Goal: Task Accomplishment & Management: Complete application form

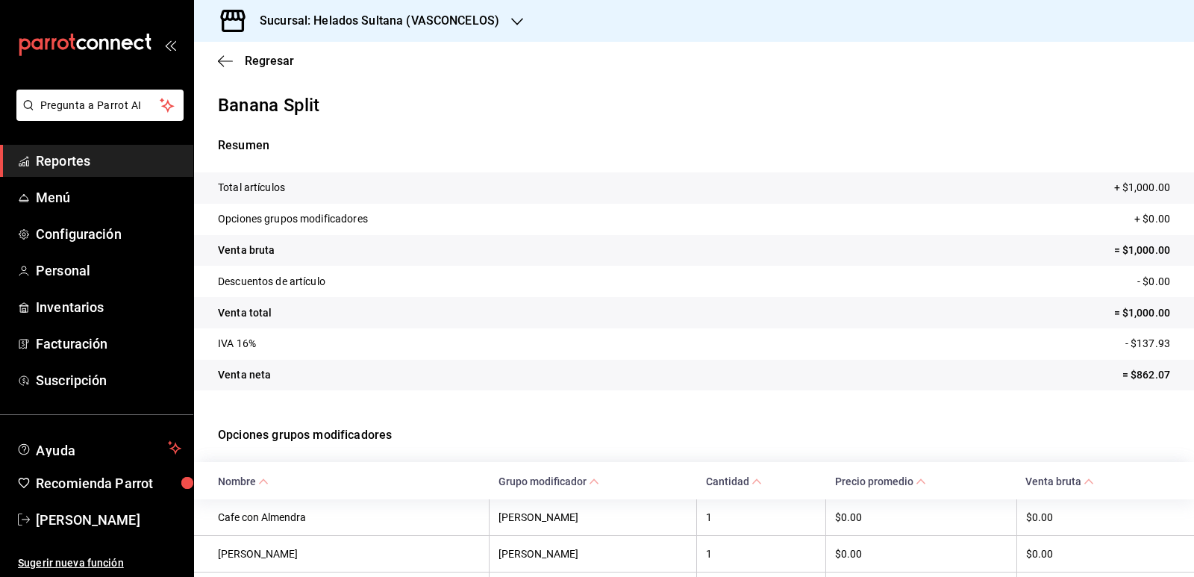
scroll to position [271, 0]
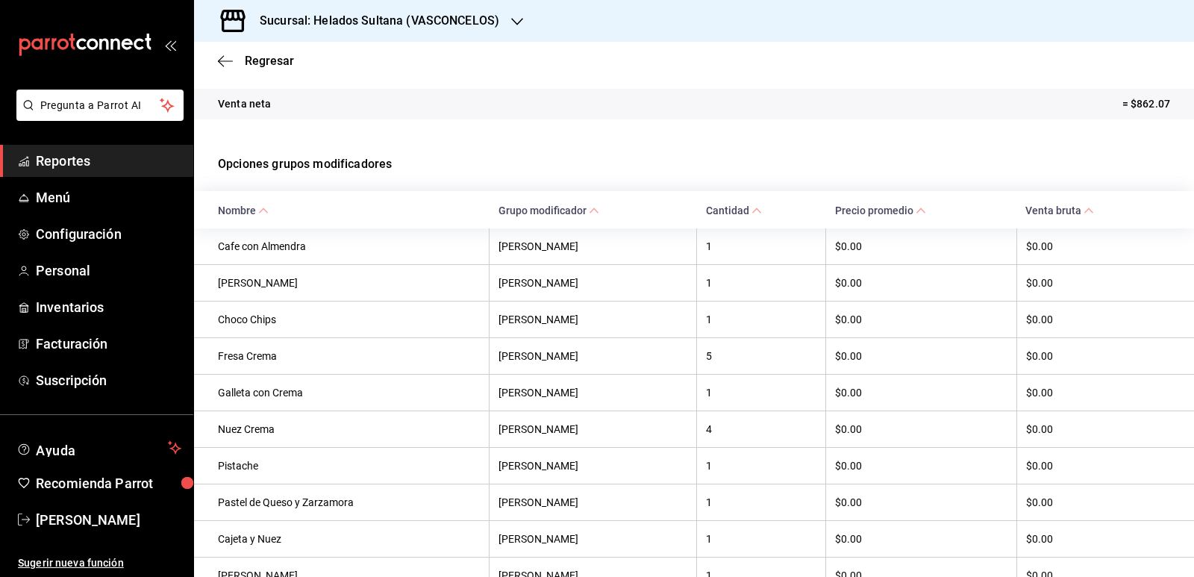
click at [67, 160] on span "Reportes" at bounding box center [109, 161] width 146 height 20
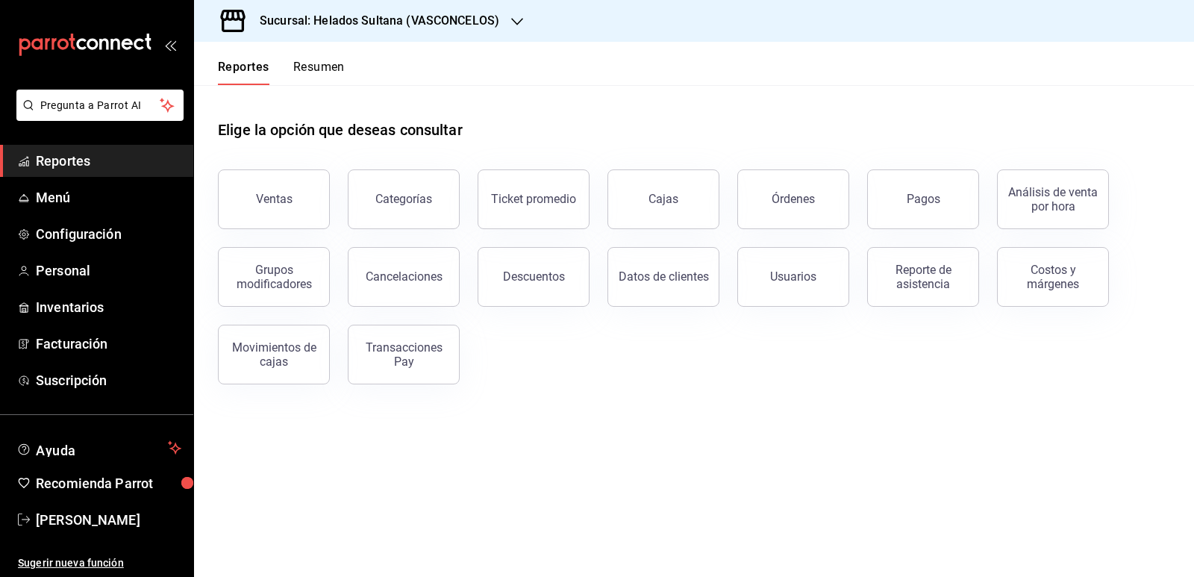
click at [316, 63] on button "Resumen" at bounding box center [318, 72] width 51 height 25
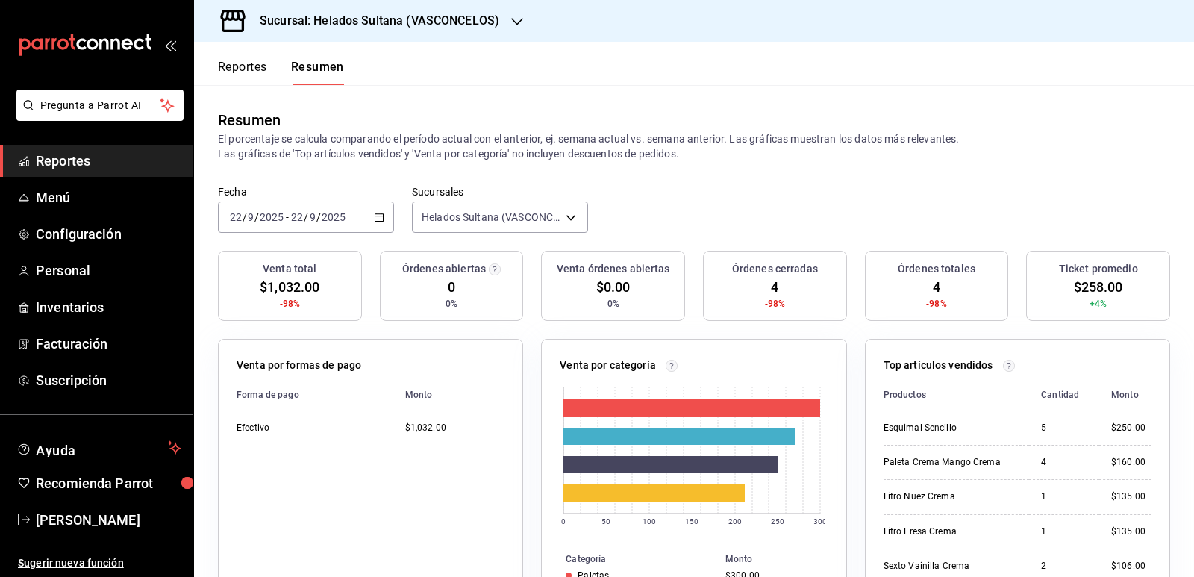
click at [242, 67] on button "Reportes" at bounding box center [242, 72] width 49 height 25
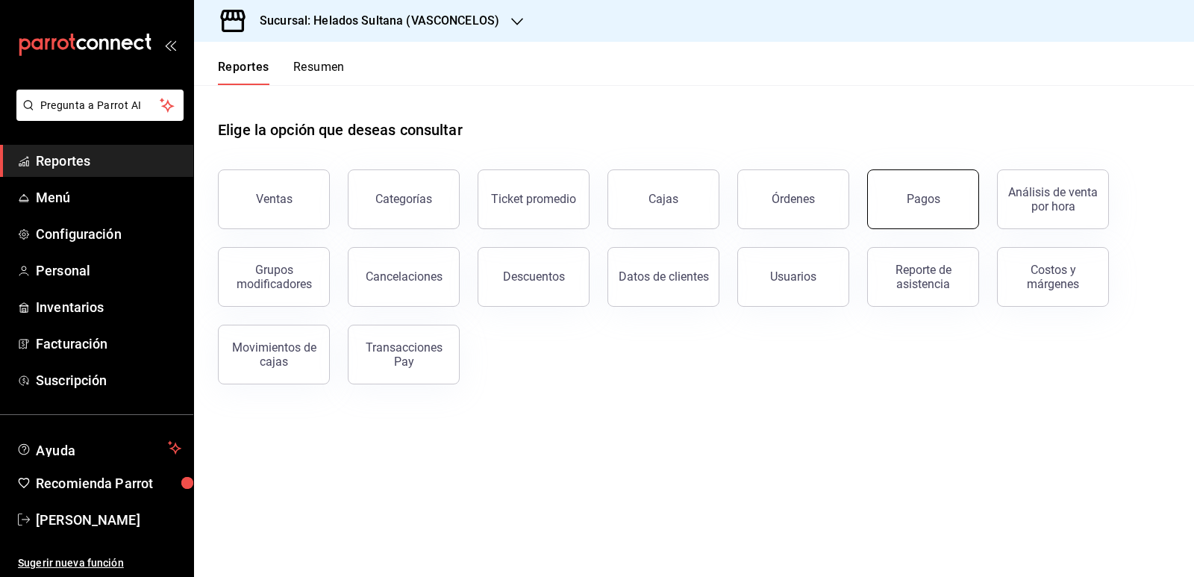
click at [927, 208] on button "Pagos" at bounding box center [923, 199] width 112 height 60
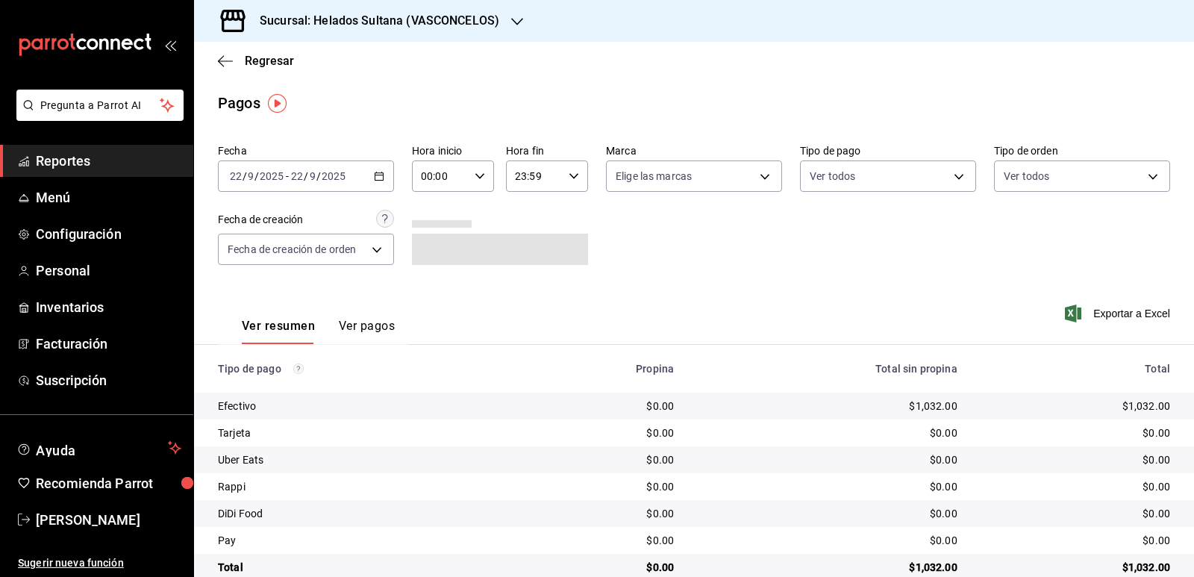
click at [377, 178] on icon "button" at bounding box center [379, 176] width 10 height 10
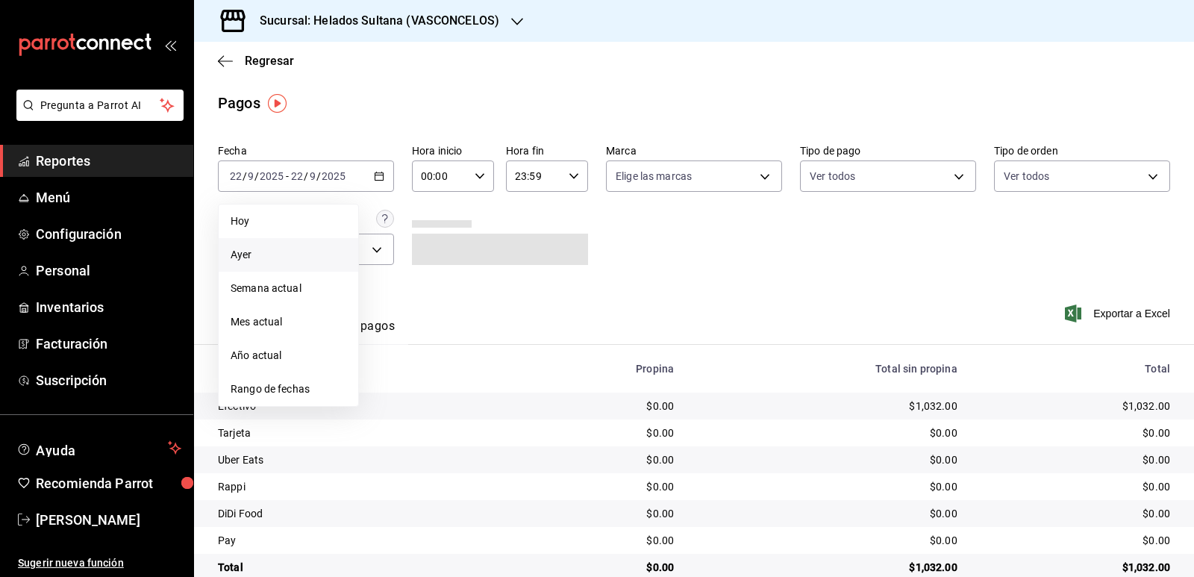
click at [274, 251] on span "Ayer" at bounding box center [289, 255] width 116 height 16
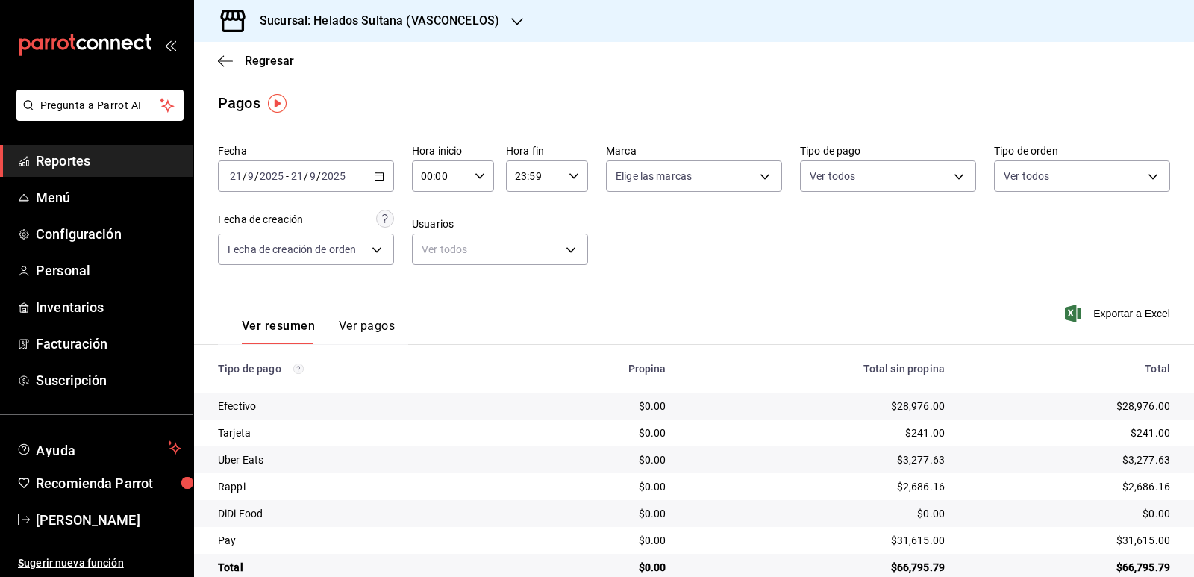
click at [376, 179] on icon "button" at bounding box center [379, 176] width 10 height 10
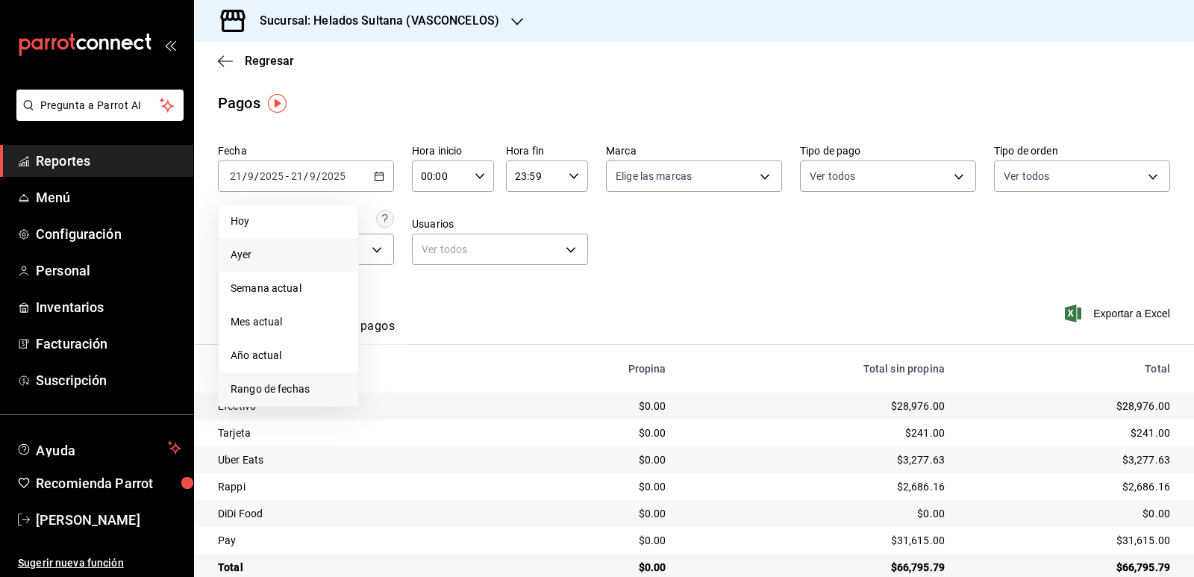
click at [269, 382] on span "Rango de fechas" at bounding box center [289, 389] width 116 height 16
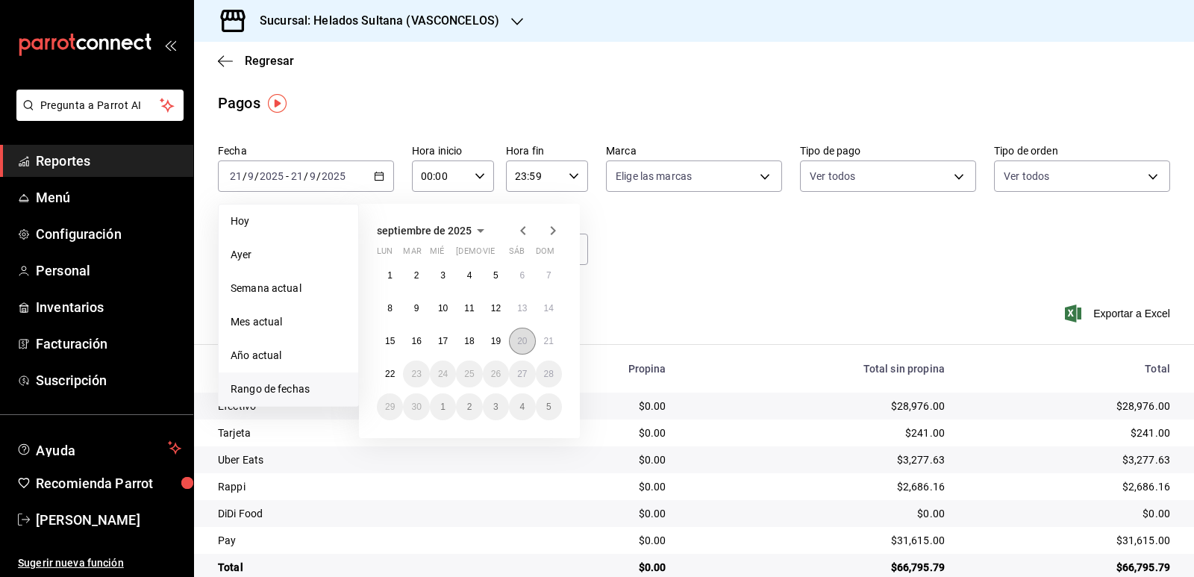
click at [520, 336] on abbr "20" at bounding box center [522, 341] width 10 height 10
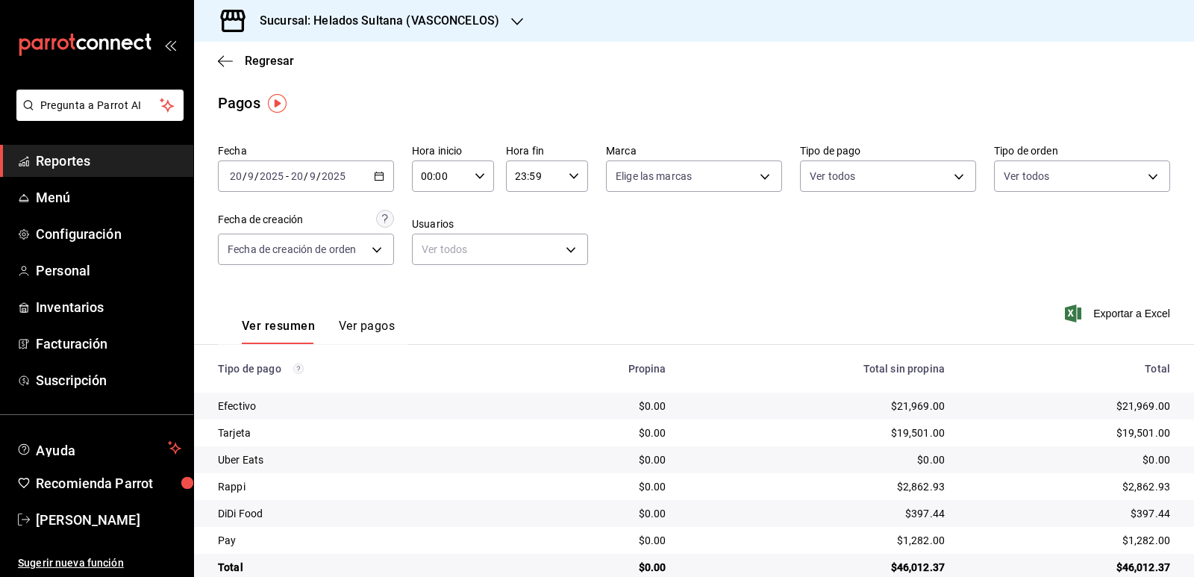
click at [717, 307] on div "Ver resumen Ver pagos Exportar a Excel" at bounding box center [694, 322] width 1000 height 79
click at [376, 176] on icon "button" at bounding box center [379, 176] width 10 height 10
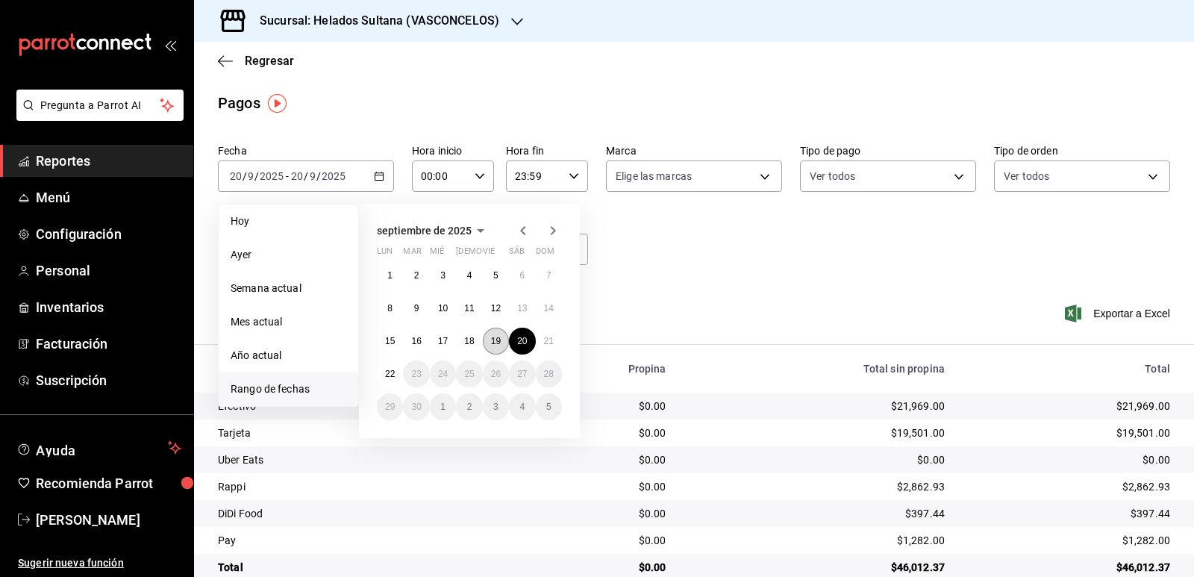
click at [498, 344] on abbr "19" at bounding box center [496, 341] width 10 height 10
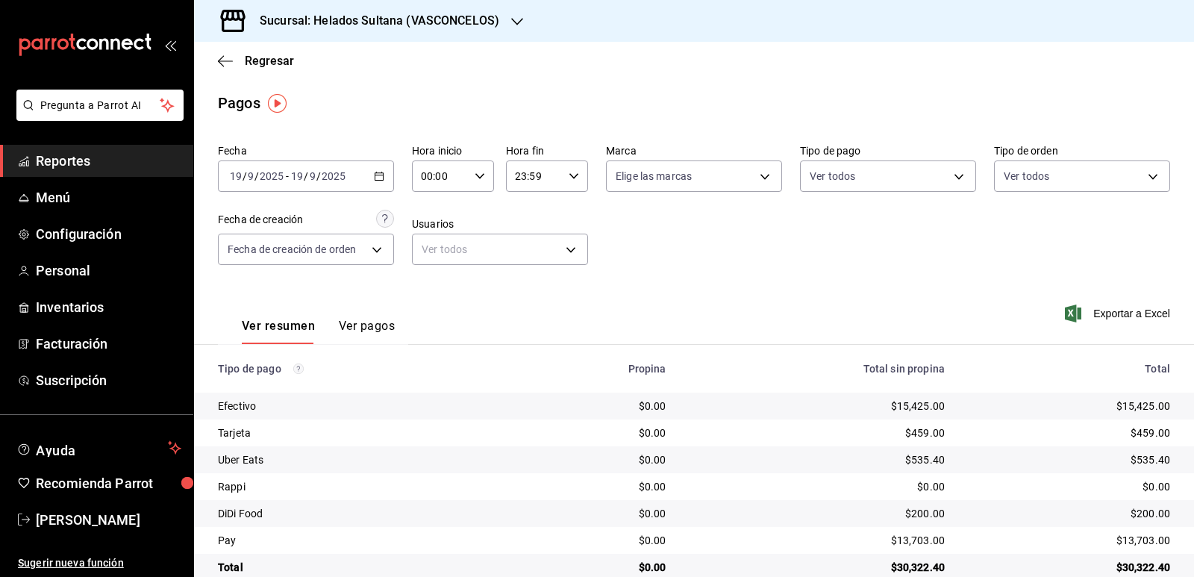
click at [895, 60] on div "Regresar" at bounding box center [694, 61] width 1000 height 38
click at [89, 307] on span "Inventarios" at bounding box center [109, 307] width 146 height 20
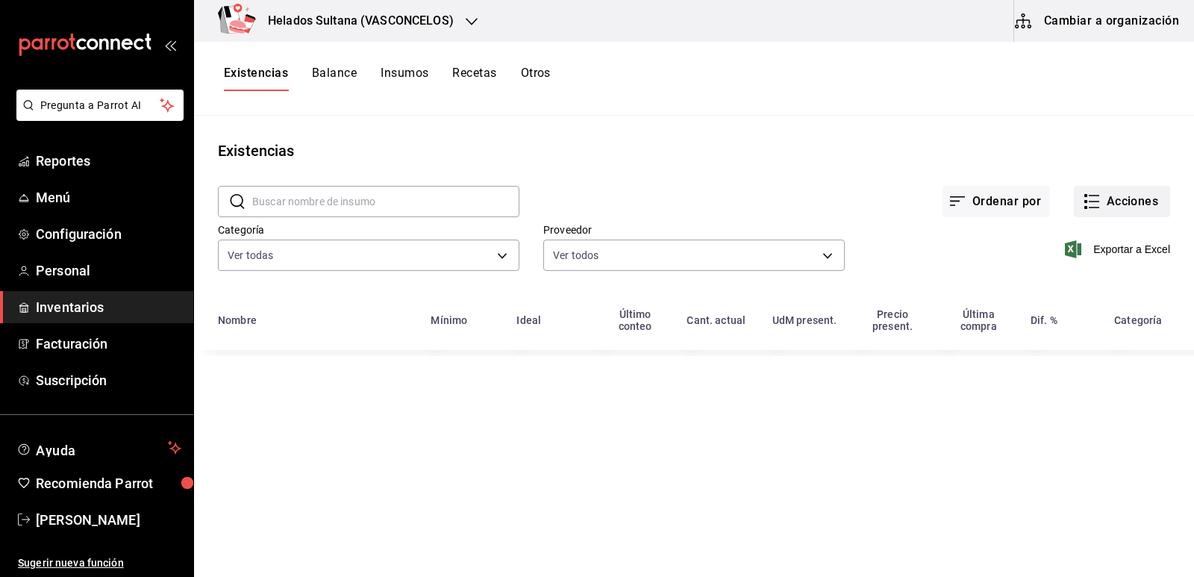
click at [1092, 202] on icon "button" at bounding box center [1092, 202] width 18 height 18
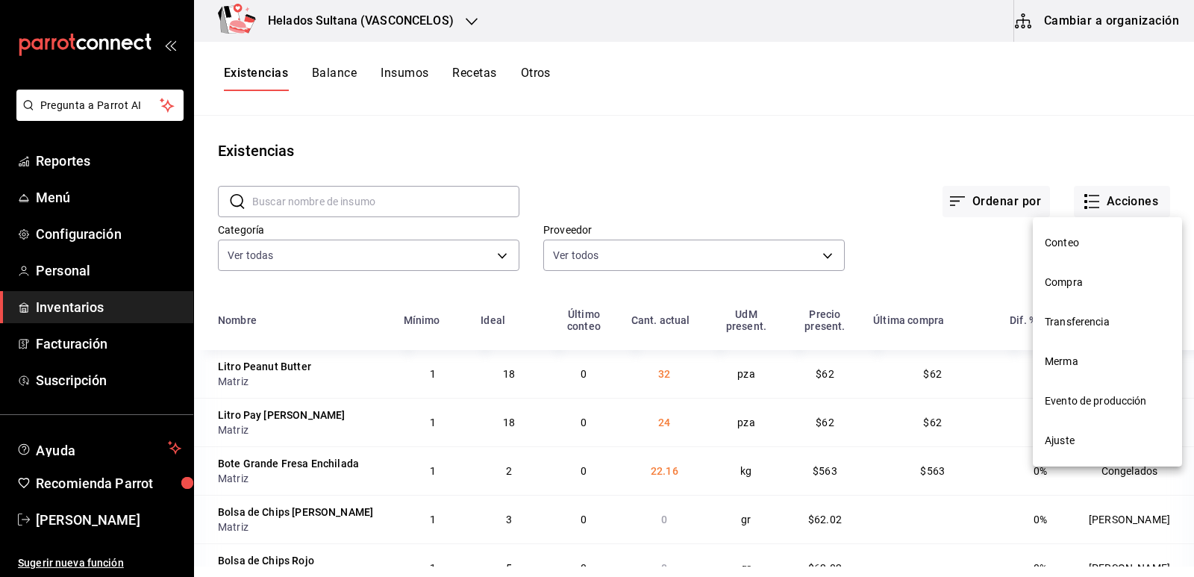
click at [1069, 275] on span "Compra" at bounding box center [1107, 283] width 125 height 16
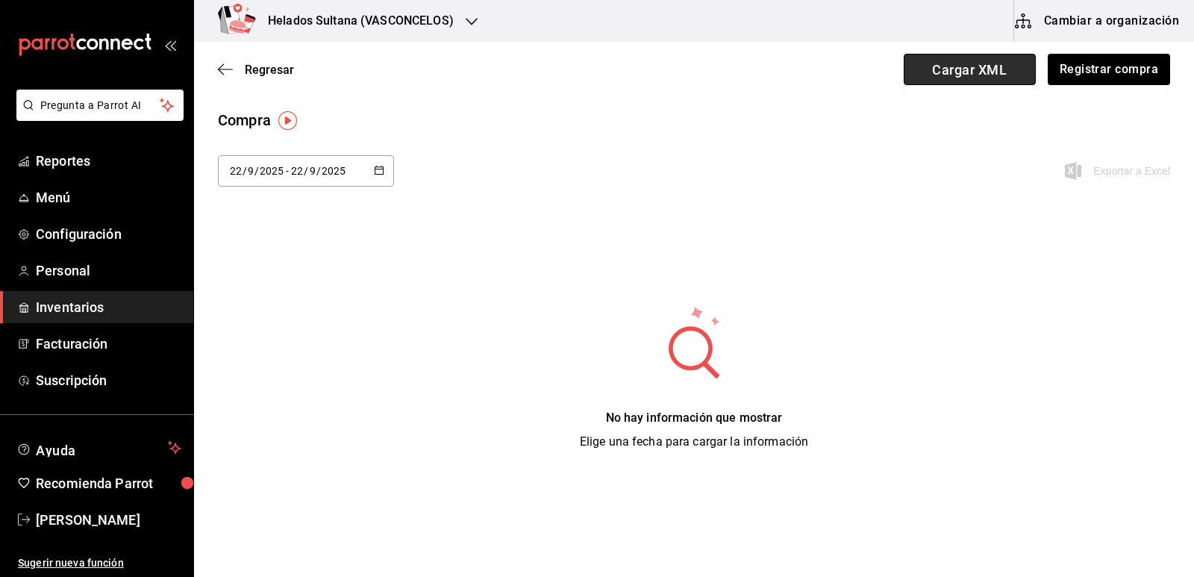
click at [1006, 74] on span "Cargar XML" at bounding box center [970, 69] width 132 height 31
click at [0, 0] on input "Cargar XML" at bounding box center [0, 0] width 0 height 0
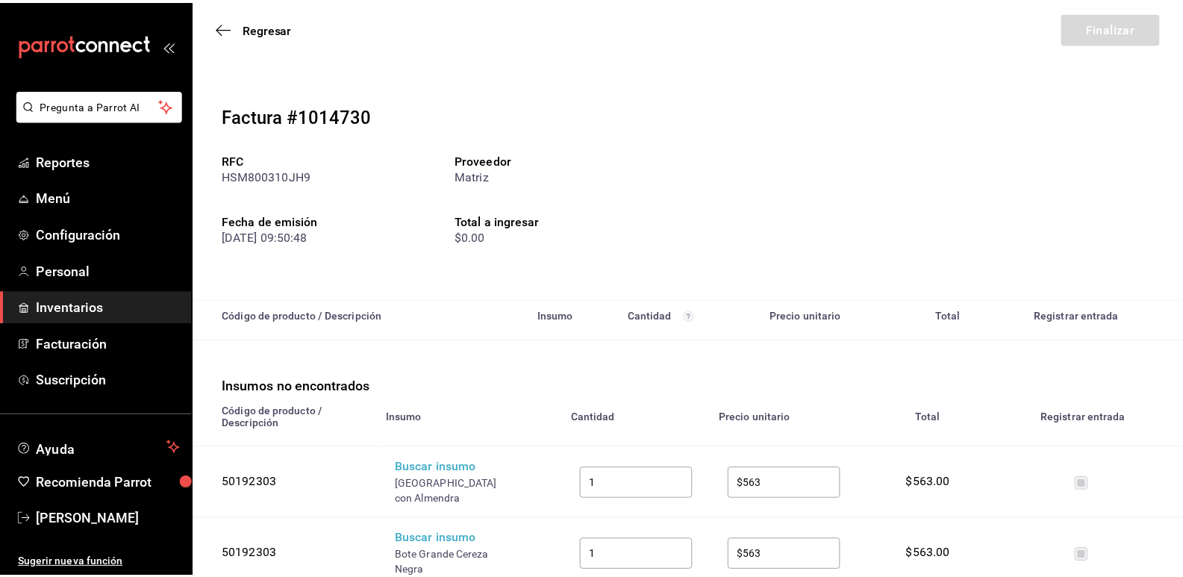
scroll to position [224, 0]
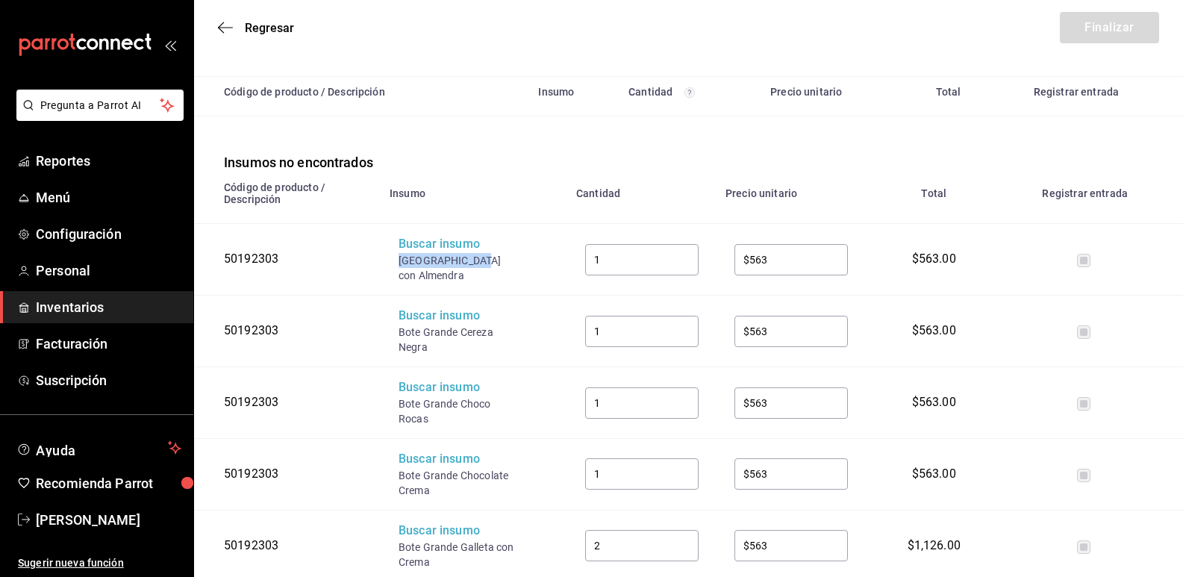
drag, startPoint x: 477, startPoint y: 261, endPoint x: 400, endPoint y: 257, distance: 77.0
click at [400, 257] on div "[GEOGRAPHIC_DATA] con Almendra" at bounding box center [457, 268] width 119 height 30
copy div "Bote Grande Caf"
click at [428, 249] on div "Buscar insumo" at bounding box center [457, 244] width 119 height 17
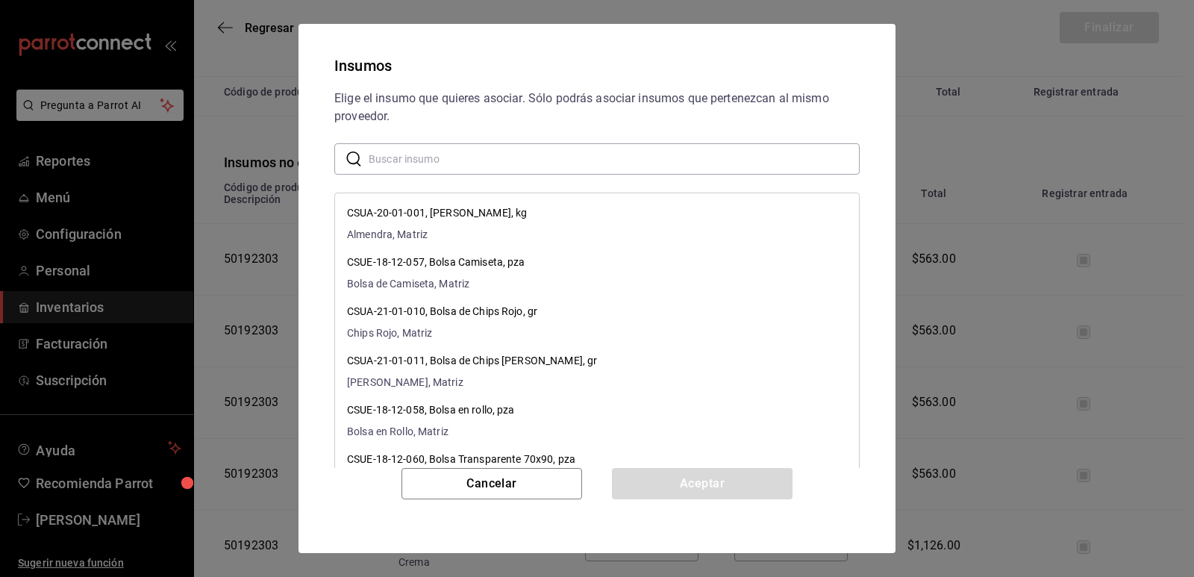
click at [443, 160] on input "text" at bounding box center [614, 159] width 491 height 30
paste input "Bote Grande Caf"
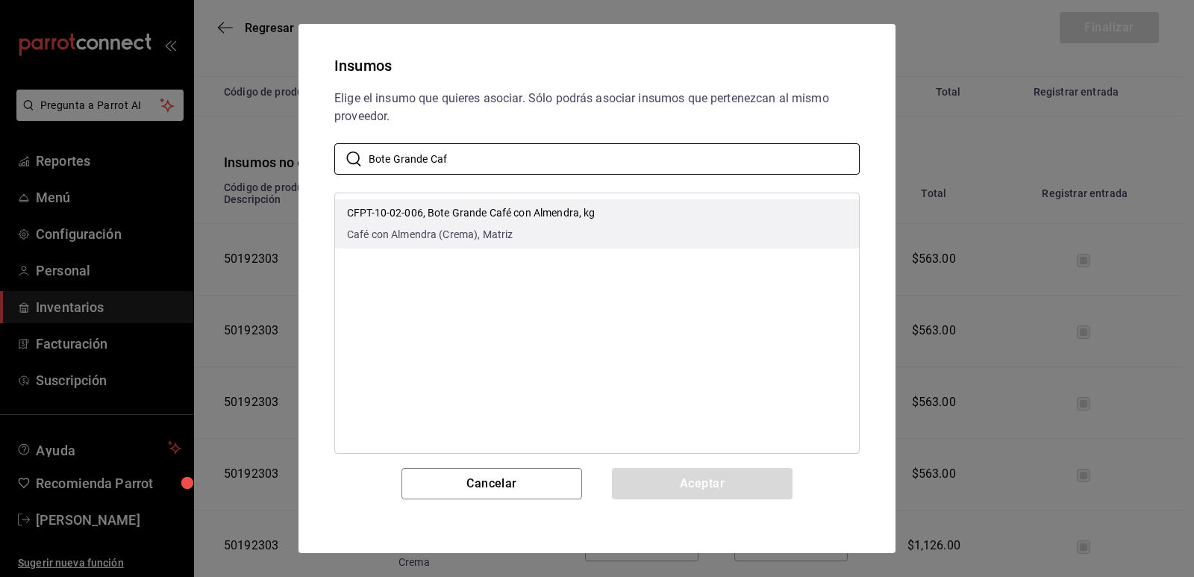
type input "Bote Grande Caf"
click at [684, 235] on li "CFPT-10-02-006, Bote Grande Café con Almendra, kg Café con Almendra (Crema), Ma…" at bounding box center [597, 223] width 524 height 49
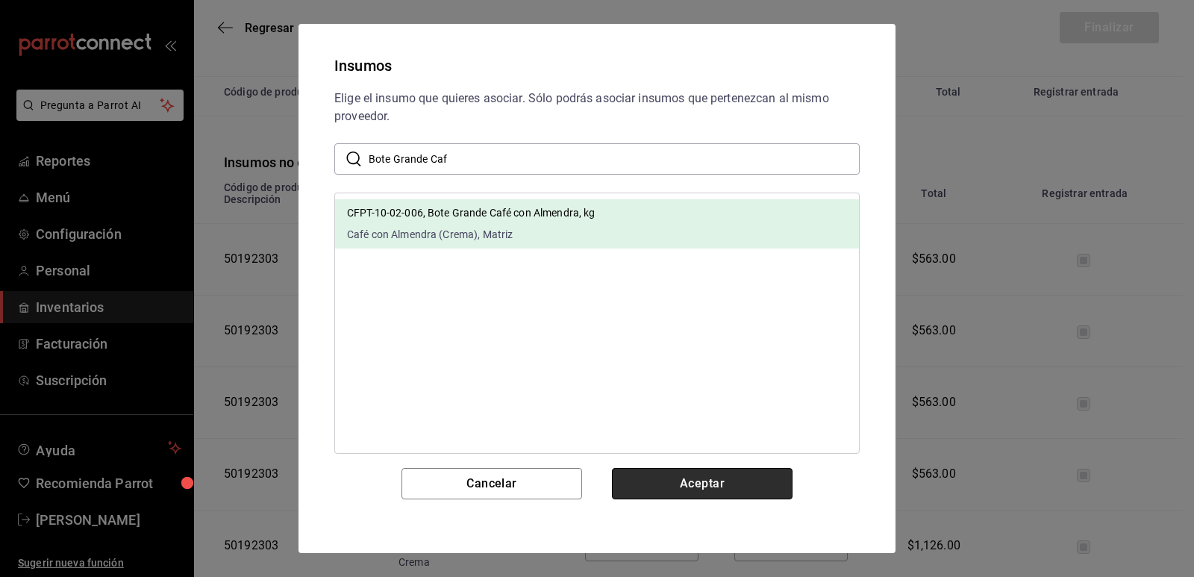
click at [710, 485] on button "Aceptar" at bounding box center [702, 483] width 181 height 31
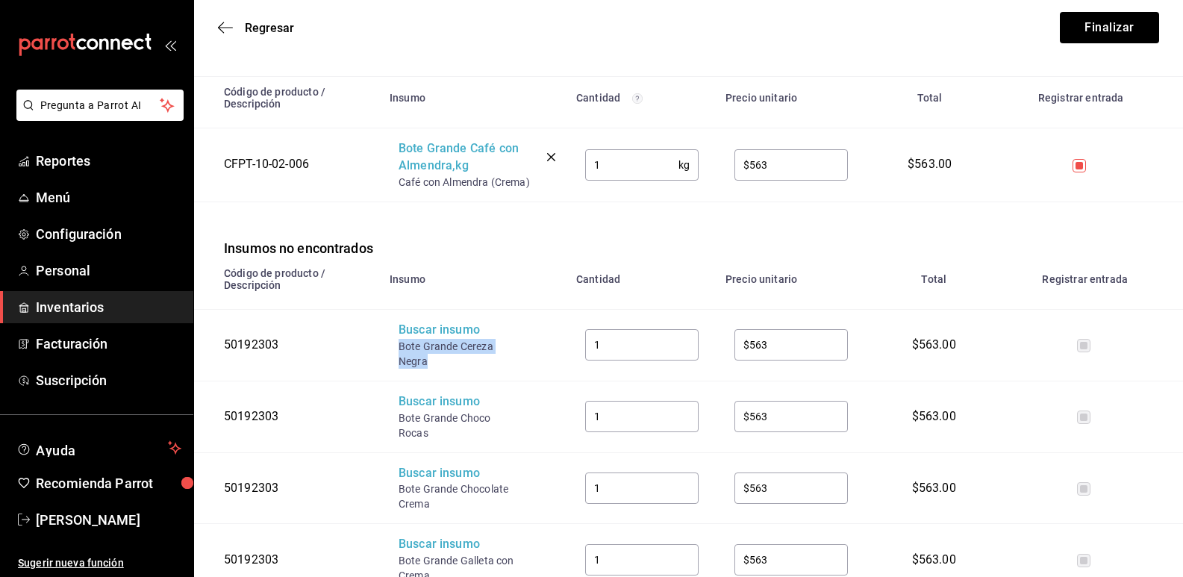
drag, startPoint x: 422, startPoint y: 358, endPoint x: 396, endPoint y: 352, distance: 26.8
click at [396, 352] on td "Buscar insumo Bote Grande Cereza Negra" at bounding box center [474, 345] width 187 height 72
copy div "Bote Grande Cereza Negra"
click at [408, 339] on div "Buscar insumo" at bounding box center [457, 330] width 119 height 17
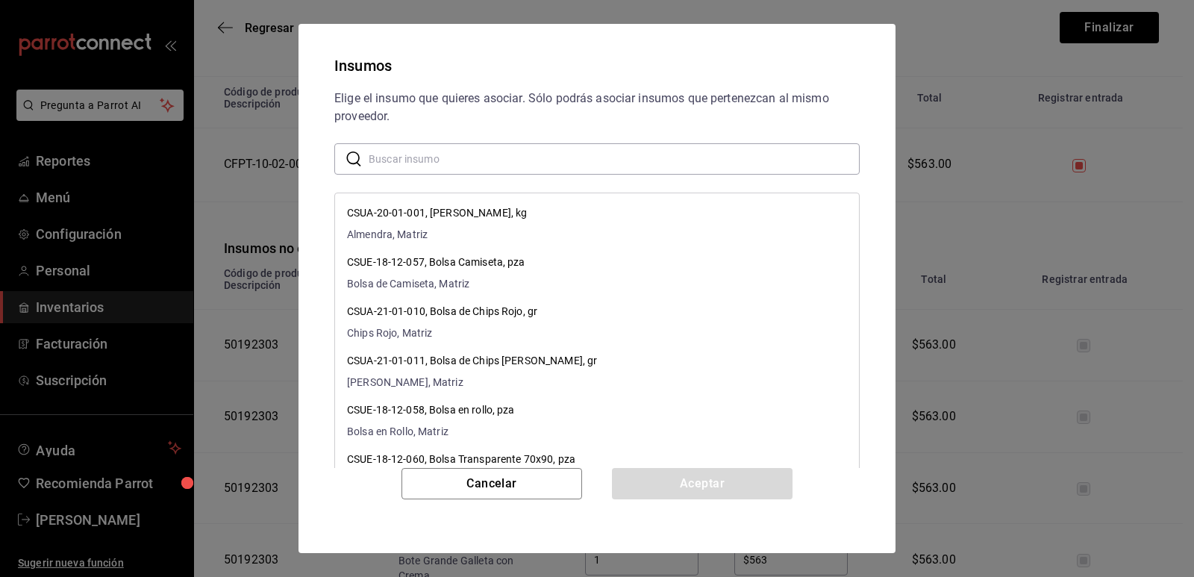
click at [499, 154] on input "text" at bounding box center [614, 159] width 491 height 30
paste input "Bote Grande Cereza Negra"
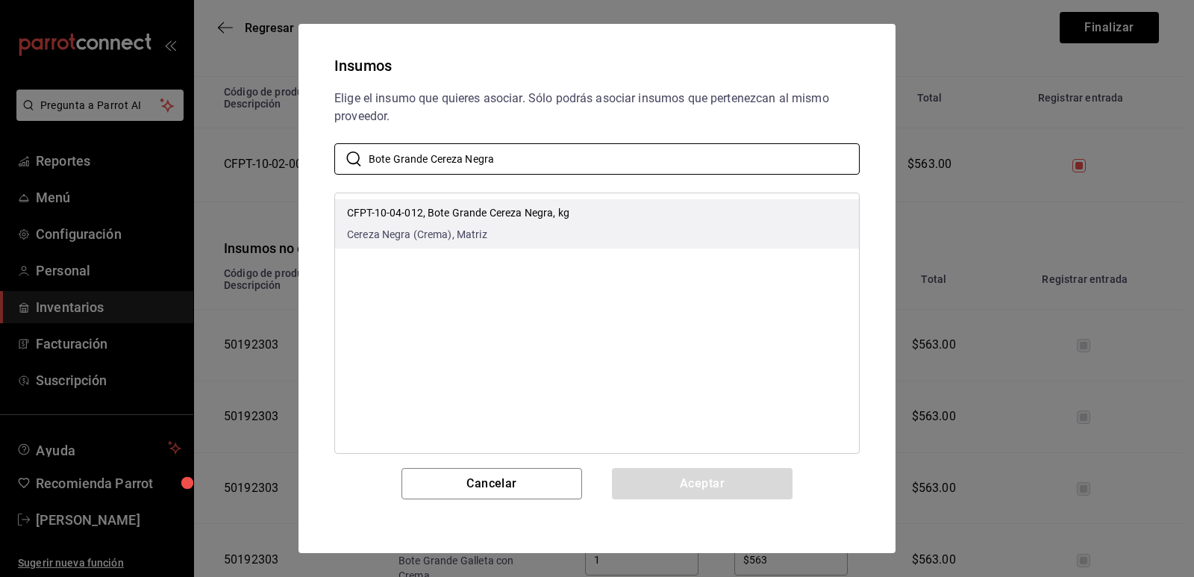
type input "Bote Grande Cereza Negra"
click at [594, 225] on li "CFPT-10-04-012, Bote Grande Cereza Negra, kg Cereza Negra (Crema), Matriz" at bounding box center [597, 223] width 524 height 49
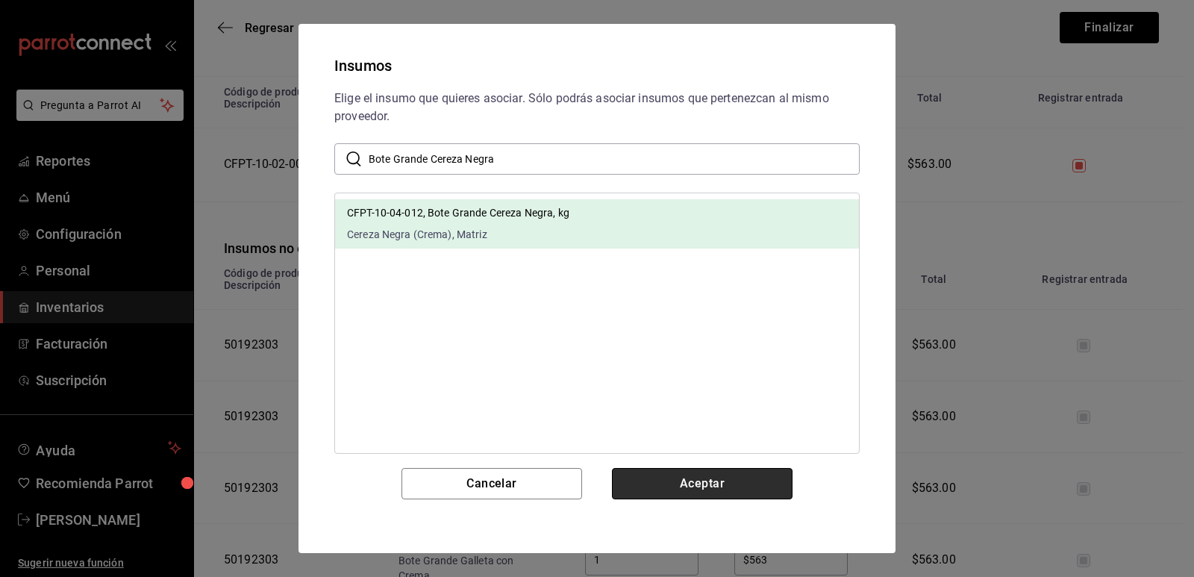
click at [671, 485] on button "Aceptar" at bounding box center [702, 483] width 181 height 31
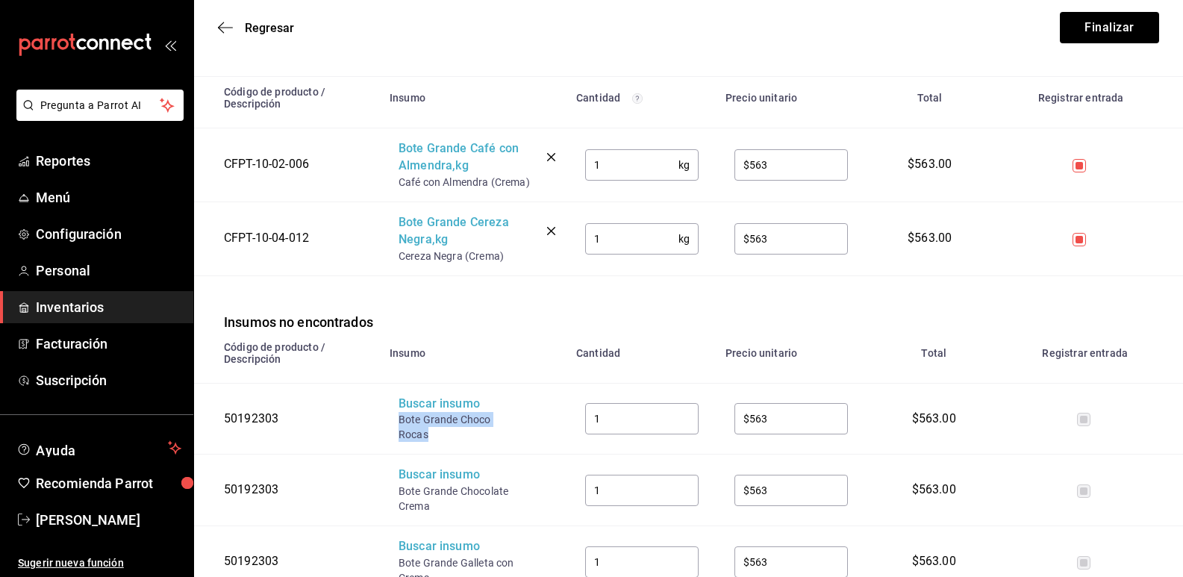
drag, startPoint x: 431, startPoint y: 434, endPoint x: 399, endPoint y: 425, distance: 32.6
click at [399, 425] on div "Bote Grande Choco Rocas" at bounding box center [457, 427] width 119 height 30
copy div "Bote Grande Choco Rocas"
click at [419, 415] on div "Bote Grande Choco Rocas" at bounding box center [457, 427] width 119 height 30
click at [419, 413] on div "Buscar insumo" at bounding box center [457, 404] width 119 height 17
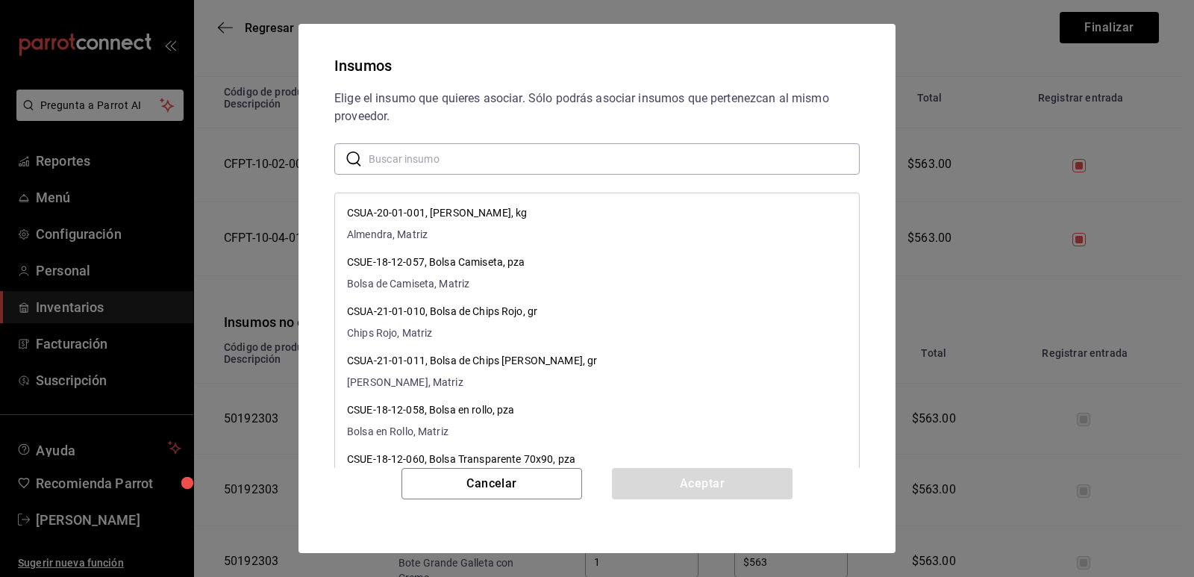
click at [484, 162] on input "text" at bounding box center [614, 159] width 491 height 30
paste input "Bote Grande Choco Rocas"
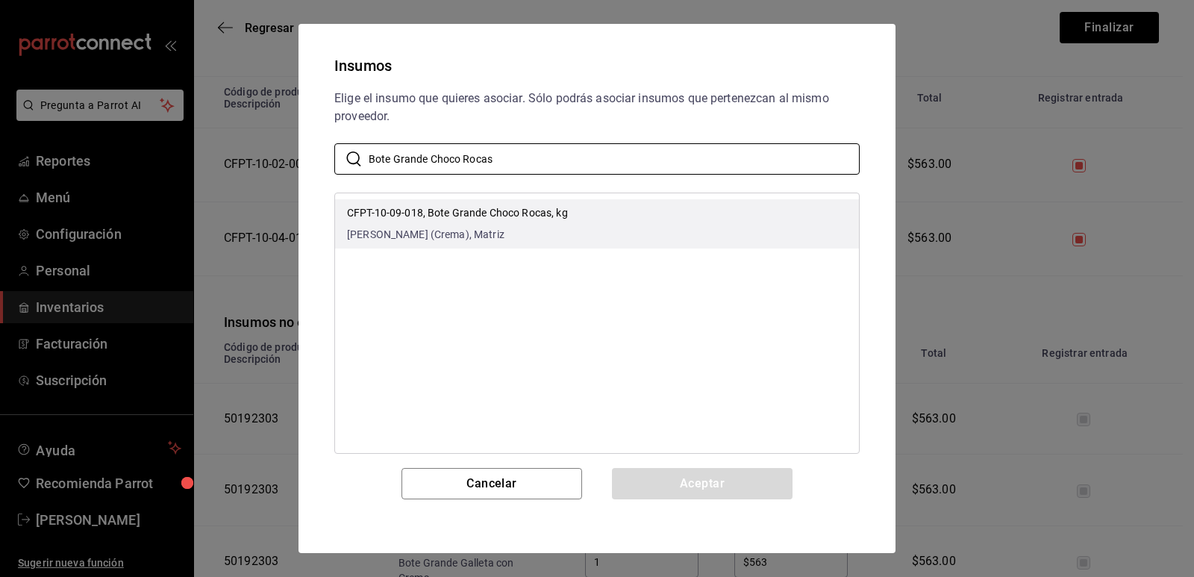
type input "Bote Grande Choco Rocas"
click at [559, 225] on div "CFPT-10-09-018, Bote Grande Choco Rocas, kg Choco Rocas (Crema), Matriz" at bounding box center [457, 223] width 221 height 37
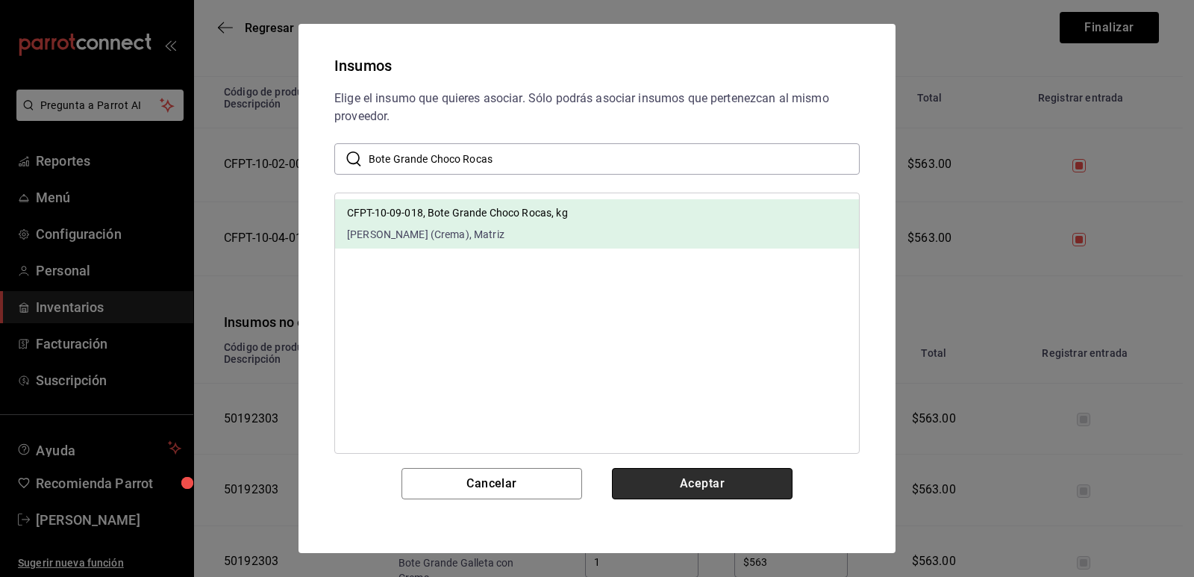
click at [687, 474] on button "Aceptar" at bounding box center [702, 483] width 181 height 31
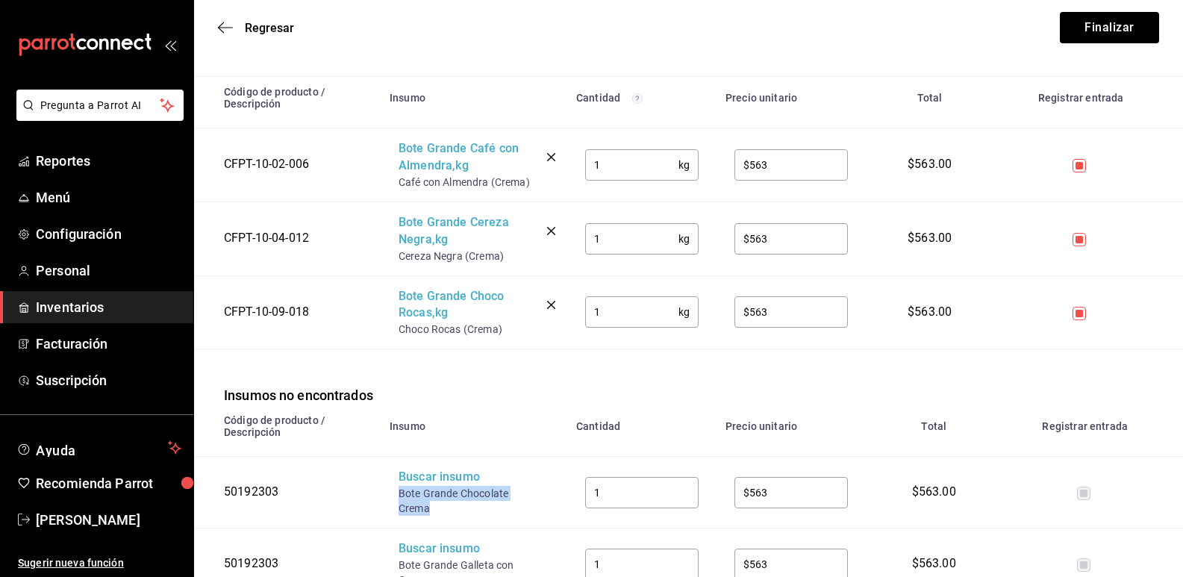
drag, startPoint x: 427, startPoint y: 510, endPoint x: 397, endPoint y: 499, distance: 31.9
click at [397, 499] on td "Buscar insumo Bote Grande Chocolate Crema" at bounding box center [474, 493] width 187 height 72
copy div "Bote Grande Chocolate Crema"
click at [413, 485] on div "Buscar insumo" at bounding box center [457, 477] width 119 height 17
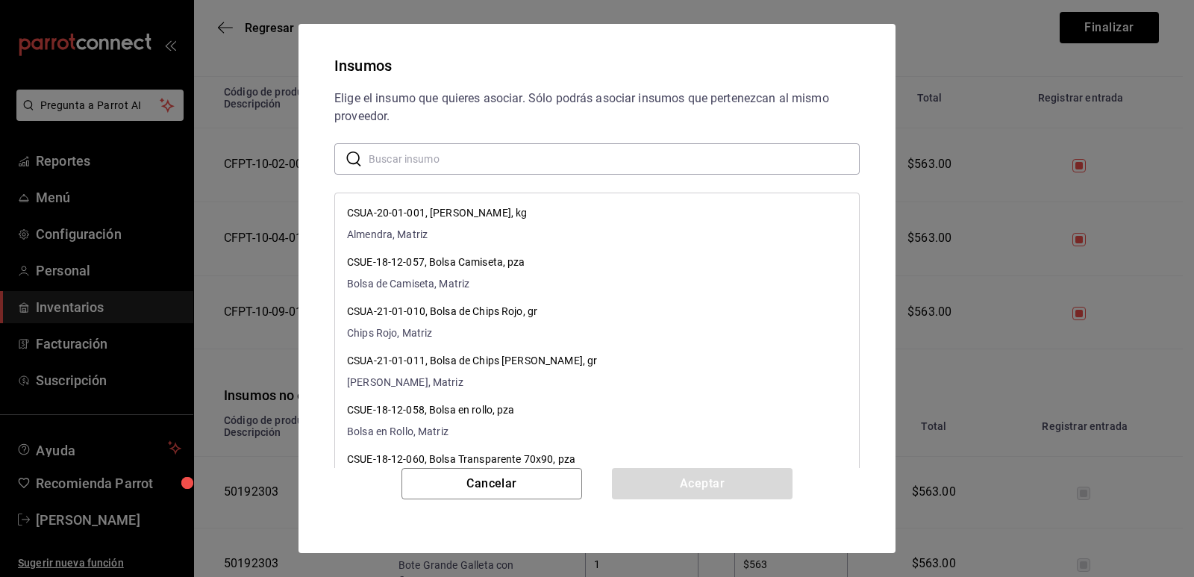
click at [537, 150] on input "text" at bounding box center [614, 159] width 491 height 30
paste input "Bote Grande Chocolate Crema"
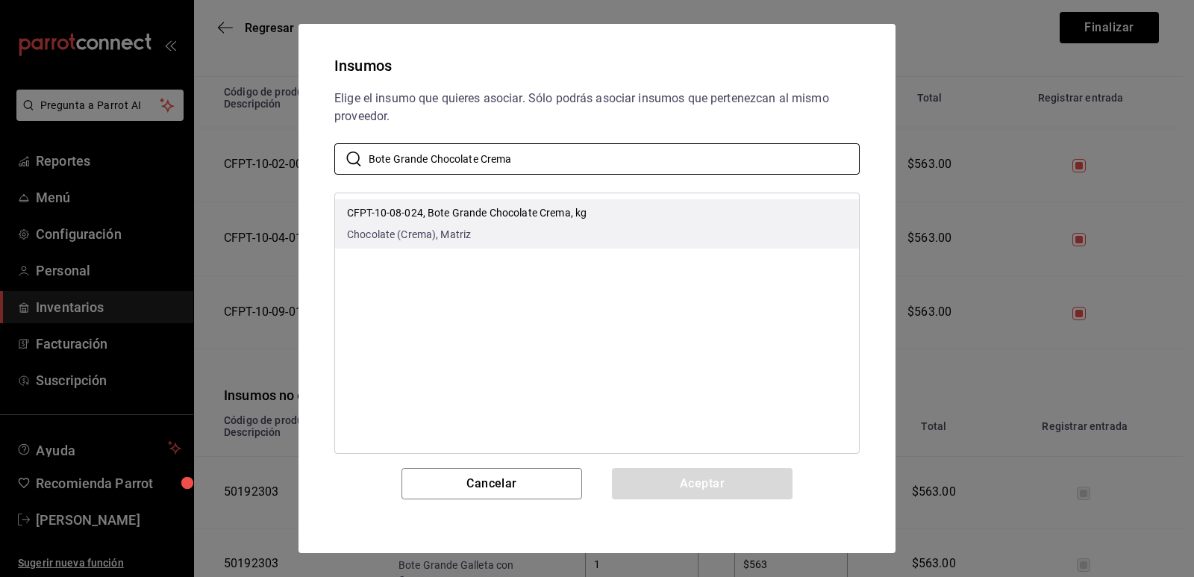
type input "Bote Grande Chocolate Crema"
click at [587, 215] on li "CFPT-10-08-024, Bote Grande Chocolate Crema, kg Chocolate (Crema), Matriz" at bounding box center [597, 223] width 524 height 49
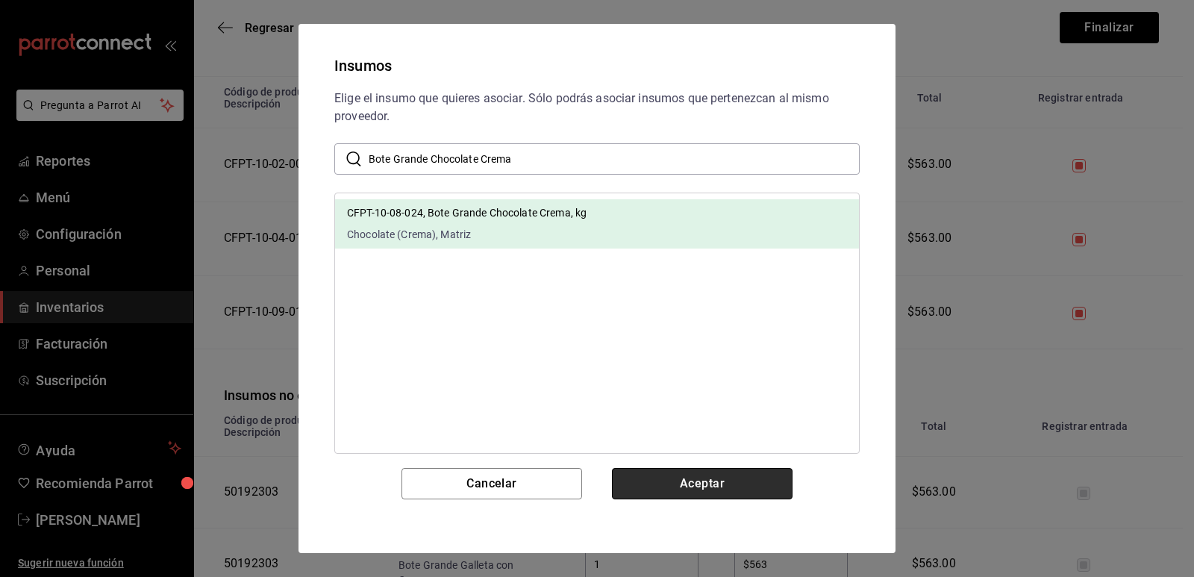
click at [685, 482] on button "Aceptar" at bounding box center [702, 483] width 181 height 31
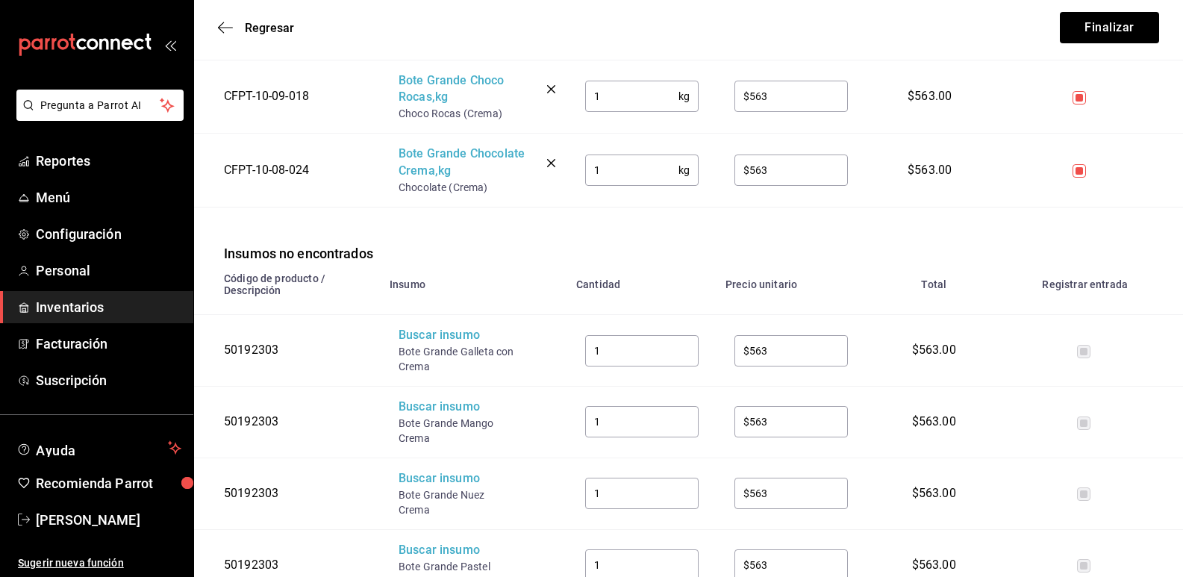
scroll to position [448, 0]
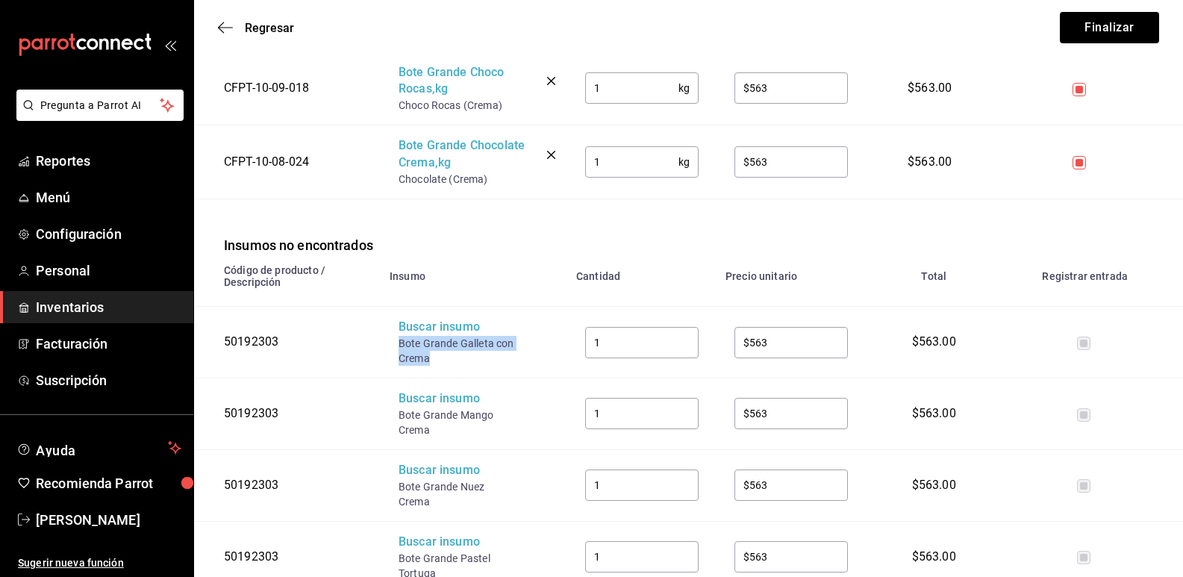
drag, startPoint x: 449, startPoint y: 363, endPoint x: 399, endPoint y: 350, distance: 51.8
click at [399, 350] on div "Bote Grande Galleta con Crema" at bounding box center [457, 351] width 119 height 30
copy div "Bote Grande Galleta con Crema"
click at [416, 336] on div "Buscar insumo" at bounding box center [457, 327] width 119 height 17
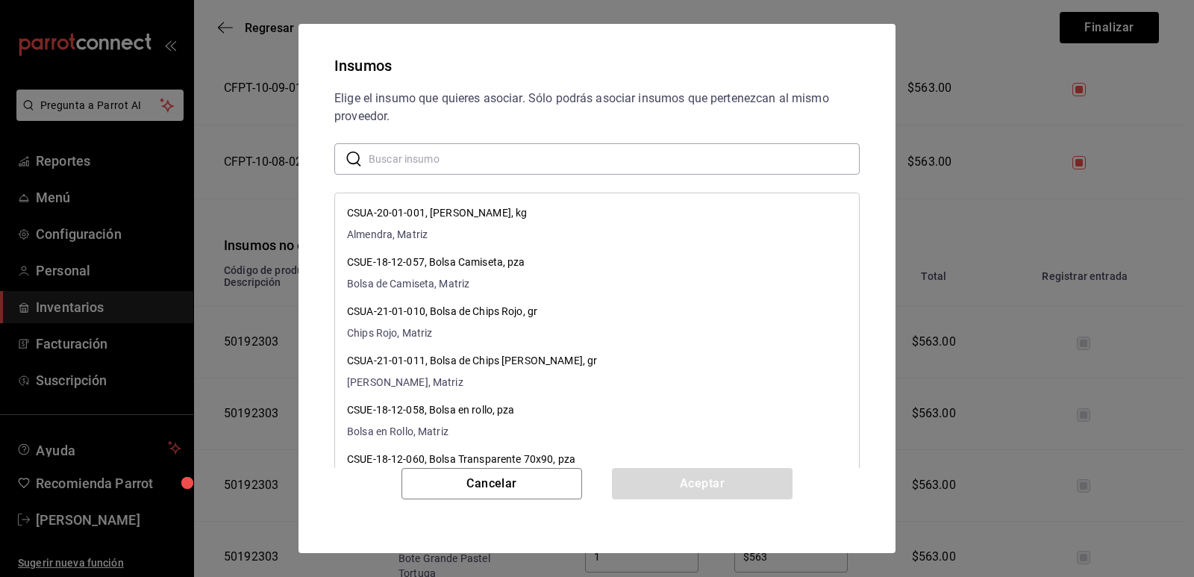
click at [441, 163] on input "text" at bounding box center [614, 159] width 491 height 30
paste input "Bote Grande Galleta con Crema"
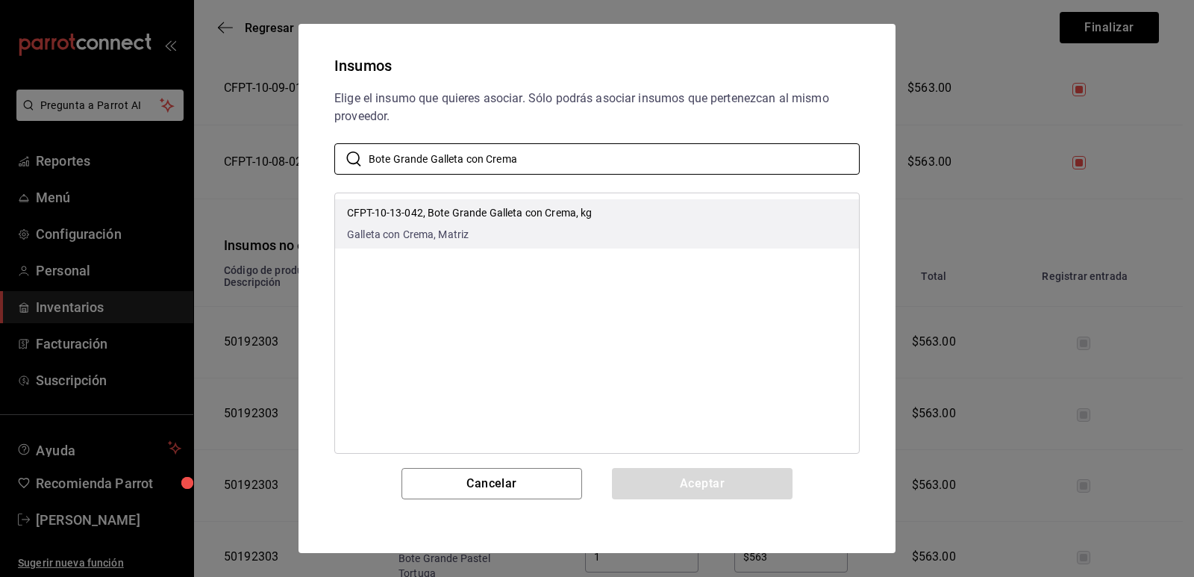
type input "Bote Grande Galleta con Crema"
click at [489, 211] on p "CFPT-10-13-042, Bote Grande Galleta con Crema, kg" at bounding box center [469, 213] width 245 height 16
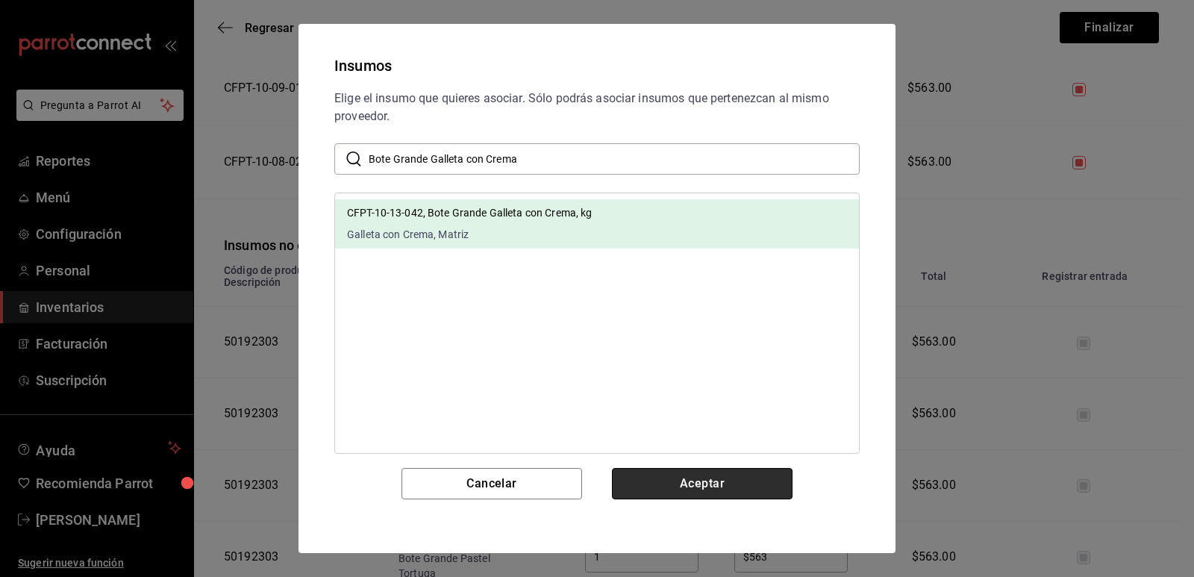
click at [688, 478] on button "Aceptar" at bounding box center [702, 483] width 181 height 31
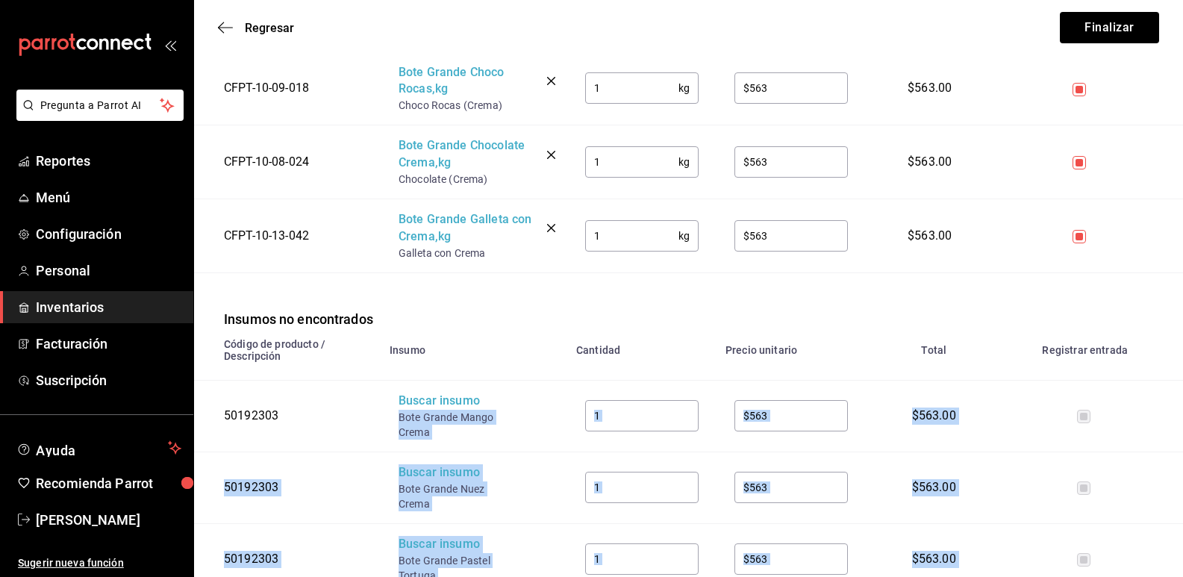
drag, startPoint x: 435, startPoint y: 436, endPoint x: 396, endPoint y: 417, distance: 43.7
copy body "Lore Ipsumd Sitam Conse ​ ​ $451.78 19526389 Adipis elitse Doei Tempor Inci Utl…"
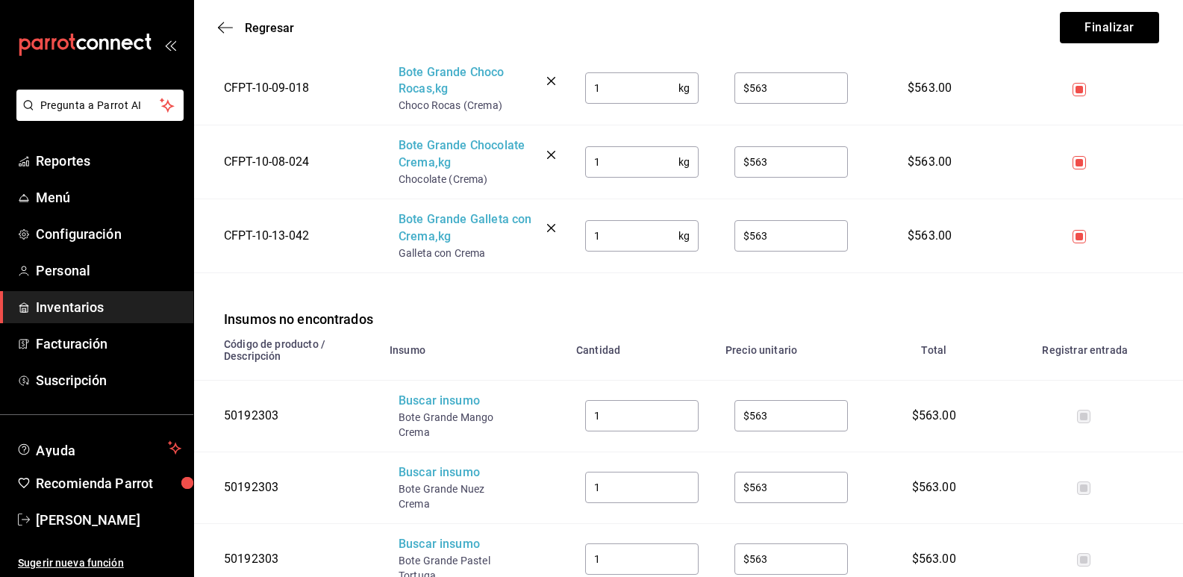
click at [410, 371] on th "Insumo" at bounding box center [474, 354] width 187 height 51
drag, startPoint x: 429, startPoint y: 430, endPoint x: 398, endPoint y: 424, distance: 31.9
click at [398, 424] on td "Buscar insumo Bote Grande Mango Crema" at bounding box center [474, 416] width 187 height 72
copy div "Bote Grande Mango Crema"
click at [418, 404] on div "Buscar insumo" at bounding box center [457, 401] width 119 height 17
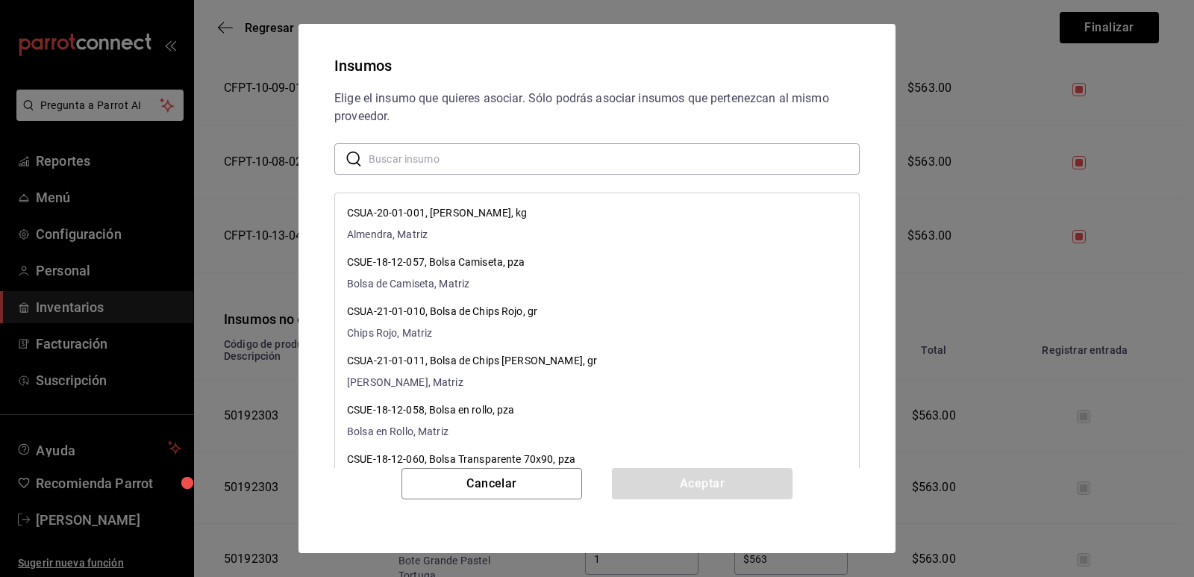
click at [476, 156] on input "text" at bounding box center [614, 159] width 491 height 30
paste input "Bote Grande Mango Crema"
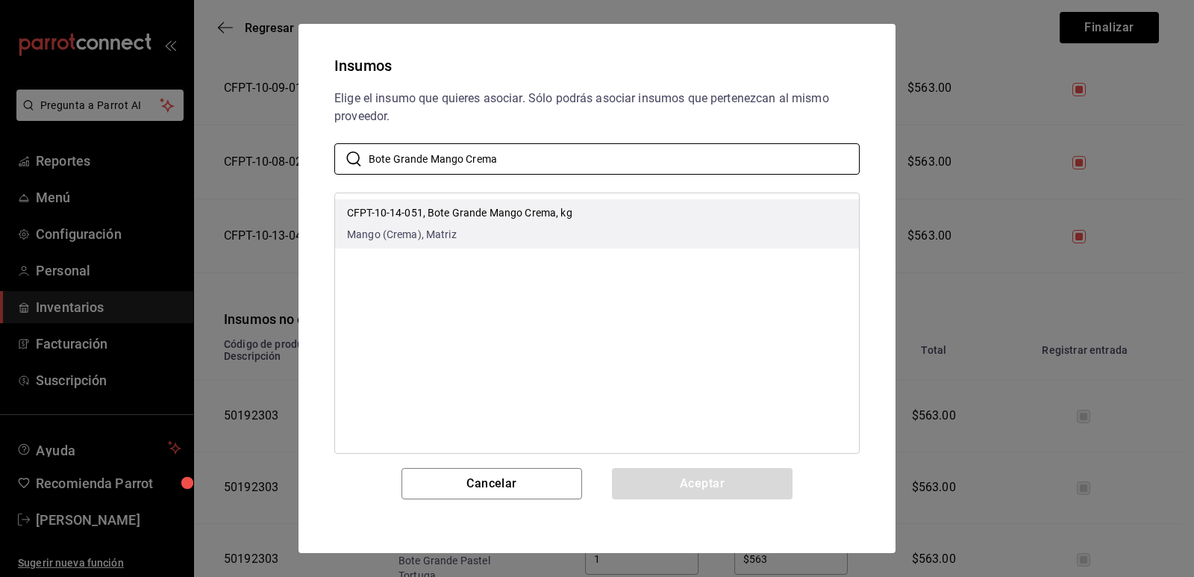
type input "Bote Grande Mango Crema"
click at [631, 226] on li "CFPT-10-14-051, Bote Grande Mango Crema, kg Mango (Crema), Matriz" at bounding box center [597, 223] width 524 height 49
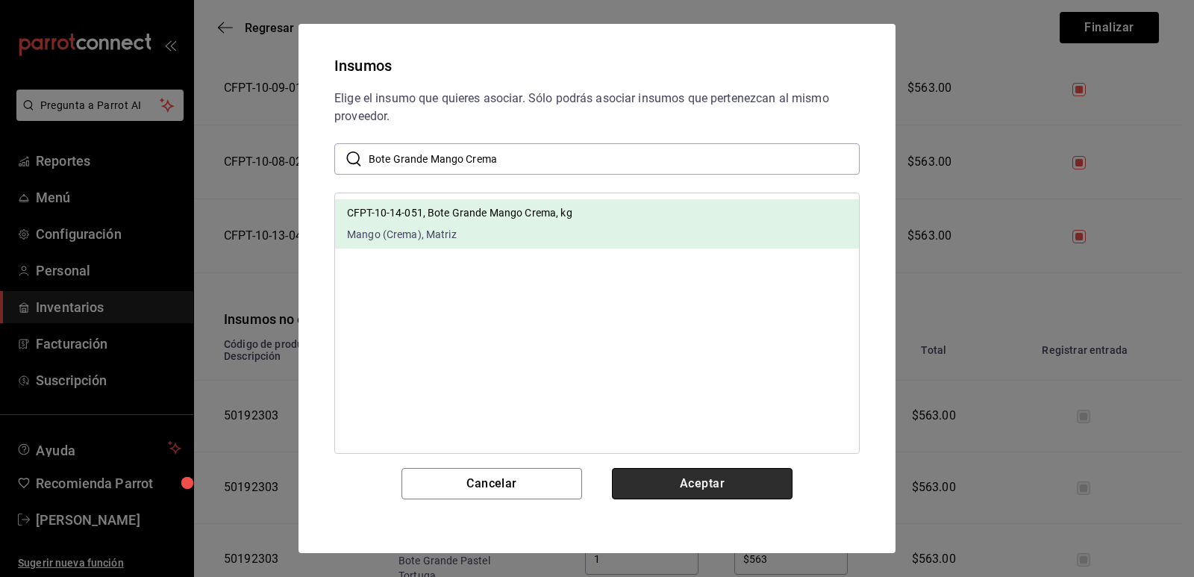
click at [687, 476] on button "Aceptar" at bounding box center [702, 483] width 181 height 31
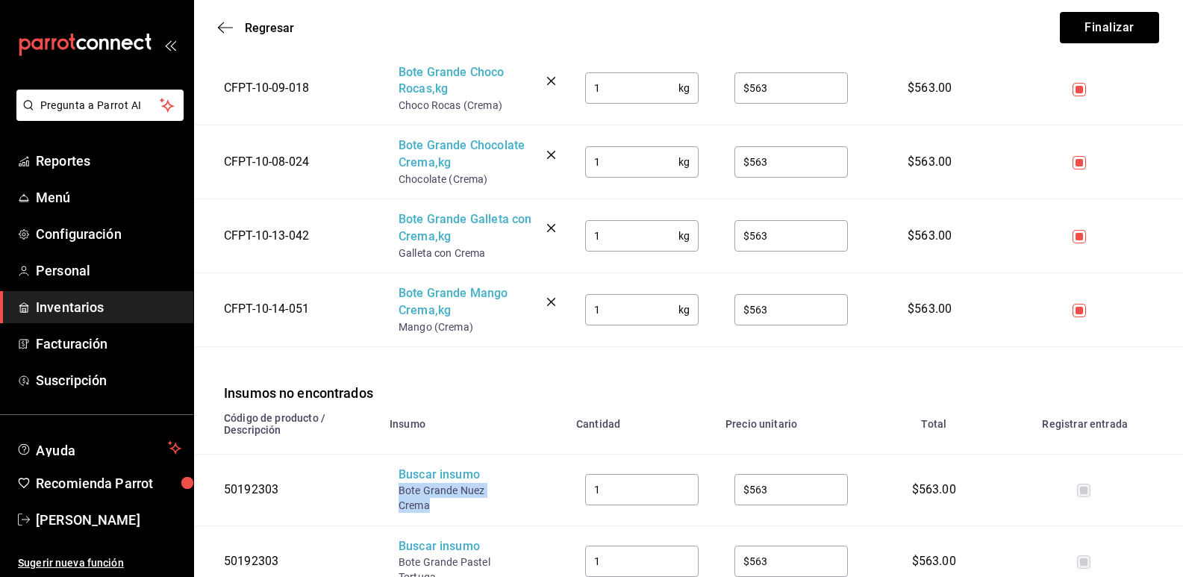
drag, startPoint x: 426, startPoint y: 507, endPoint x: 398, endPoint y: 492, distance: 31.4
click at [398, 492] on div "Bote Grande Nuez Crema" at bounding box center [457, 498] width 119 height 30
copy div "Bote Grande Nuez Crema"
click at [420, 477] on div "Buscar insumo" at bounding box center [457, 474] width 119 height 17
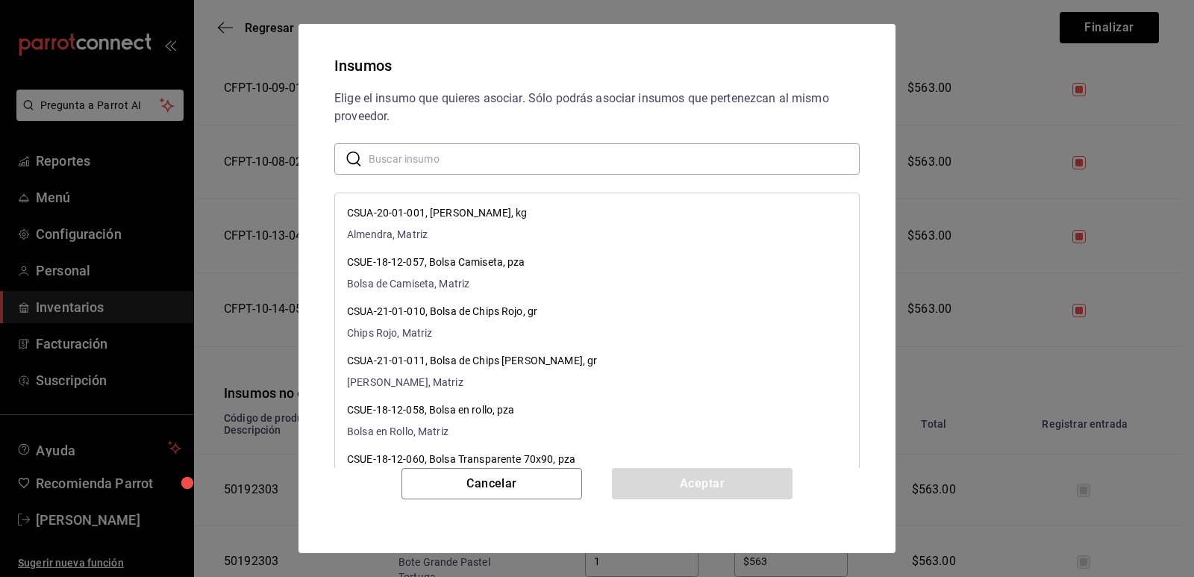
click at [495, 153] on input "text" at bounding box center [614, 159] width 491 height 30
paste input "Bote Grande Nuez Crema"
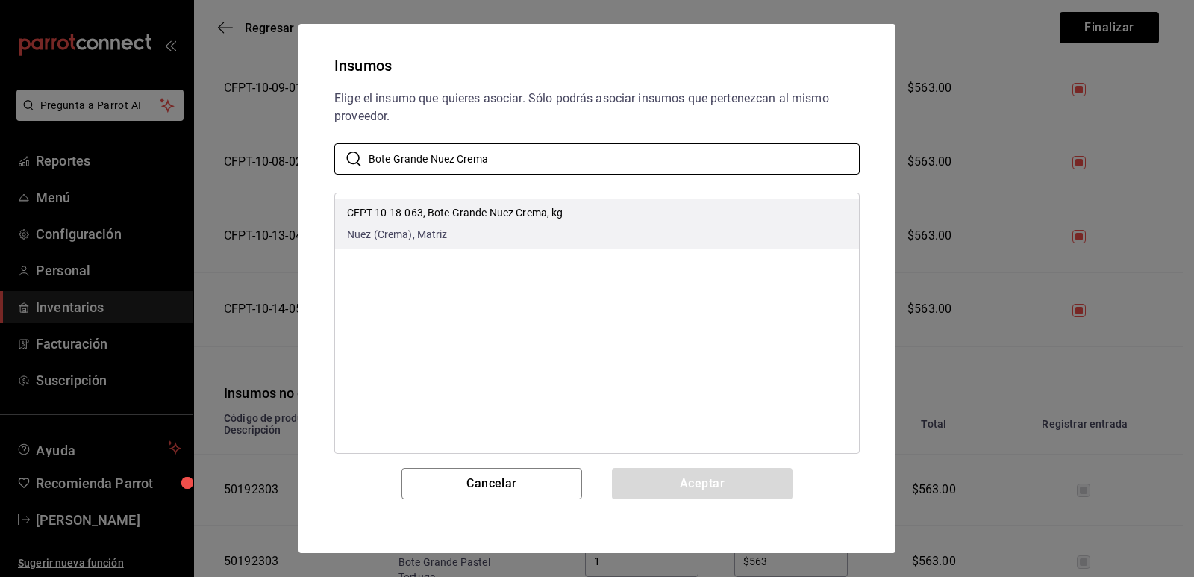
type input "Bote Grande Nuez Crema"
click at [569, 217] on li "CFPT-10-18-063, Bote Grande Nuez Crema, kg Nuez (Crema), Matriz" at bounding box center [597, 223] width 524 height 49
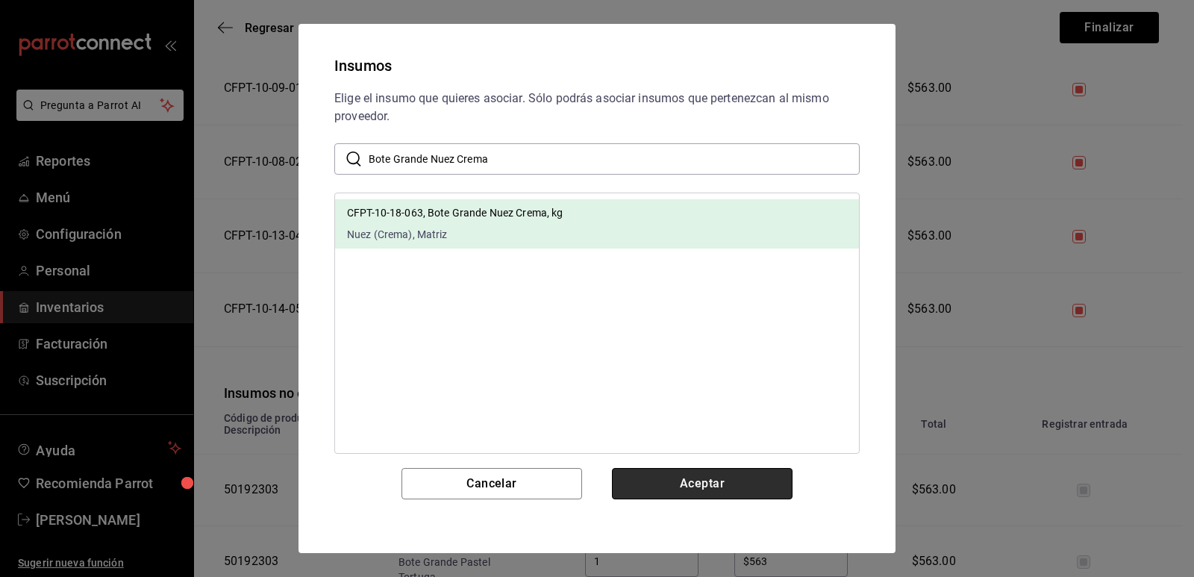
click at [678, 487] on button "Aceptar" at bounding box center [702, 483] width 181 height 31
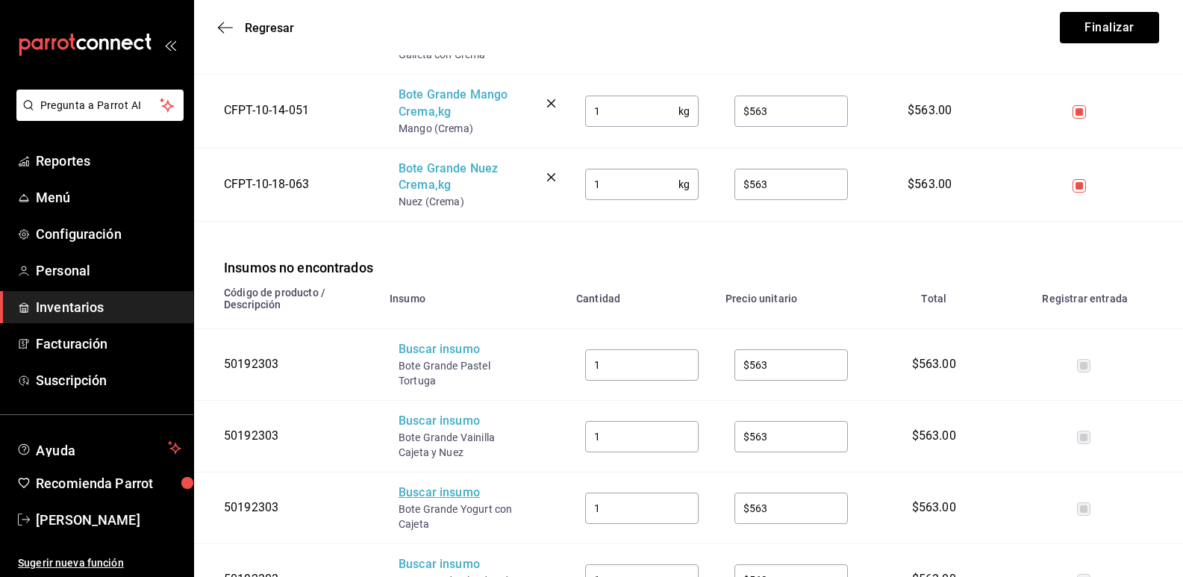
scroll to position [672, 0]
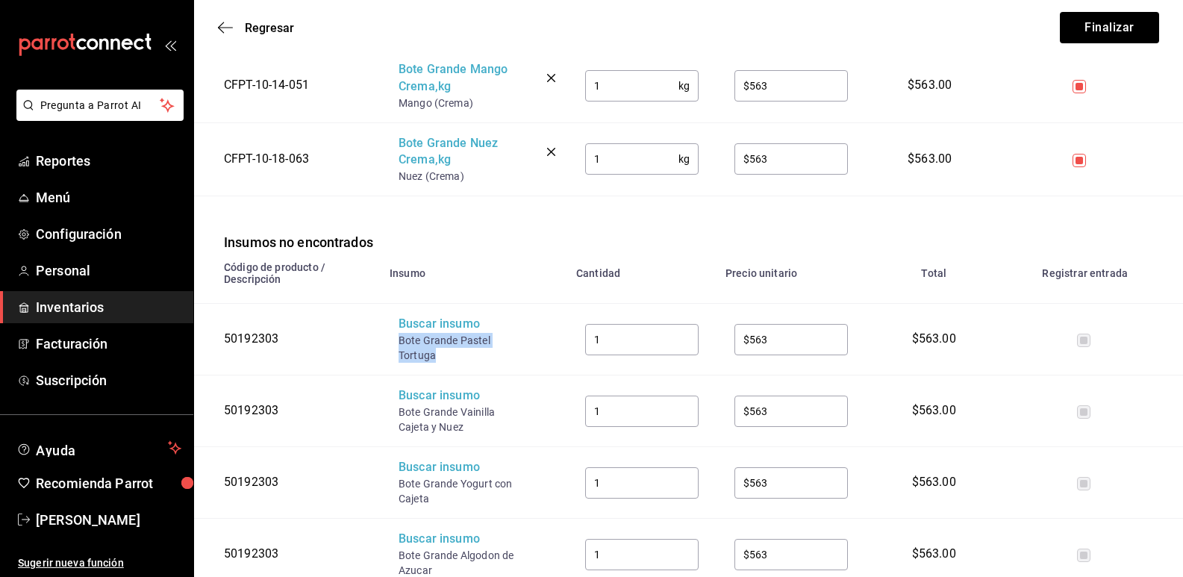
drag, startPoint x: 433, startPoint y: 359, endPoint x: 397, endPoint y: 338, distance: 41.5
click at [396, 340] on td "Buscar insumo Bote Grande Pastel Tortuga" at bounding box center [474, 340] width 187 height 72
copy div "Bote Grande Pastel Tortuga"
click at [454, 328] on div "Buscar insumo" at bounding box center [457, 324] width 119 height 17
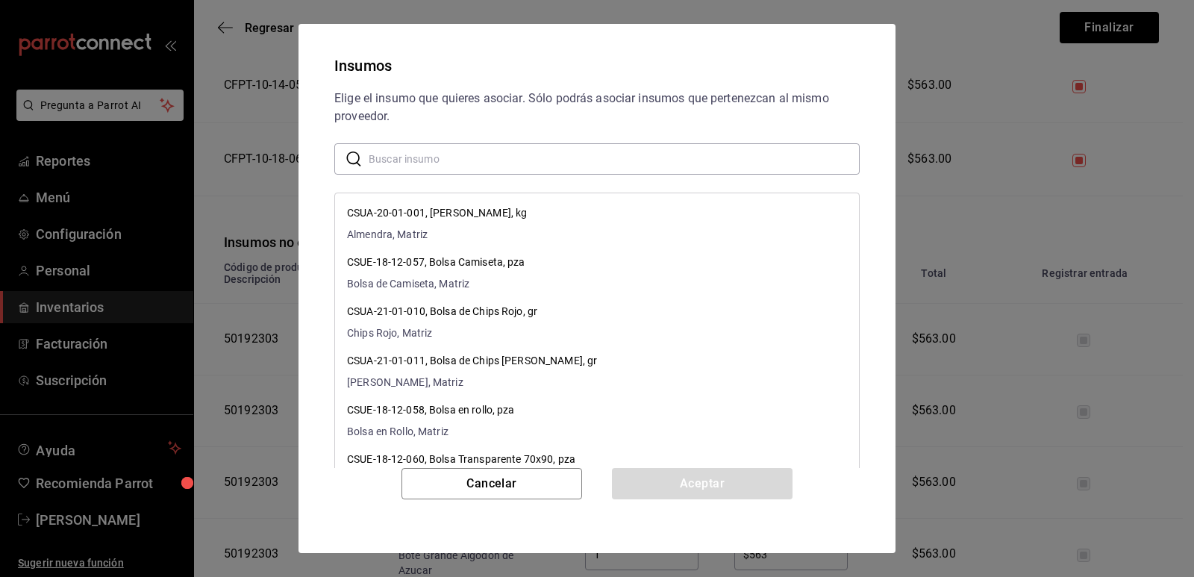
click at [466, 158] on input "text" at bounding box center [614, 159] width 491 height 30
paste input "Bote Grande Pastel Tortuga"
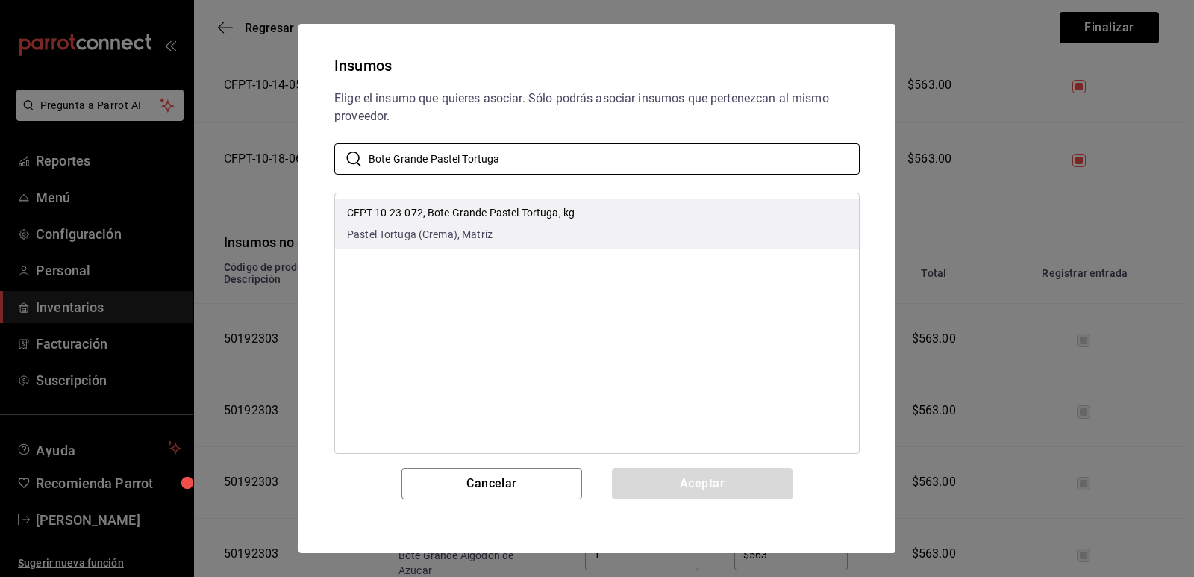
type input "Bote Grande Pastel Tortuga"
click at [554, 230] on span "Pastel Tortuga (Crema), Matriz" at bounding box center [461, 235] width 228 height 16
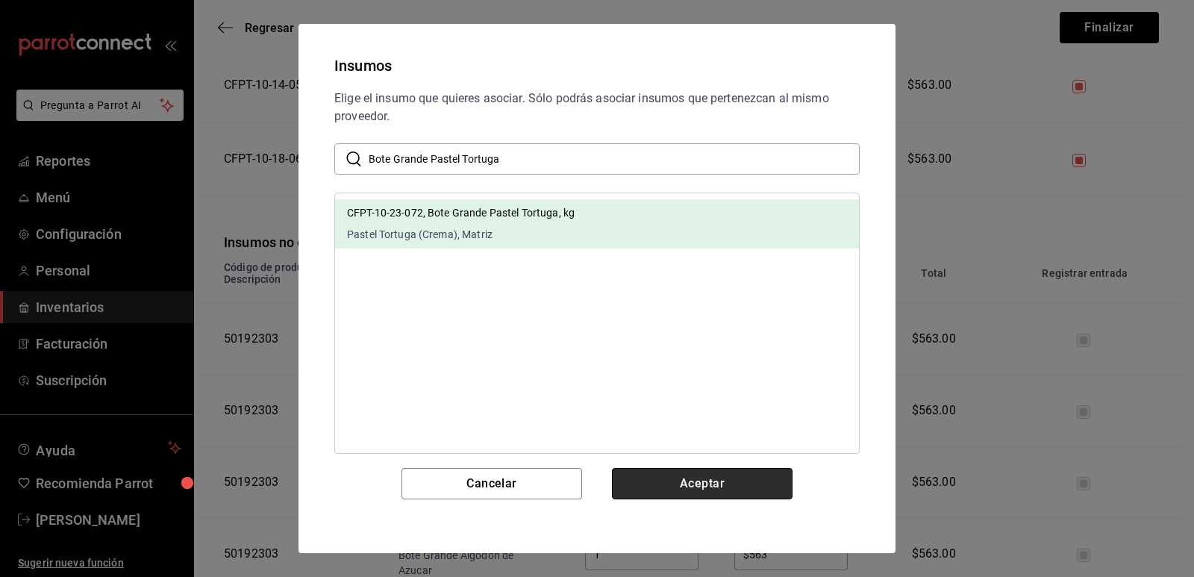
click at [650, 484] on button "Aceptar" at bounding box center [702, 483] width 181 height 31
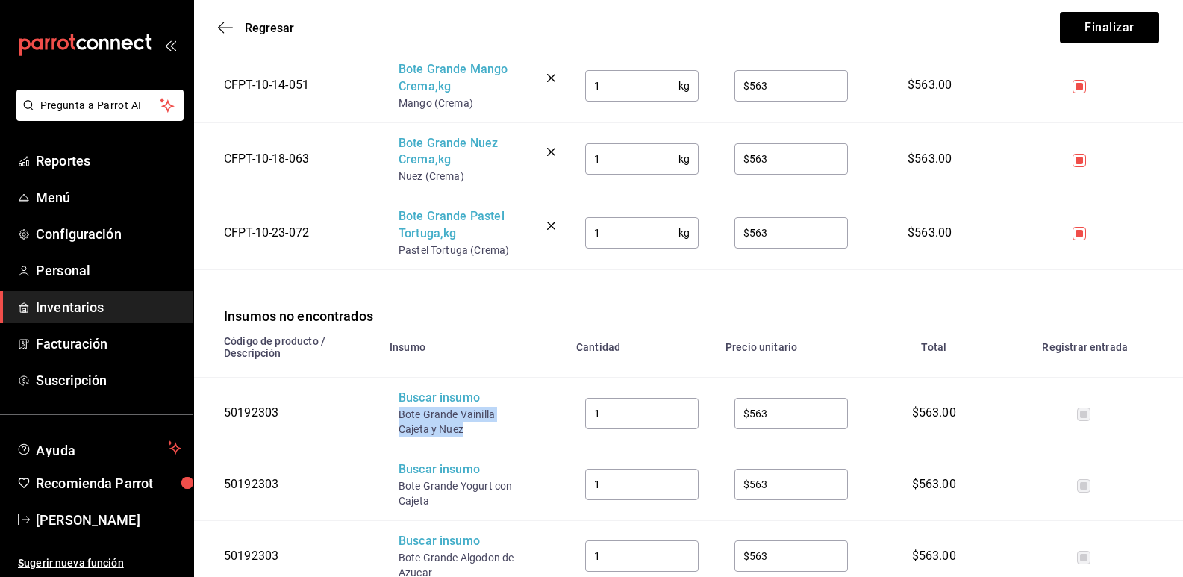
drag, startPoint x: 462, startPoint y: 432, endPoint x: 398, endPoint y: 413, distance: 66.3
click at [398, 413] on div "Bote Grande Vainilla Cajeta y Nuez" at bounding box center [457, 422] width 119 height 30
copy div "Bote Grande Vainilla Cajeta y Nuez"
click at [419, 398] on div "Buscar insumo" at bounding box center [457, 398] width 119 height 17
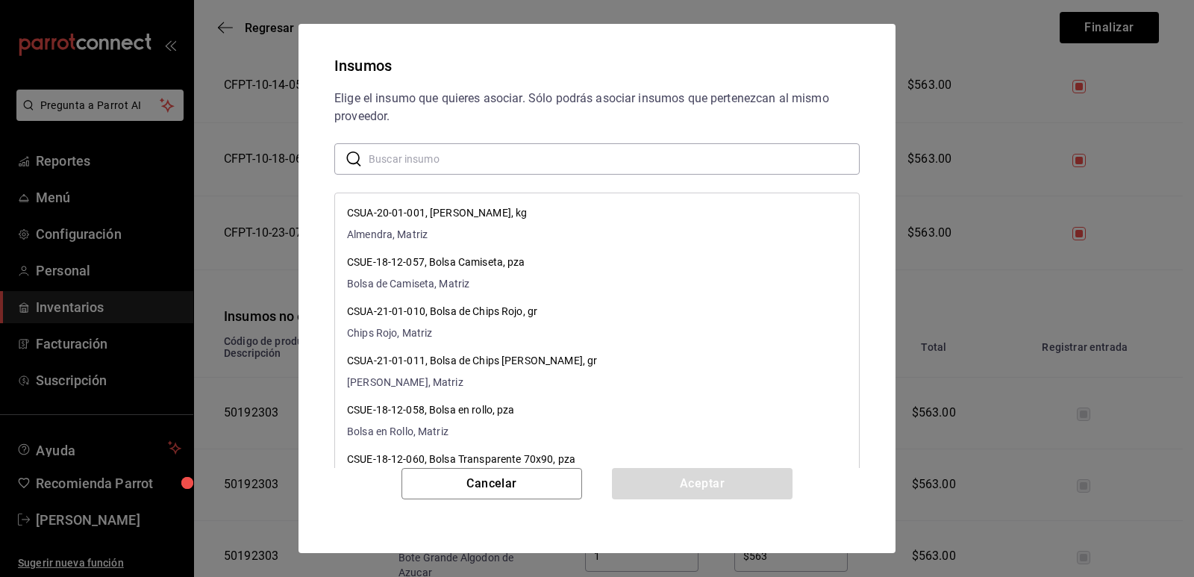
click at [453, 157] on input "text" at bounding box center [614, 159] width 491 height 30
paste input "Bote Grande Vainilla Cajeta y Nuez"
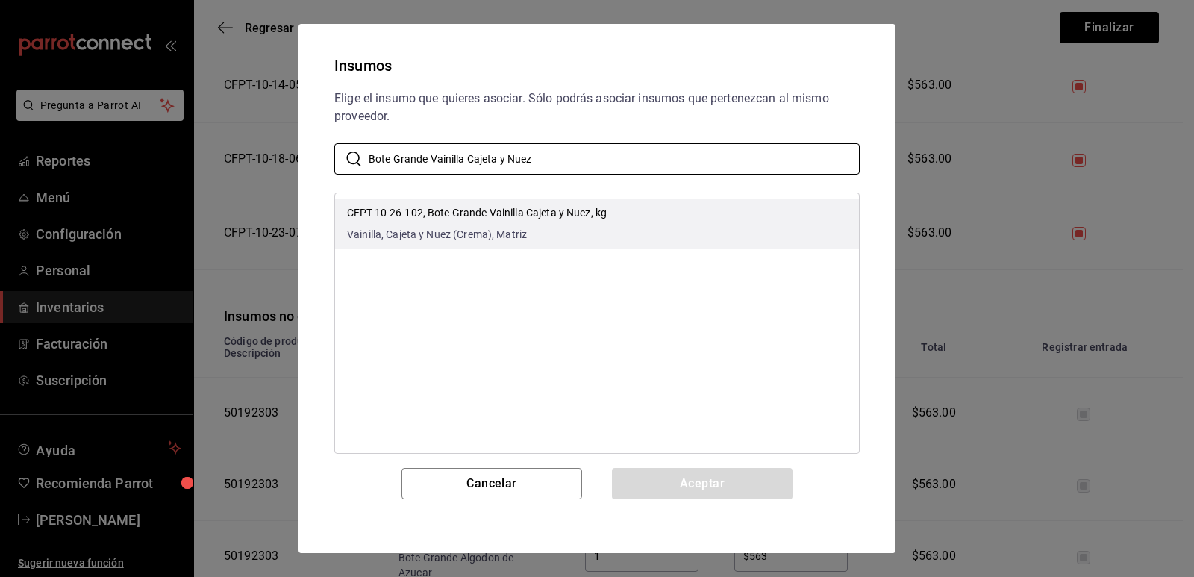
type input "Bote Grande Vainilla Cajeta y Nuez"
click at [522, 224] on div "CFPT-10-26-102, Bote Grande Vainilla Cajeta y Nuez, kg Vainilla, Cajeta y Nuez …" at bounding box center [477, 223] width 260 height 37
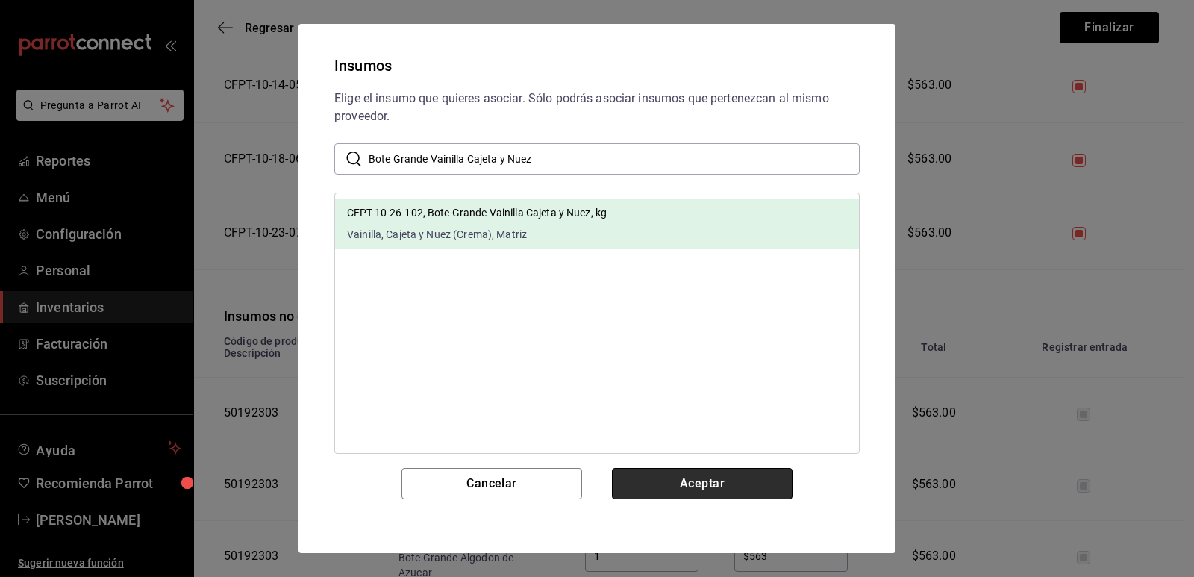
click at [690, 488] on button "Aceptar" at bounding box center [702, 483] width 181 height 31
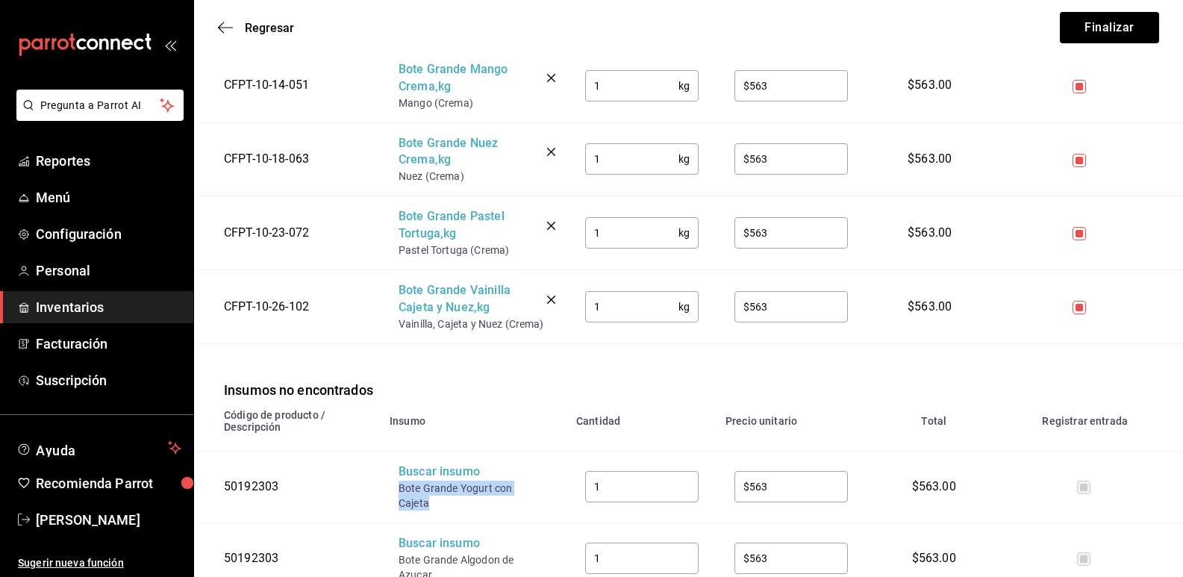
drag, startPoint x: 435, startPoint y: 506, endPoint x: 390, endPoint y: 491, distance: 47.2
click at [390, 491] on td "Buscar insumo Bote Grande Yogurt con Cajeta" at bounding box center [474, 487] width 187 height 72
click at [418, 473] on div "Buscar insumo" at bounding box center [457, 471] width 119 height 17
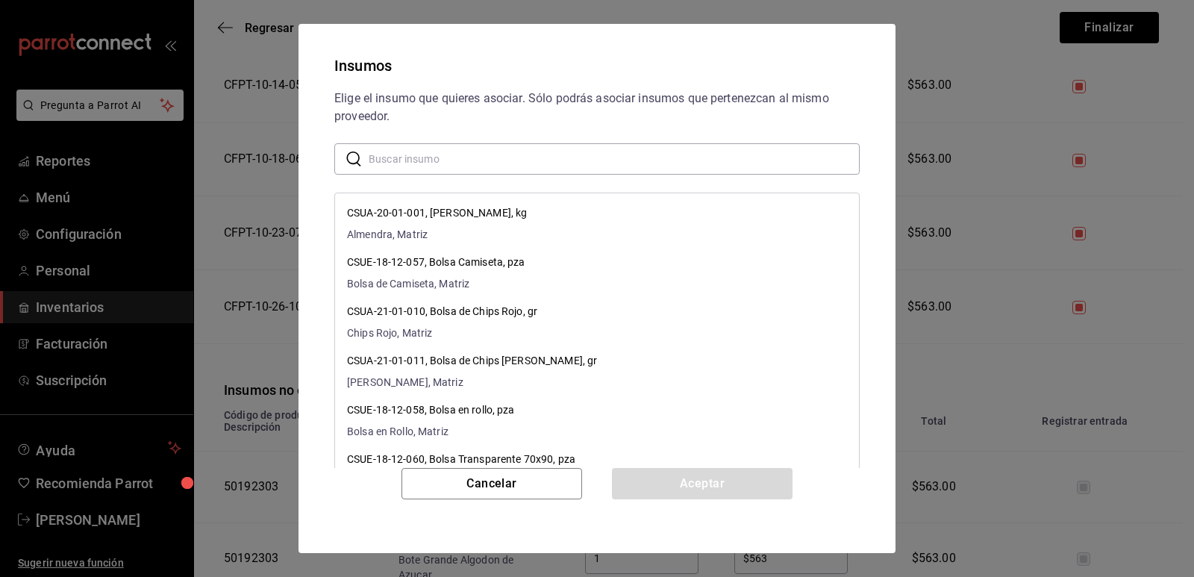
click at [467, 163] on input "text" at bounding box center [614, 159] width 491 height 30
paste input "Bote Grande Yogurt con Cajeta"
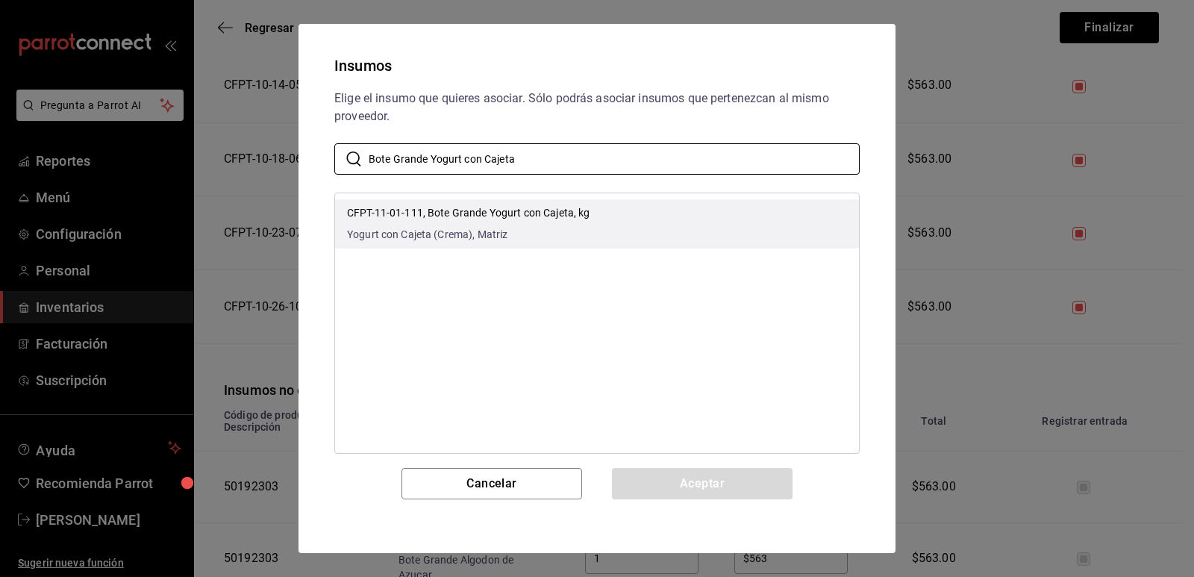
type input "Bote Grande Yogurt con Cajeta"
click at [572, 226] on div "CFPT-11-01-111, Bote Grande Yogurt con Cajeta, kg Yogurt con Cajeta (Crema), Ma…" at bounding box center [468, 223] width 243 height 37
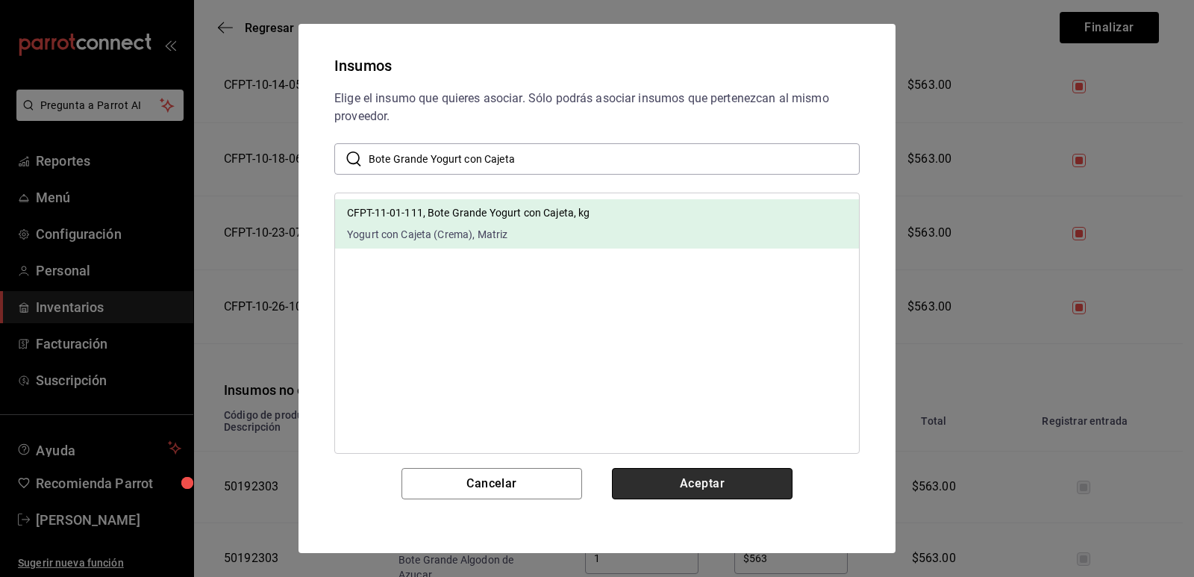
click at [676, 493] on button "Aceptar" at bounding box center [702, 483] width 181 height 31
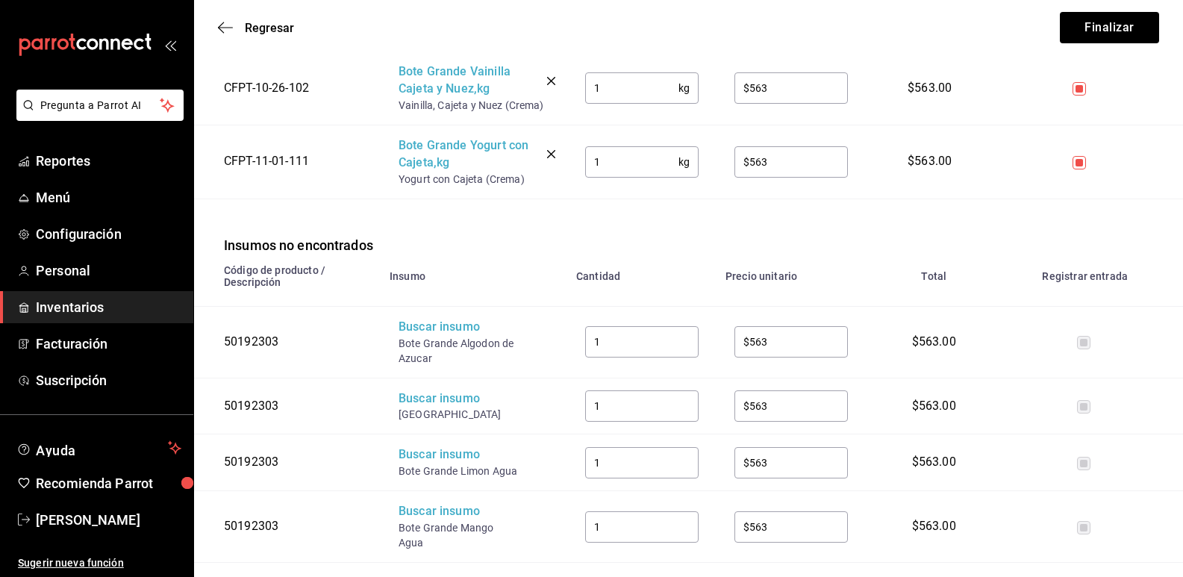
scroll to position [895, 0]
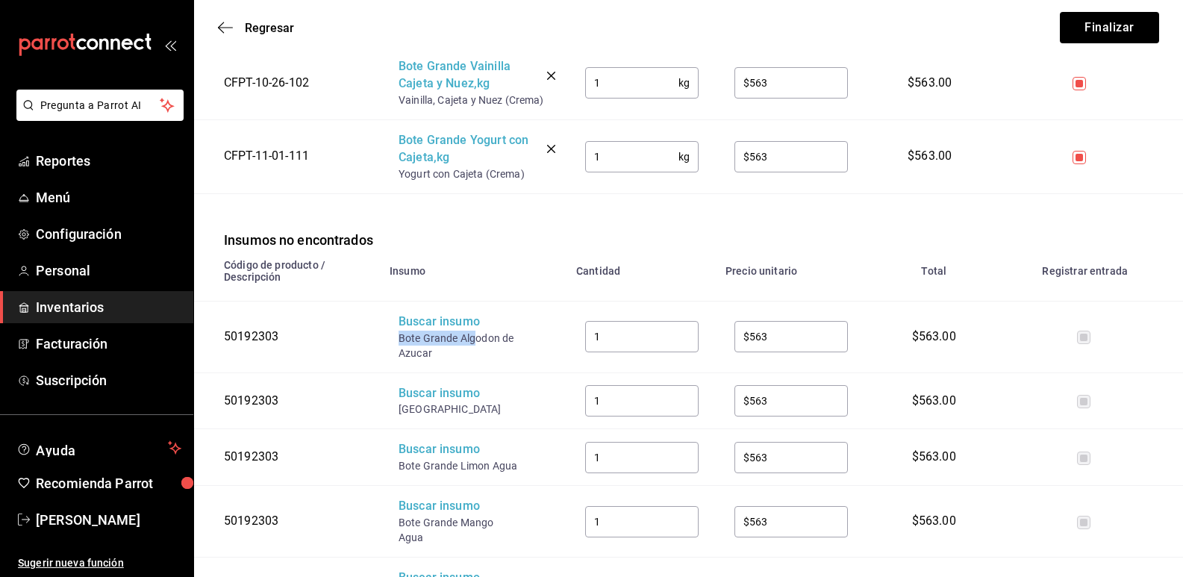
drag, startPoint x: 475, startPoint y: 340, endPoint x: 394, endPoint y: 336, distance: 81.5
click at [394, 336] on td "Buscar insumo Bote Grande Algodon de Azucar" at bounding box center [474, 337] width 187 height 72
click at [433, 316] on div "Buscar insumo" at bounding box center [457, 321] width 119 height 17
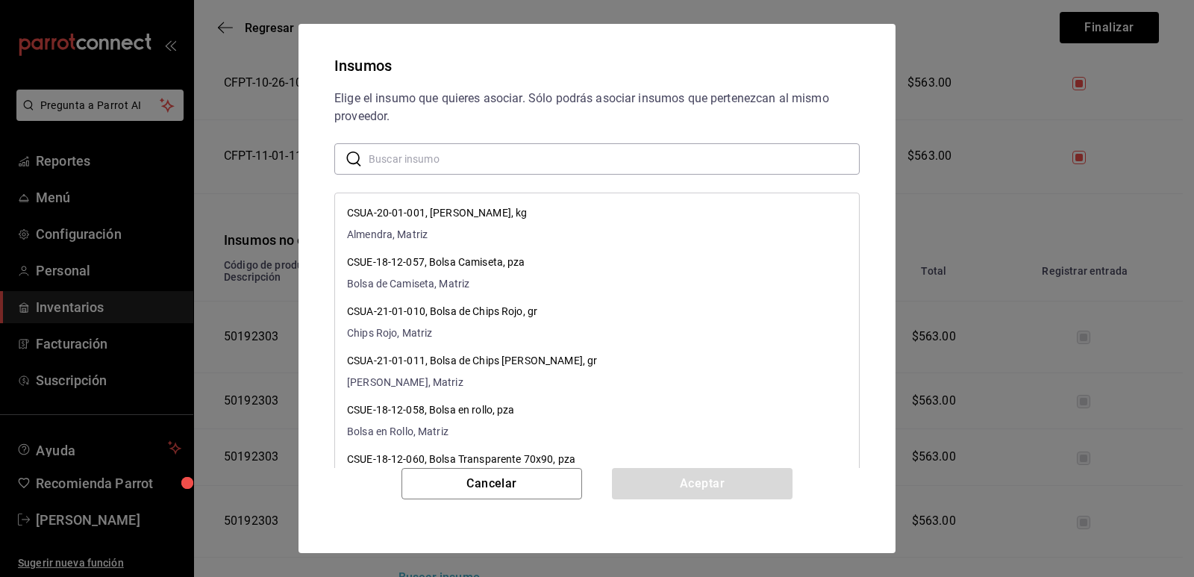
click at [469, 146] on input "text" at bounding box center [614, 159] width 491 height 30
paste input "Bote Grande Alg"
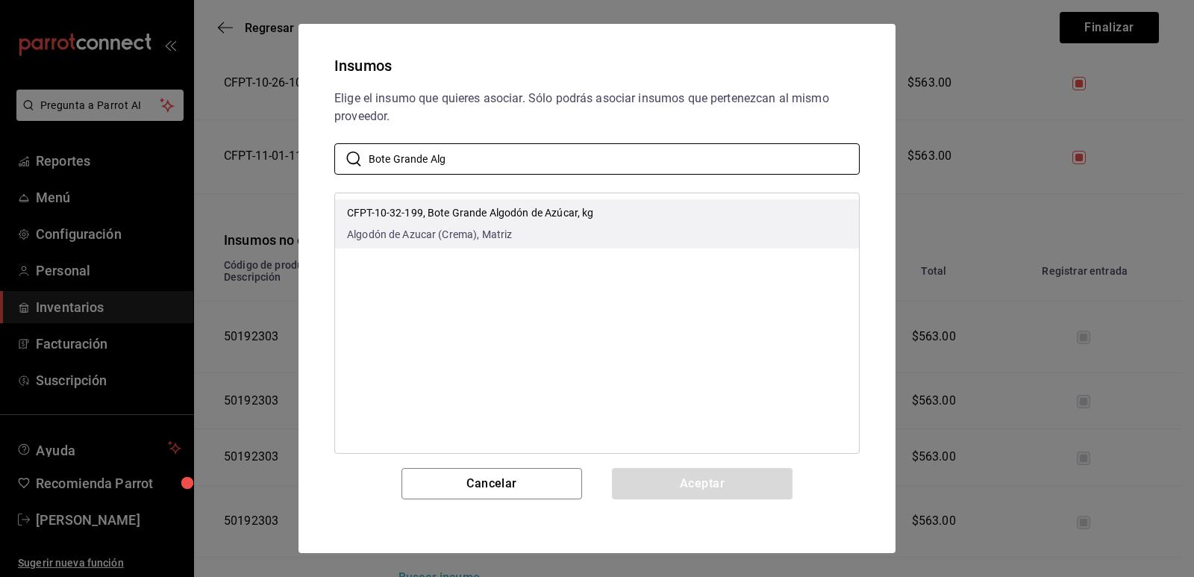
type input "Bote Grande Alg"
click at [627, 207] on li "CFPT-10-32-199, Bote Grande Algodón de Azúcar, kg Algodón de Azucar (Crema), Ma…" at bounding box center [597, 223] width 524 height 49
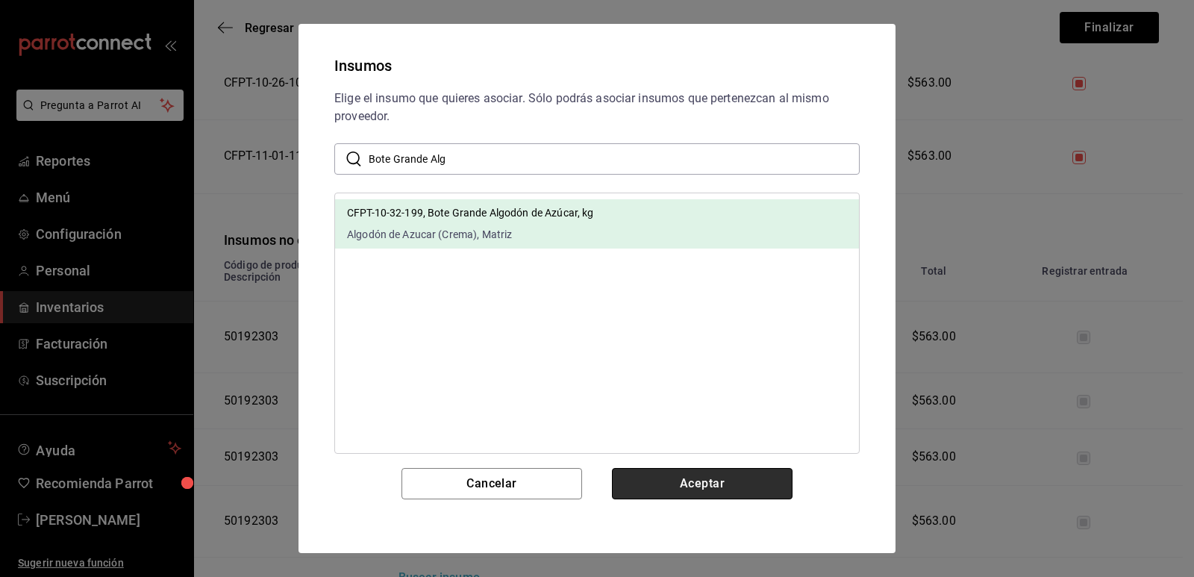
click at [675, 490] on button "Aceptar" at bounding box center [702, 483] width 181 height 31
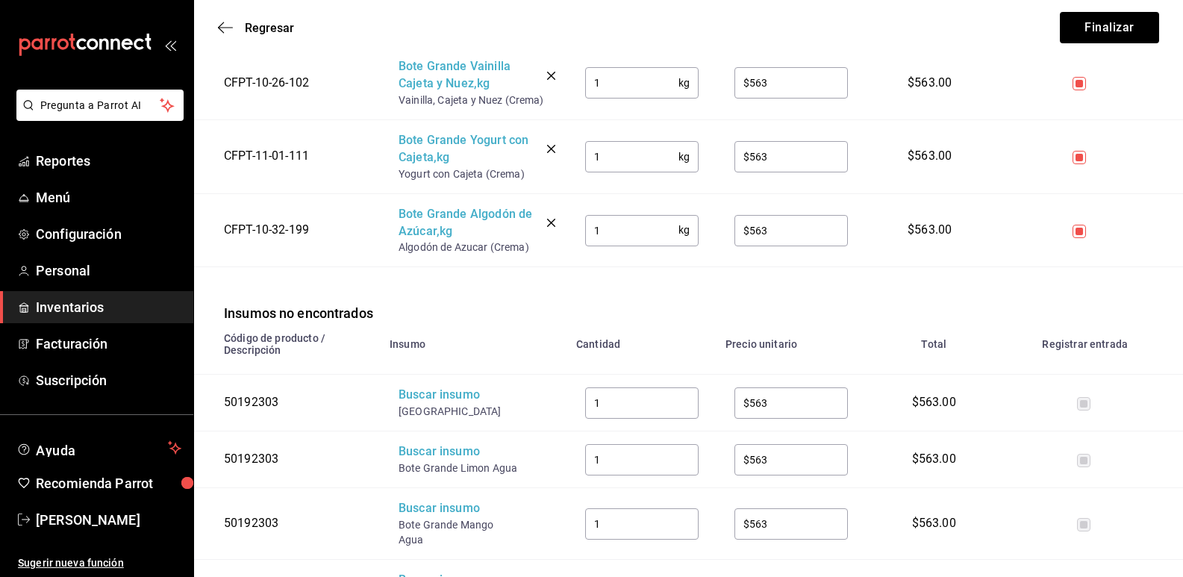
drag, startPoint x: 501, startPoint y: 416, endPoint x: 401, endPoint y: 411, distance: 100.1
click at [401, 411] on div "[GEOGRAPHIC_DATA]" at bounding box center [457, 411] width 119 height 15
click at [417, 401] on div "Buscar insumo" at bounding box center [457, 395] width 119 height 17
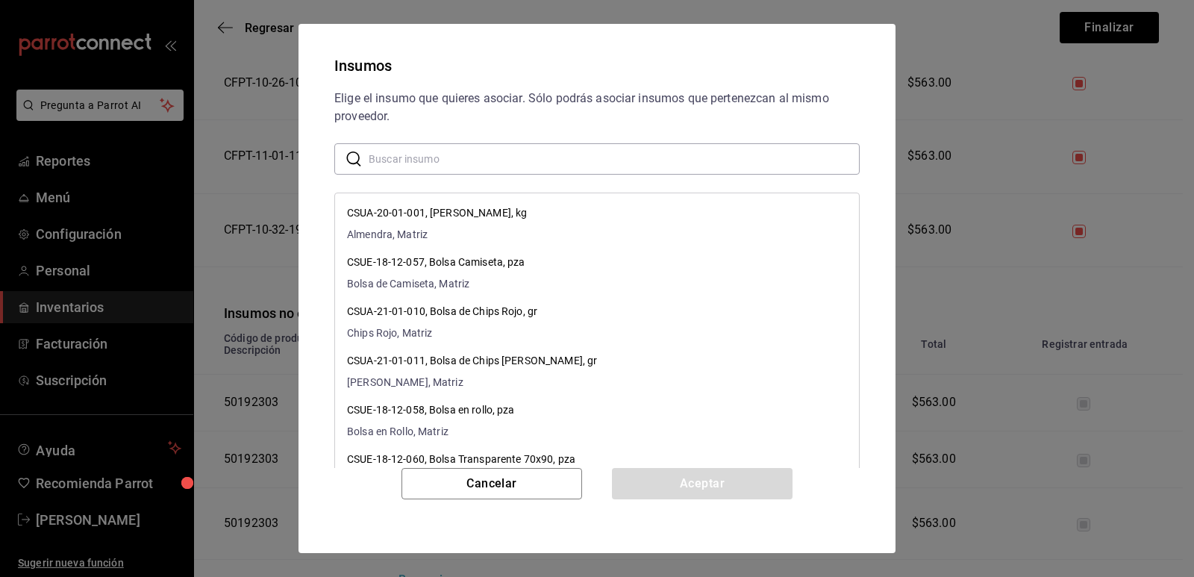
click at [475, 160] on input "text" at bounding box center [614, 159] width 491 height 30
paste input "[GEOGRAPHIC_DATA]"
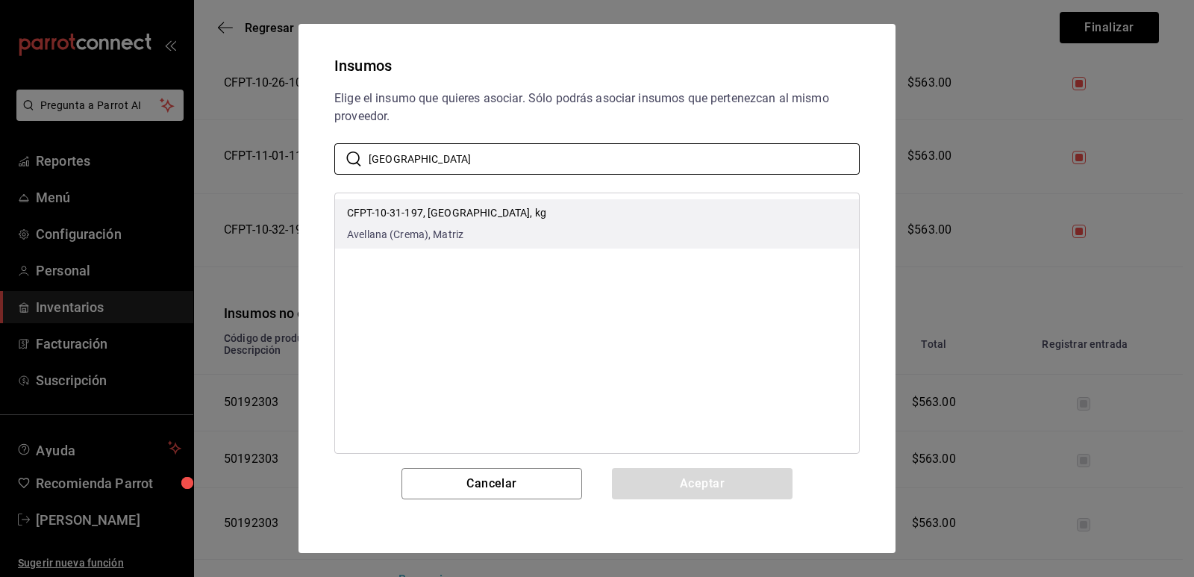
type input "[GEOGRAPHIC_DATA]"
click at [595, 202] on li "CFPT-10-31-197, [GEOGRAPHIC_DATA], kg Avellana (Crema), Matriz" at bounding box center [597, 223] width 524 height 49
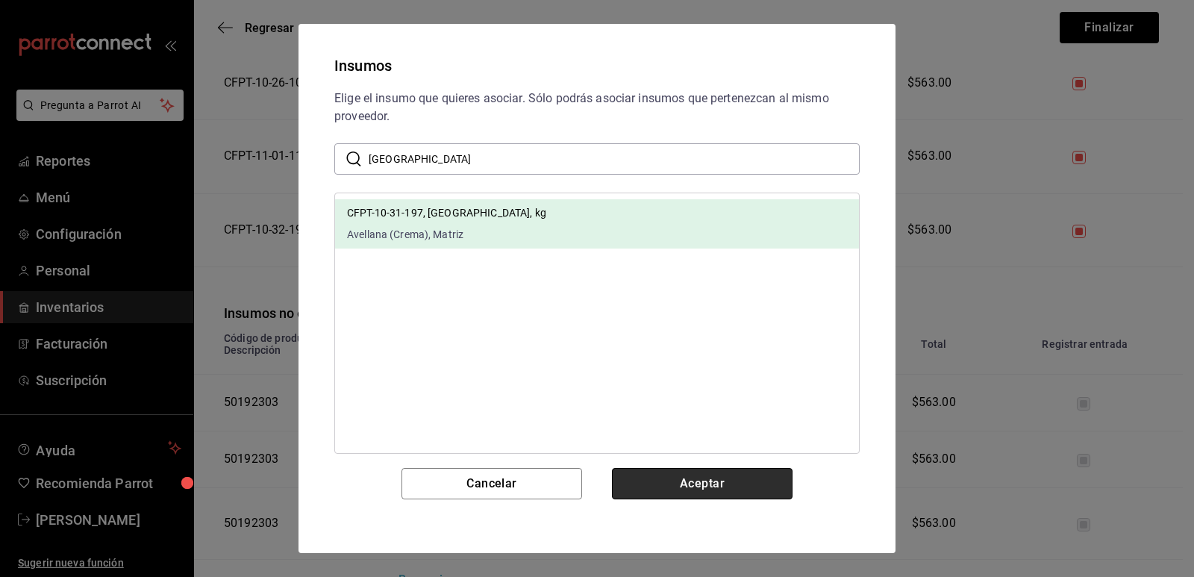
click at [698, 476] on button "Aceptar" at bounding box center [702, 483] width 181 height 31
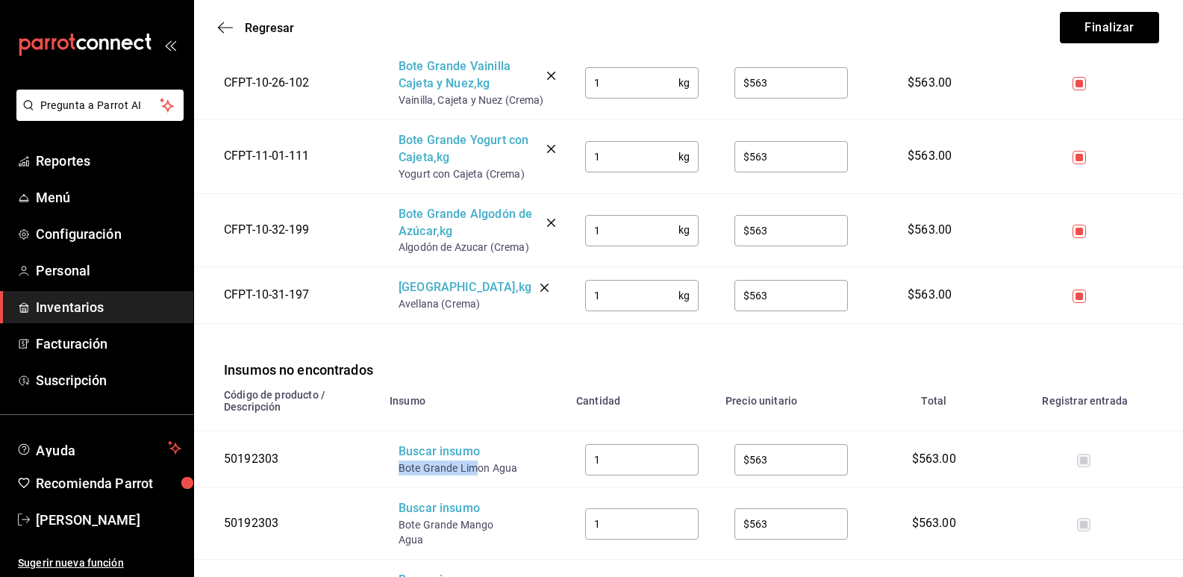
drag, startPoint x: 480, startPoint y: 468, endPoint x: 394, endPoint y: 464, distance: 85.9
click at [394, 464] on td "Buscar insumo Bote Grande Limon Agua" at bounding box center [474, 459] width 187 height 57
click at [435, 446] on td "Buscar insumo Bote Grande Limon Agua" at bounding box center [474, 459] width 187 height 57
click at [440, 450] on div "Buscar insumo" at bounding box center [457, 451] width 119 height 17
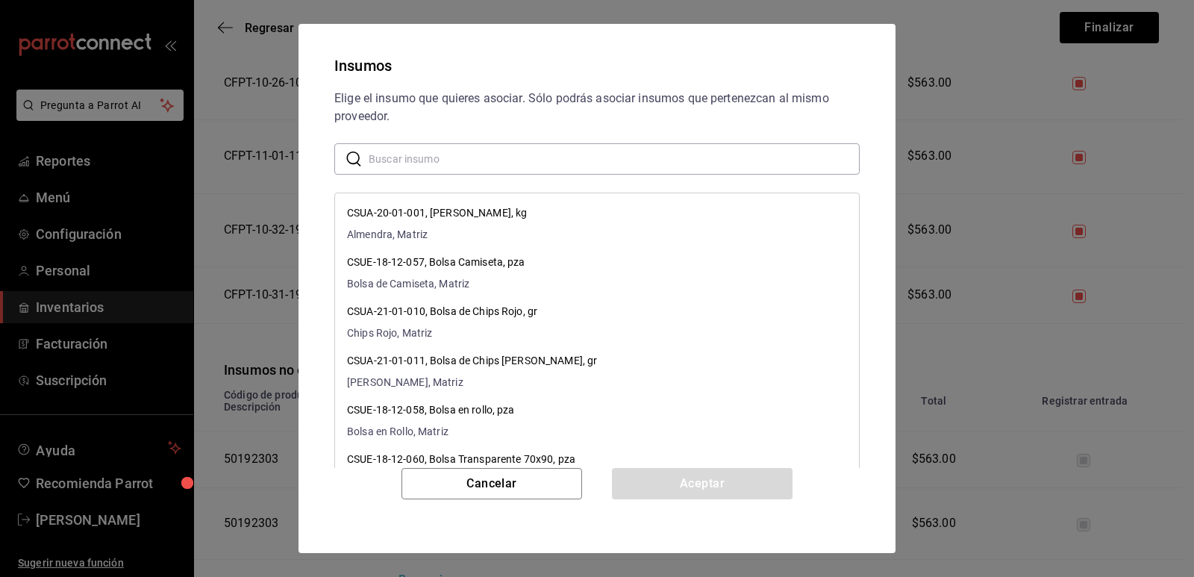
click at [540, 162] on input "text" at bounding box center [614, 159] width 491 height 30
paste input "Bote Grande Lim"
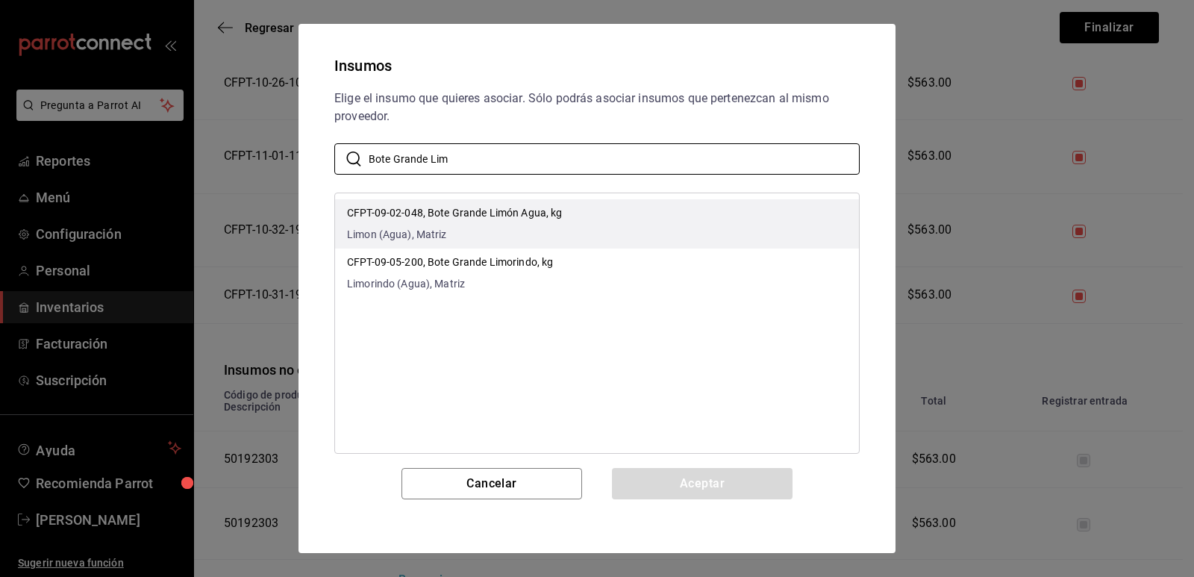
type input "Bote Grande Lim"
click at [636, 216] on li "CFPT-09-02-048, Bote Grande Limón Agua, kg Limon (Agua), Matriz" at bounding box center [597, 223] width 524 height 49
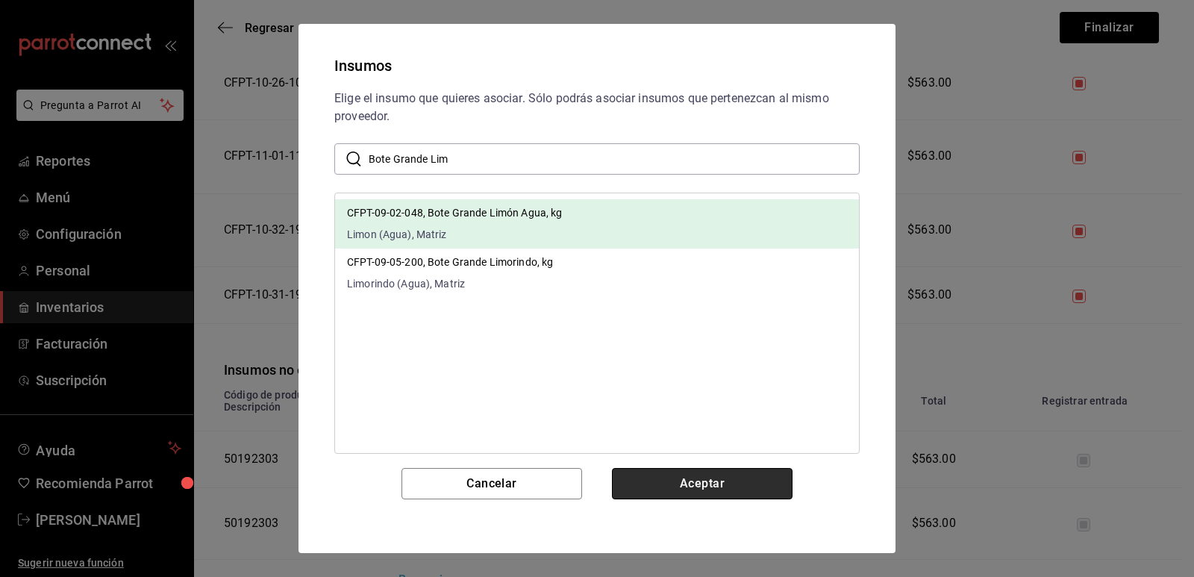
click at [689, 483] on button "Aceptar" at bounding box center [702, 483] width 181 height 31
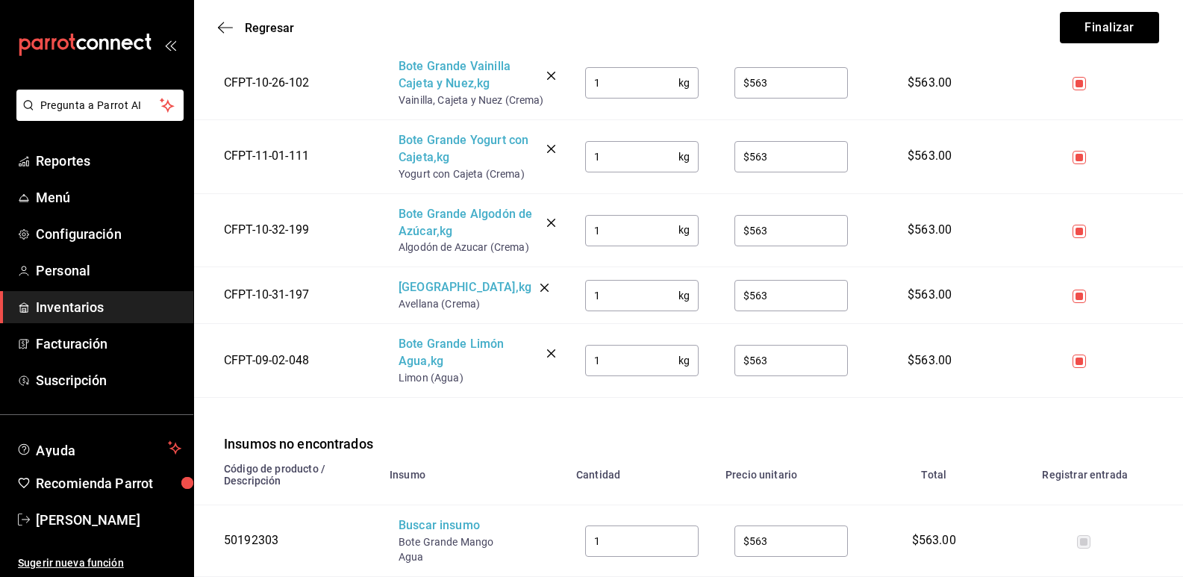
scroll to position [1119, 0]
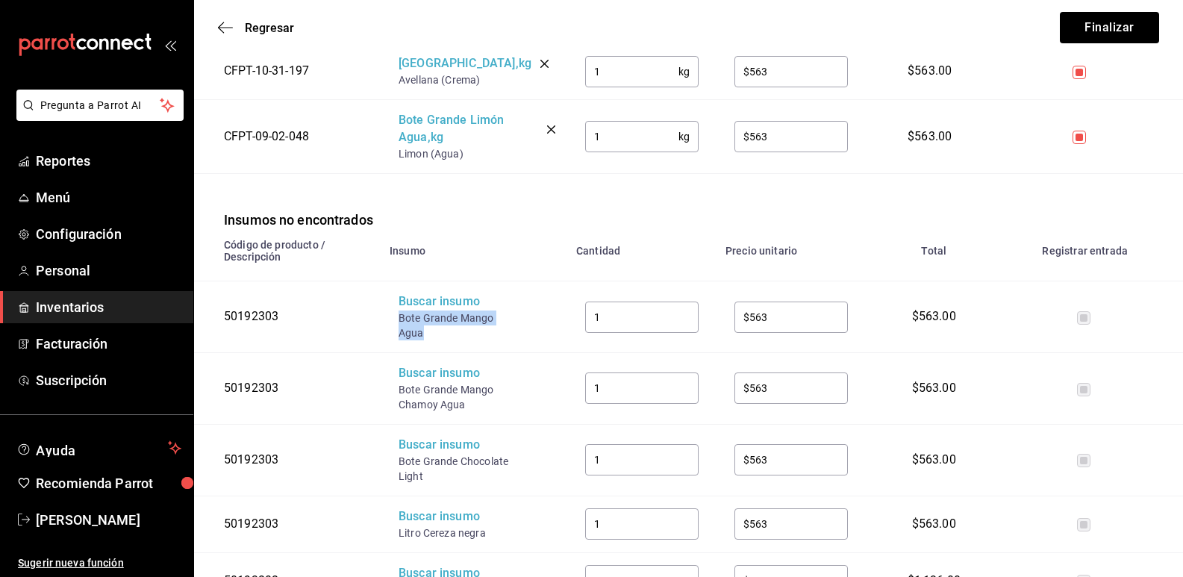
drag, startPoint x: 428, startPoint y: 334, endPoint x: 397, endPoint y: 320, distance: 33.4
click at [397, 320] on td "Buscar insumo Bote Grande Mango Agua" at bounding box center [474, 317] width 187 height 72
click at [411, 304] on div "Buscar insumo" at bounding box center [457, 301] width 119 height 17
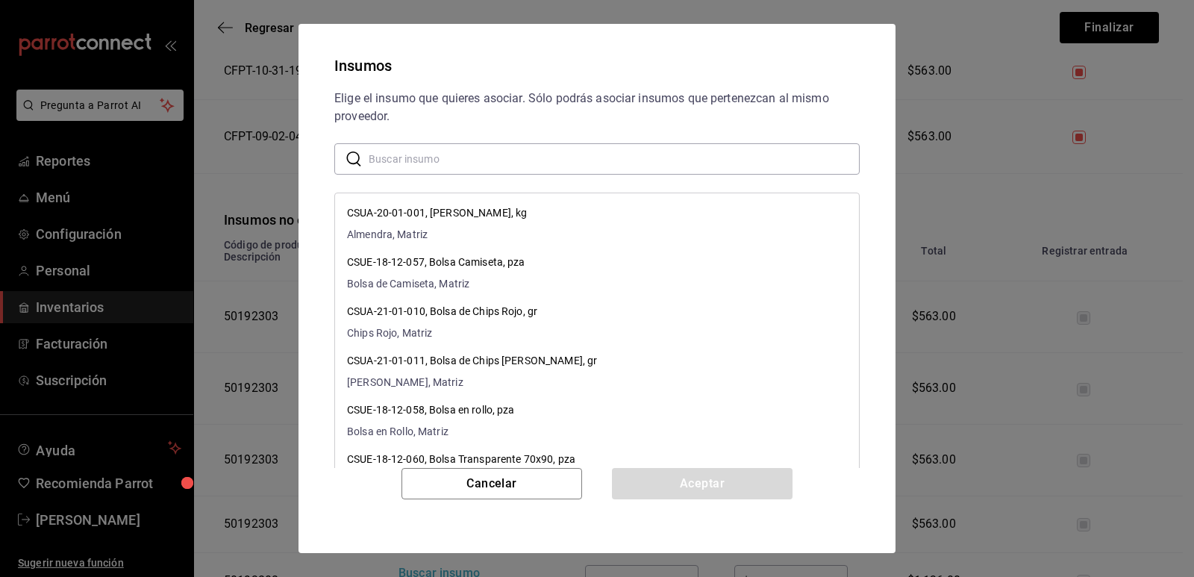
click at [475, 150] on input "text" at bounding box center [614, 159] width 491 height 30
paste input "Bote Grande Mango Agua"
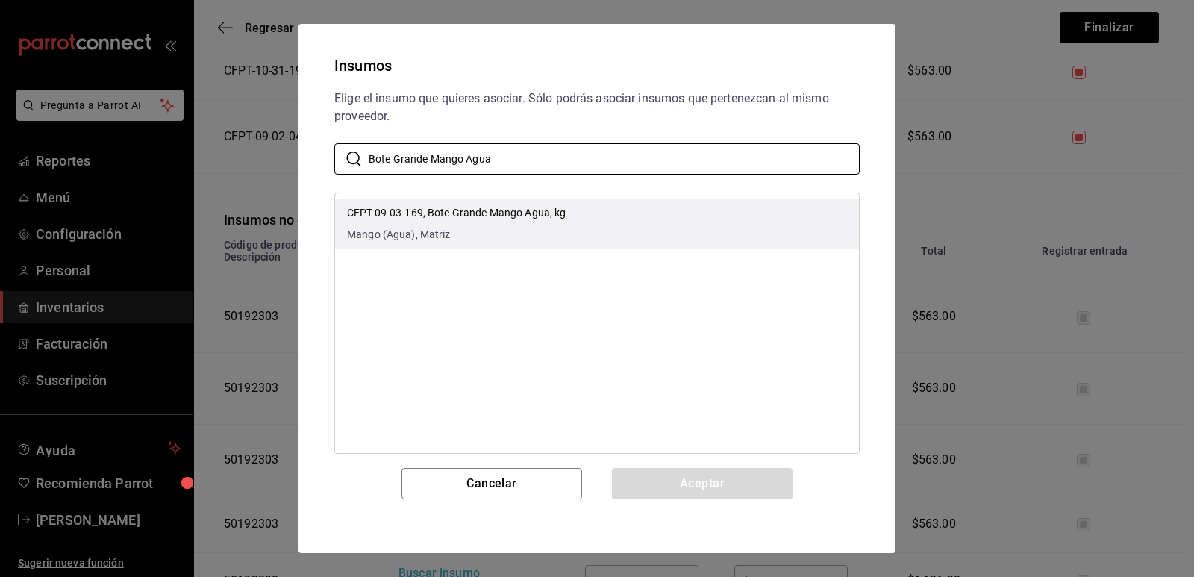
type input "Bote Grande Mango Agua"
click at [594, 210] on li "CFPT-09-03-169, Bote Grande Mango Agua, kg Mango (Agua), Matriz" at bounding box center [597, 223] width 524 height 49
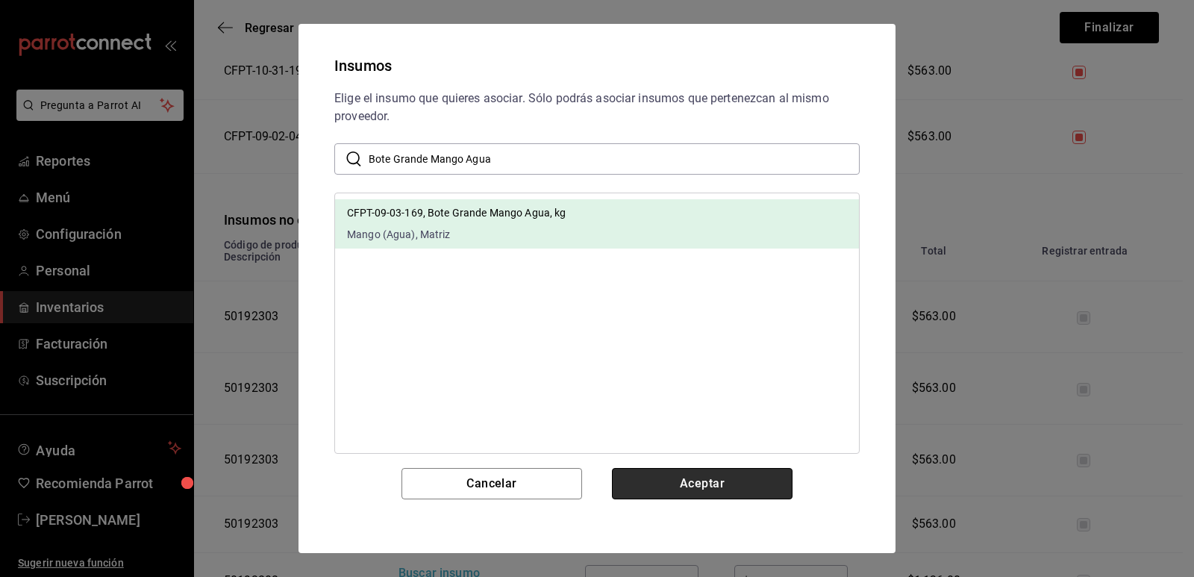
click at [701, 478] on button "Aceptar" at bounding box center [702, 483] width 181 height 31
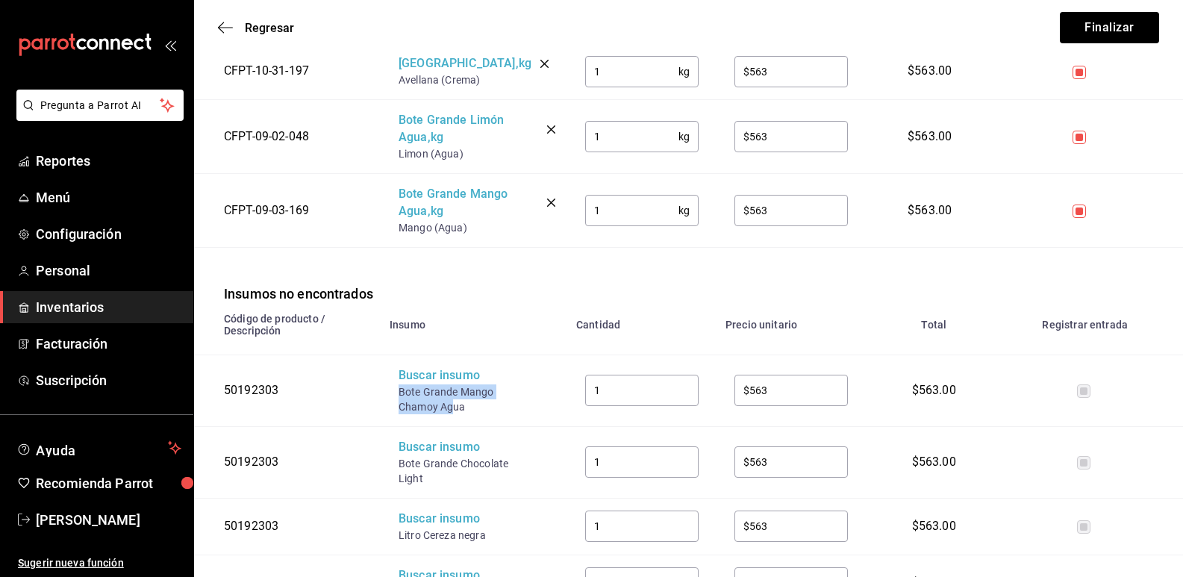
drag, startPoint x: 450, startPoint y: 407, endPoint x: 392, endPoint y: 388, distance: 61.1
click at [392, 388] on td "Buscar insumo Bote Grande Mango Chamoy Agua" at bounding box center [474, 390] width 187 height 72
click at [417, 380] on div "Buscar insumo" at bounding box center [457, 375] width 119 height 17
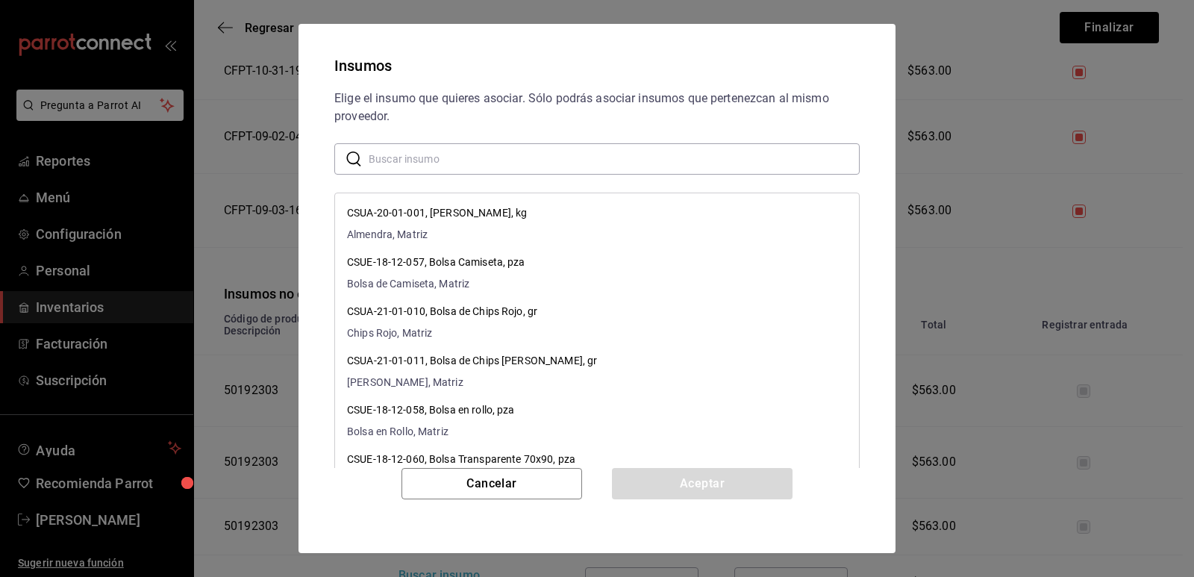
click at [465, 167] on input "text" at bounding box center [614, 159] width 491 height 30
paste input "Bote Grande Mango Chamoy Ag"
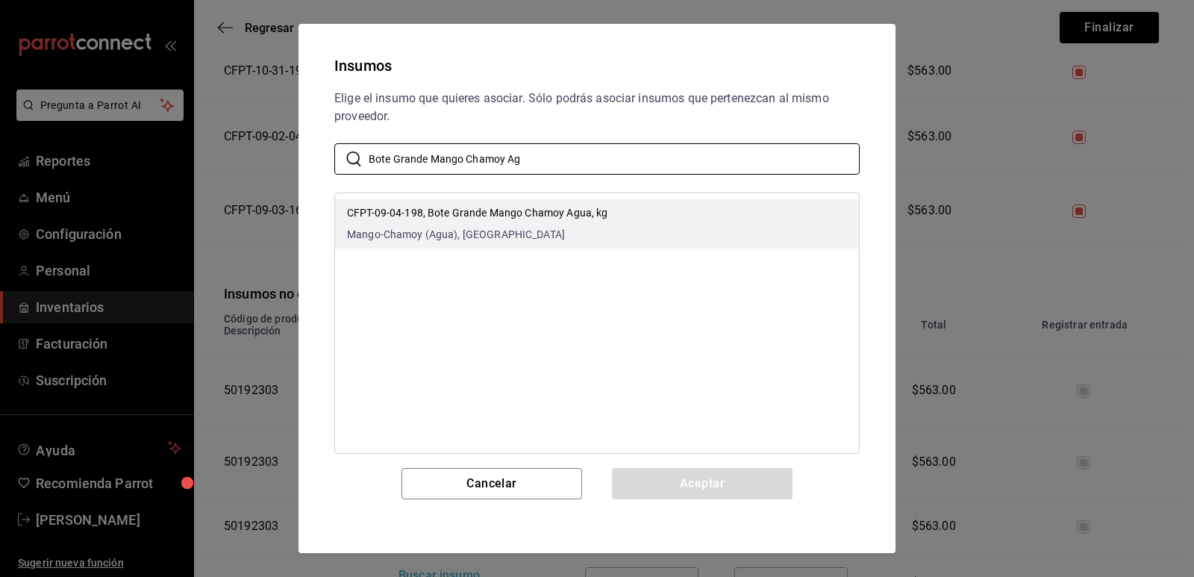
type input "Bote Grande Mango Chamoy Ag"
click at [663, 232] on li "CFPT-09-04-198, Bote Grande Mango Chamoy Agua, kg Mango-Chamoy (Agua), [GEOGRAP…" at bounding box center [597, 223] width 524 height 49
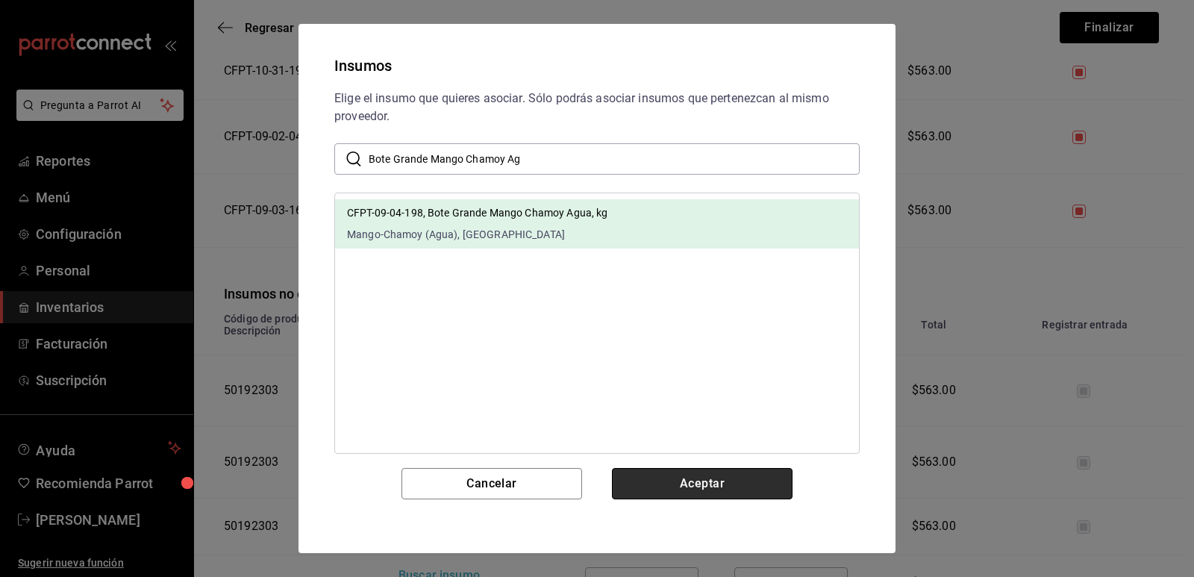
click at [693, 493] on button "Aceptar" at bounding box center [702, 483] width 181 height 31
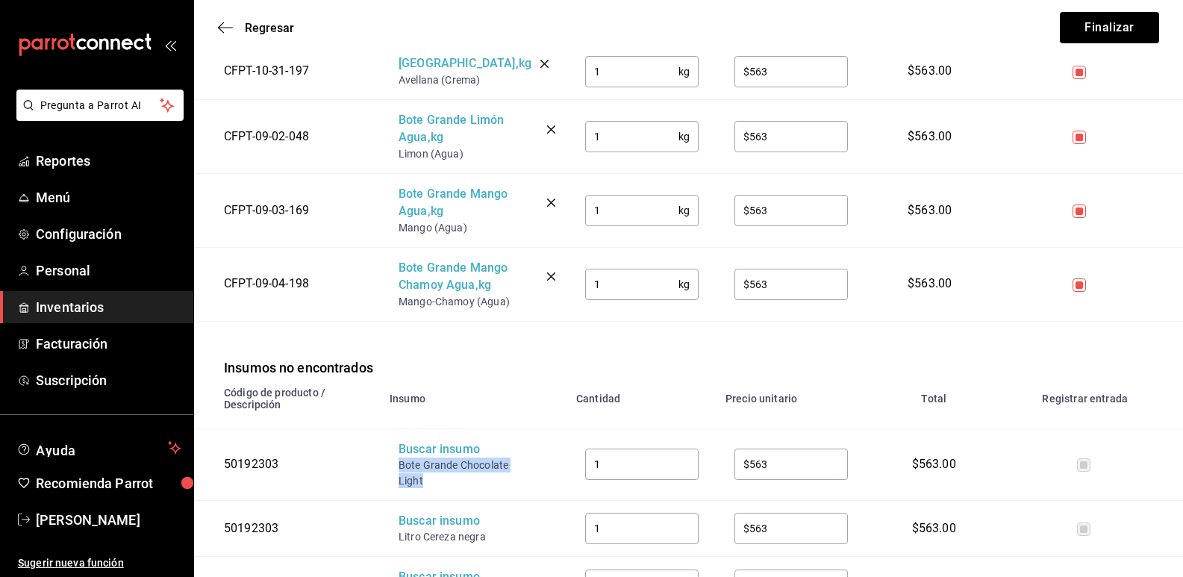
drag, startPoint x: 440, startPoint y: 482, endPoint x: 393, endPoint y: 464, distance: 51.0
click at [393, 464] on td "Buscar insumo Bote Grande Chocolate Light" at bounding box center [474, 464] width 187 height 72
click at [409, 455] on div "Buscar insumo" at bounding box center [457, 449] width 119 height 17
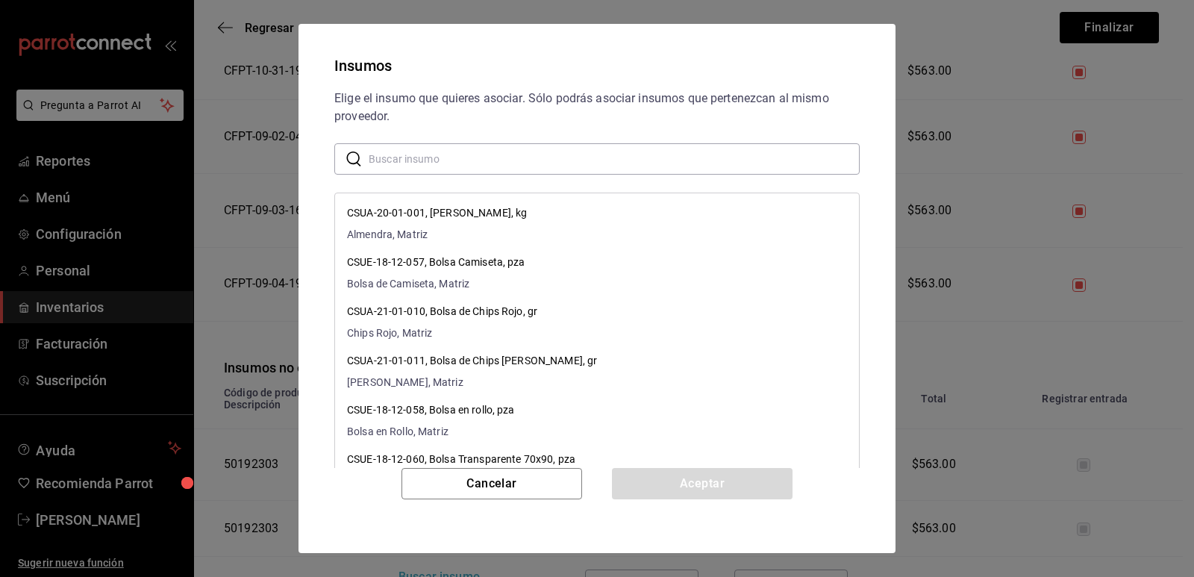
click at [493, 163] on input "text" at bounding box center [614, 159] width 491 height 30
paste input "Bote Grande Chocolate Light"
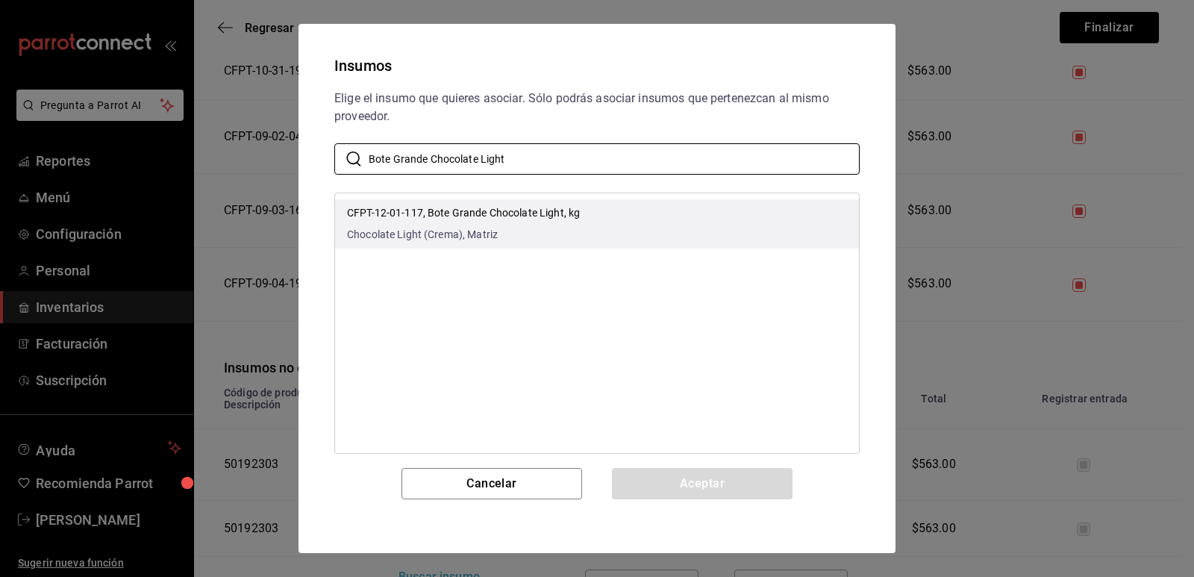
type input "Bote Grande Chocolate Light"
click at [580, 216] on li "CFPT-12-01-117, Bote Grande Chocolate Light, kg Chocolate Light (Crema), Matriz" at bounding box center [597, 223] width 524 height 49
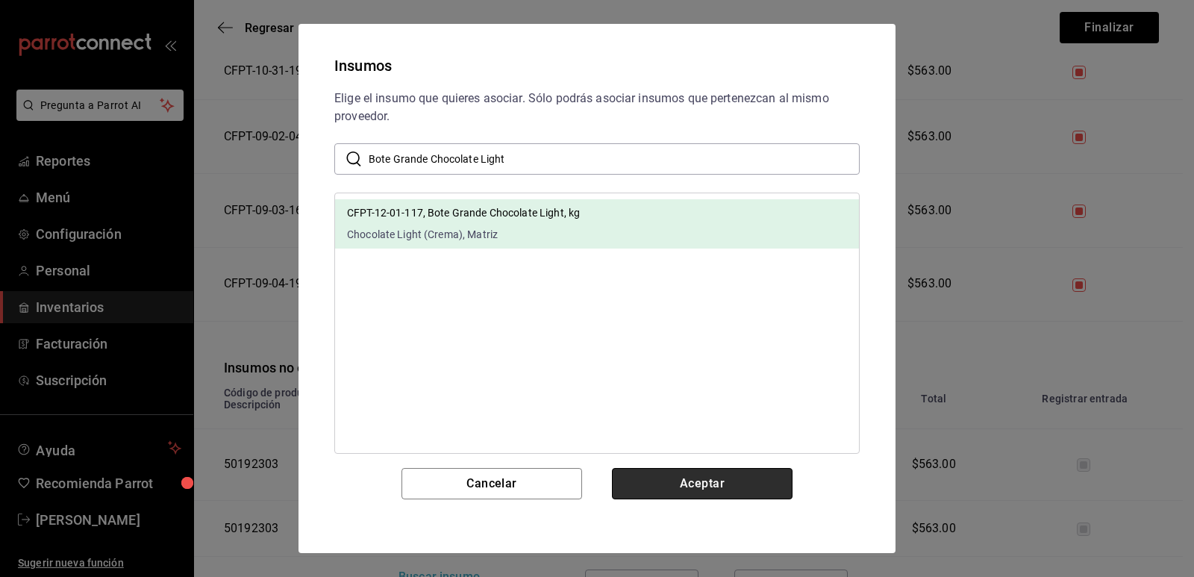
click at [680, 487] on button "Aceptar" at bounding box center [702, 483] width 181 height 31
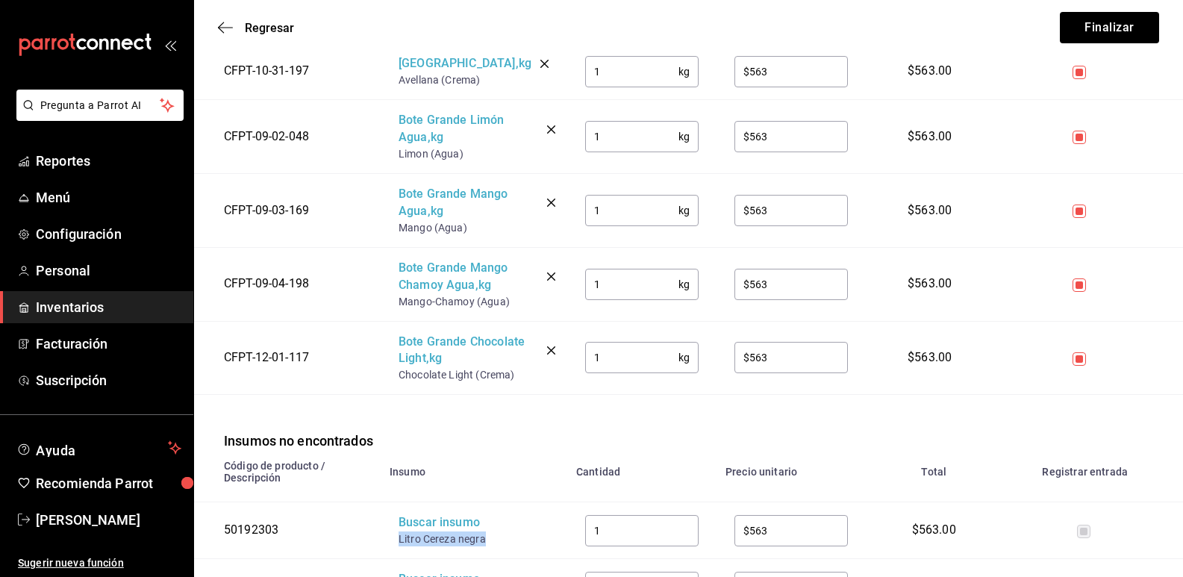
drag, startPoint x: 484, startPoint y: 543, endPoint x: 397, endPoint y: 539, distance: 87.4
click at [397, 539] on td "Buscar insumo Litro Cereza negra" at bounding box center [474, 530] width 187 height 57
click at [413, 525] on div "Buscar insumo" at bounding box center [457, 522] width 119 height 17
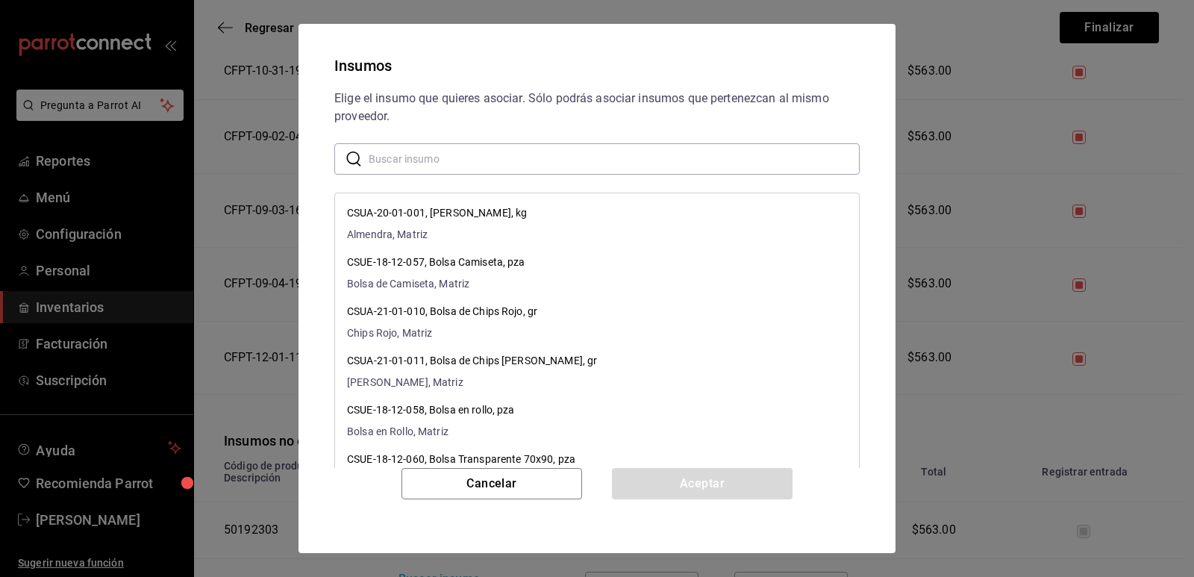
click at [472, 162] on input "text" at bounding box center [614, 159] width 491 height 30
paste input "Litro Cereza negra"
type input "Litro Cereza negra"
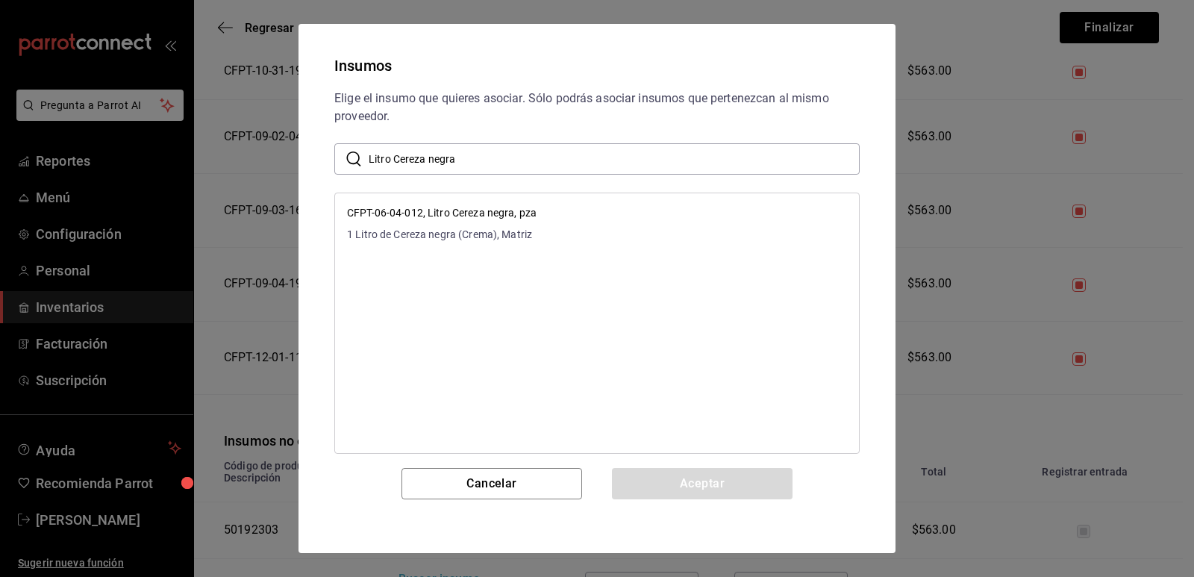
click at [606, 218] on li "CFPT-06-04-012, Litro Cereza negra, pza 1 Litro de Cereza negra (Crema), Matriz" at bounding box center [597, 223] width 524 height 49
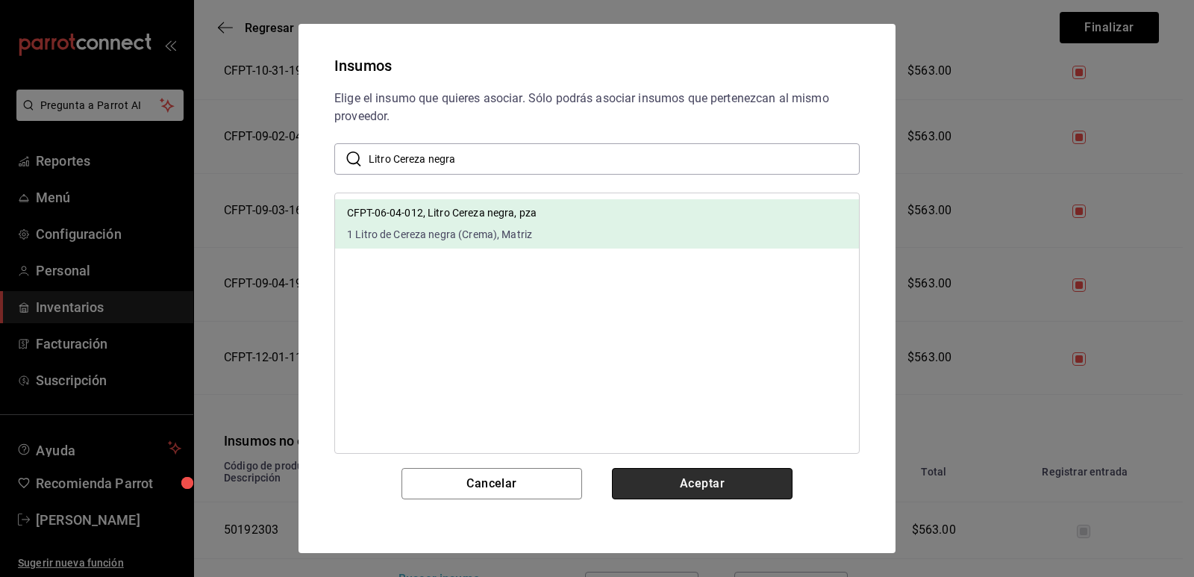
click at [674, 478] on button "Aceptar" at bounding box center [702, 483] width 181 height 31
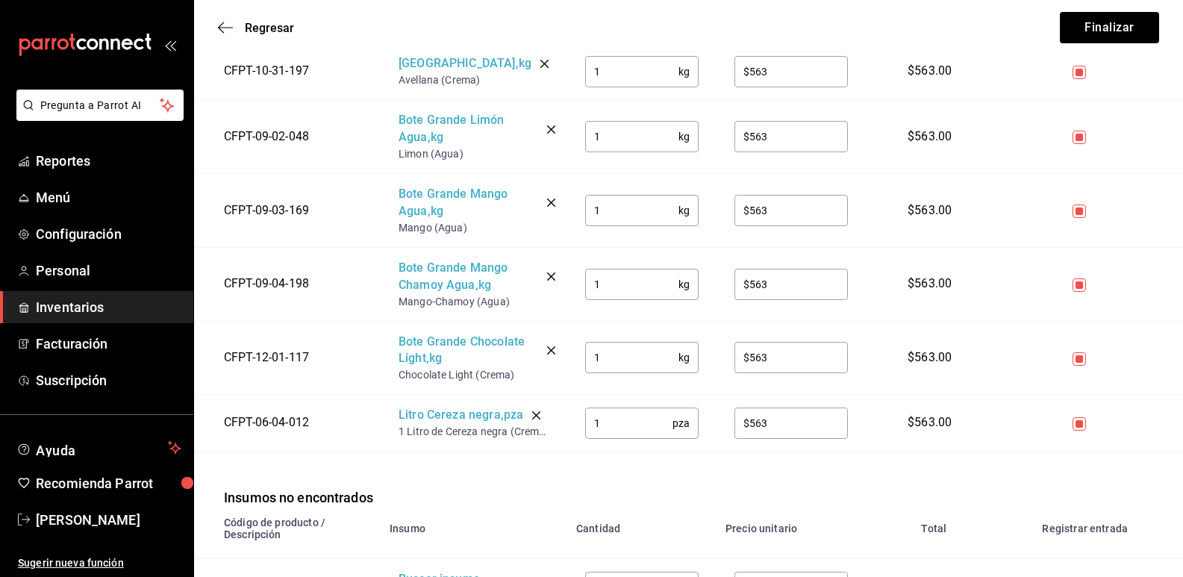
click at [505, 469] on div "Insumos no encontrados" at bounding box center [688, 479] width 989 height 56
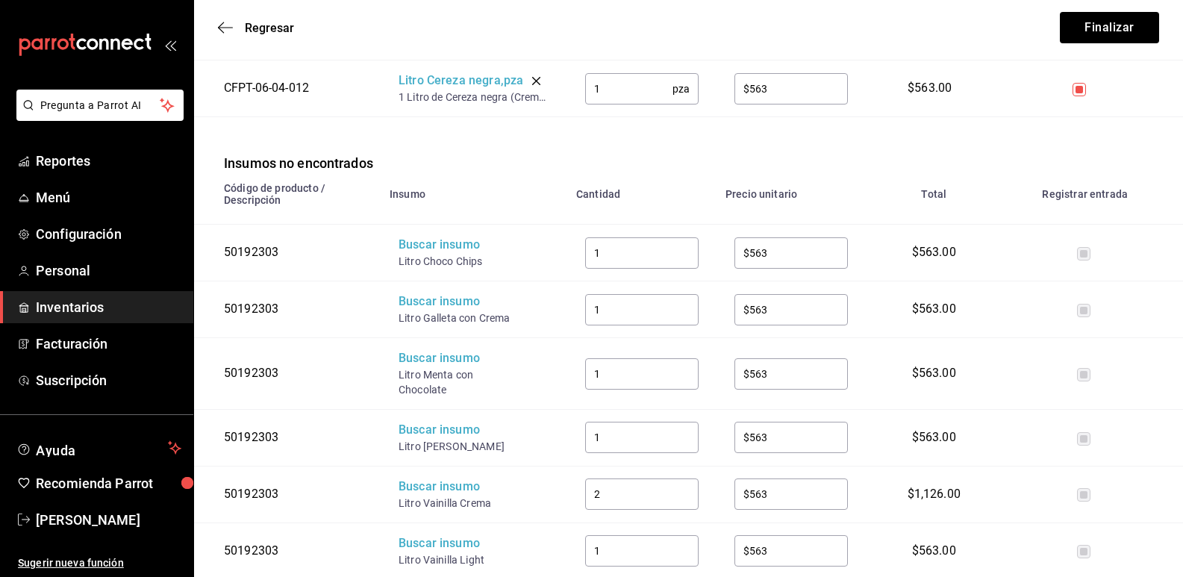
scroll to position [1492, 0]
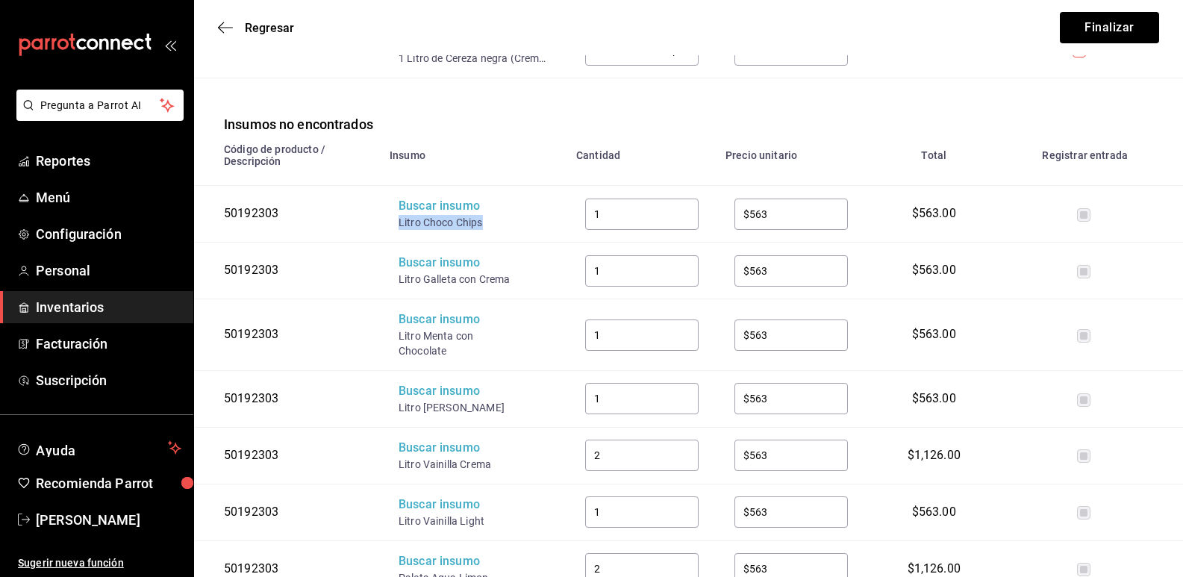
drag, startPoint x: 490, startPoint y: 225, endPoint x: 389, endPoint y: 227, distance: 101.5
click at [389, 227] on td "Buscar insumo Litro Choco Chips" at bounding box center [474, 214] width 187 height 57
click at [413, 215] on div "Buscar insumo" at bounding box center [457, 206] width 119 height 17
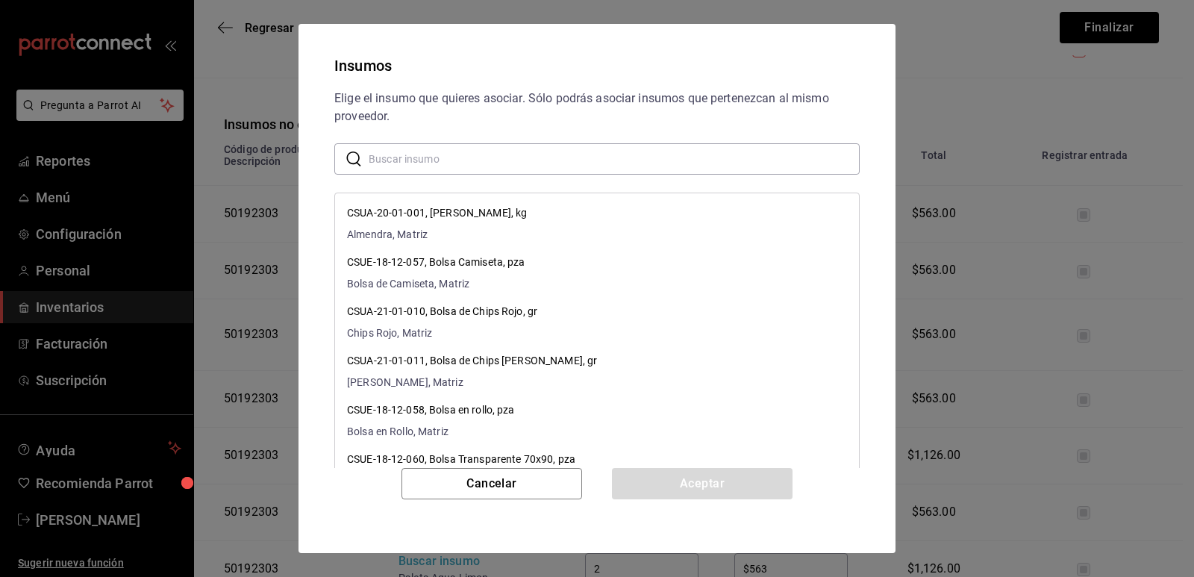
click at [506, 156] on input "text" at bounding box center [614, 159] width 491 height 30
paste input "Litro Choco Chips"
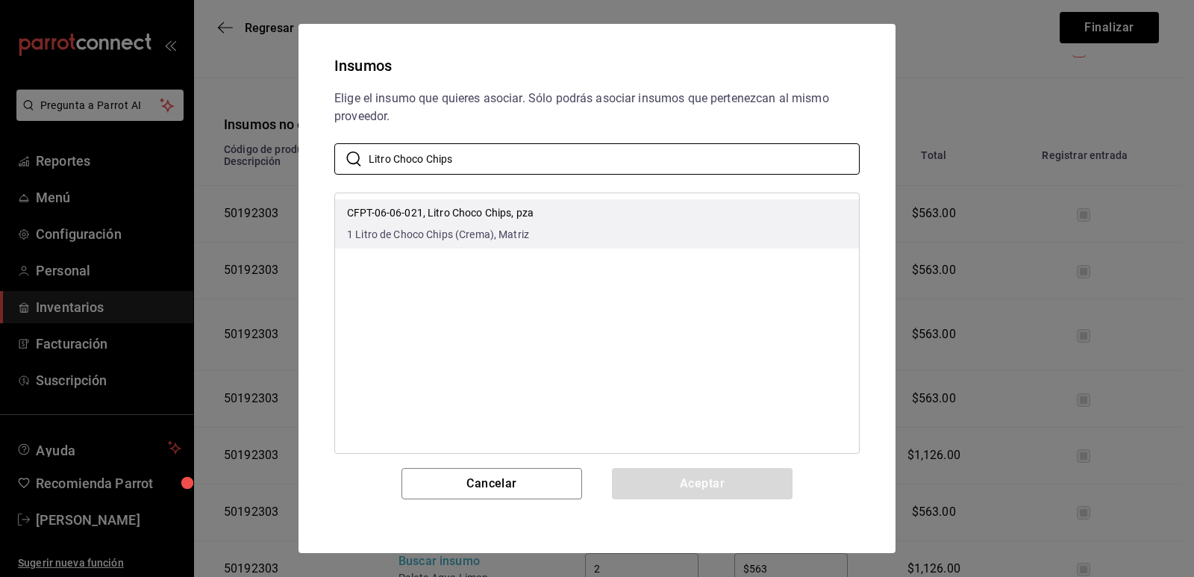
type input "Litro Choco Chips"
click at [611, 214] on li "CFPT-06-06-021, Litro Choco Chips, pza 1 Litro de Choco Chips (Crema), Matriz" at bounding box center [597, 223] width 524 height 49
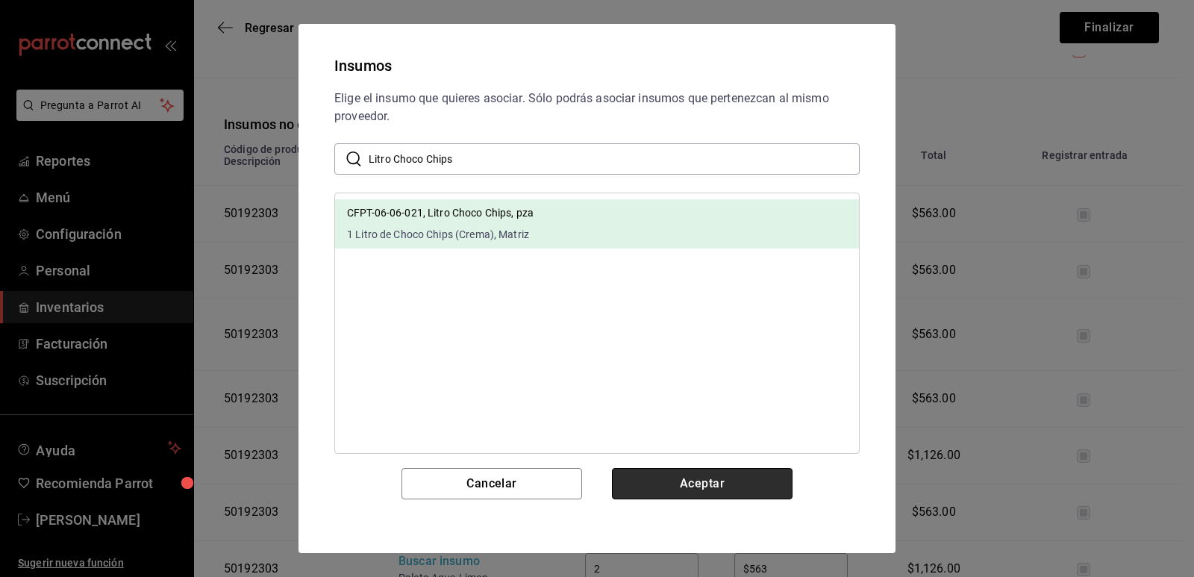
click at [684, 483] on button "Aceptar" at bounding box center [702, 483] width 181 height 31
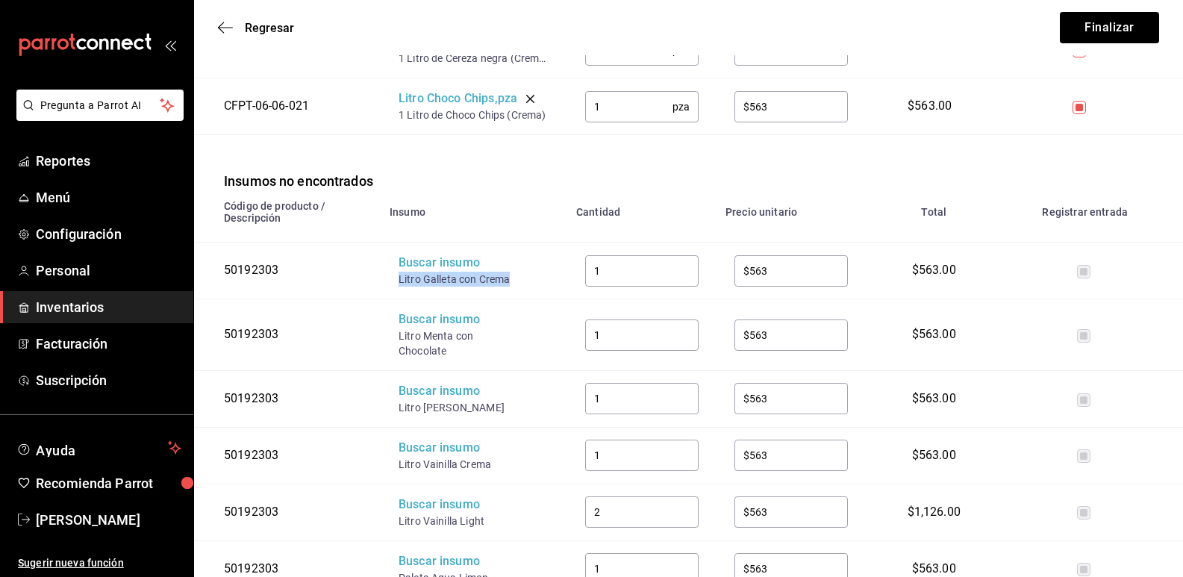
drag, startPoint x: 513, startPoint y: 288, endPoint x: 394, endPoint y: 284, distance: 118.7
click at [394, 284] on td "Buscar insumo Litro Galleta con Crema" at bounding box center [474, 271] width 187 height 57
click at [410, 272] on div "Buscar insumo" at bounding box center [457, 262] width 119 height 17
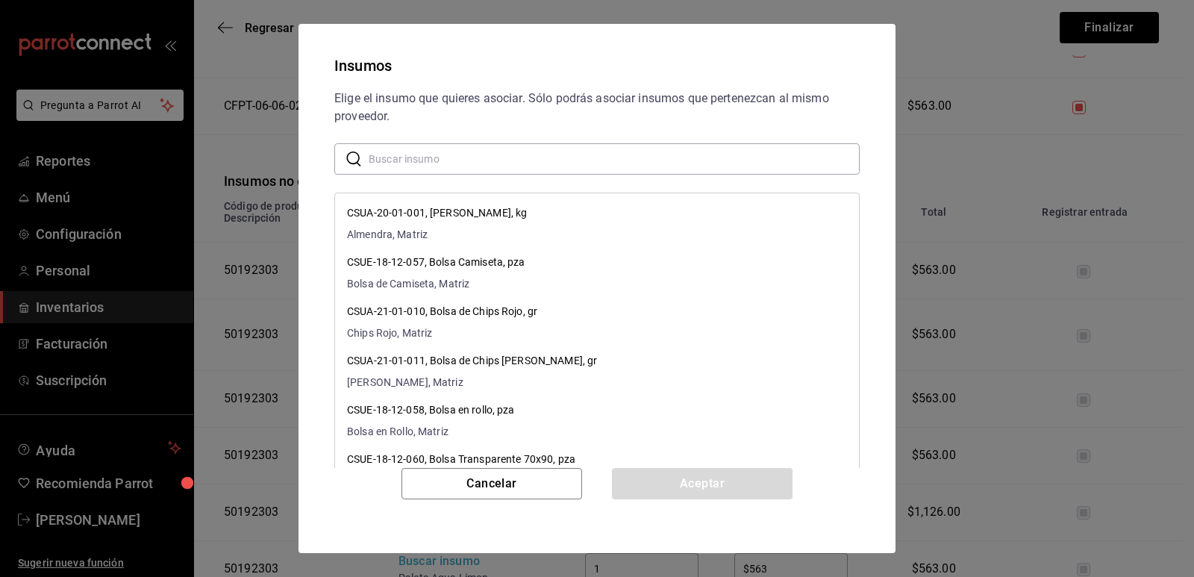
click at [457, 151] on input "text" at bounding box center [614, 159] width 491 height 30
paste input "Litro Galleta con Crema"
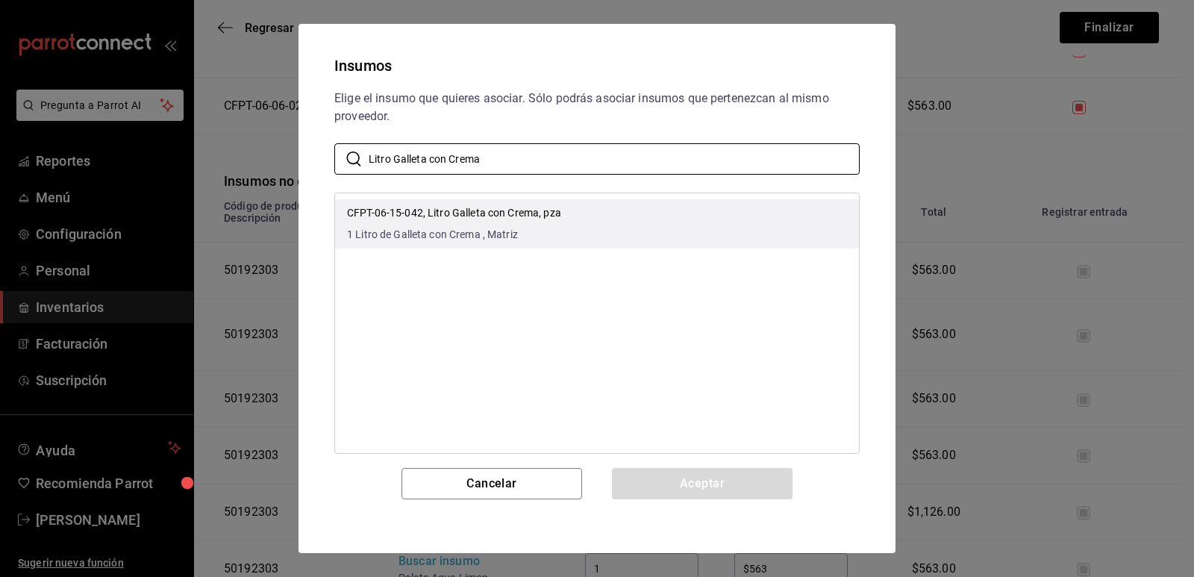
type input "Litro Galleta con Crema"
click at [534, 237] on span "1 Litro de Galleta con Crema , Matriz" at bounding box center [454, 235] width 214 height 16
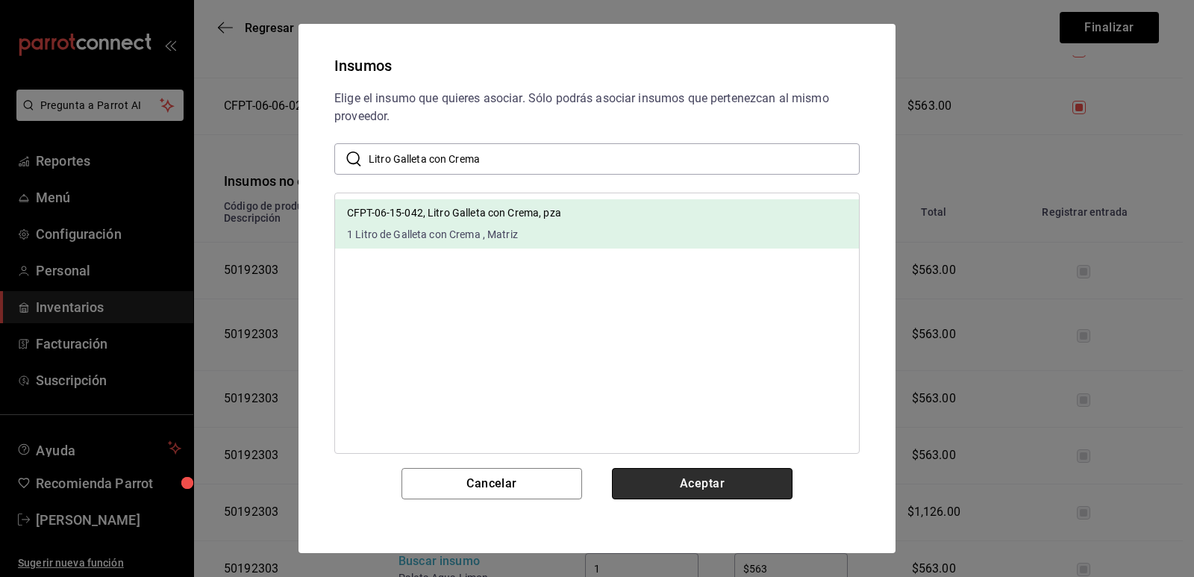
click at [736, 472] on button "Aceptar" at bounding box center [702, 483] width 181 height 31
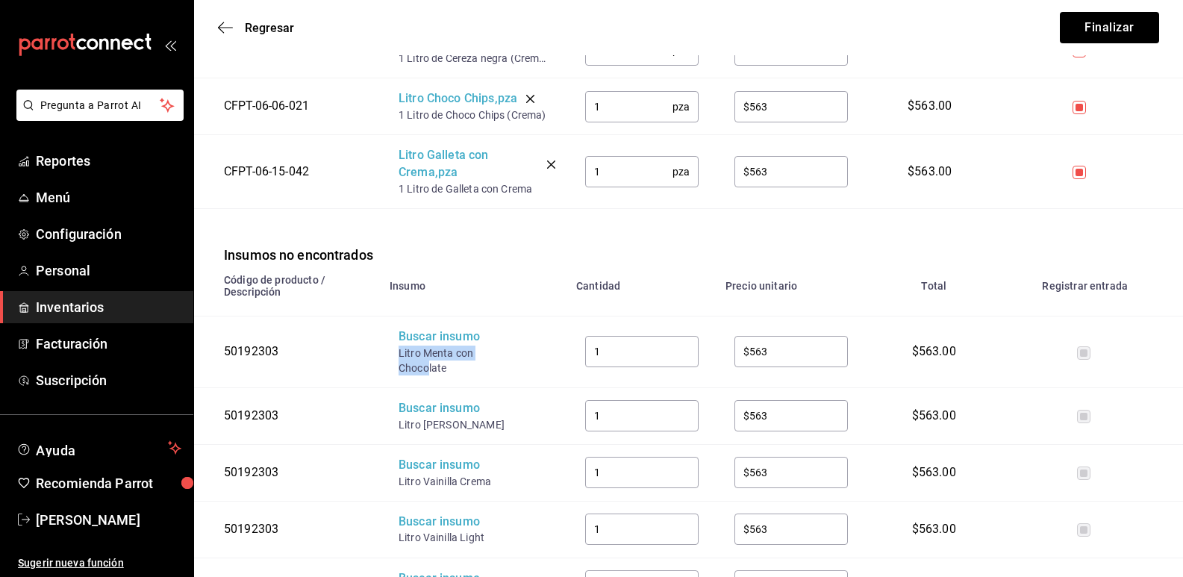
drag, startPoint x: 429, startPoint y: 374, endPoint x: 394, endPoint y: 360, distance: 37.6
click at [394, 360] on td "Buscar insumo Litro Menta con Chocolate" at bounding box center [474, 352] width 187 height 72
click at [418, 348] on div "Litro Menta con Chocolate" at bounding box center [457, 361] width 119 height 30
click at [423, 337] on div "Buscar insumo" at bounding box center [457, 336] width 119 height 17
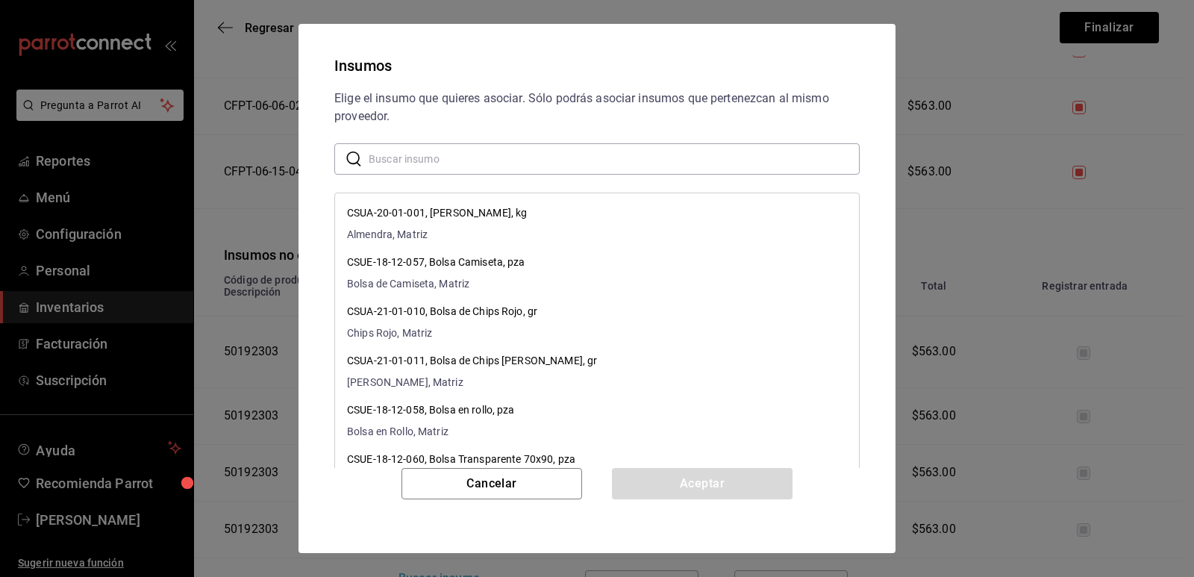
click at [477, 163] on input "text" at bounding box center [614, 159] width 491 height 30
paste input "Litro Menta con Choco"
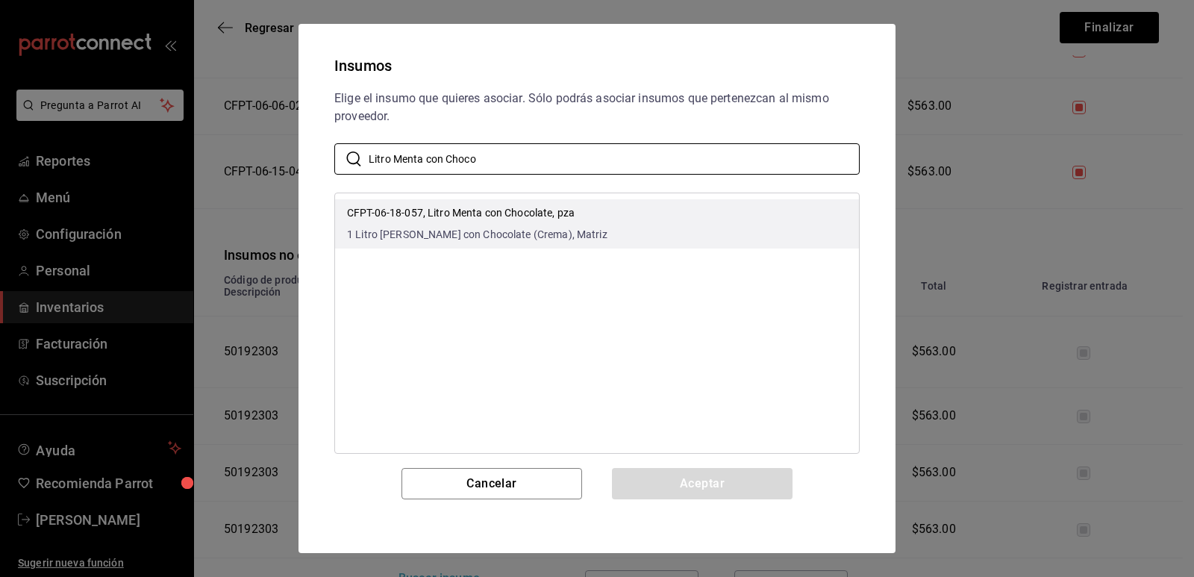
type input "Litro Menta con Choco"
click at [603, 226] on li "CFPT-06-18-057, Litro Menta con Chocolate, pza 1 Litro [PERSON_NAME] con Chocol…" at bounding box center [597, 223] width 524 height 49
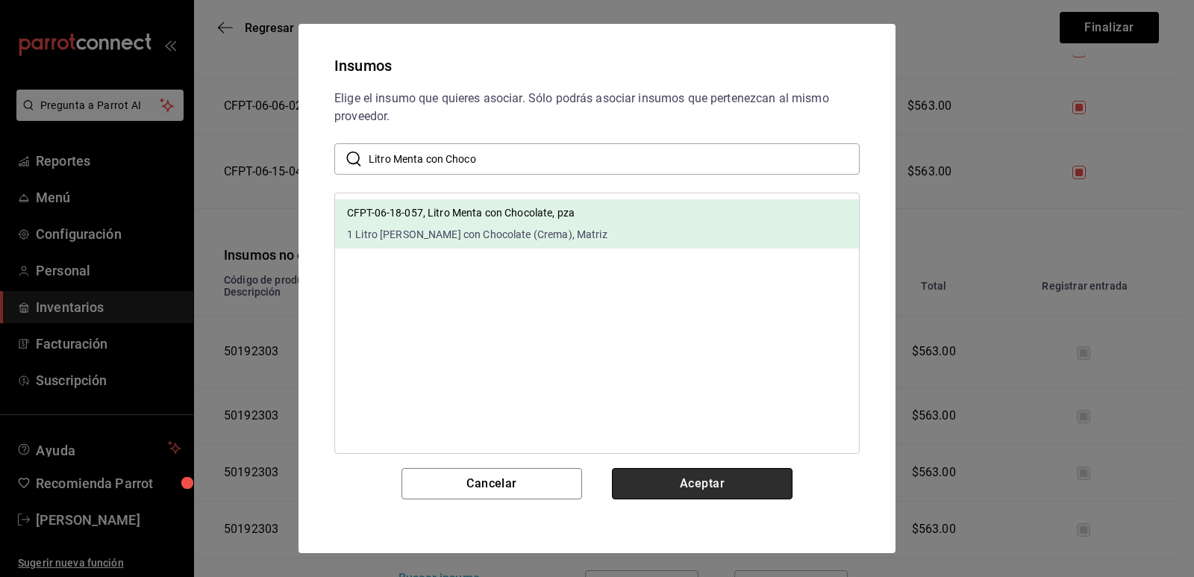
click at [693, 487] on button "Aceptar" at bounding box center [702, 483] width 181 height 31
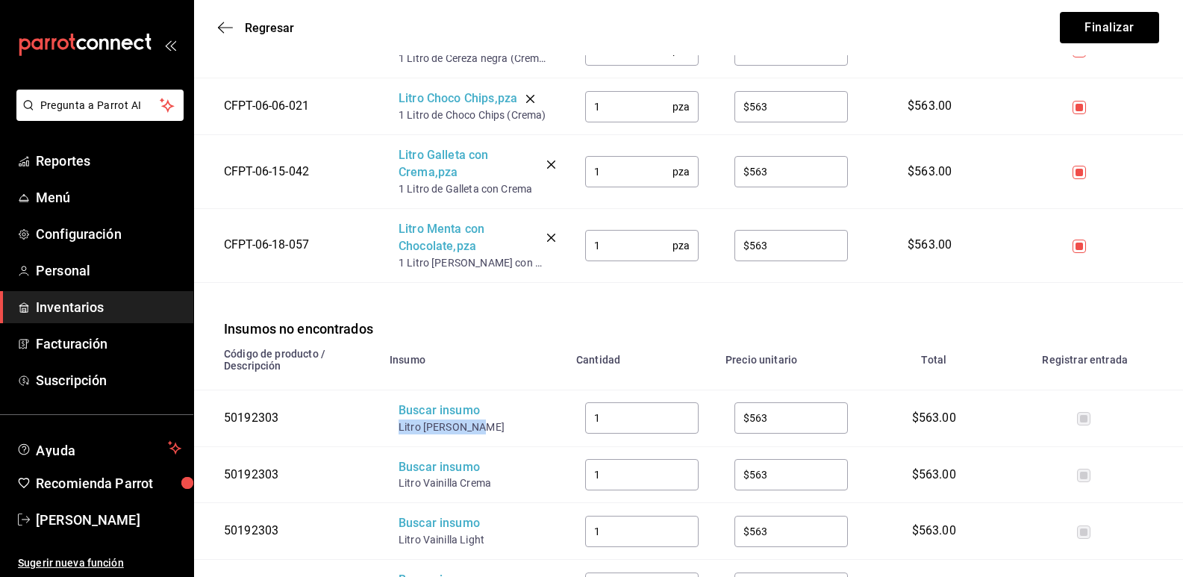
drag, startPoint x: 479, startPoint y: 427, endPoint x: 400, endPoint y: 424, distance: 79.2
click at [400, 424] on div "Litro [PERSON_NAME]" at bounding box center [457, 426] width 119 height 15
click at [425, 416] on div "Buscar insumo" at bounding box center [457, 410] width 119 height 17
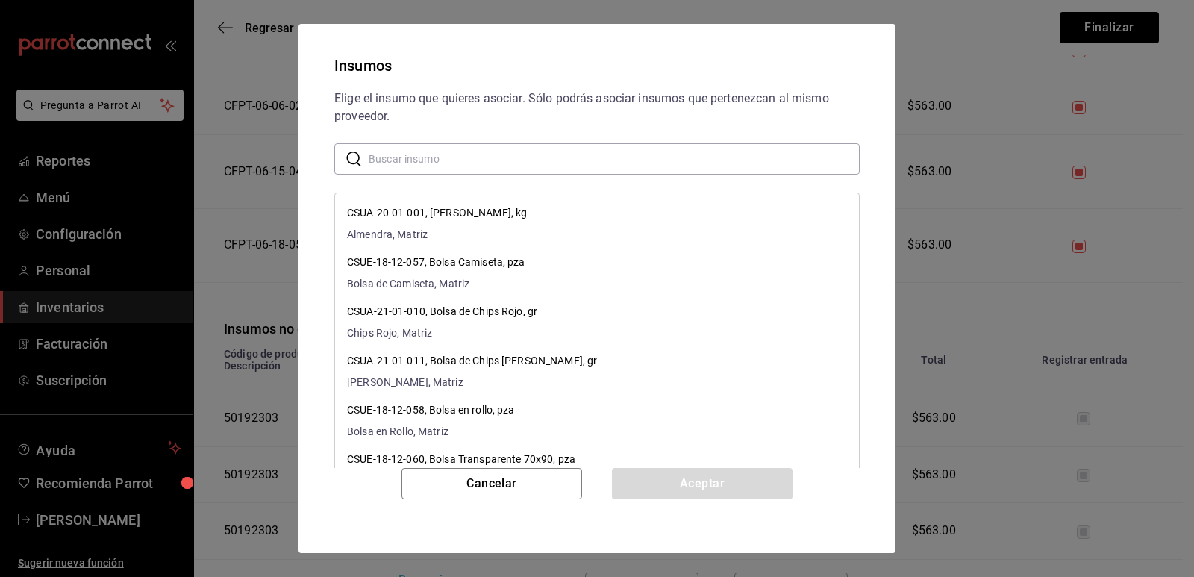
click at [492, 162] on input "text" at bounding box center [614, 159] width 491 height 30
paste input "Litro [PERSON_NAME]"
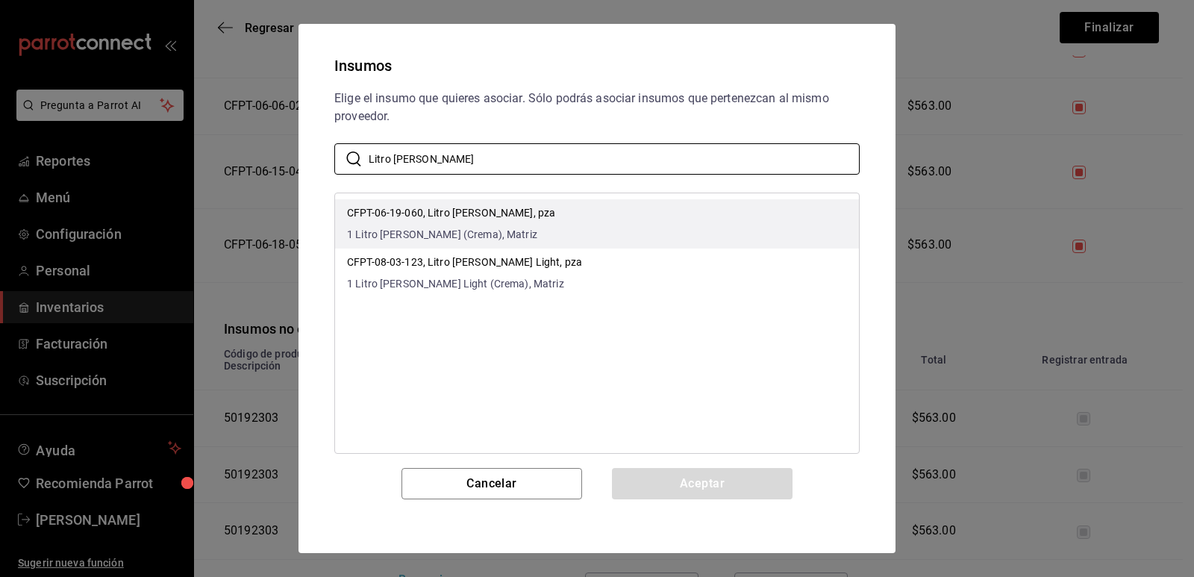
type input "Litro [PERSON_NAME]"
click at [693, 207] on li "CFPT-06-19-060, Litro [PERSON_NAME], pza 1 Litro [PERSON_NAME] (Crema), Matriz" at bounding box center [597, 223] width 524 height 49
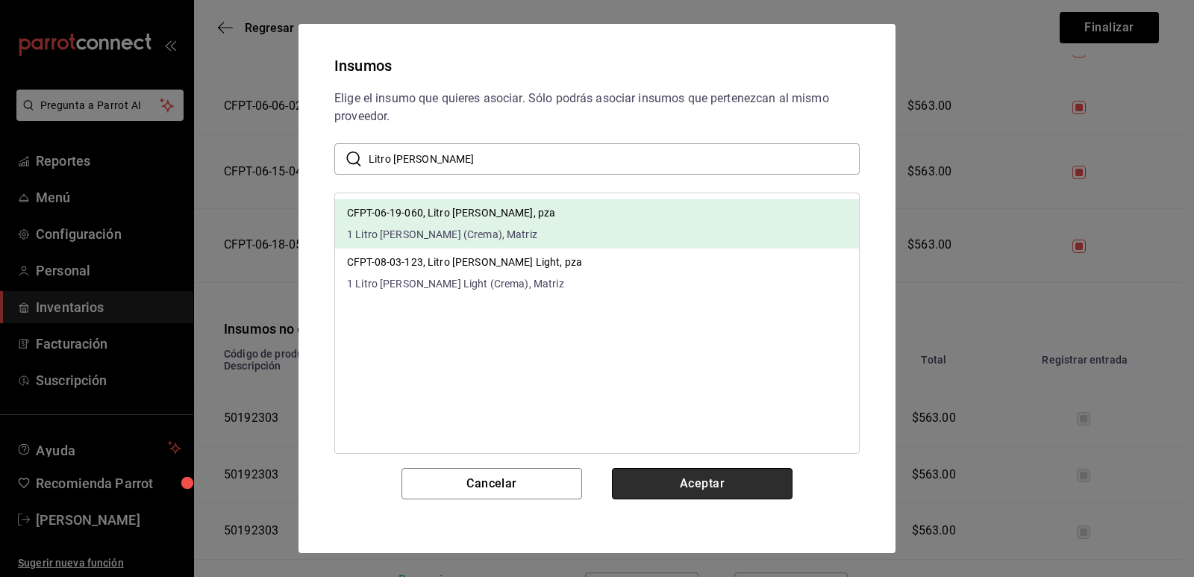
click at [704, 473] on button "Aceptar" at bounding box center [702, 483] width 181 height 31
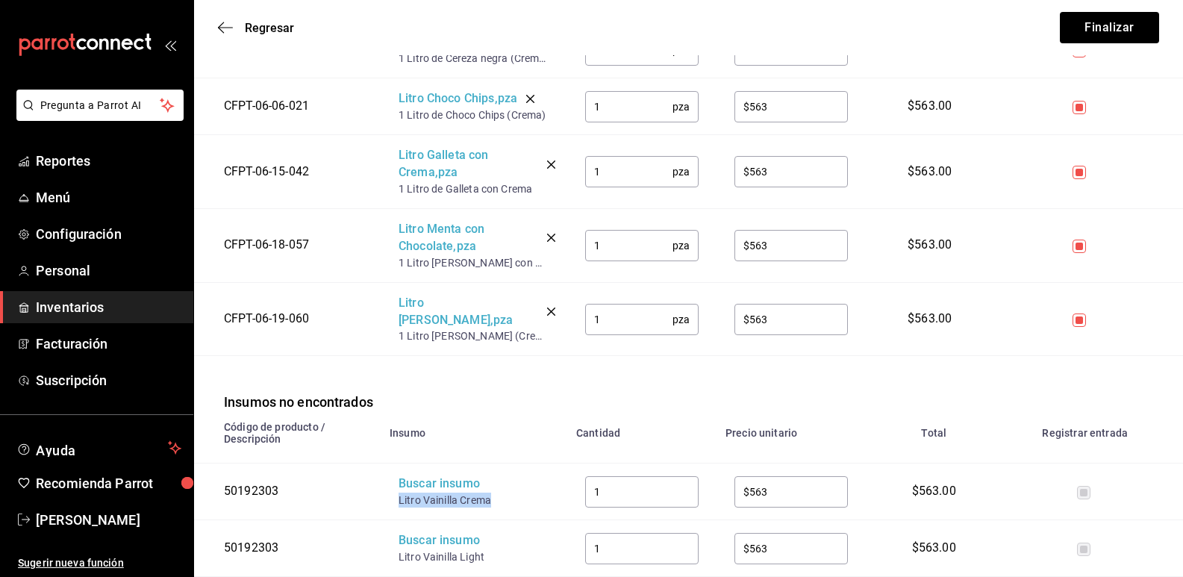
drag, startPoint x: 493, startPoint y: 487, endPoint x: 397, endPoint y: 484, distance: 96.3
click at [397, 484] on td "Buscar insumo Litro Vainilla Crema" at bounding box center [474, 491] width 187 height 57
click at [438, 463] on td "Buscar insumo Litro Vainilla Crema" at bounding box center [474, 491] width 187 height 57
click at [441, 475] on div "Buscar insumo" at bounding box center [457, 483] width 119 height 17
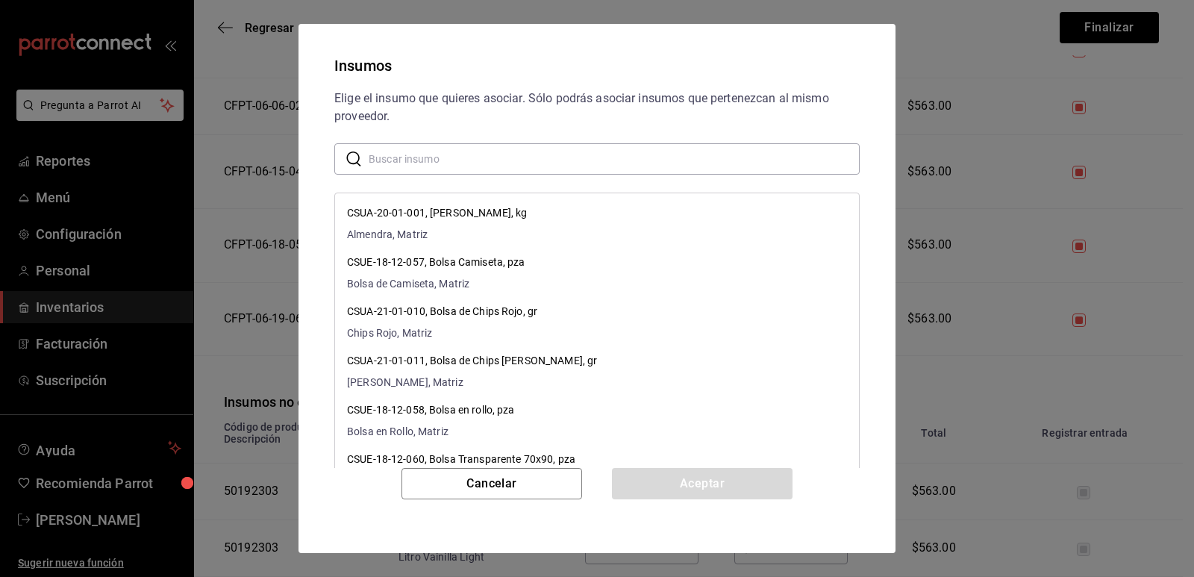
click at [494, 162] on input "text" at bounding box center [614, 159] width 491 height 30
paste input "Litro Vainilla Crema"
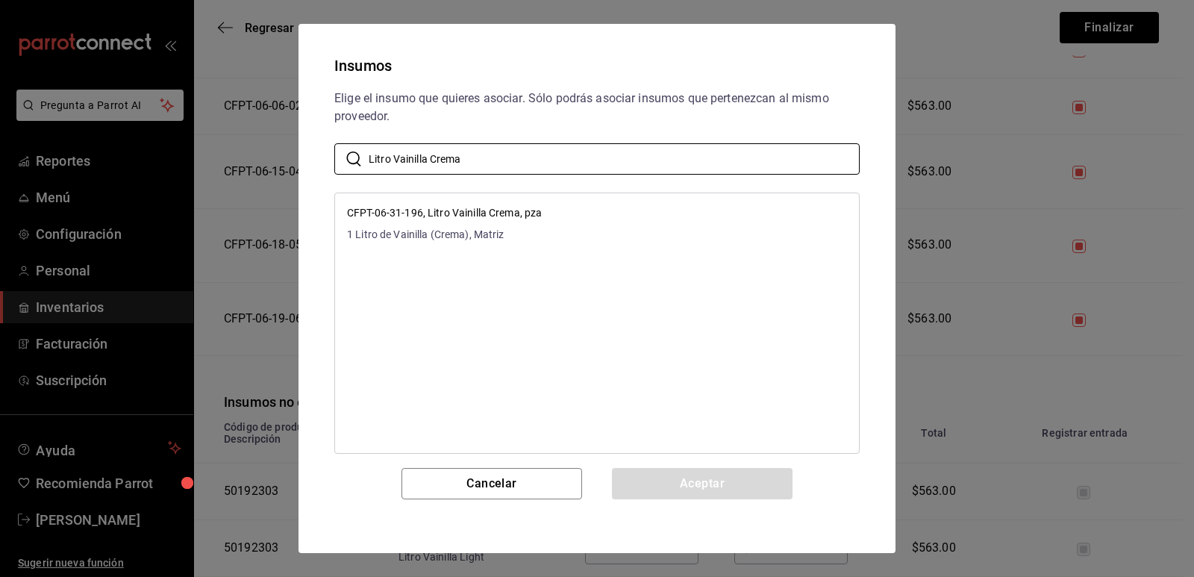
type input "Litro Vainilla Crema"
click at [613, 210] on li "CFPT-06-31-196, Litro Vainilla Crema, pza 1 Litro de Vainilla (Crema), Matriz" at bounding box center [597, 223] width 524 height 49
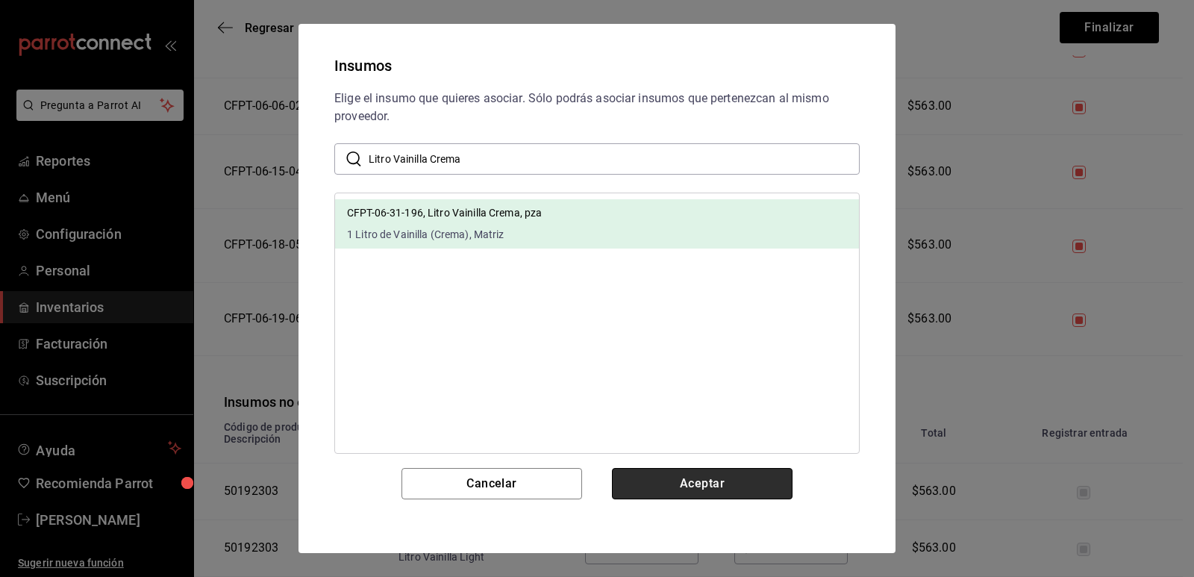
click at [691, 475] on button "Aceptar" at bounding box center [702, 483] width 181 height 31
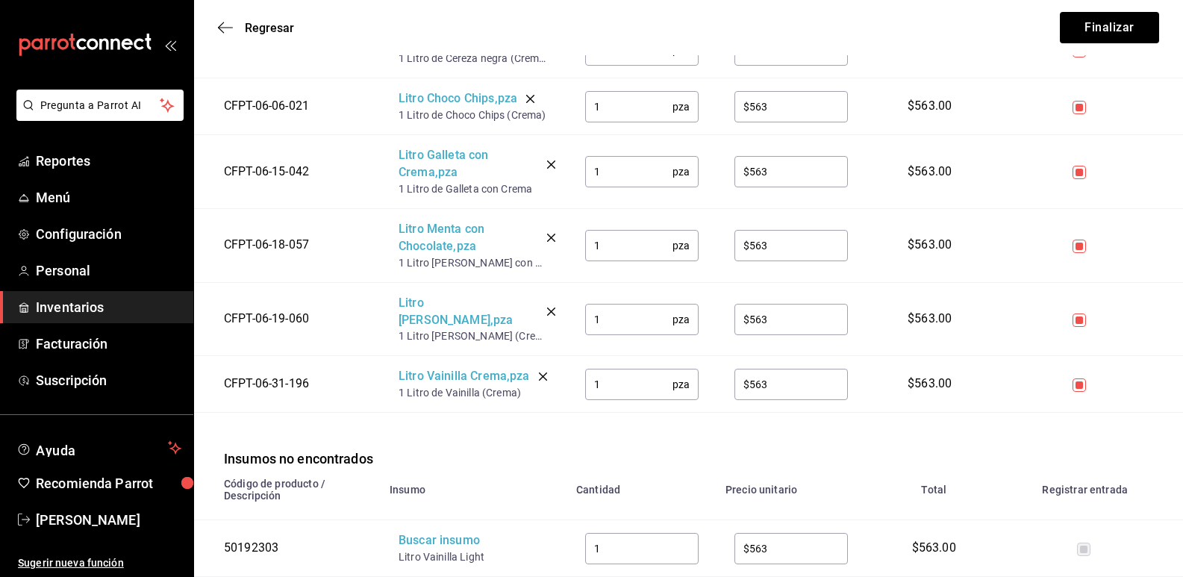
click at [510, 443] on div "Insumos no encontrados" at bounding box center [688, 441] width 989 height 56
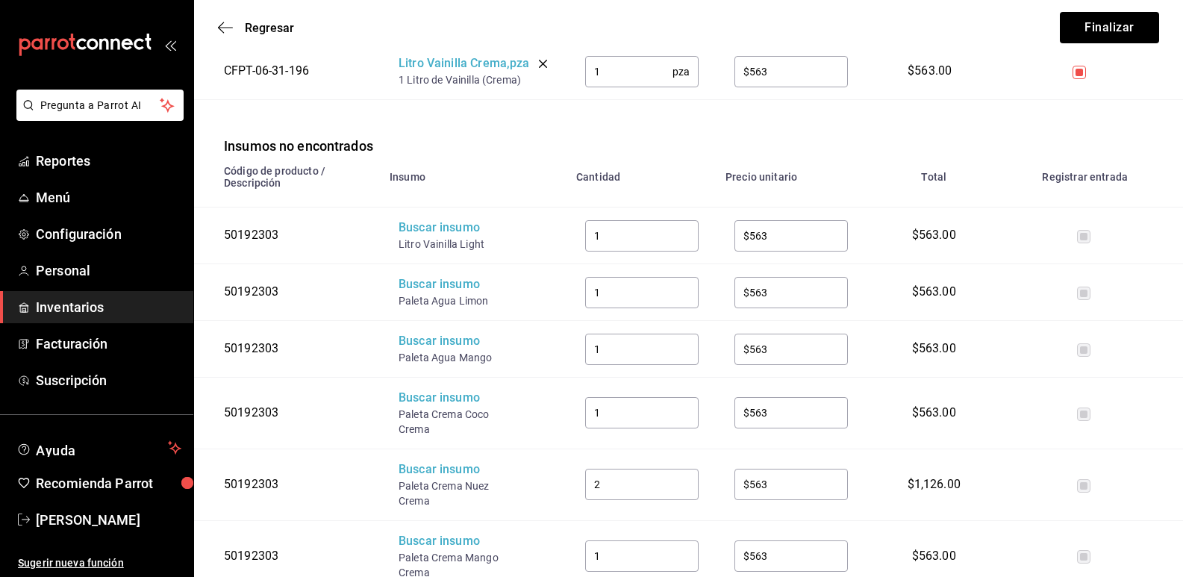
scroll to position [1866, 0]
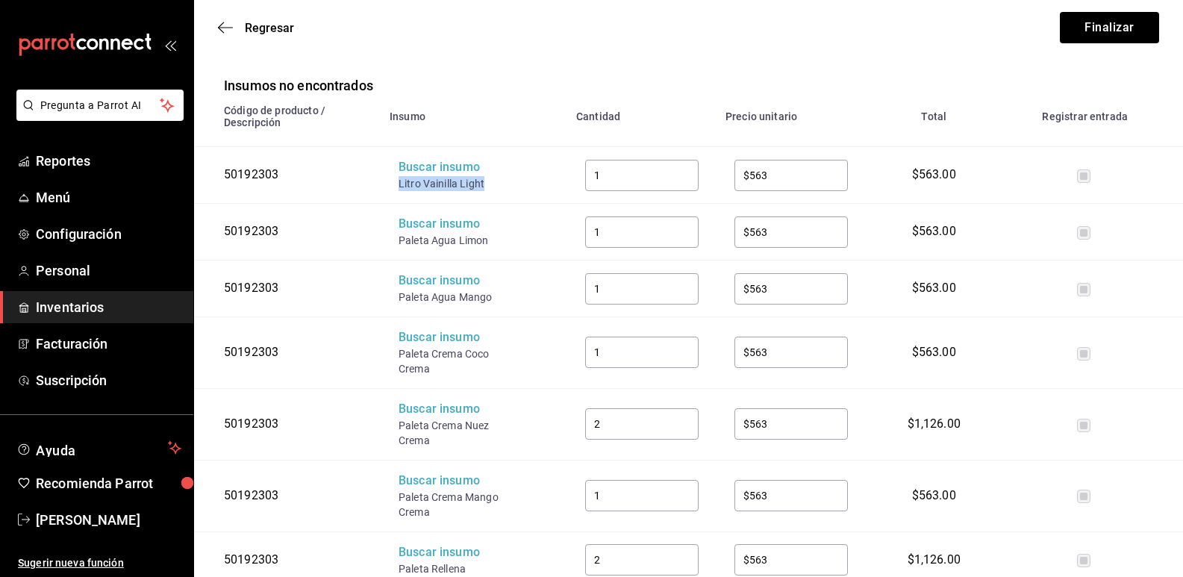
drag, startPoint x: 471, startPoint y: 163, endPoint x: 394, endPoint y: 166, distance: 76.9
click at [394, 166] on td "Buscar insumo Litro Vainilla Light" at bounding box center [474, 175] width 187 height 57
click at [426, 159] on div "Buscar insumo" at bounding box center [457, 167] width 119 height 17
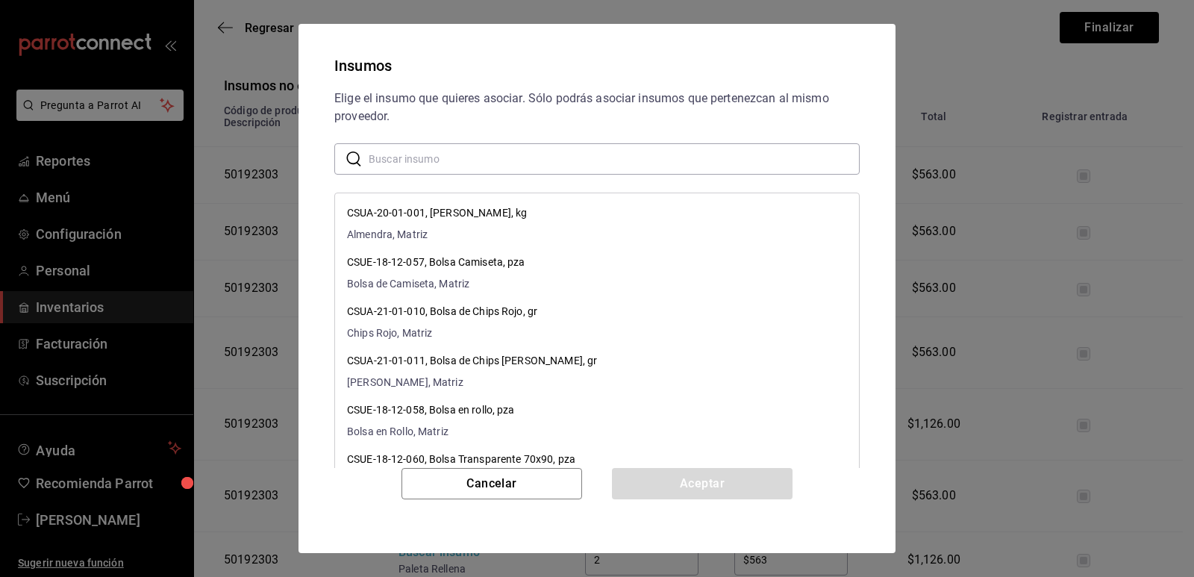
click at [463, 137] on div "Elige el insumo que quieres asociar. Sólo podrás asociar insumos que pertenezca…" at bounding box center [596, 279] width 561 height 378
drag, startPoint x: 472, startPoint y: 144, endPoint x: 475, endPoint y: 151, distance: 8.0
click at [475, 151] on input "text" at bounding box center [614, 159] width 491 height 30
paste input "Litro Vainilla Light"
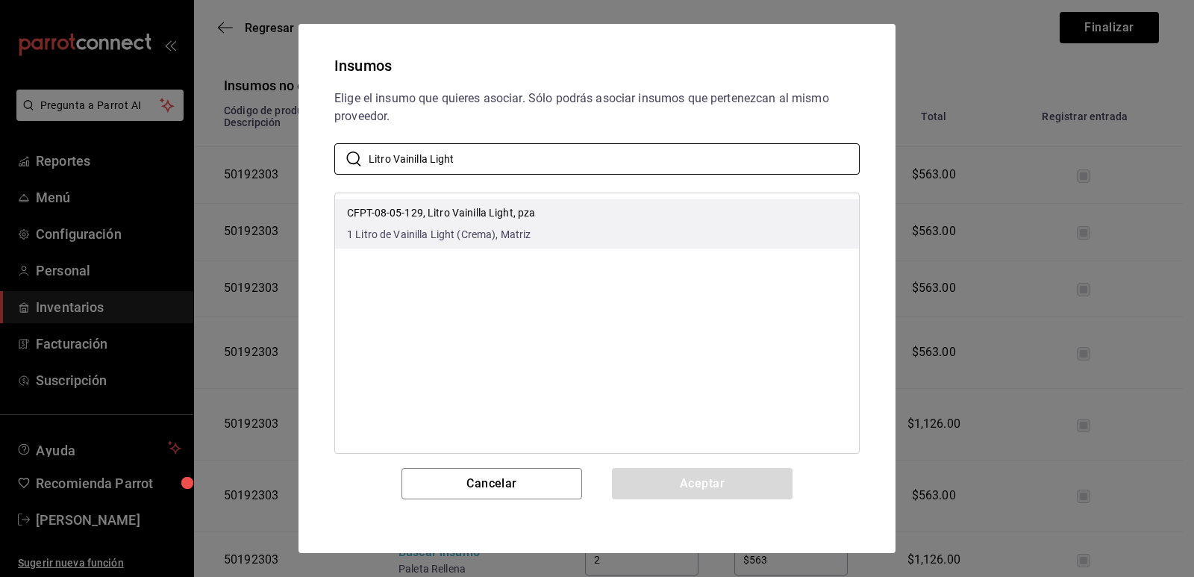
type input "Litro Vainilla Light"
click at [624, 204] on li "CFPT-08-05-129, Litro Vainilla Light, pza 1 Litro de Vainilla Light (Crema), Ma…" at bounding box center [597, 223] width 524 height 49
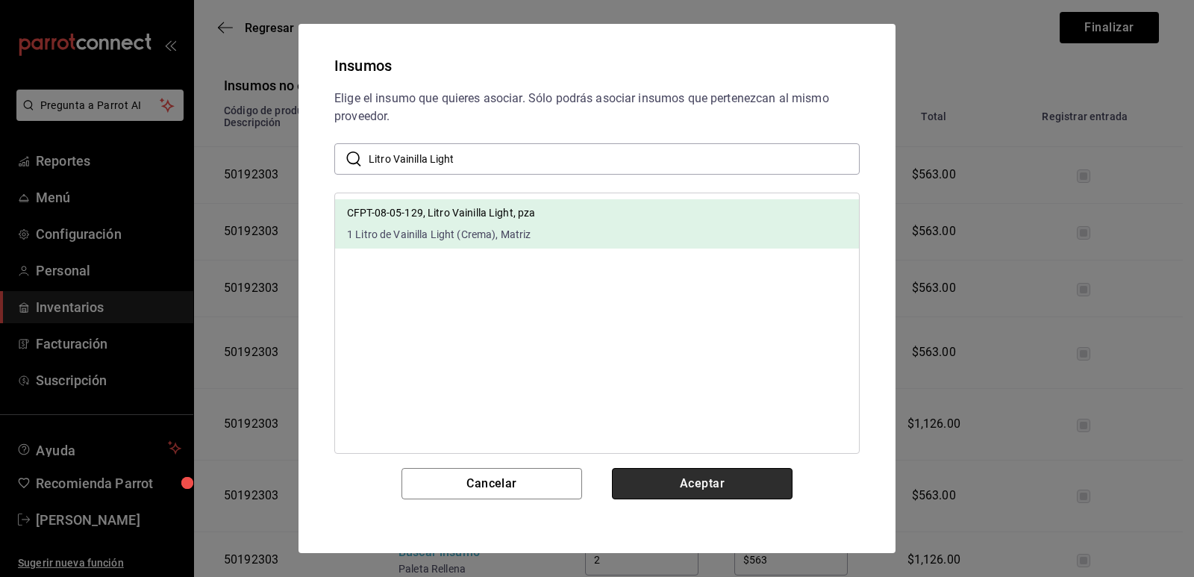
click at [708, 484] on button "Aceptar" at bounding box center [702, 483] width 181 height 31
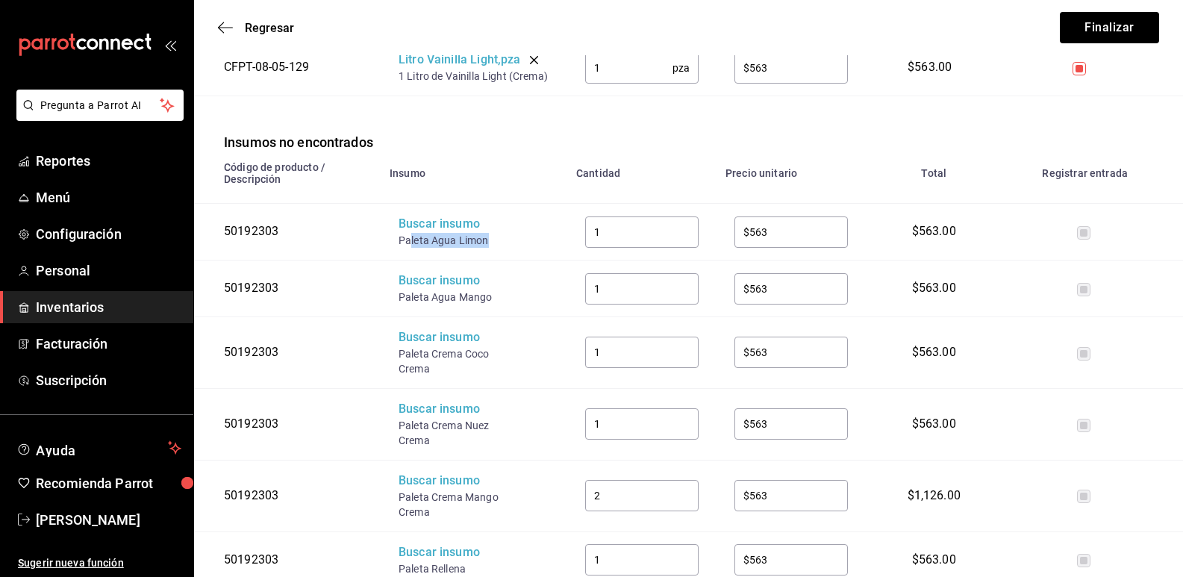
drag, startPoint x: 493, startPoint y: 229, endPoint x: 425, endPoint y: 234, distance: 68.9
click at [413, 234] on td "Buscar insumo Paleta Agua Limon" at bounding box center [474, 232] width 187 height 57
drag, startPoint x: 425, startPoint y: 234, endPoint x: 437, endPoint y: 232, distance: 12.9
click at [425, 234] on td "Buscar insumo Paleta Agua Limon" at bounding box center [474, 232] width 187 height 57
click at [475, 233] on div "Paleta Agua Limon" at bounding box center [457, 240] width 119 height 15
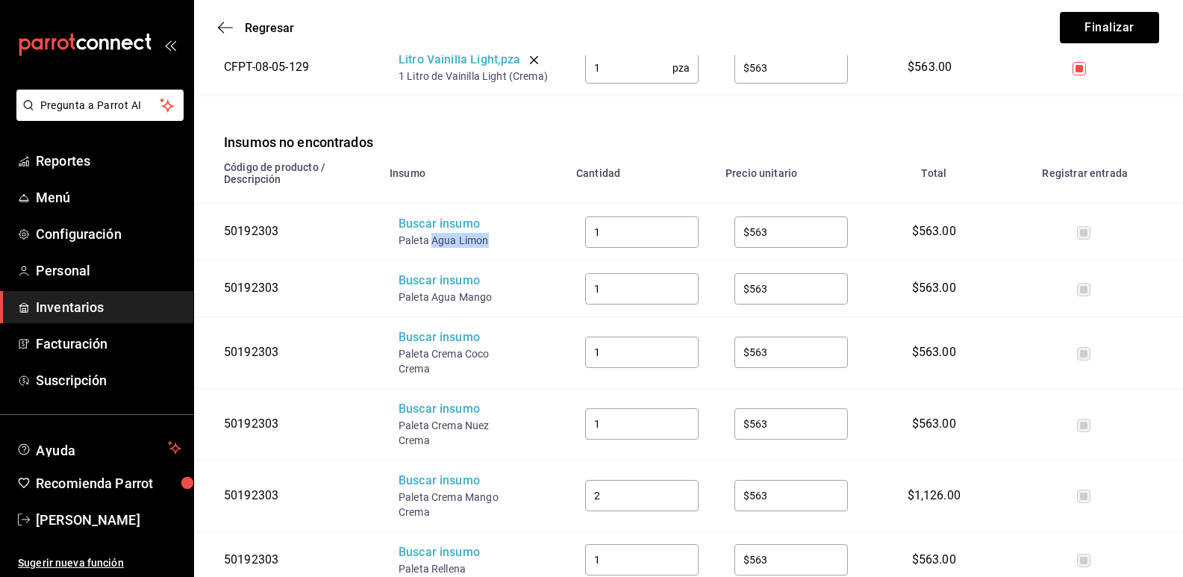
drag, startPoint x: 475, startPoint y: 222, endPoint x: 434, endPoint y: 223, distance: 41.0
click at [434, 233] on div "Paleta Agua Limon" at bounding box center [457, 240] width 119 height 15
drag, startPoint x: 475, startPoint y: 224, endPoint x: 398, endPoint y: 222, distance: 76.1
click at [398, 233] on div "Paleta Agua Limon" at bounding box center [457, 240] width 119 height 15
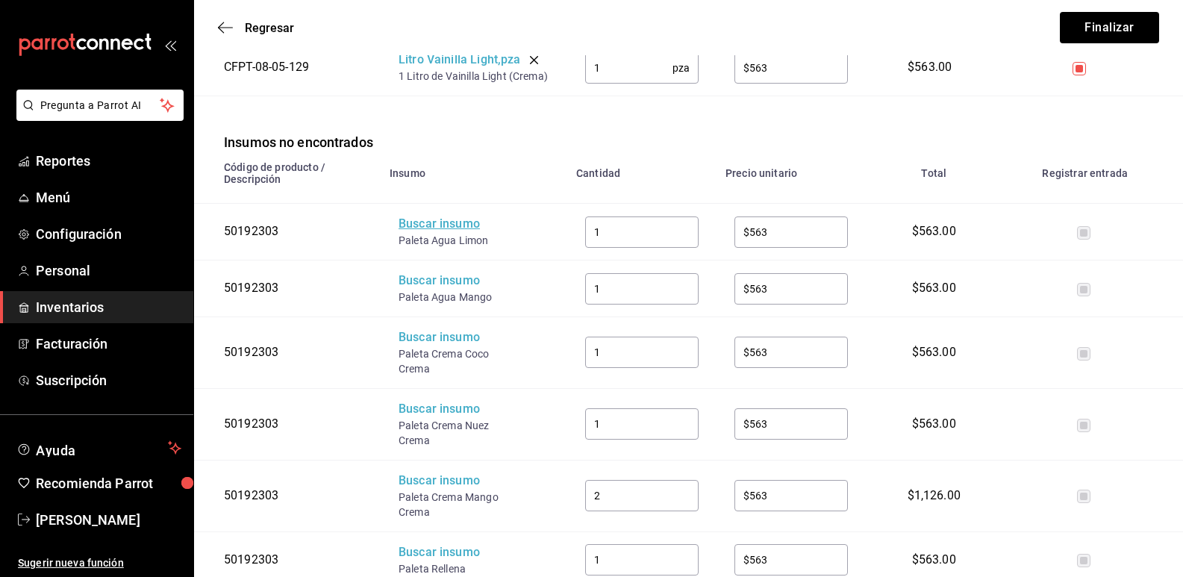
click at [421, 216] on div "Buscar insumo" at bounding box center [457, 224] width 119 height 17
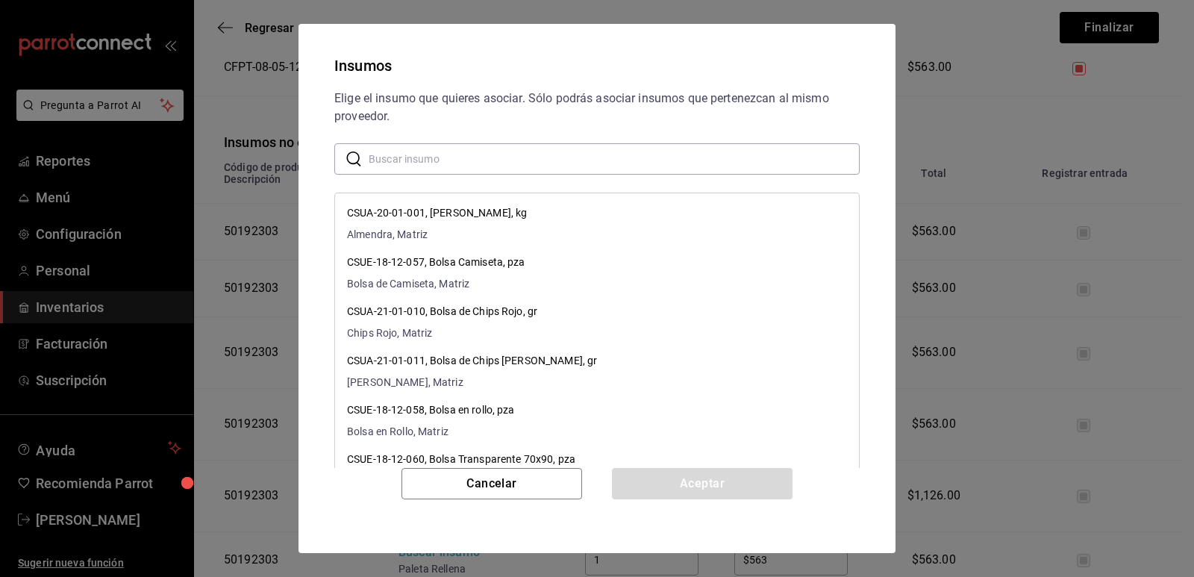
click at [488, 156] on input "text" at bounding box center [614, 159] width 491 height 30
paste input "Paleta Agua Lim"
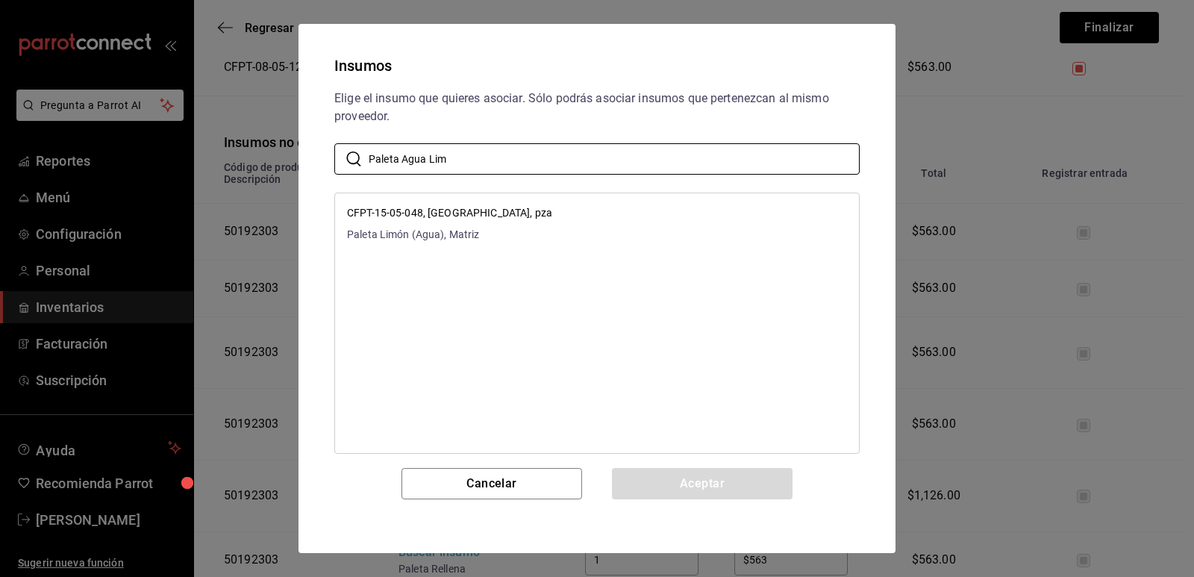
type input "Paleta Agua Lim"
click at [647, 218] on li "CFPT-15-05-048, [GEOGRAPHIC_DATA], pza Paleta Limón (Agua), [GEOGRAPHIC_DATA]" at bounding box center [597, 223] width 524 height 49
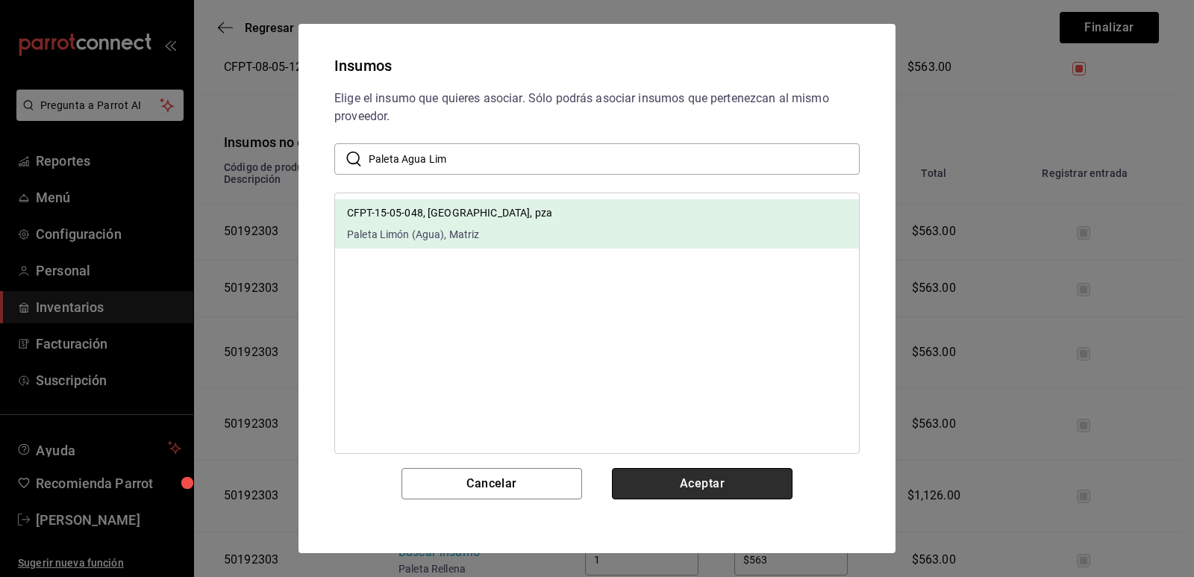
click at [713, 470] on button "Aceptar" at bounding box center [702, 483] width 181 height 31
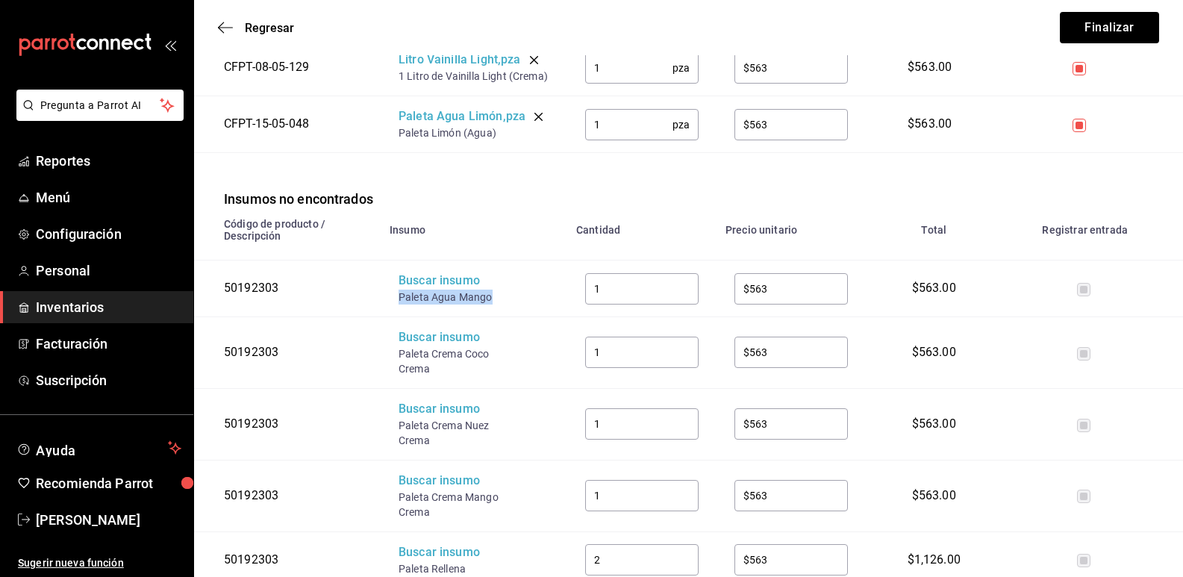
drag, startPoint x: 517, startPoint y: 291, endPoint x: 404, endPoint y: 286, distance: 113.5
click at [400, 287] on td "Buscar insumo Paleta Agua Mango" at bounding box center [474, 288] width 187 height 57
click at [428, 274] on div "Buscar insumo" at bounding box center [457, 280] width 119 height 17
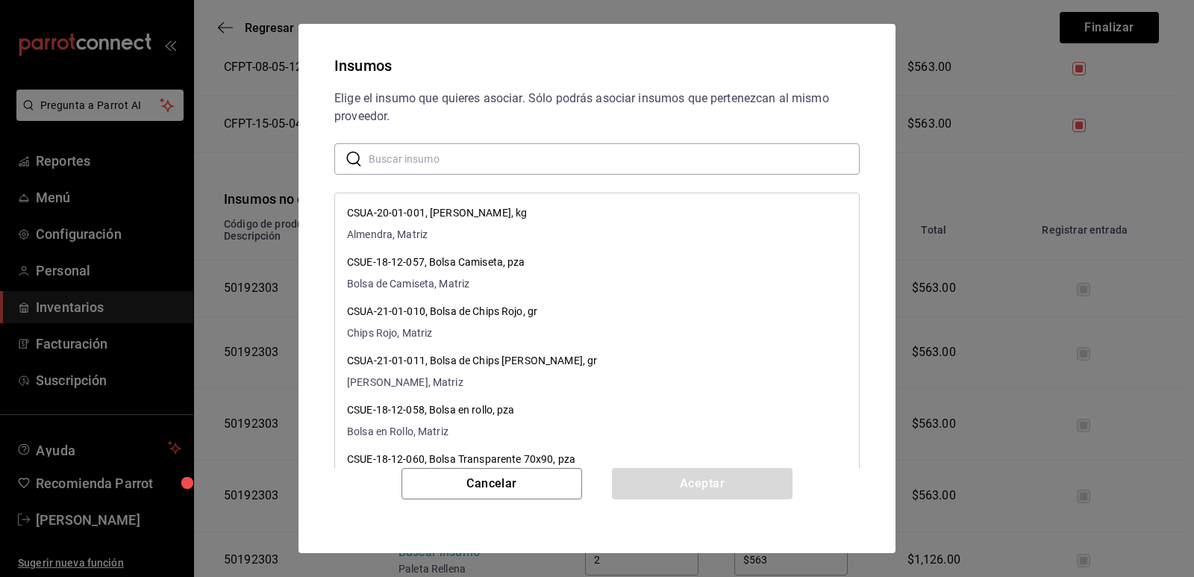
click at [487, 154] on input "text" at bounding box center [614, 159] width 491 height 30
paste input "Paleta Agua Mango"
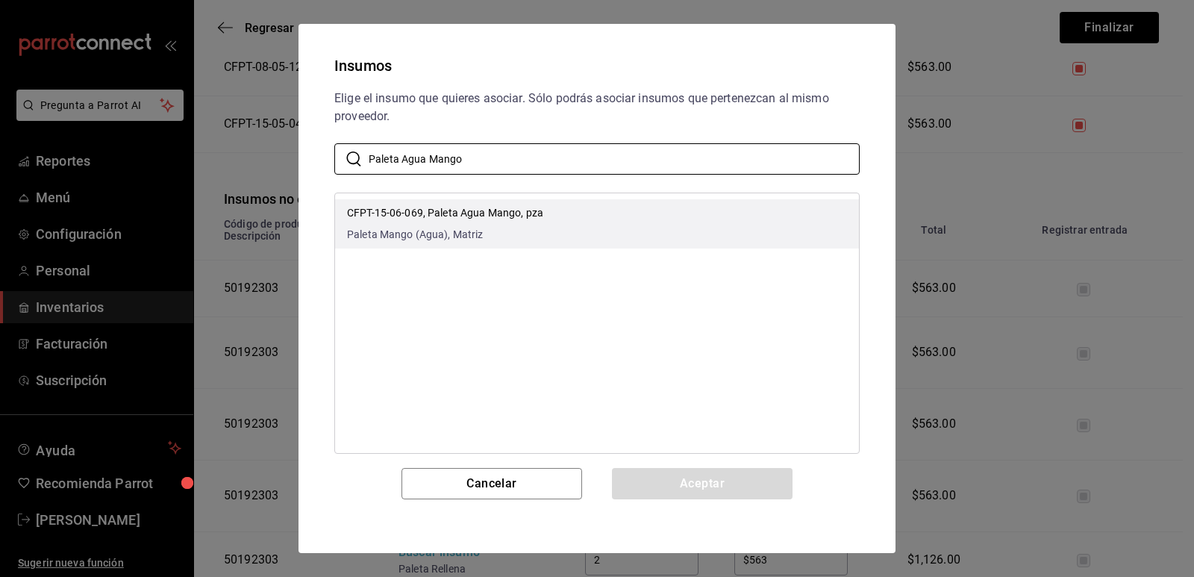
type input "Paleta Agua Mango"
click at [597, 227] on li "CFPT-15-06-069, Paleta Agua Mango, pza Paleta Mango (Agua), [GEOGRAPHIC_DATA]" at bounding box center [597, 223] width 524 height 49
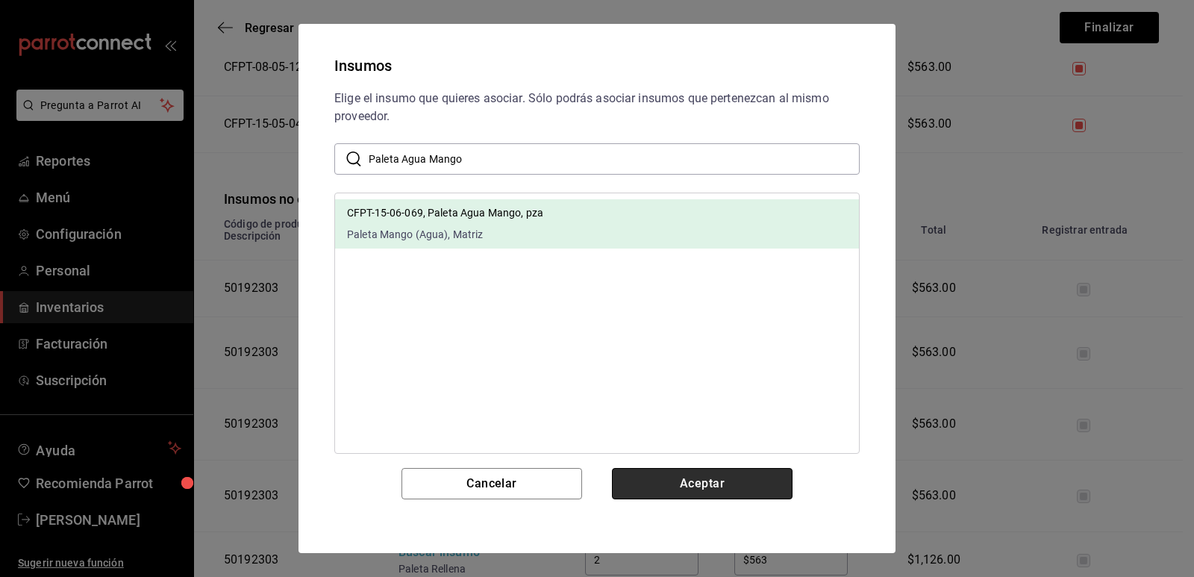
click at [700, 478] on button "Aceptar" at bounding box center [702, 483] width 181 height 31
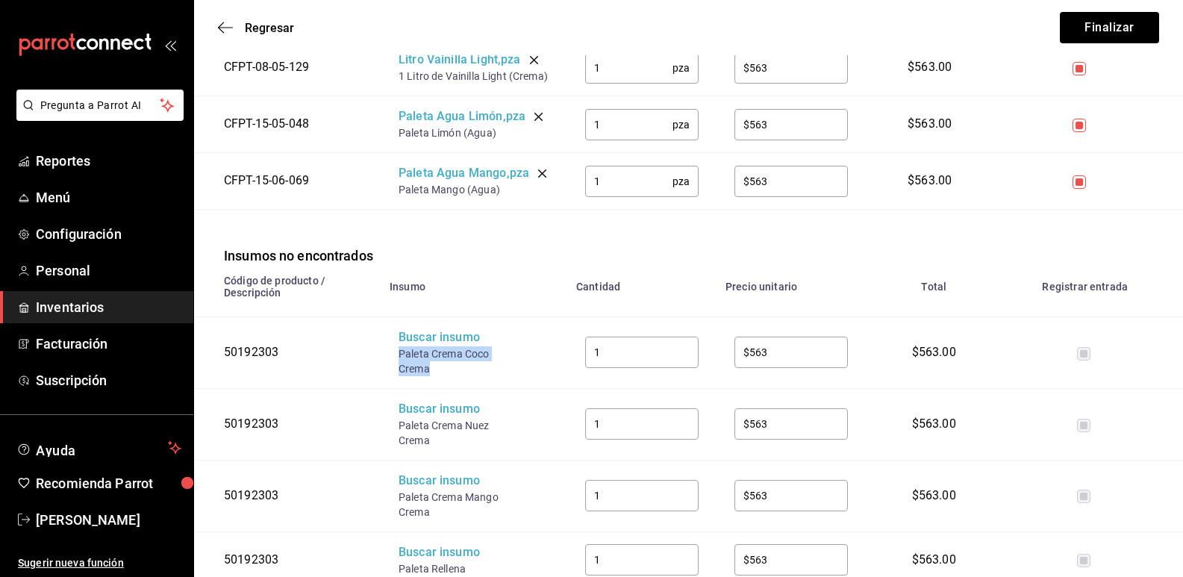
drag, startPoint x: 441, startPoint y: 358, endPoint x: 388, endPoint y: 343, distance: 55.3
click at [388, 343] on td "Buscar insumo Paleta Crema Coco Crema" at bounding box center [474, 353] width 187 height 72
click at [418, 329] on div "Buscar insumo" at bounding box center [457, 337] width 119 height 17
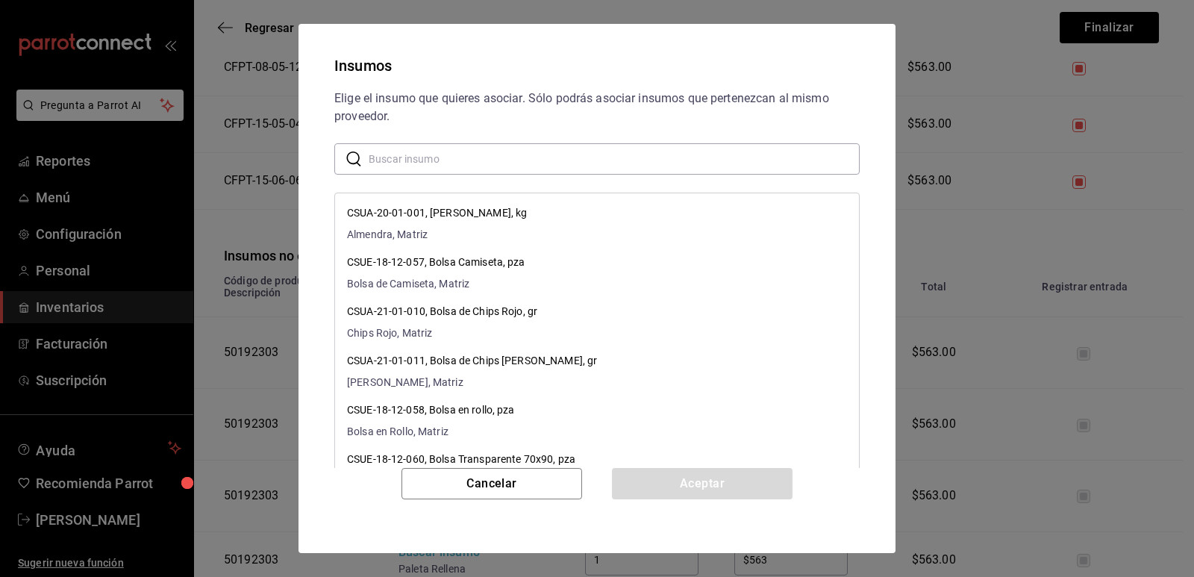
click at [494, 151] on input "text" at bounding box center [614, 159] width 491 height 30
paste input "Paleta Crema Coco Crema"
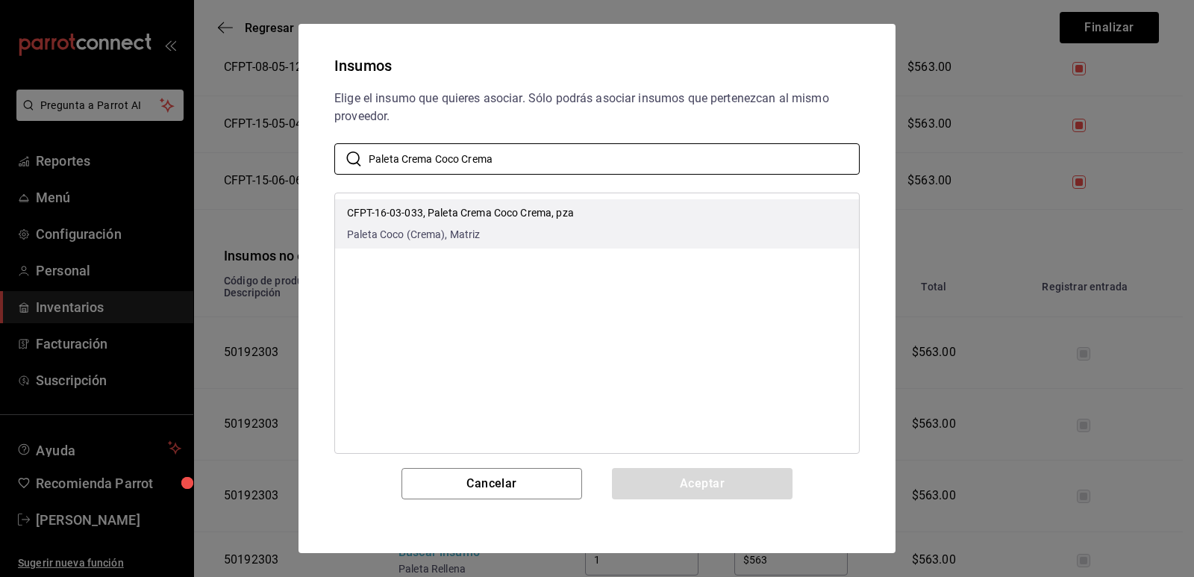
type input "Paleta Crema Coco Crema"
click at [612, 231] on li "CFPT-16-03-033, Paleta Crema Coco Crema, pza Paleta Coco (Crema), Matriz" at bounding box center [597, 223] width 524 height 49
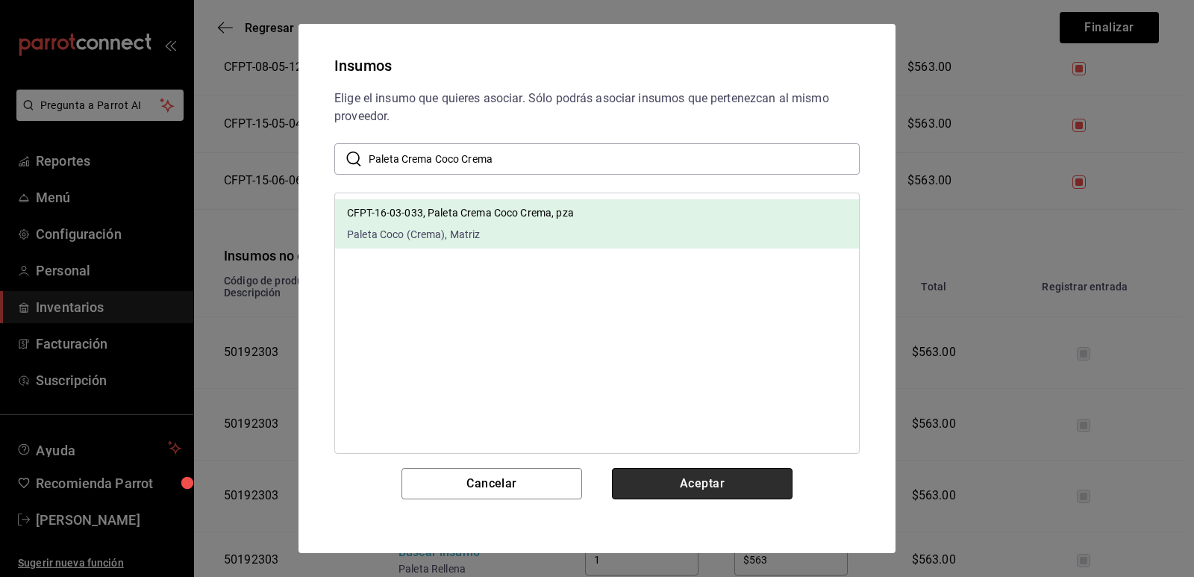
click at [693, 477] on button "Aceptar" at bounding box center [702, 483] width 181 height 31
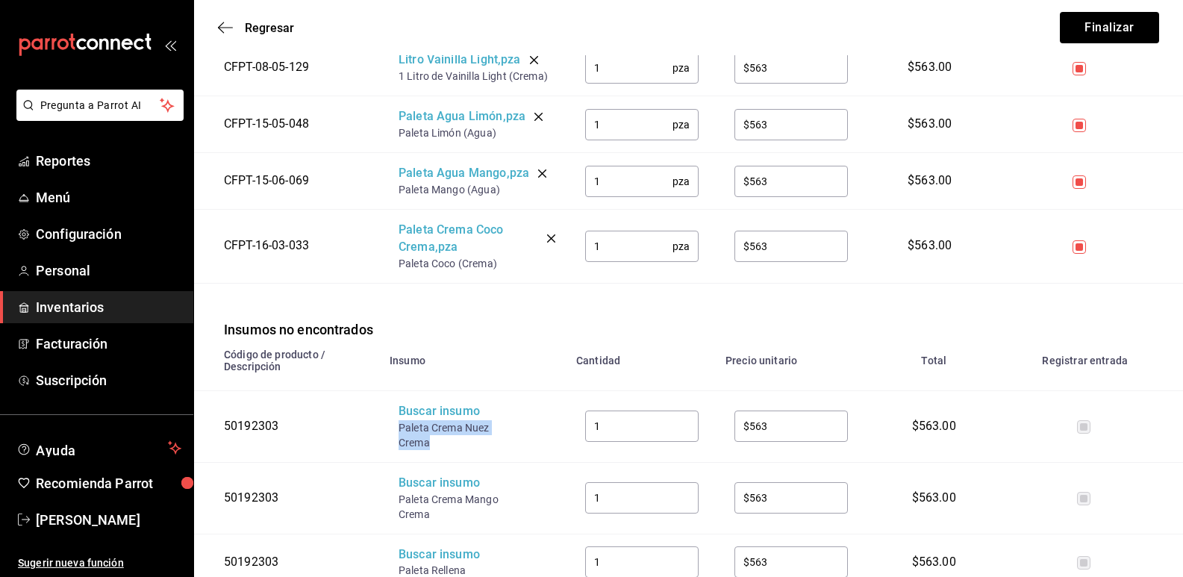
drag, startPoint x: 429, startPoint y: 424, endPoint x: 398, endPoint y: 410, distance: 33.7
click at [398, 420] on div "Paleta Crema Nuez Crema" at bounding box center [457, 435] width 119 height 30
click at [414, 403] on div "Buscar insumo" at bounding box center [457, 411] width 119 height 17
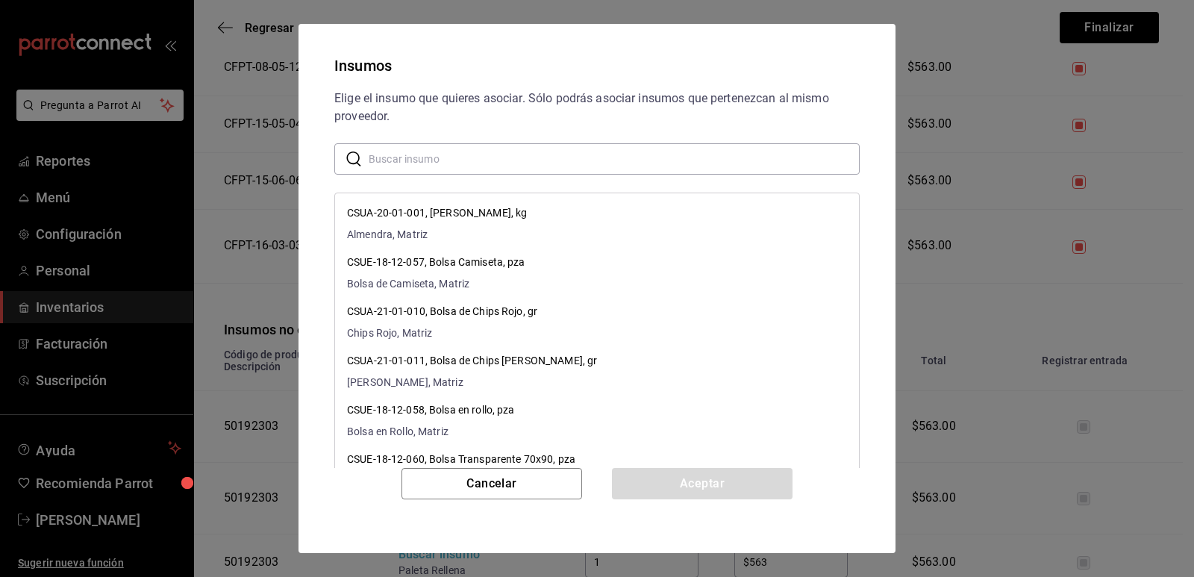
click at [522, 154] on input "text" at bounding box center [614, 159] width 491 height 30
paste input "Paleta Crema Nuez Crema"
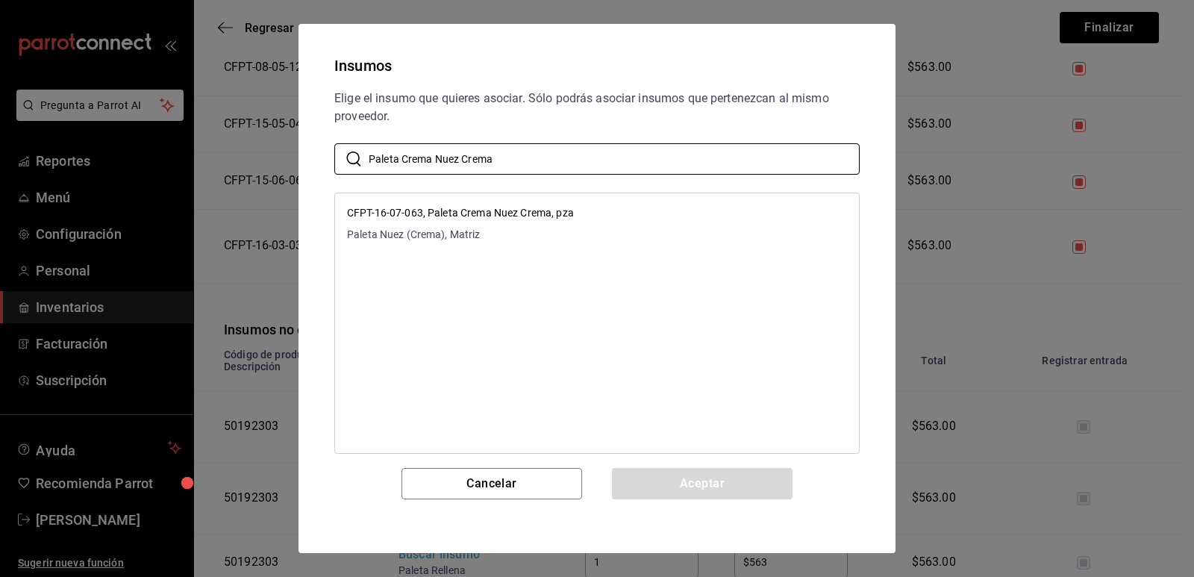
type input "Paleta Crema Nuez Crema"
click at [686, 222] on li "CFPT-16-07-063, Paleta Crema Nuez Crema, pza Paleta Nuez (Crema), Matriz" at bounding box center [597, 223] width 524 height 49
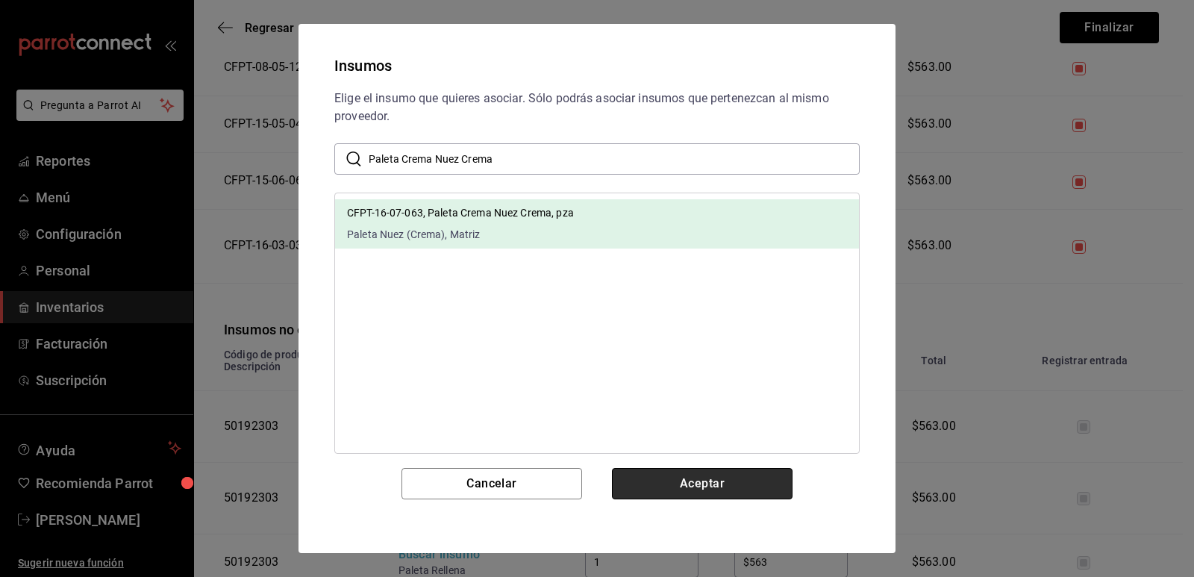
click at [695, 490] on button "Aceptar" at bounding box center [702, 483] width 181 height 31
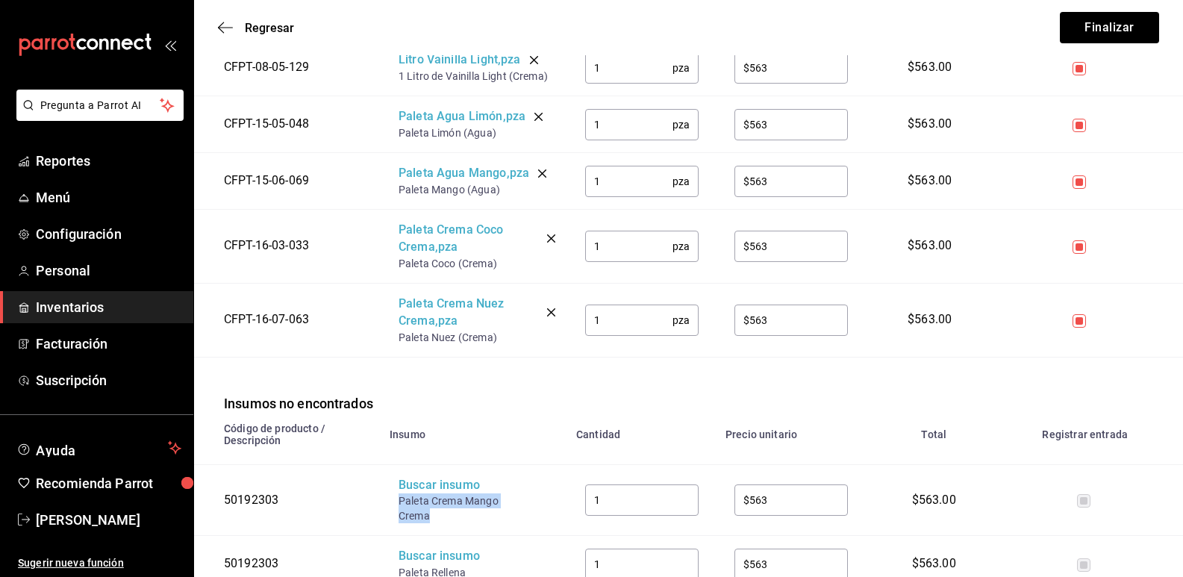
drag, startPoint x: 417, startPoint y: 490, endPoint x: 396, endPoint y: 485, distance: 22.3
click at [396, 485] on td "Buscar insumo Paleta Crema Mango Crema" at bounding box center [474, 500] width 187 height 72
click at [410, 477] on div "Buscar insumo" at bounding box center [457, 485] width 119 height 17
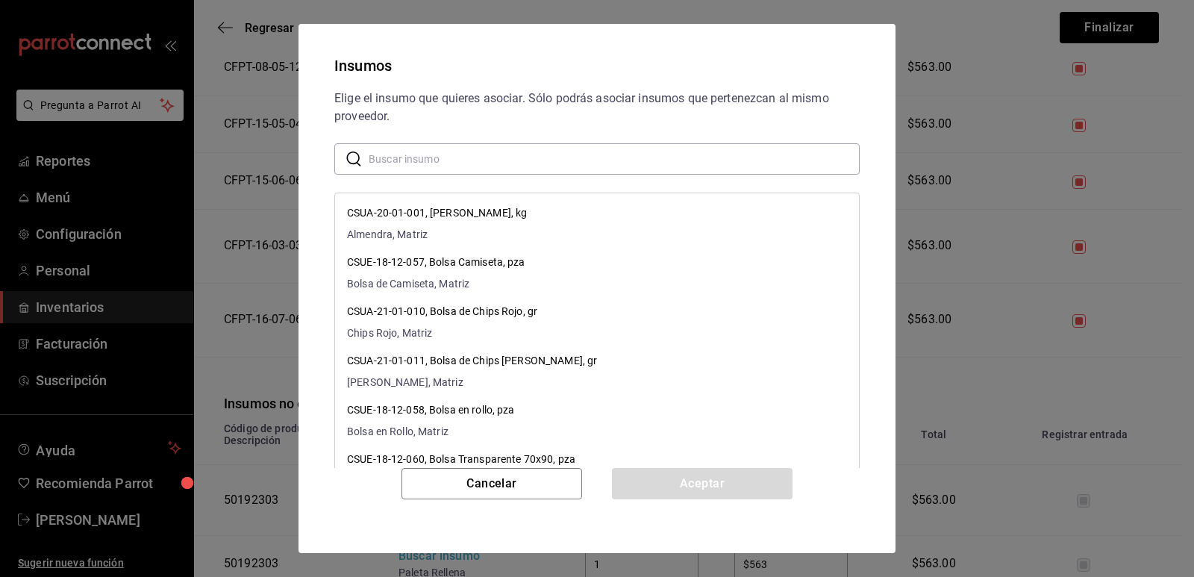
click at [542, 157] on input "text" at bounding box center [614, 159] width 491 height 30
paste input "Paleta Crema Mango Crema"
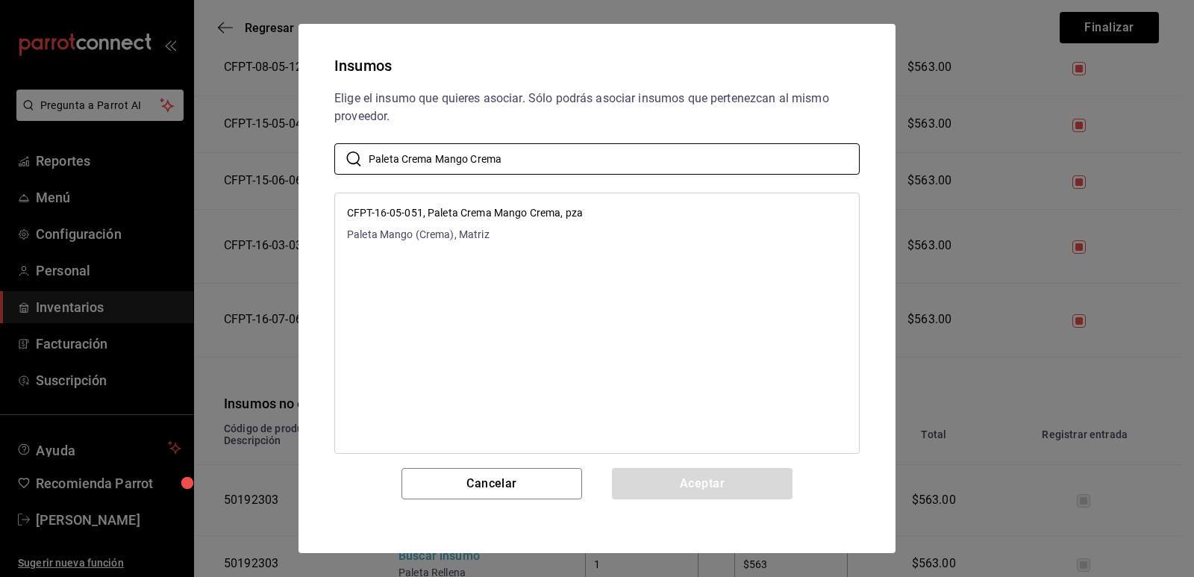
type input "Paleta Crema Mango Crema"
click at [610, 210] on li "CFPT-16-05-051, Paleta Crema Mango Crema, pza Paleta Mango (Crema), Matriz" at bounding box center [597, 223] width 524 height 49
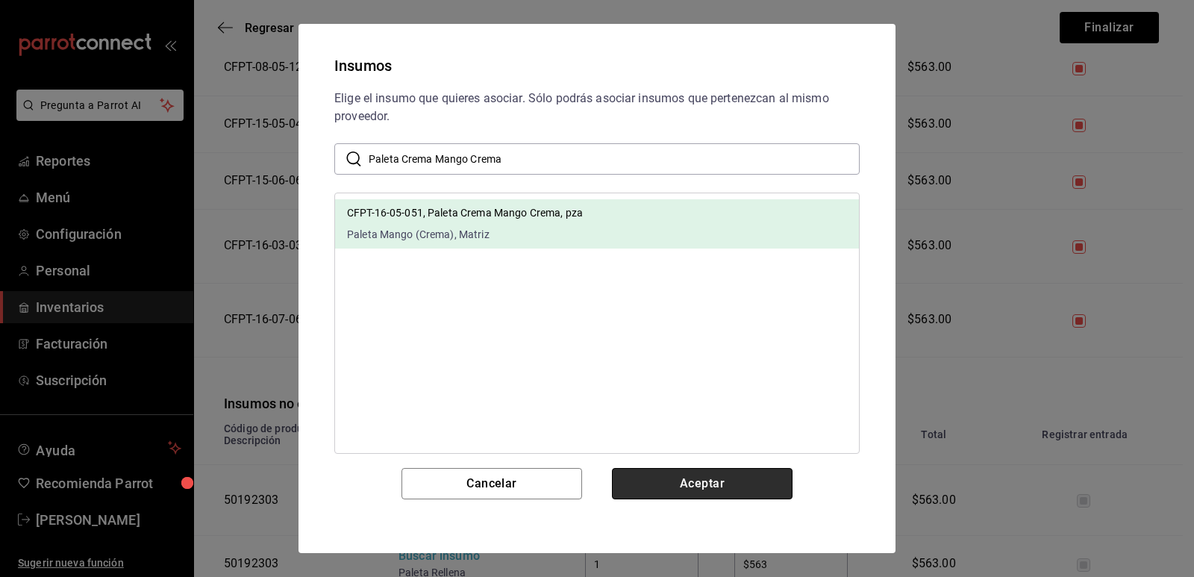
click at [703, 478] on button "Aceptar" at bounding box center [702, 483] width 181 height 31
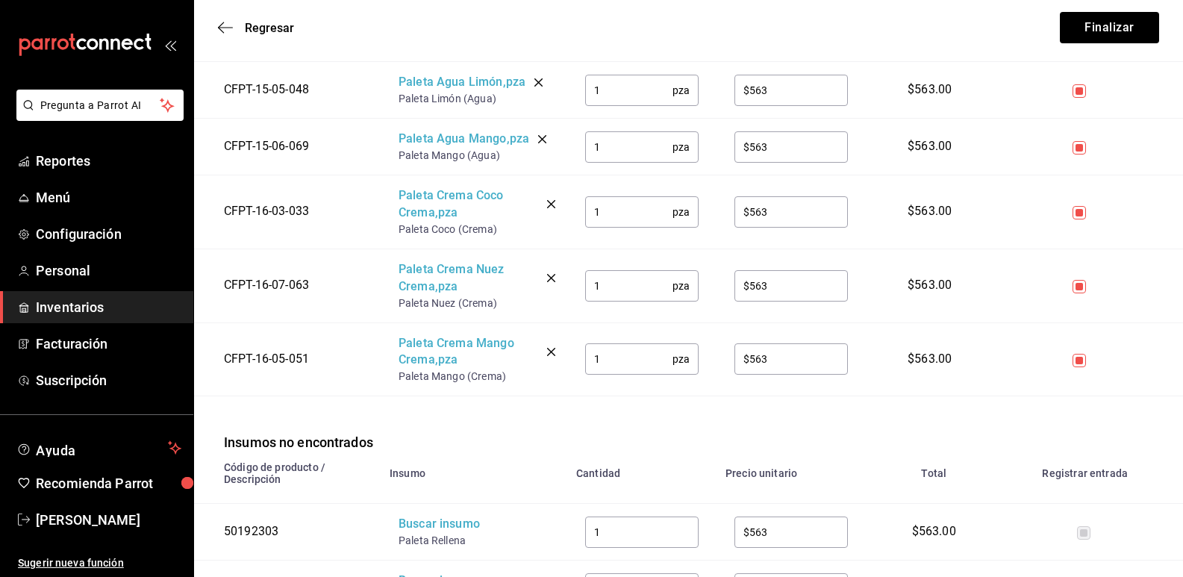
scroll to position [2015, 0]
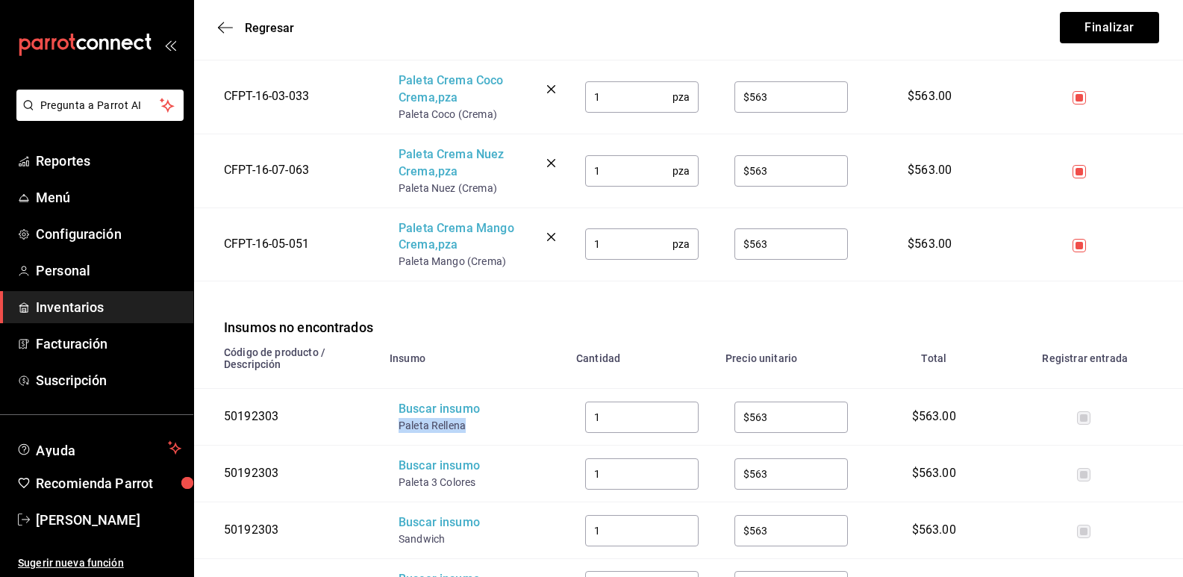
drag, startPoint x: 469, startPoint y: 405, endPoint x: 393, endPoint y: 406, distance: 76.1
click at [393, 406] on td "Buscar insumo Paleta Rellena" at bounding box center [474, 417] width 187 height 57
click at [413, 401] on div "Buscar insumo" at bounding box center [457, 409] width 119 height 17
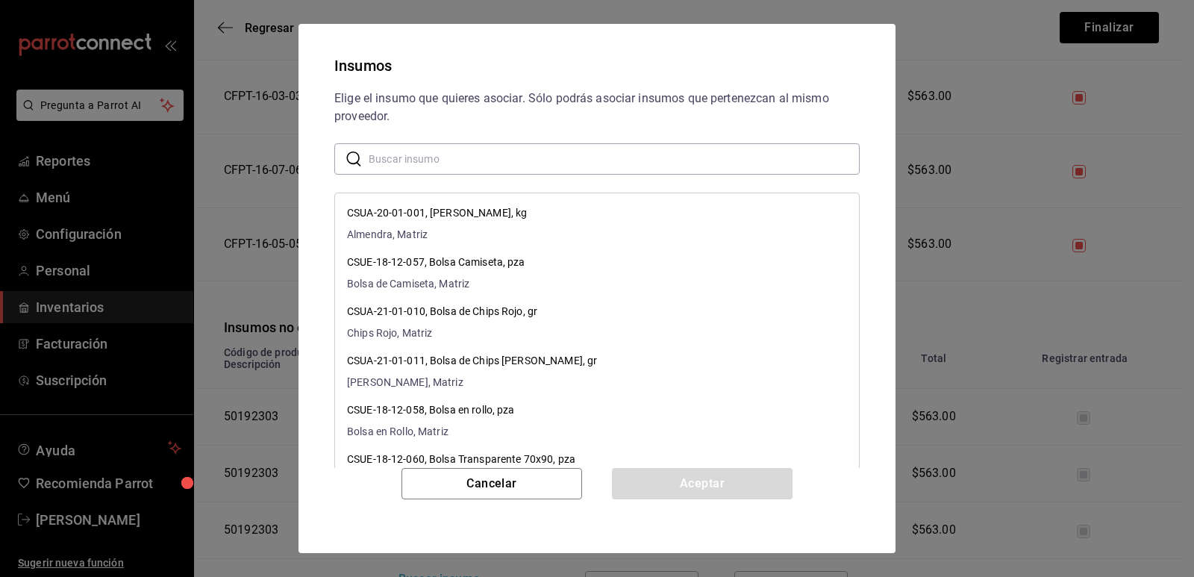
click at [474, 152] on input "text" at bounding box center [614, 159] width 491 height 30
paste input "Paleta Rellena"
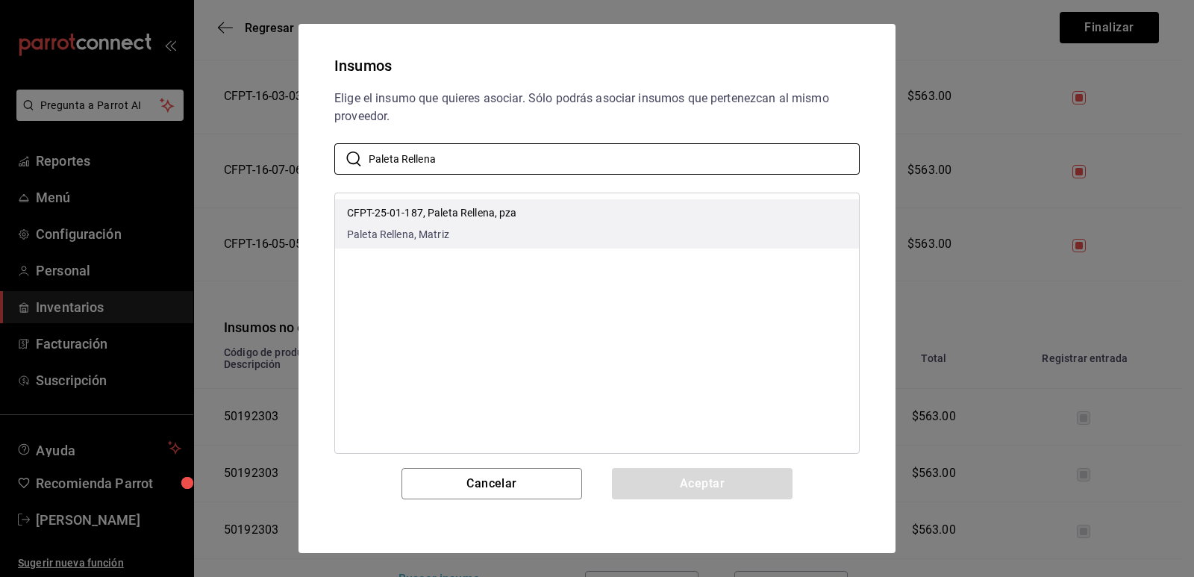
type input "Paleta Rellena"
click at [625, 214] on li "CFPT-25-01-187, Paleta Rellena, pza Paleta Rellena, Matriz" at bounding box center [597, 223] width 524 height 49
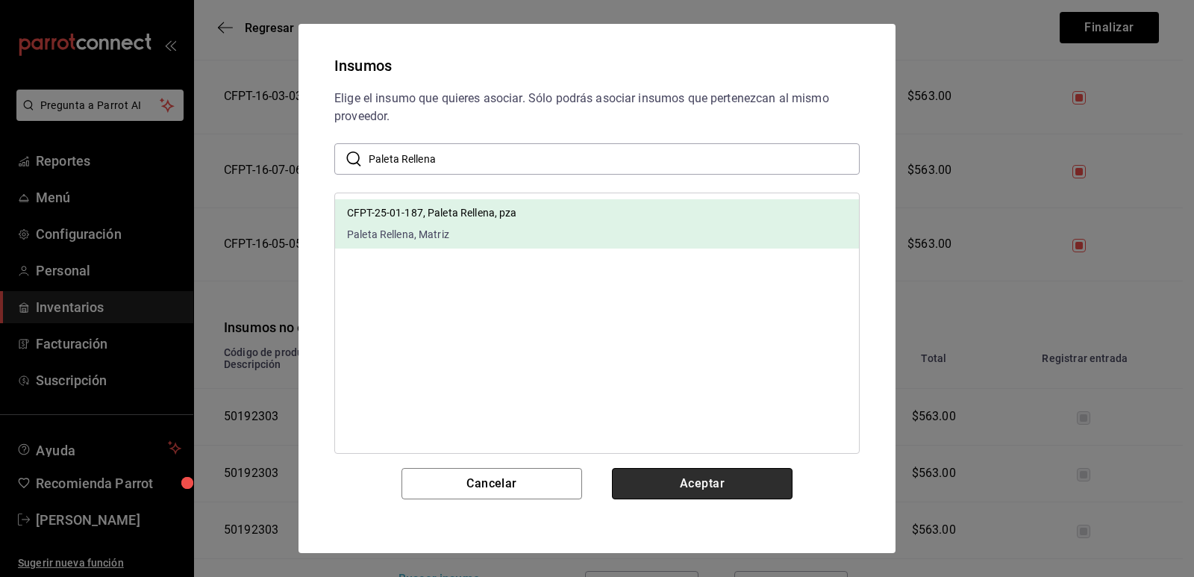
click at [709, 477] on button "Aceptar" at bounding box center [702, 483] width 181 height 31
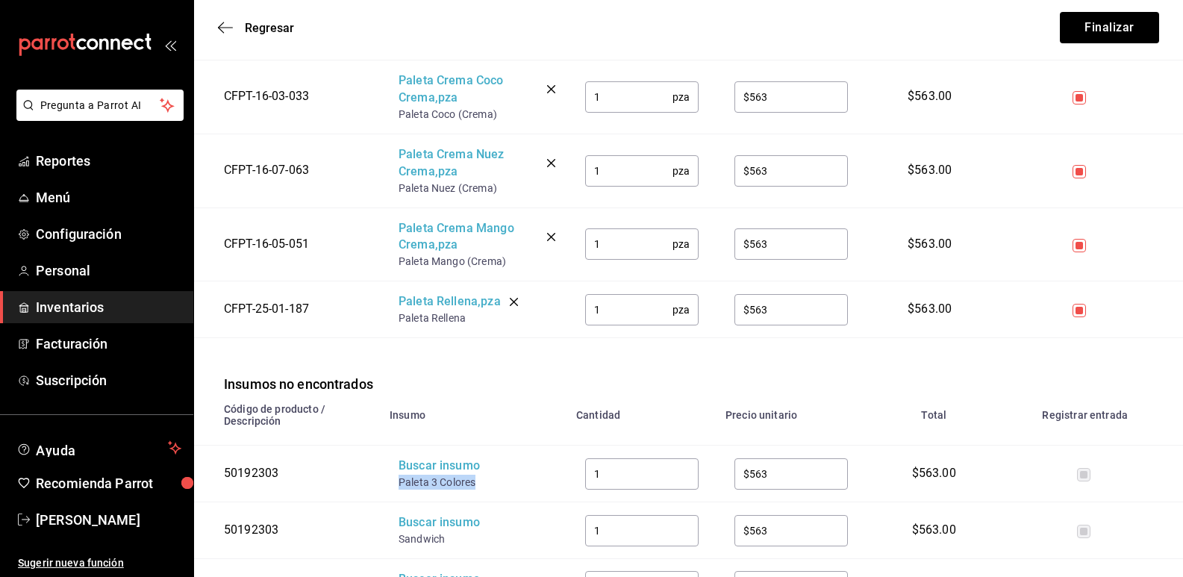
drag, startPoint x: 481, startPoint y: 468, endPoint x: 393, endPoint y: 465, distance: 88.1
click at [393, 465] on td "Buscar insumo Paleta 3 Colores" at bounding box center [474, 474] width 187 height 57
click at [419, 457] on div "Buscar insumo" at bounding box center [457, 465] width 119 height 17
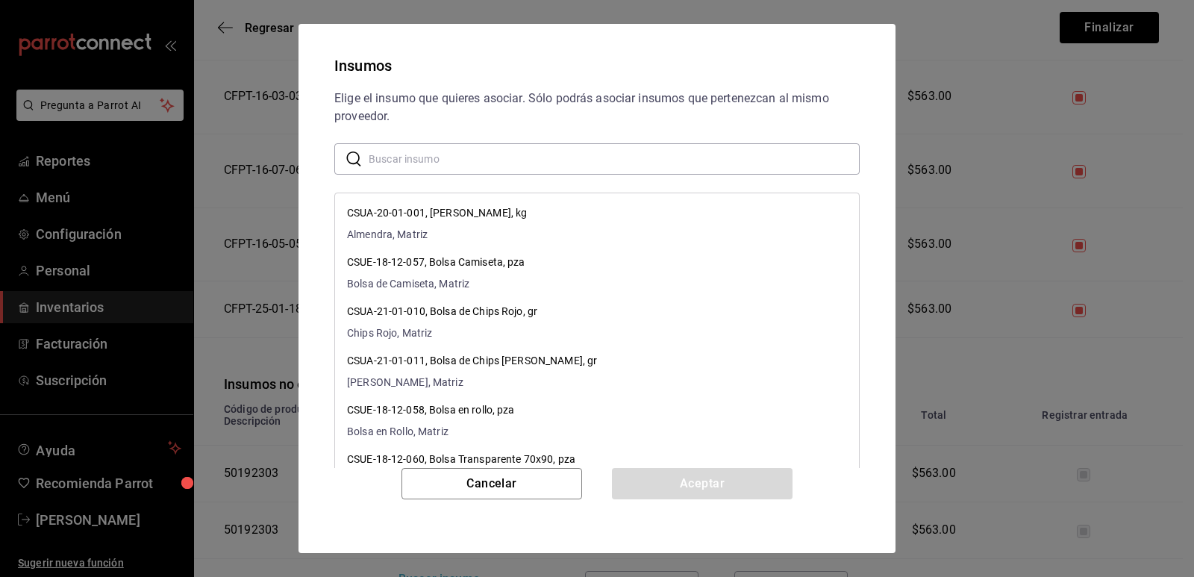
click at [485, 168] on input "text" at bounding box center [614, 159] width 491 height 30
paste input "Paleta 3 Colores"
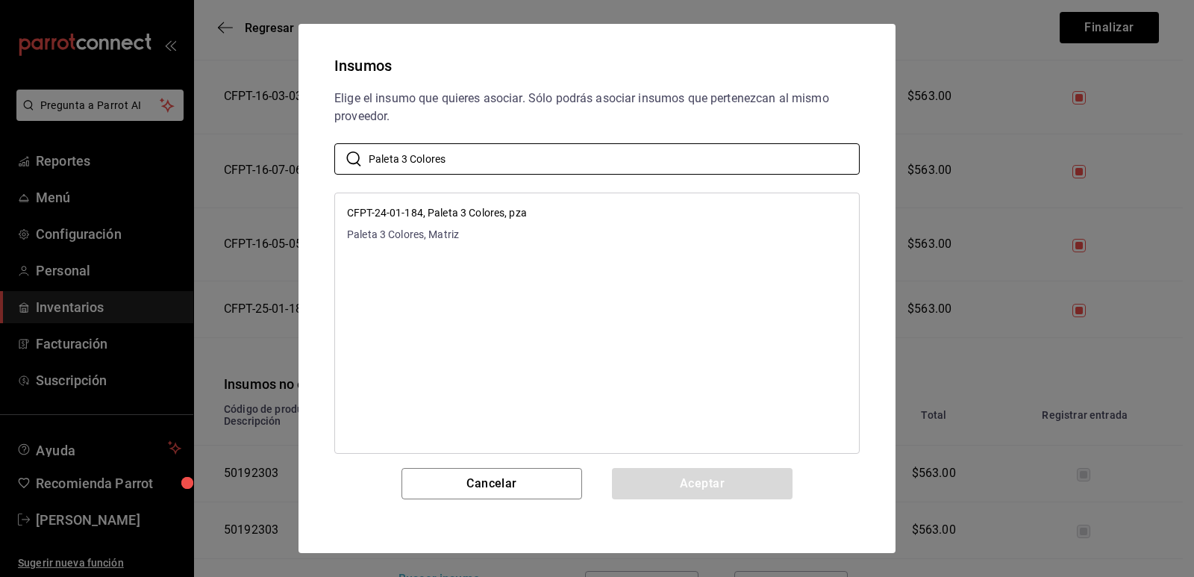
type input "Paleta 3 Colores"
click at [575, 215] on li "CFPT-24-01-184, Paleta 3 Colores, pza Paleta 3 Colores, Matriz" at bounding box center [597, 223] width 524 height 49
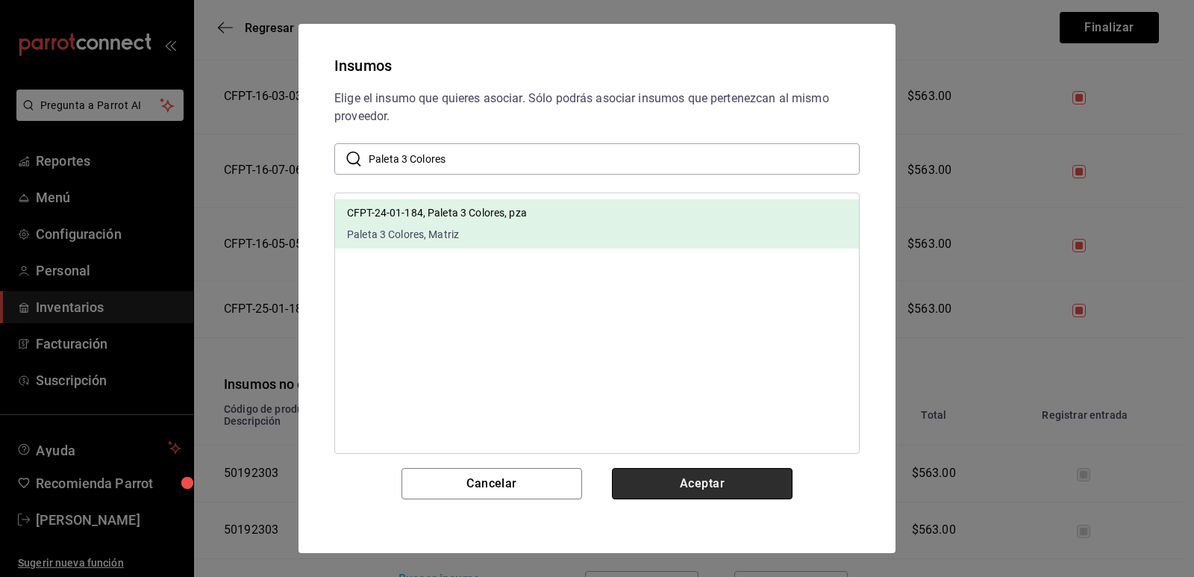
click at [711, 483] on button "Aceptar" at bounding box center [702, 483] width 181 height 31
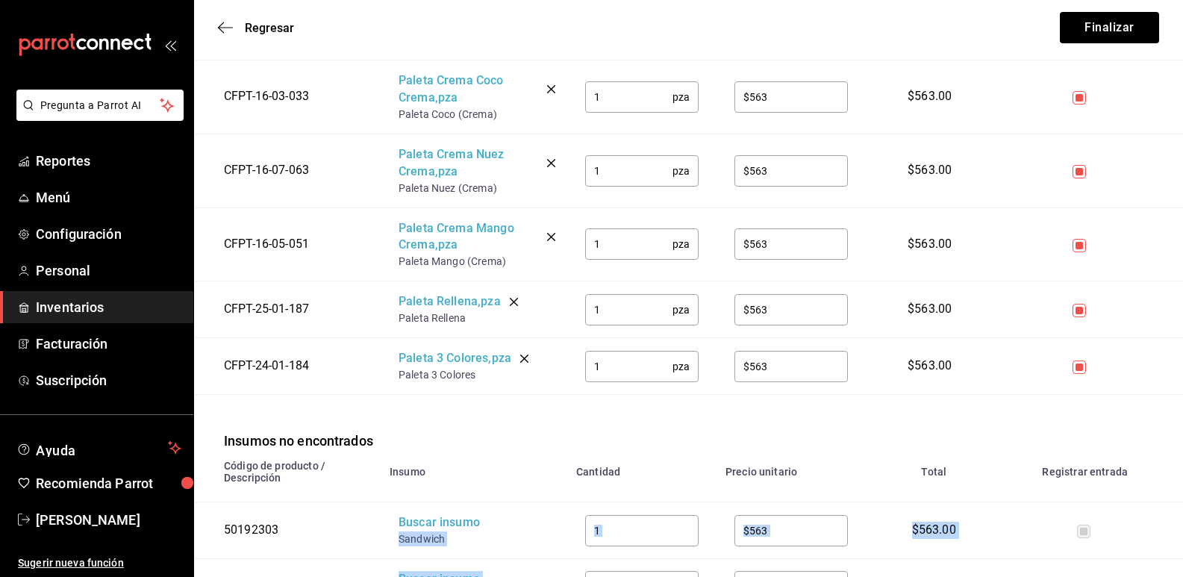
drag, startPoint x: 482, startPoint y: 526, endPoint x: 393, endPoint y: 518, distance: 89.2
click at [404, 531] on div "Sandwich" at bounding box center [457, 538] width 119 height 15
drag, startPoint x: 447, startPoint y: 522, endPoint x: 398, endPoint y: 520, distance: 48.6
click at [398, 531] on div "Sandwich" at bounding box center [457, 538] width 119 height 15
click at [415, 514] on div "Buscar insumo" at bounding box center [457, 522] width 119 height 17
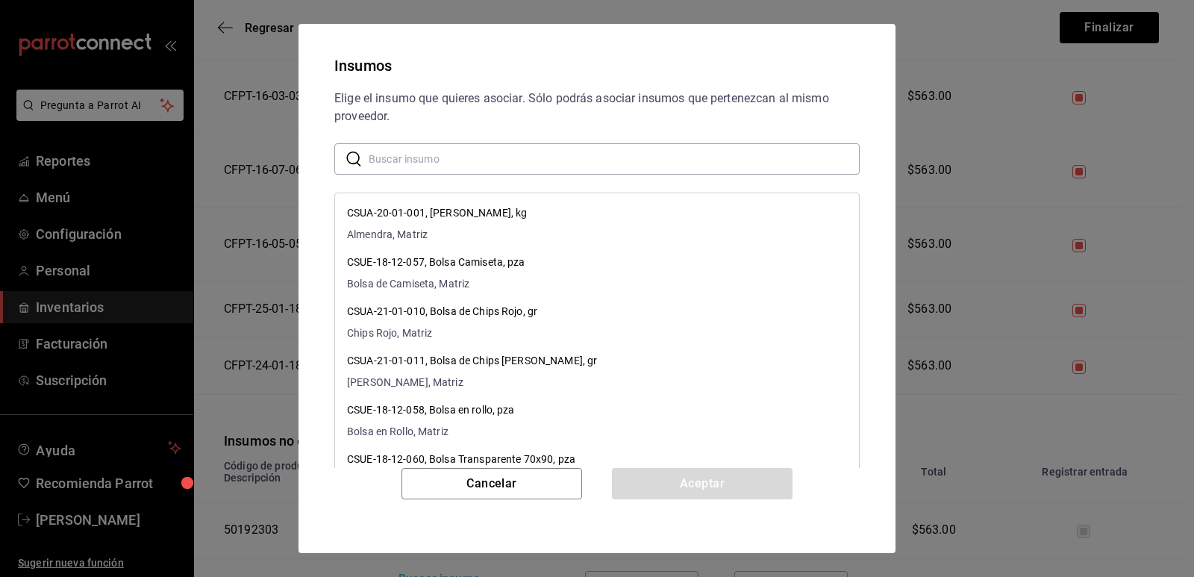
click at [524, 154] on input "text" at bounding box center [614, 159] width 491 height 30
paste input "Sandwich"
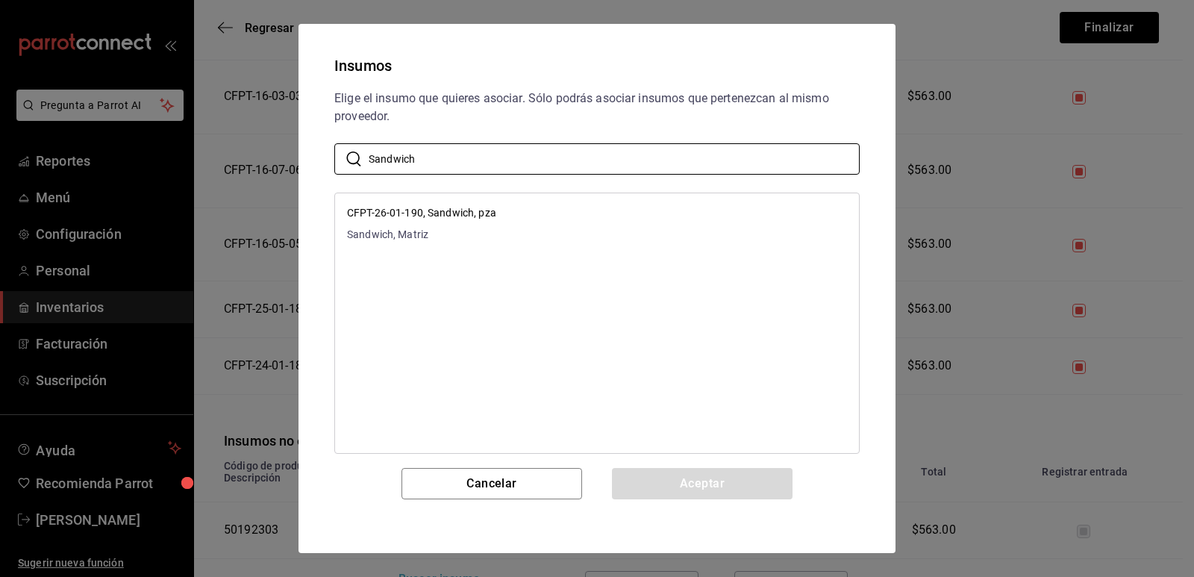
type input "Sandwich"
click at [722, 229] on li "CFPT-26-01-190, Sandwich, pza Sandwich, Matriz" at bounding box center [597, 223] width 524 height 49
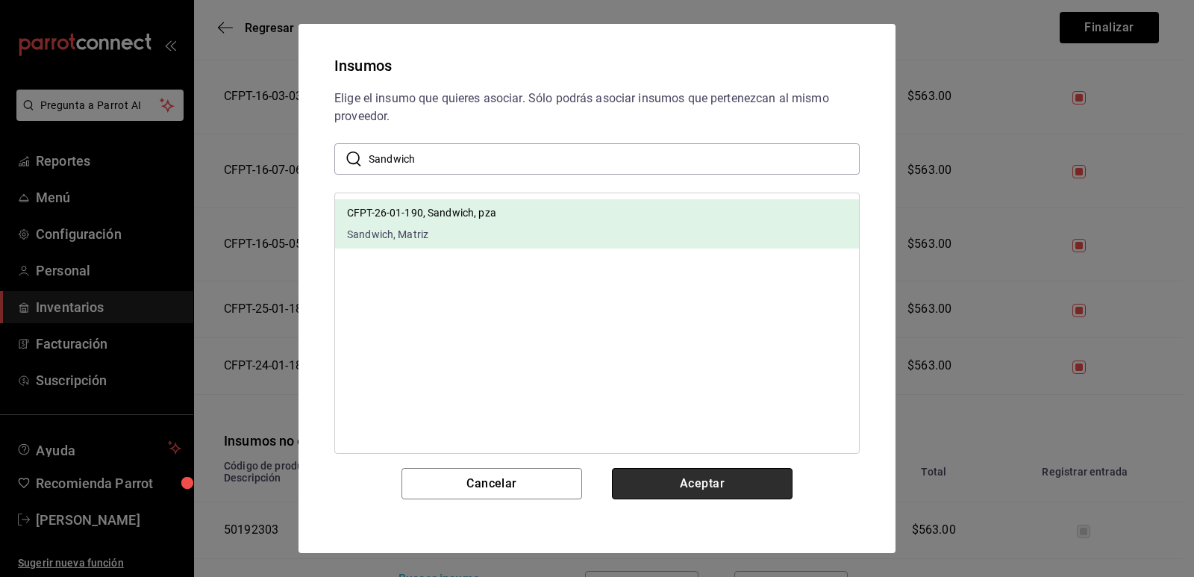
click at [724, 475] on button "Aceptar" at bounding box center [702, 483] width 181 height 31
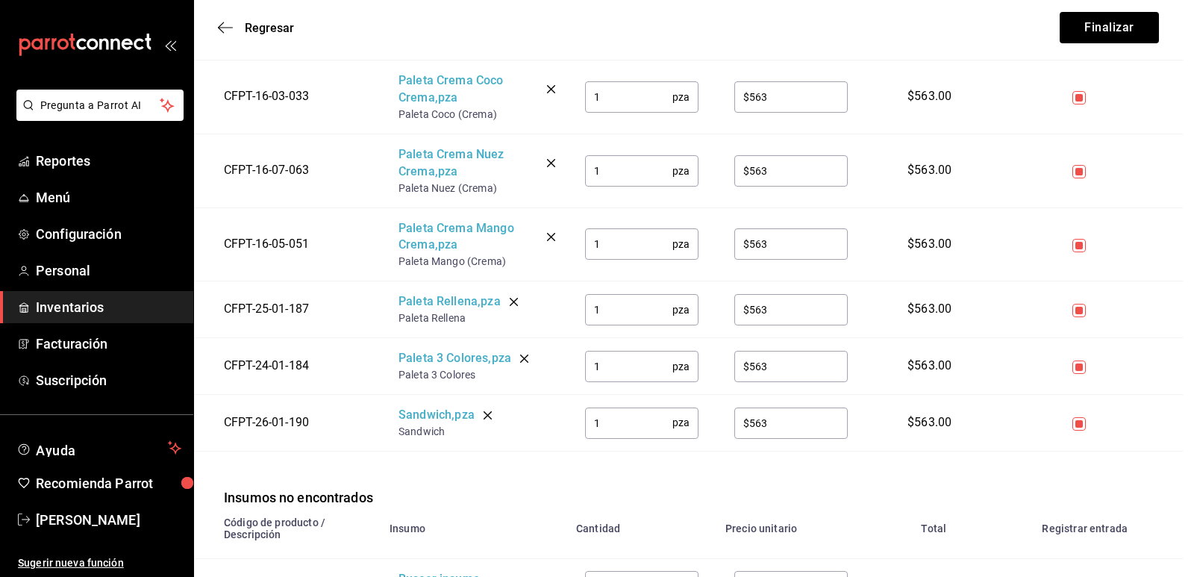
click at [536, 451] on div "CFPT-26-01-190, Sandwich, pza Sandwich, Matriz" at bounding box center [596, 323] width 525 height 261
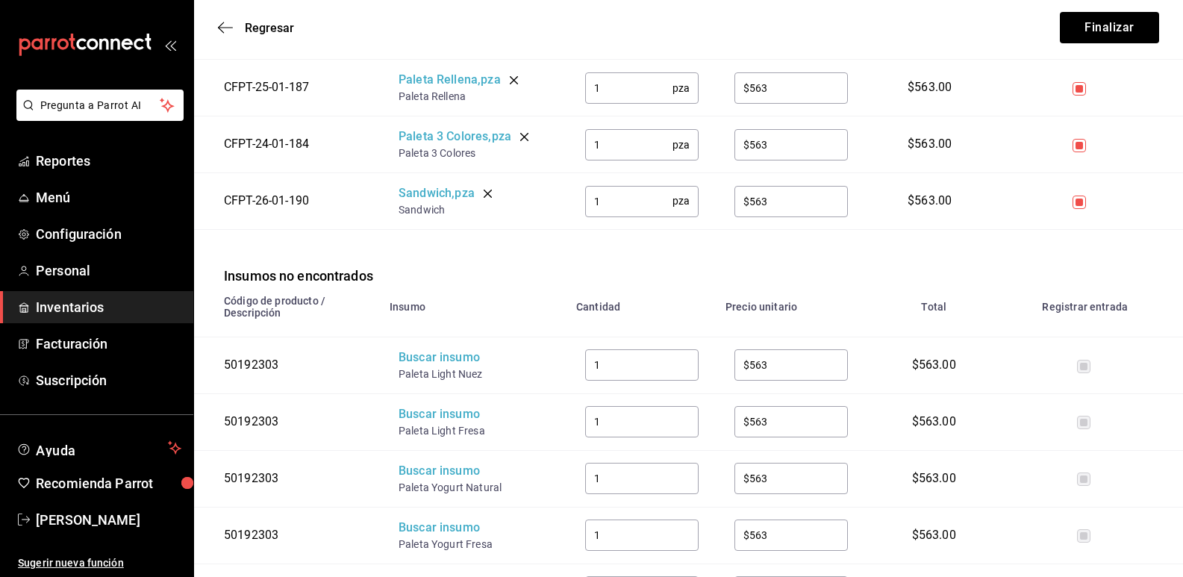
scroll to position [2313, 0]
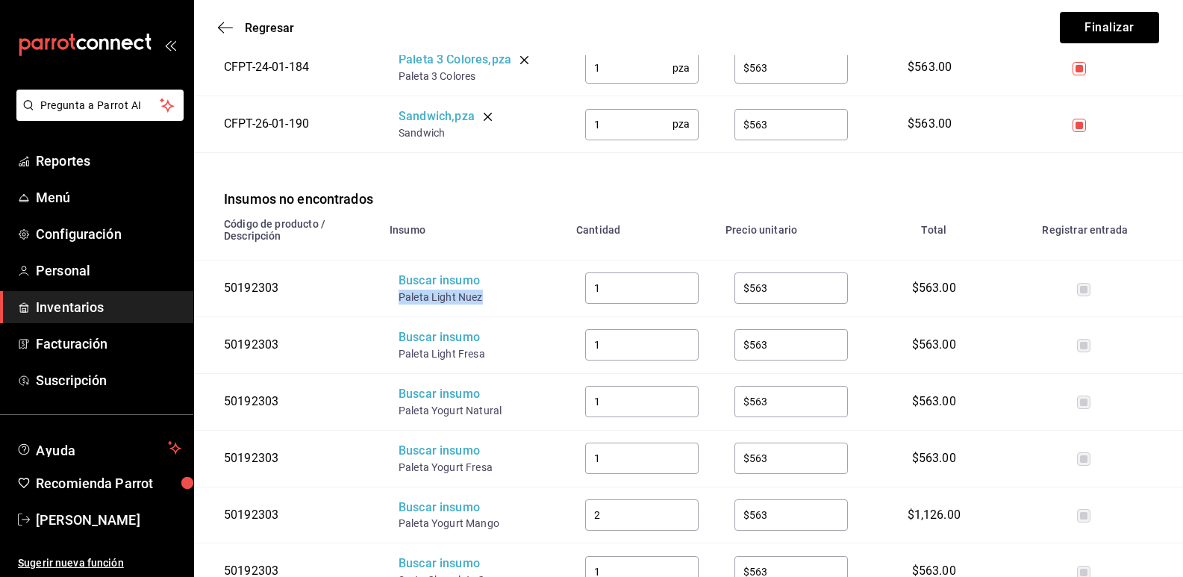
drag, startPoint x: 487, startPoint y: 281, endPoint x: 396, endPoint y: 283, distance: 90.3
click at [396, 283] on td "Buscar insumo Paleta Light Nuez" at bounding box center [474, 288] width 187 height 57
click at [428, 272] on div "Buscar insumo" at bounding box center [457, 280] width 119 height 17
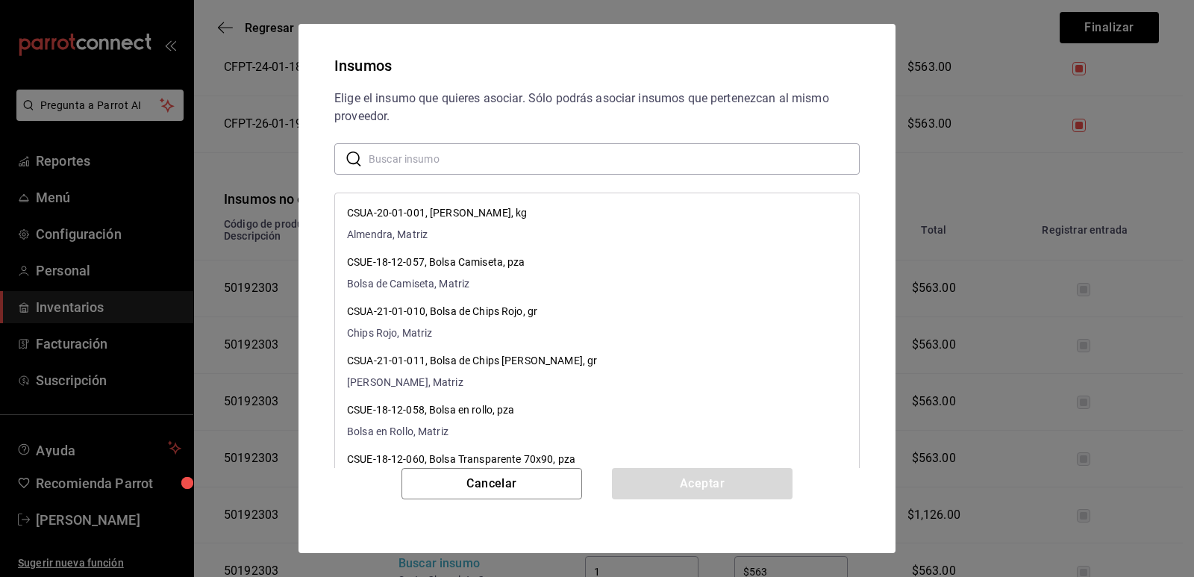
click at [458, 163] on input "text" at bounding box center [614, 159] width 491 height 30
paste input "Paleta Light Nuez"
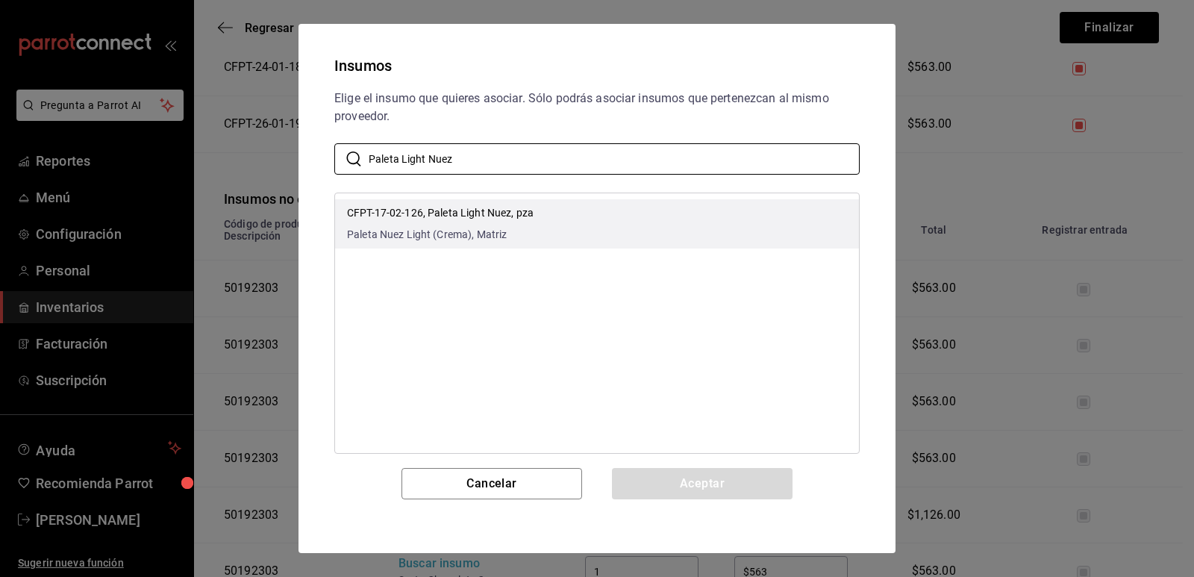
type input "Paleta Light Nuez"
click at [523, 239] on span "Paleta Nuez Light (Crema), Matriz" at bounding box center [440, 235] width 187 height 16
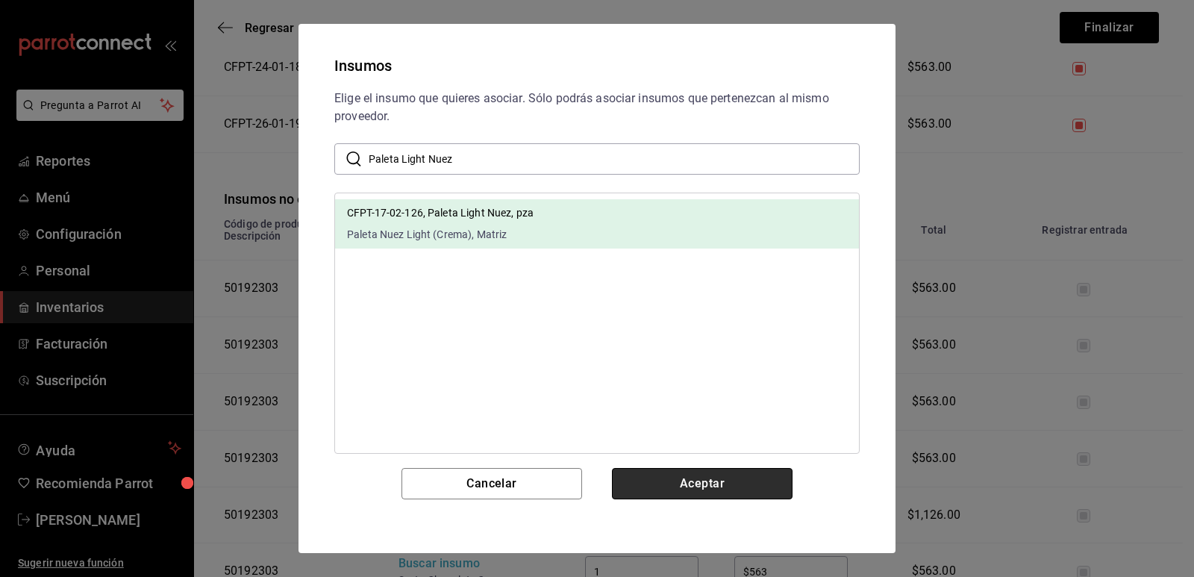
click at [684, 481] on button "Aceptar" at bounding box center [702, 483] width 181 height 31
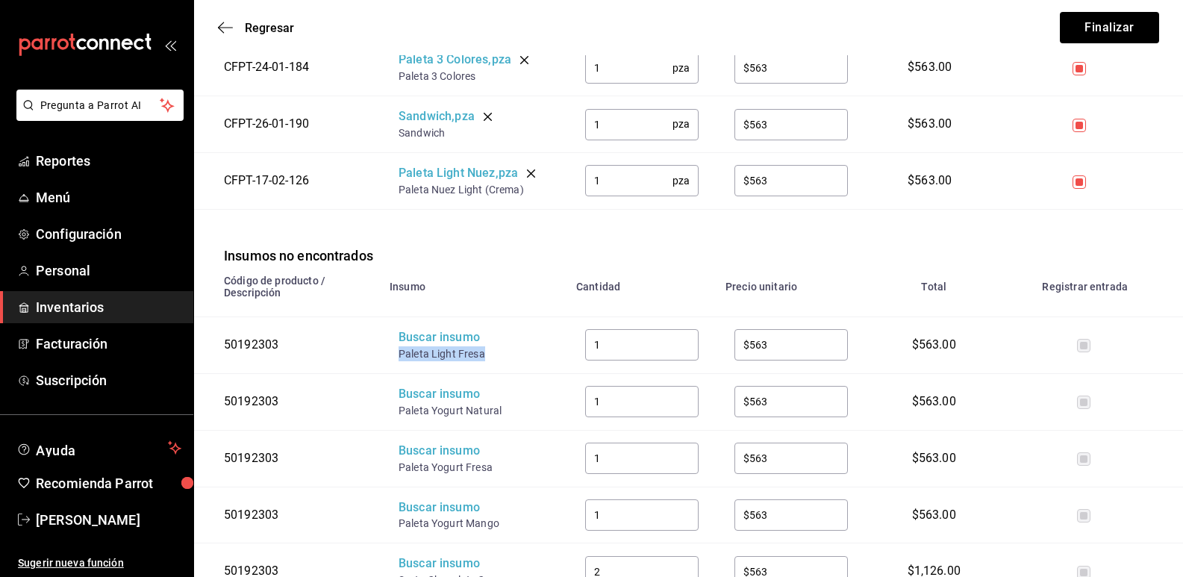
drag, startPoint x: 487, startPoint y: 340, endPoint x: 395, endPoint y: 339, distance: 92.5
click at [395, 339] on td "Buscar insumo Paleta Light Fresa" at bounding box center [474, 344] width 187 height 57
click at [419, 329] on div "Buscar insumo" at bounding box center [457, 337] width 119 height 17
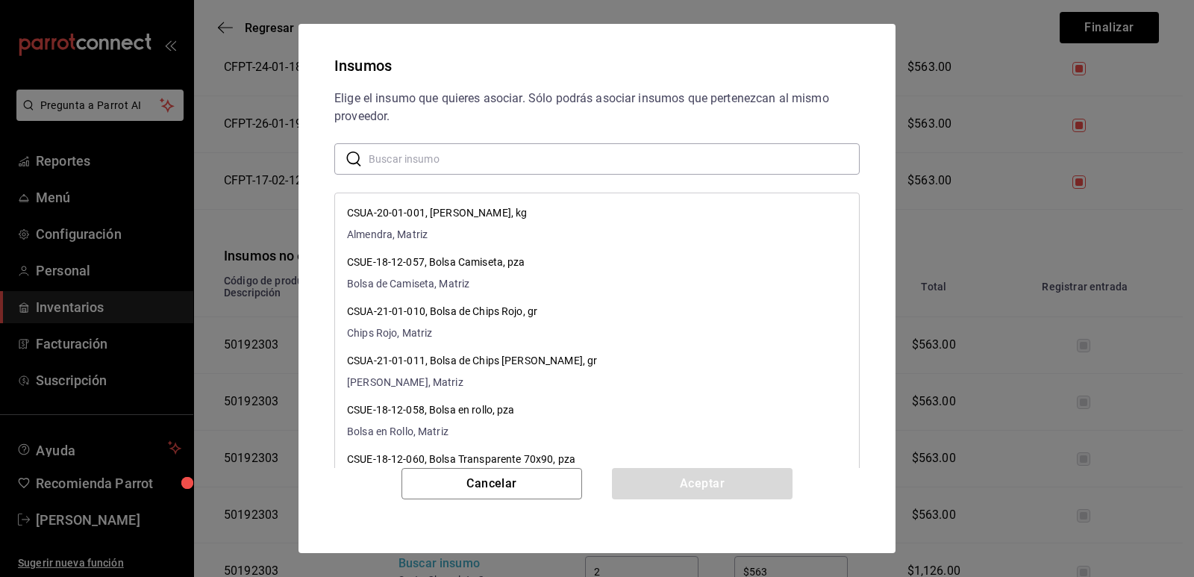
click at [513, 172] on input "text" at bounding box center [614, 159] width 491 height 30
paste input "Paleta Light Fresa"
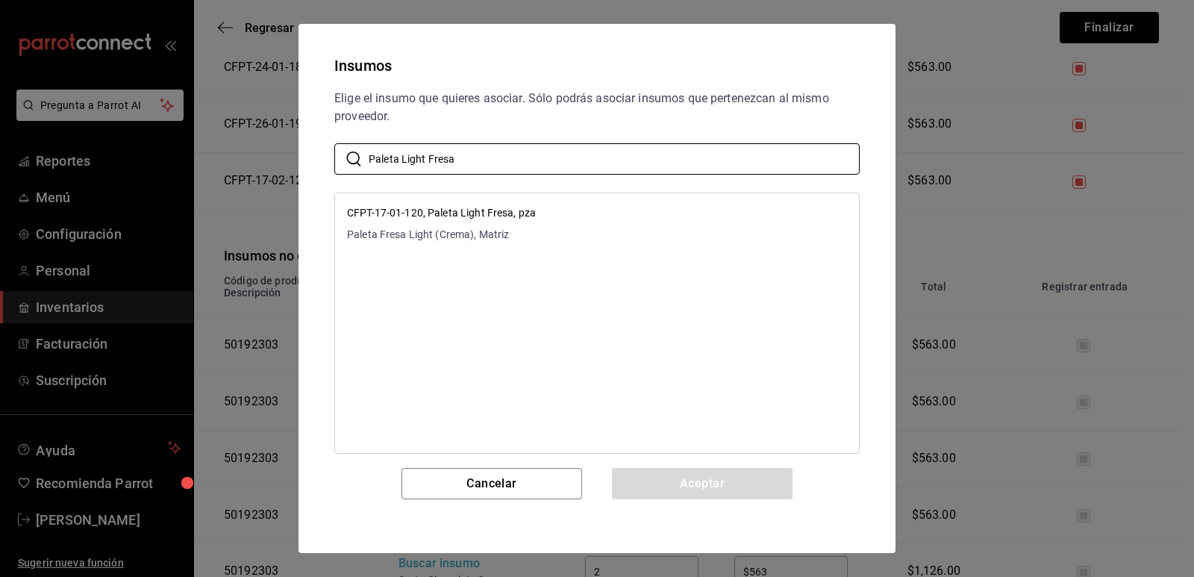
type input "Paleta Light Fresa"
click at [586, 208] on li "CFPT-17-01-120, Paleta Light Fresa, pza Paleta Fresa Light (Crema), Matriz" at bounding box center [597, 223] width 524 height 49
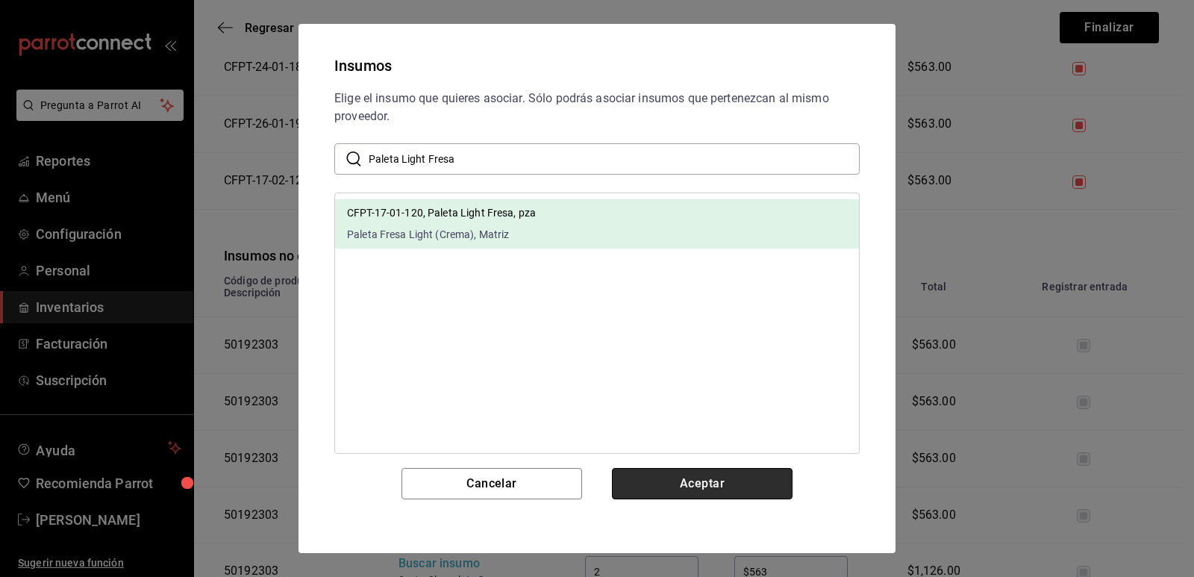
click at [665, 483] on button "Aceptar" at bounding box center [702, 483] width 181 height 31
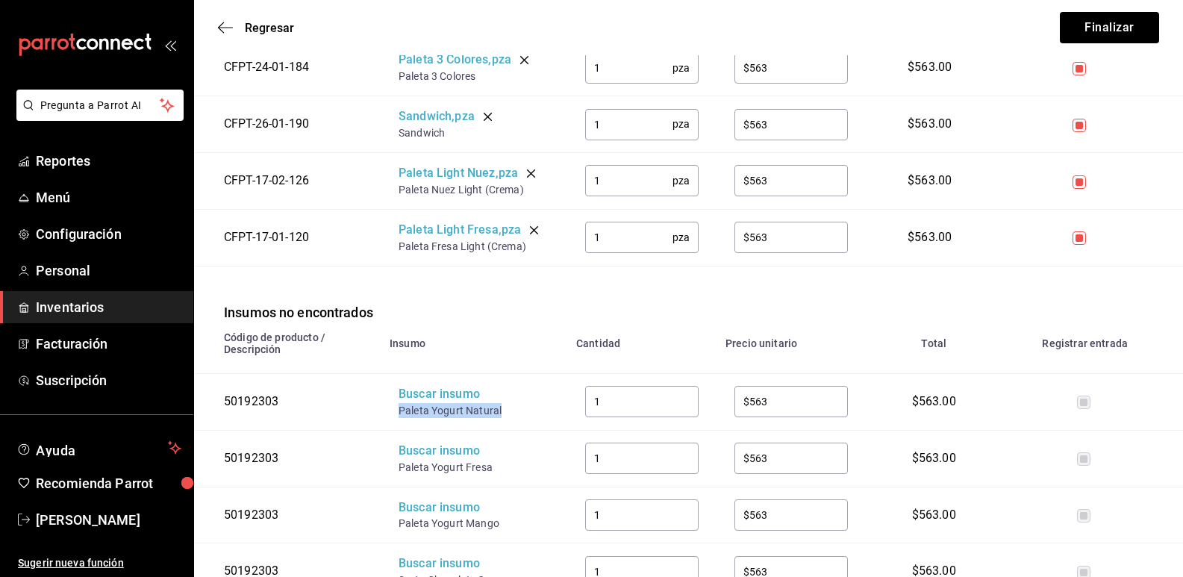
drag, startPoint x: 503, startPoint y: 397, endPoint x: 399, endPoint y: 393, distance: 103.8
click at [399, 403] on div "Paleta Yogurt Natural" at bounding box center [457, 410] width 119 height 15
click at [415, 386] on div "Buscar insumo" at bounding box center [457, 394] width 119 height 17
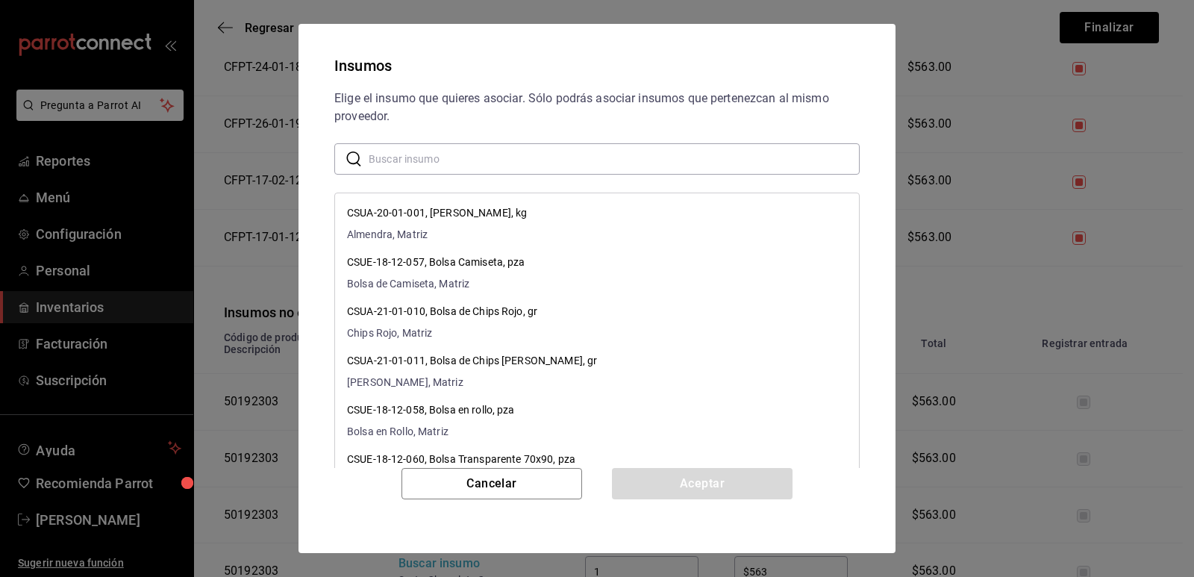
click at [481, 153] on input "text" at bounding box center [614, 159] width 491 height 30
paste input "Paleta Yogurt Natural"
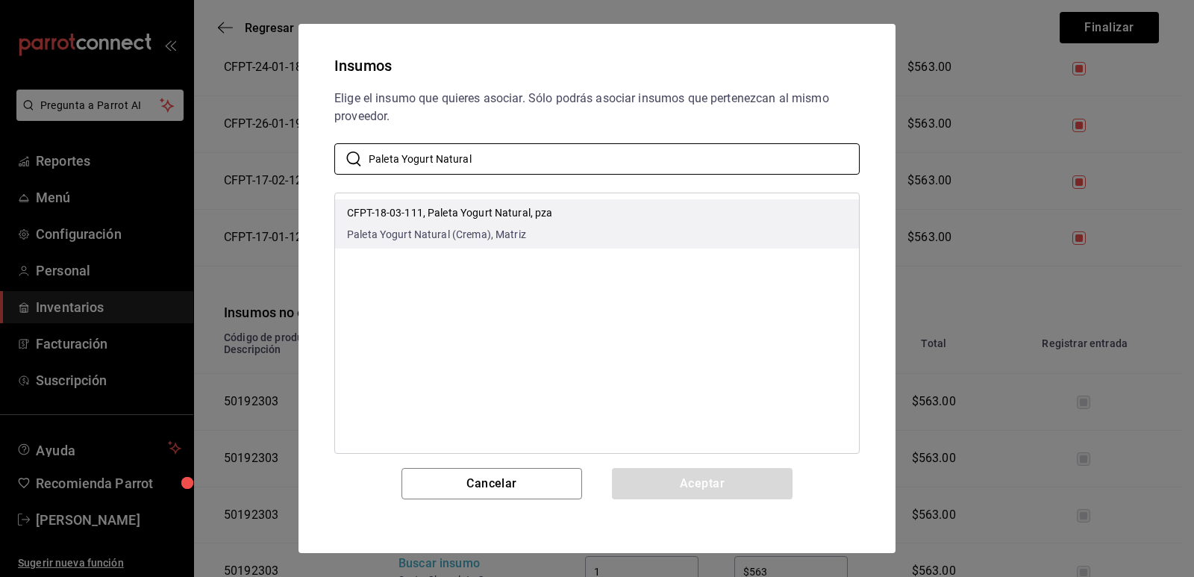
type input "Paleta Yogurt Natural"
click at [590, 206] on li "CFPT-18-03-111, Paleta Yogurt Natural, pza Paleta Yogurt Natural (Crema), Matriz" at bounding box center [597, 223] width 524 height 49
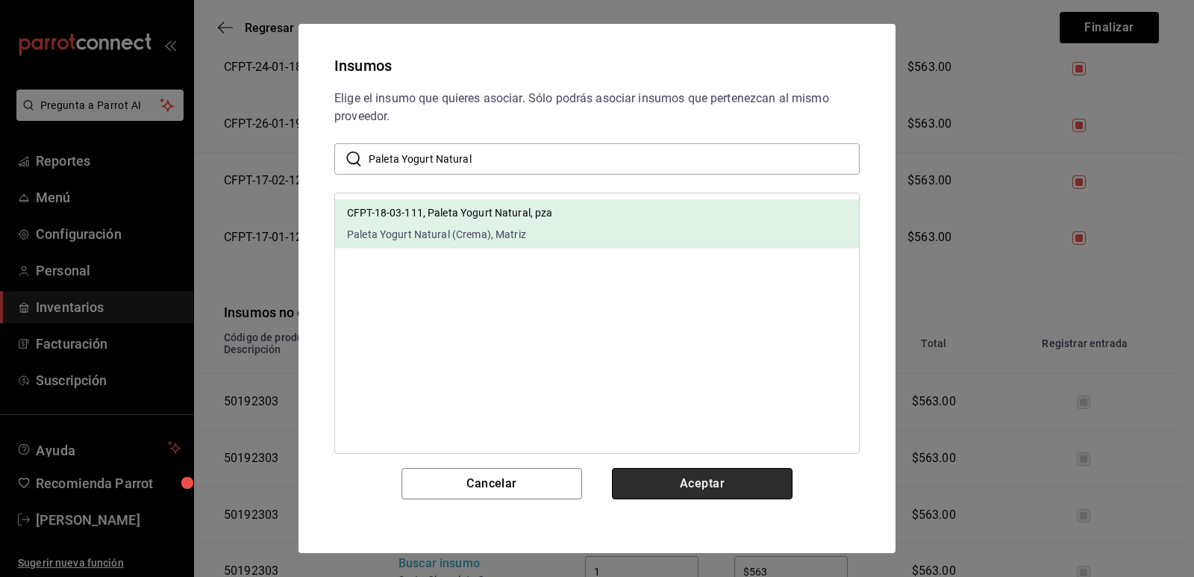
click at [699, 483] on button "Aceptar" at bounding box center [702, 483] width 181 height 31
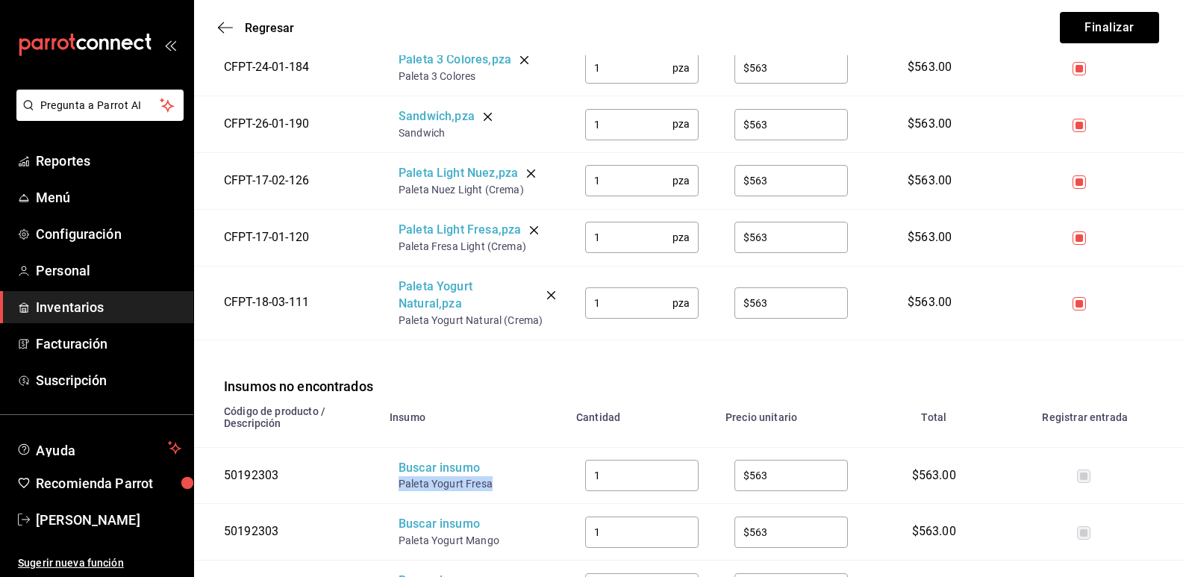
drag, startPoint x: 507, startPoint y: 472, endPoint x: 387, endPoint y: 467, distance: 119.5
click at [387, 467] on td "Buscar insumo Paleta Yogurt Fresa" at bounding box center [474, 475] width 187 height 57
click at [412, 460] on div "Buscar insumo" at bounding box center [457, 468] width 119 height 17
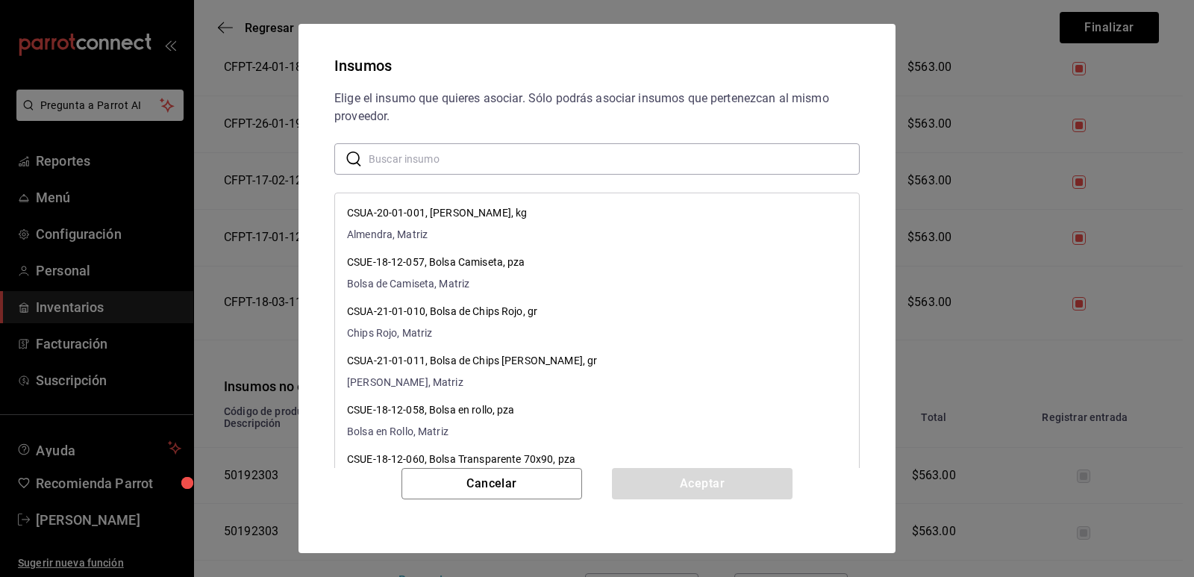
click at [469, 160] on input "text" at bounding box center [614, 159] width 491 height 30
paste input "Paleta Yogurt Fresa"
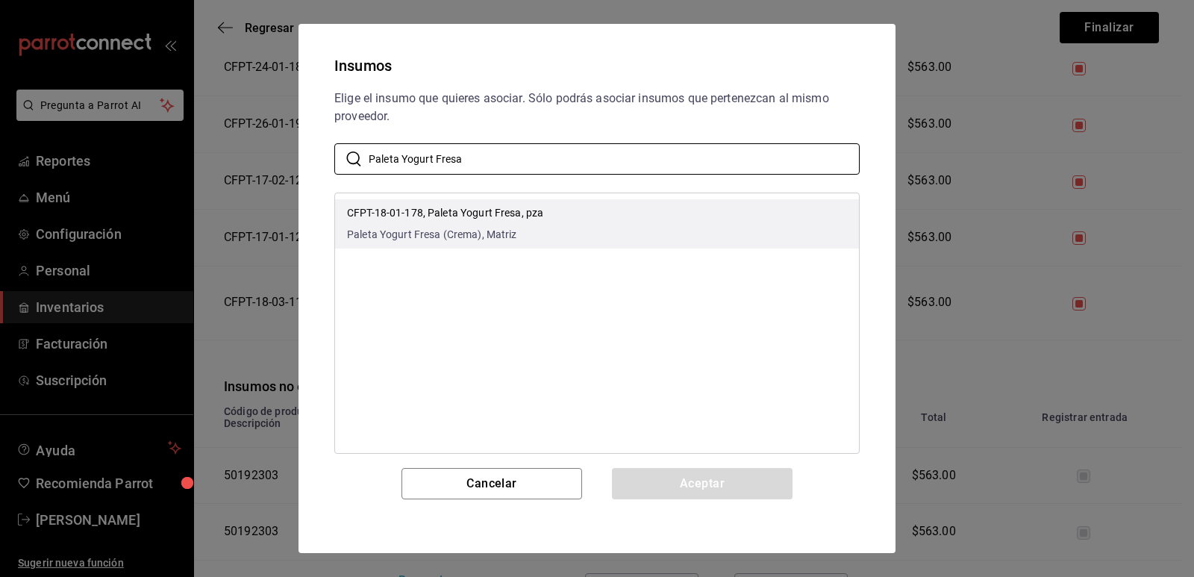
type input "Paleta Yogurt Fresa"
click at [594, 212] on li "CFPT-18-01-178, Paleta Yogurt Fresa, pza Paleta Yogurt Fresa (Crema), Matriz" at bounding box center [597, 223] width 524 height 49
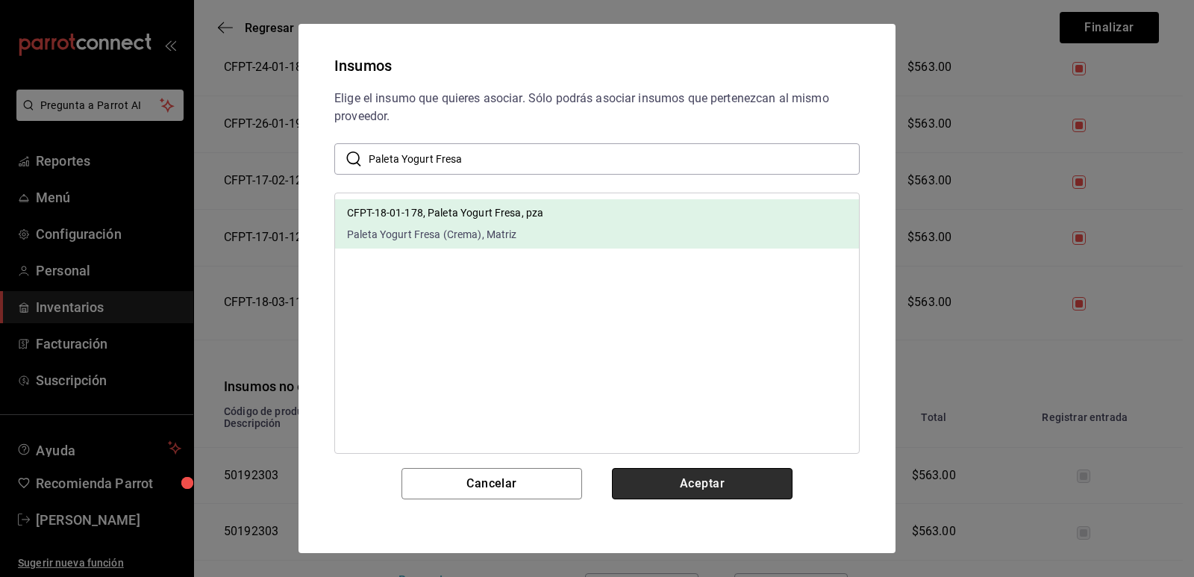
click at [697, 477] on button "Aceptar" at bounding box center [702, 483] width 181 height 31
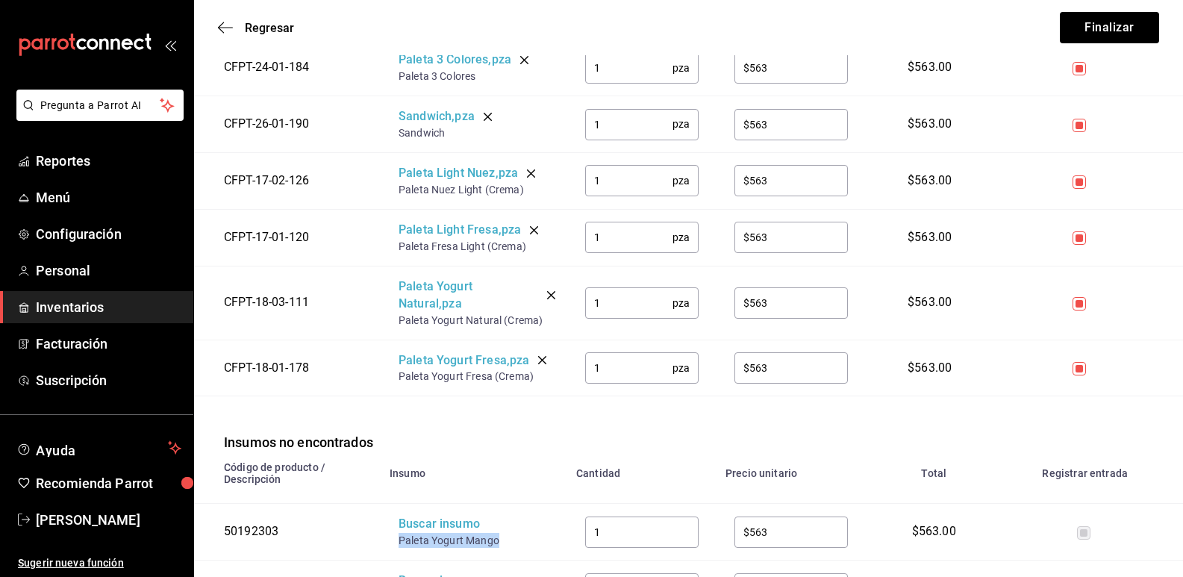
drag, startPoint x: 496, startPoint y: 527, endPoint x: 393, endPoint y: 522, distance: 103.1
click at [393, 522] on td "Buscar insumo Paleta Yogurt Mango" at bounding box center [474, 532] width 187 height 57
click at [416, 516] on div "Buscar insumo" at bounding box center [457, 524] width 119 height 17
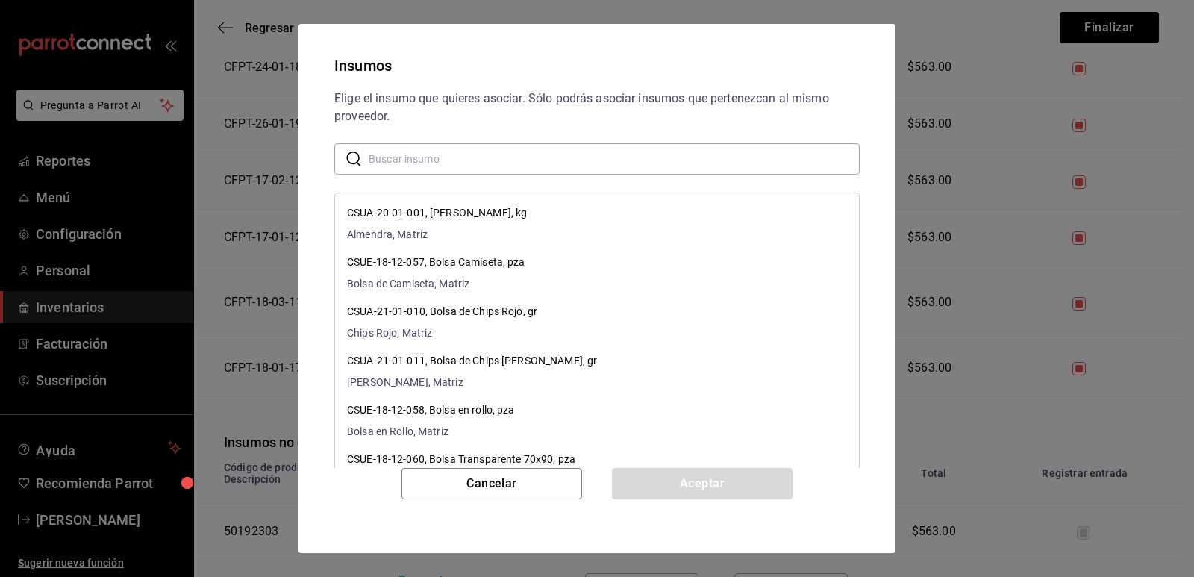
click at [485, 169] on input "text" at bounding box center [614, 159] width 491 height 30
paste input "Paleta Yogurt Mango"
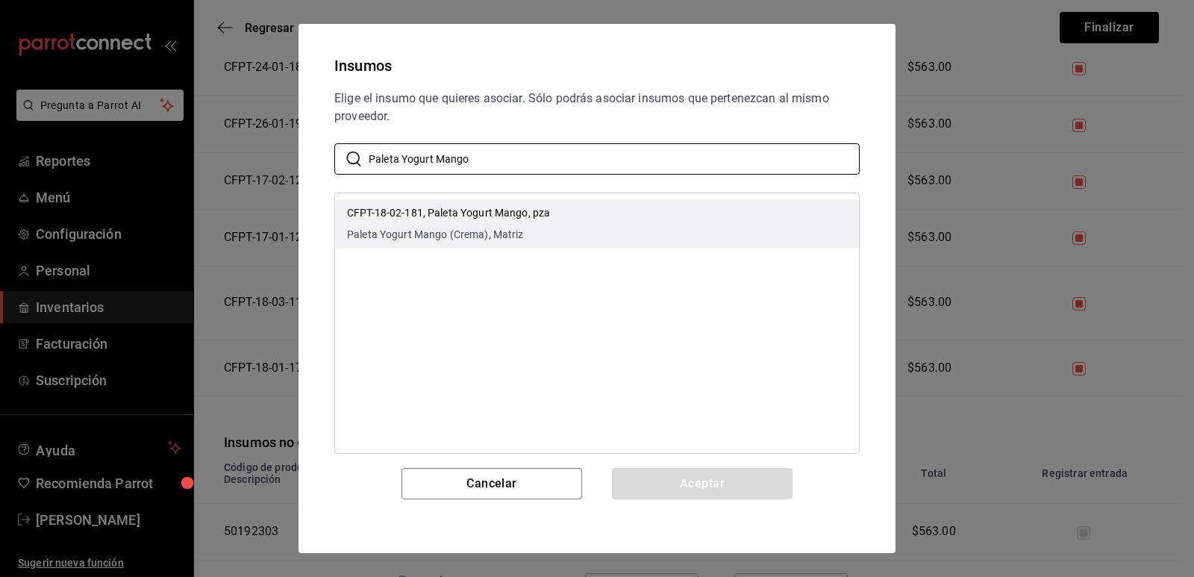
type input "Paleta Yogurt Mango"
click at [584, 208] on li "CFPT-18-02-181, Paleta Yogurt Mango, pza Paleta Yogurt Mango (Crema), Matriz" at bounding box center [597, 223] width 524 height 49
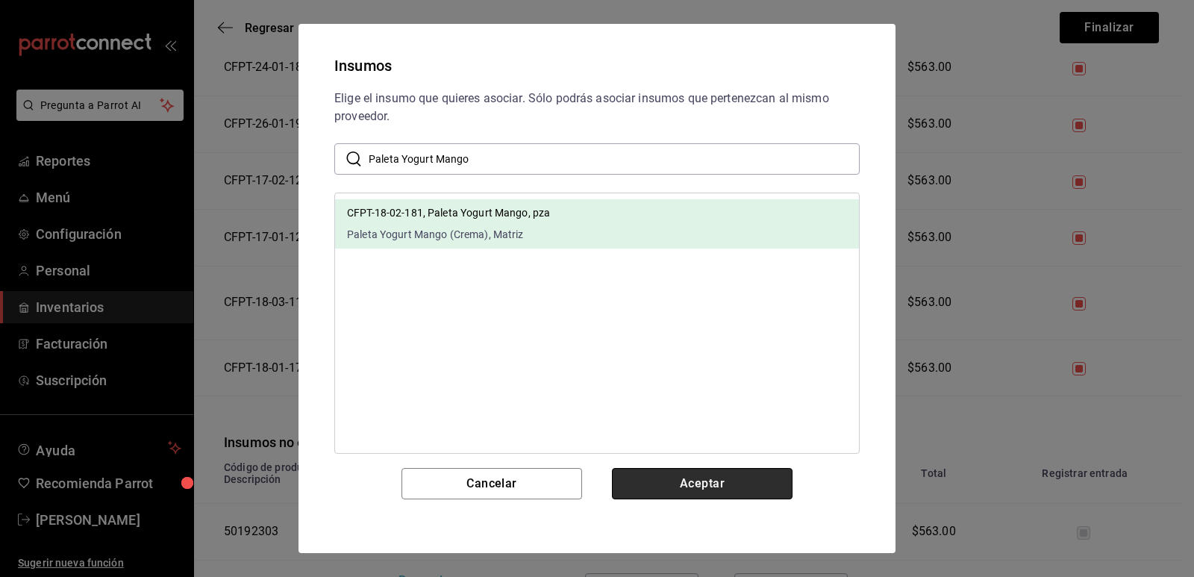
click at [685, 486] on button "Aceptar" at bounding box center [702, 483] width 181 height 31
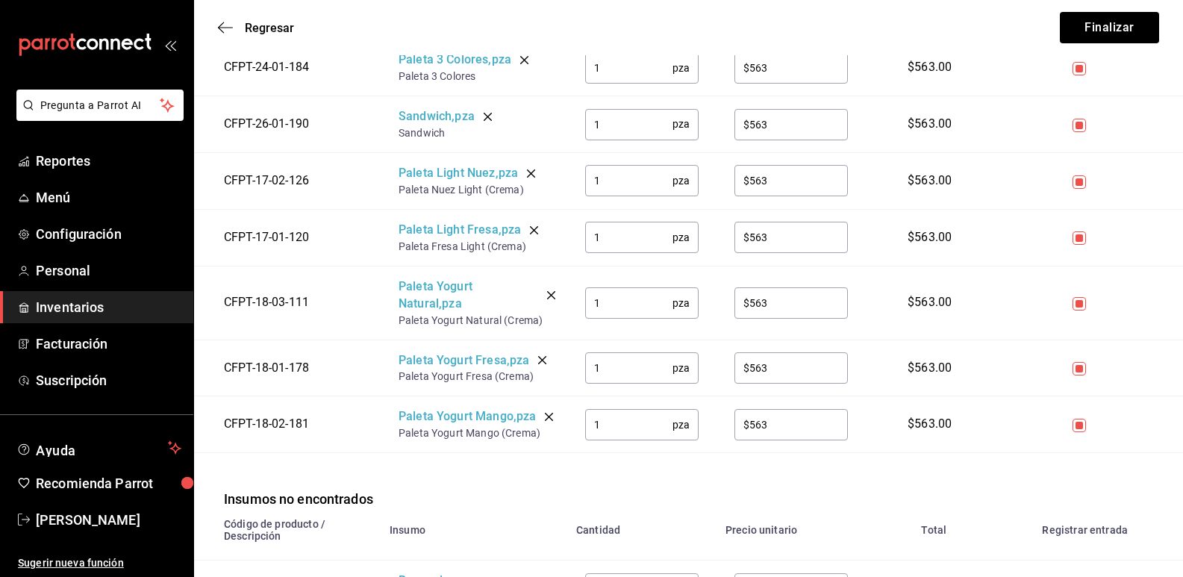
click at [530, 486] on div "Insumos no encontrados" at bounding box center [688, 481] width 989 height 56
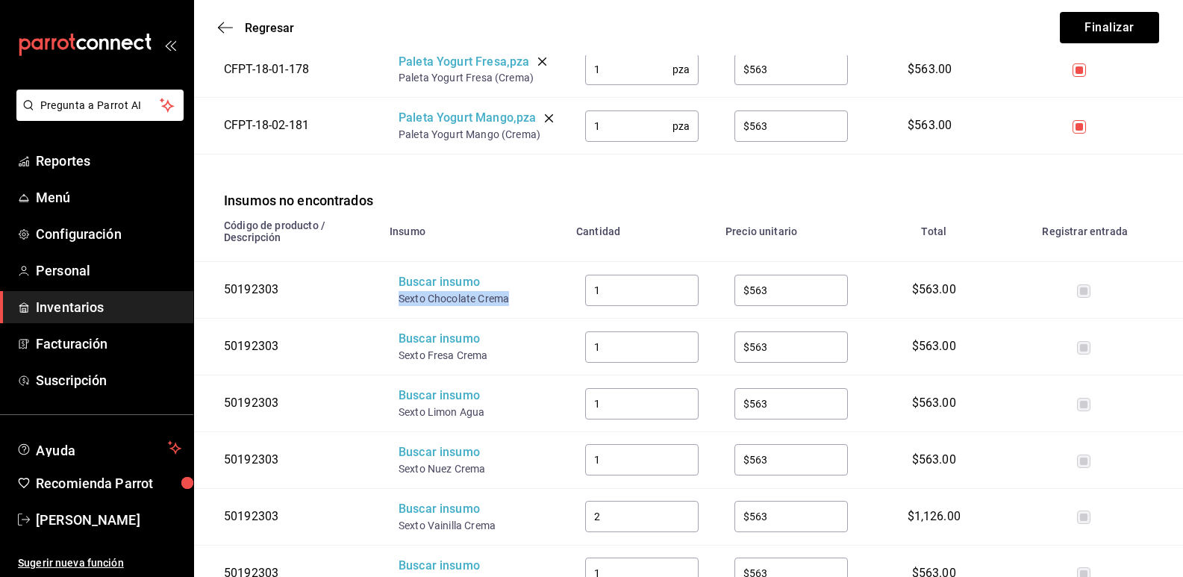
drag, startPoint x: 516, startPoint y: 304, endPoint x: 397, endPoint y: 301, distance: 119.4
click at [397, 301] on td "Buscar insumo Sexto Chocolate Crema" at bounding box center [474, 290] width 187 height 57
click at [411, 291] on div "Buscar insumo" at bounding box center [457, 282] width 119 height 17
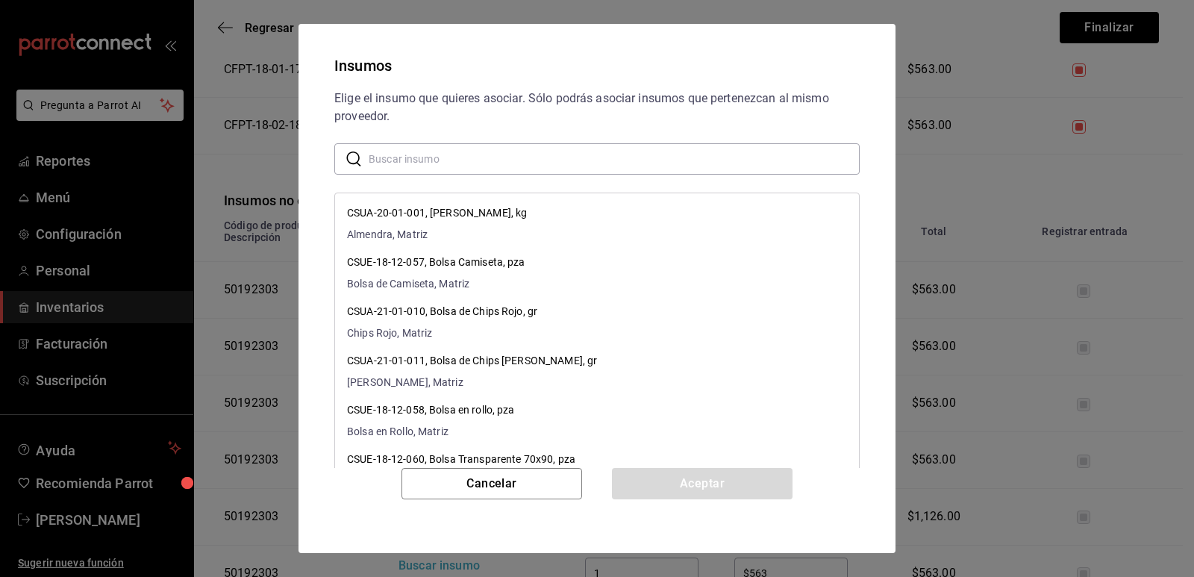
click at [518, 161] on input "text" at bounding box center [614, 159] width 491 height 30
paste input "Sexto Chocolate Crema"
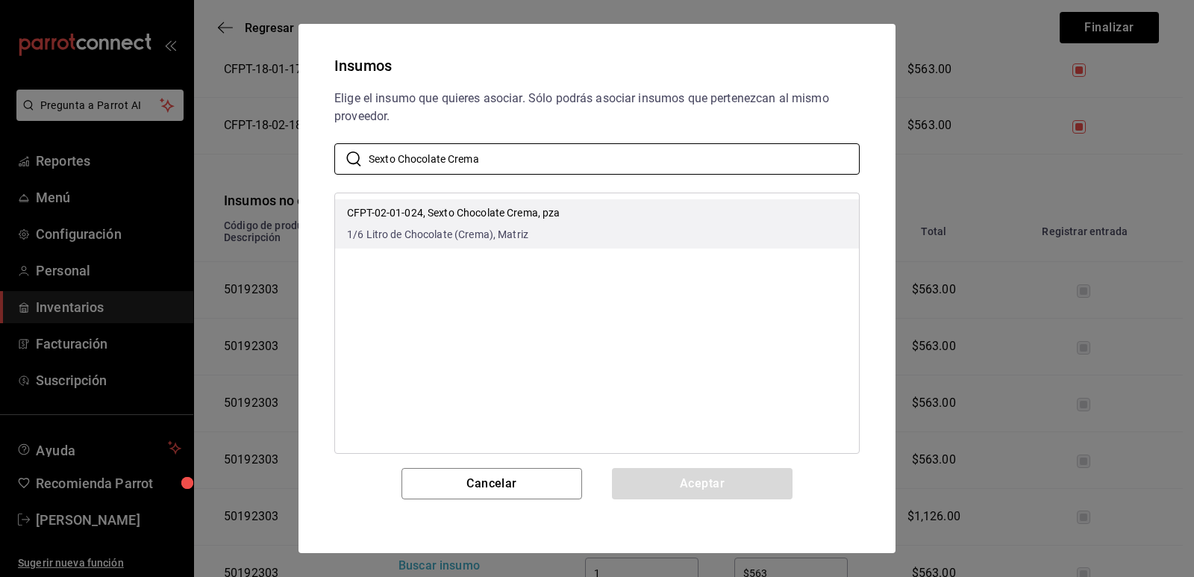
type input "Sexto Chocolate Crema"
click at [578, 221] on li "CFPT-02-01-024, Sexto Chocolate Crema, pza 1/6 Litro de Chocolate (Crema), Matr…" at bounding box center [597, 223] width 524 height 49
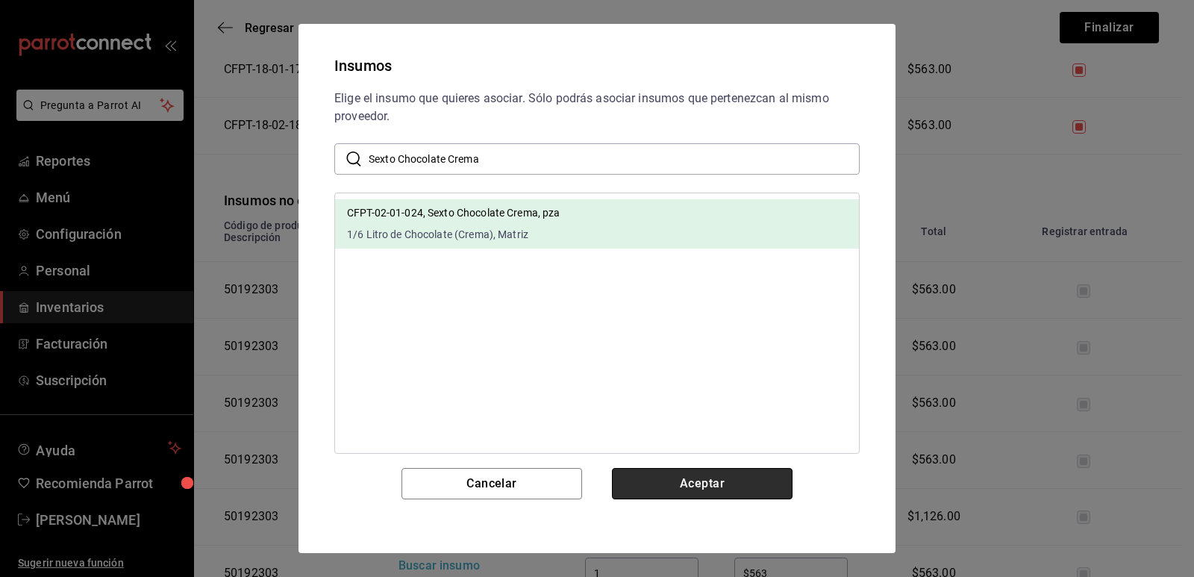
click at [680, 481] on button "Aceptar" at bounding box center [702, 483] width 181 height 31
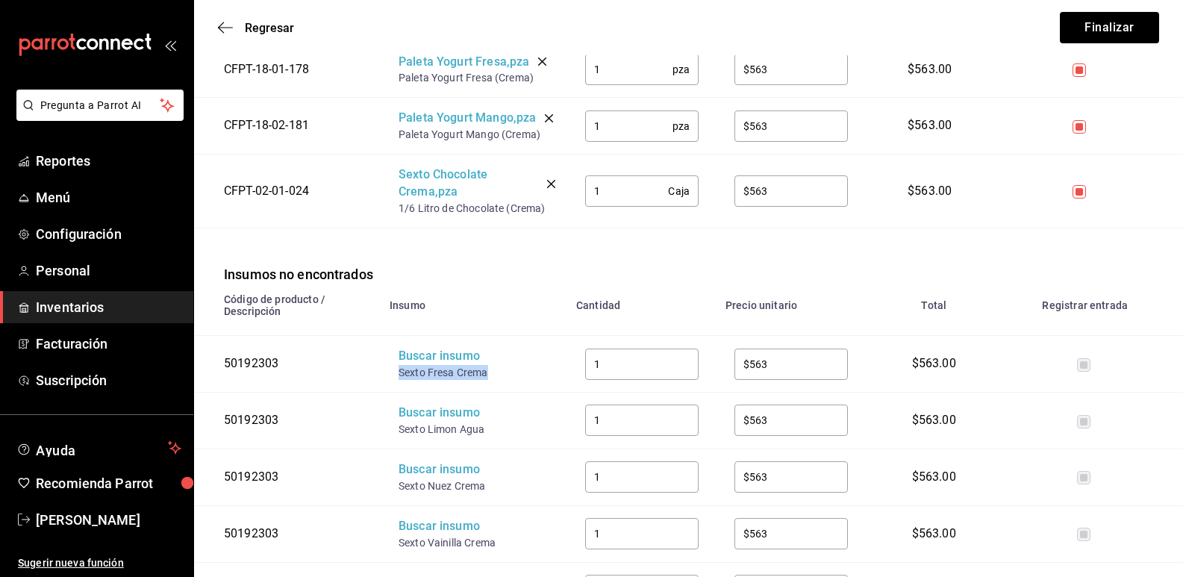
drag, startPoint x: 455, startPoint y: 377, endPoint x: 393, endPoint y: 372, distance: 62.9
click at [393, 372] on td "Buscar insumo Sexto Fresa Crema" at bounding box center [474, 364] width 187 height 57
click at [413, 359] on div "Buscar insumo" at bounding box center [457, 356] width 119 height 17
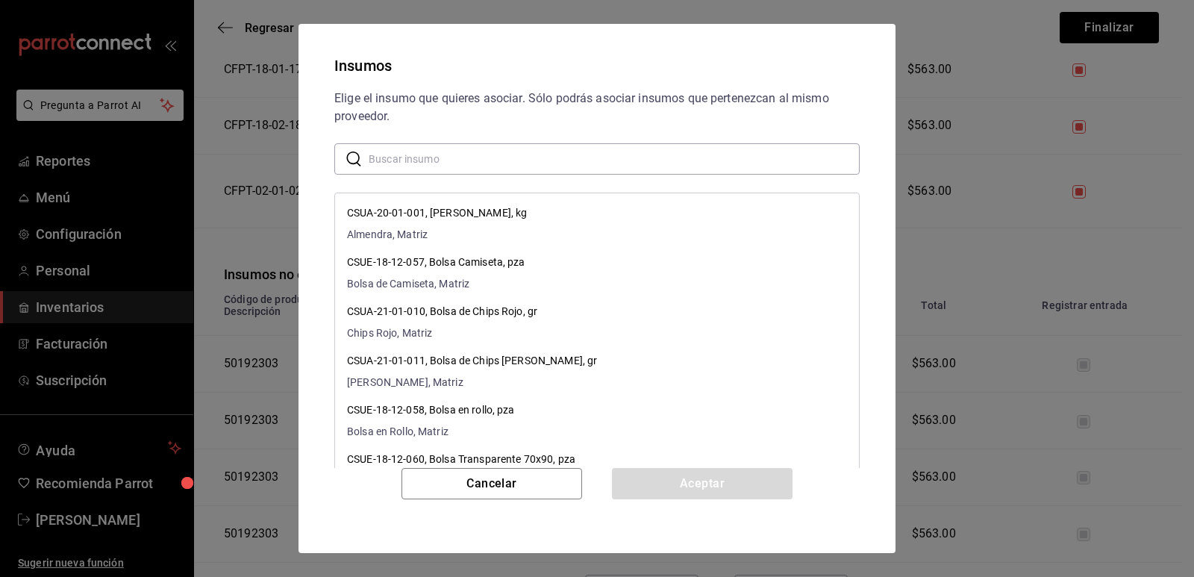
click at [463, 163] on input "text" at bounding box center [614, 159] width 491 height 30
paste input "Sexto Fresa Crema"
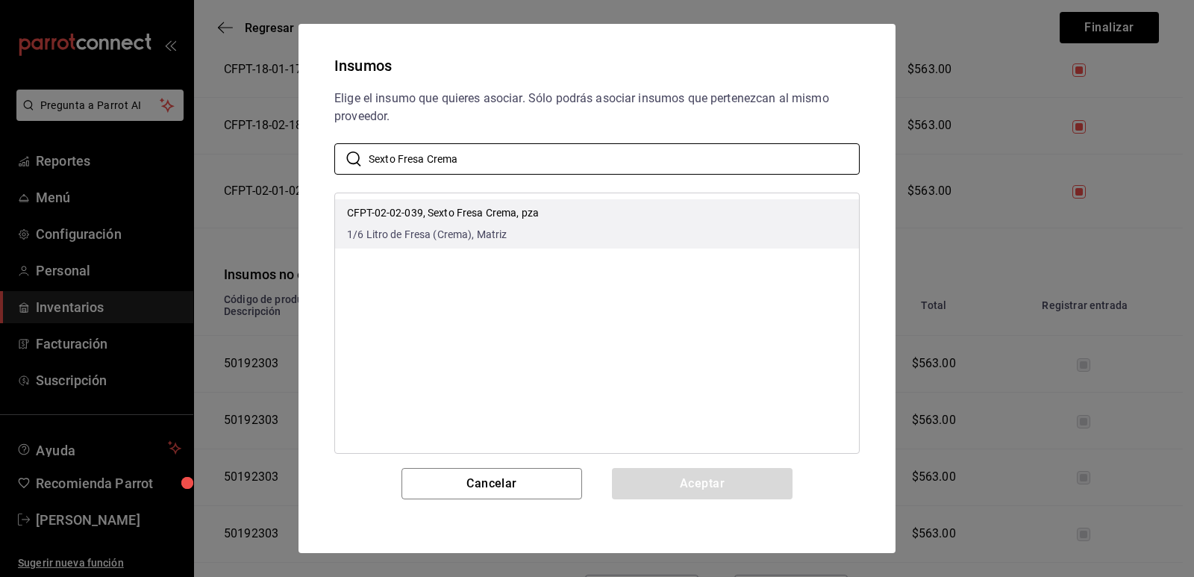
type input "Sexto Fresa Crema"
click at [571, 226] on li "CFPT-02-02-039, Sexto Fresa Crema, pza 1/6 Litro de Fresa (Crema), Matriz" at bounding box center [597, 223] width 524 height 49
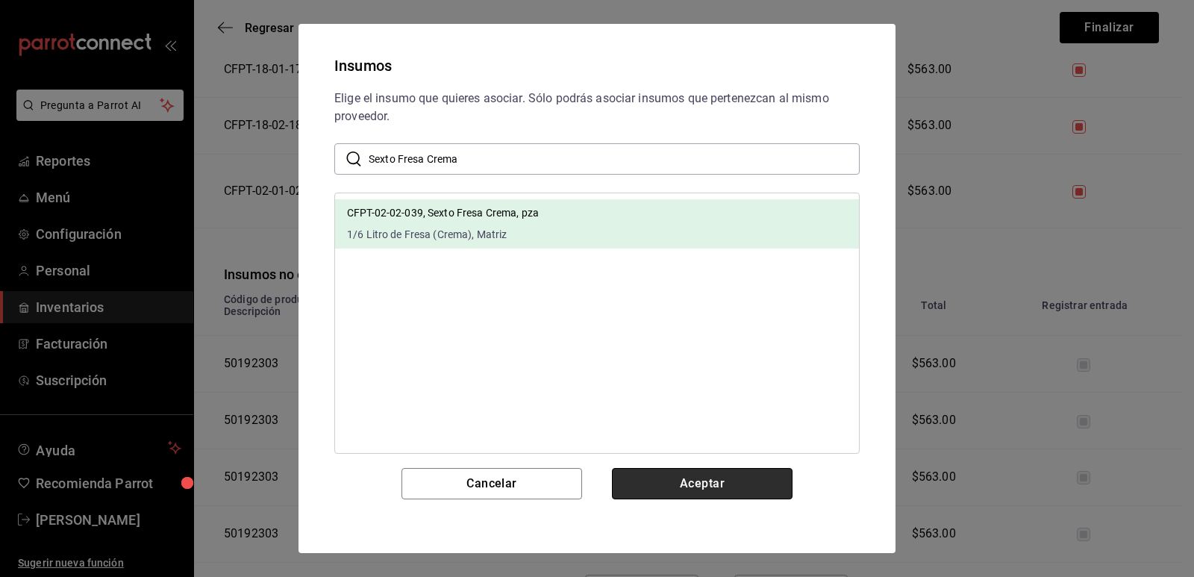
click at [665, 490] on button "Aceptar" at bounding box center [702, 483] width 181 height 31
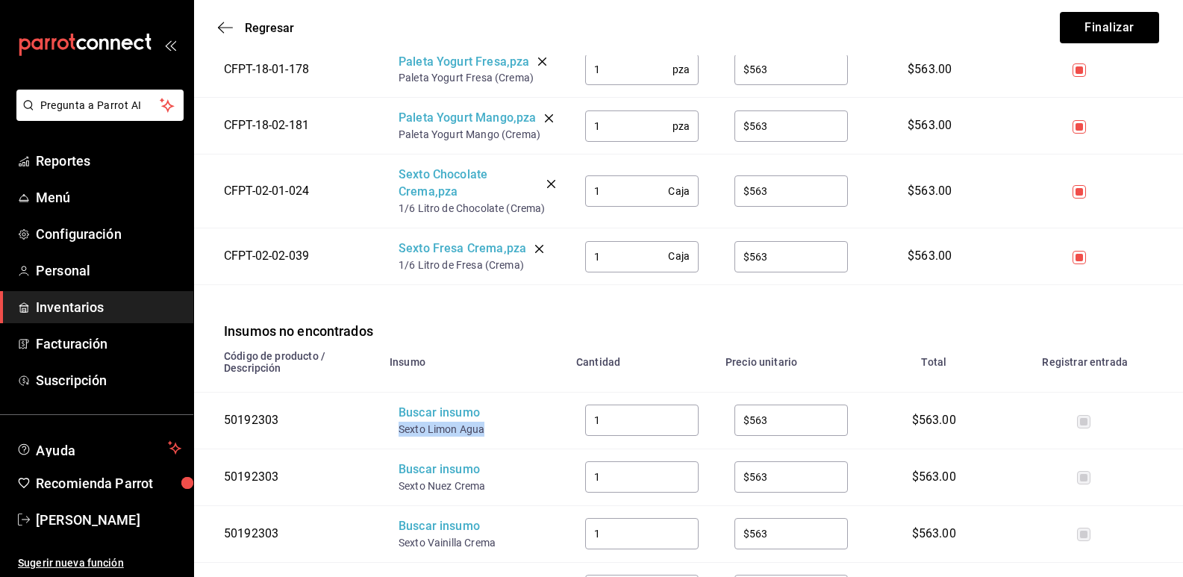
drag, startPoint x: 489, startPoint y: 437, endPoint x: 401, endPoint y: 431, distance: 88.3
click at [401, 431] on div "Sexto Limon Agua" at bounding box center [457, 429] width 119 height 15
click at [431, 416] on div "Buscar insumo" at bounding box center [457, 412] width 119 height 17
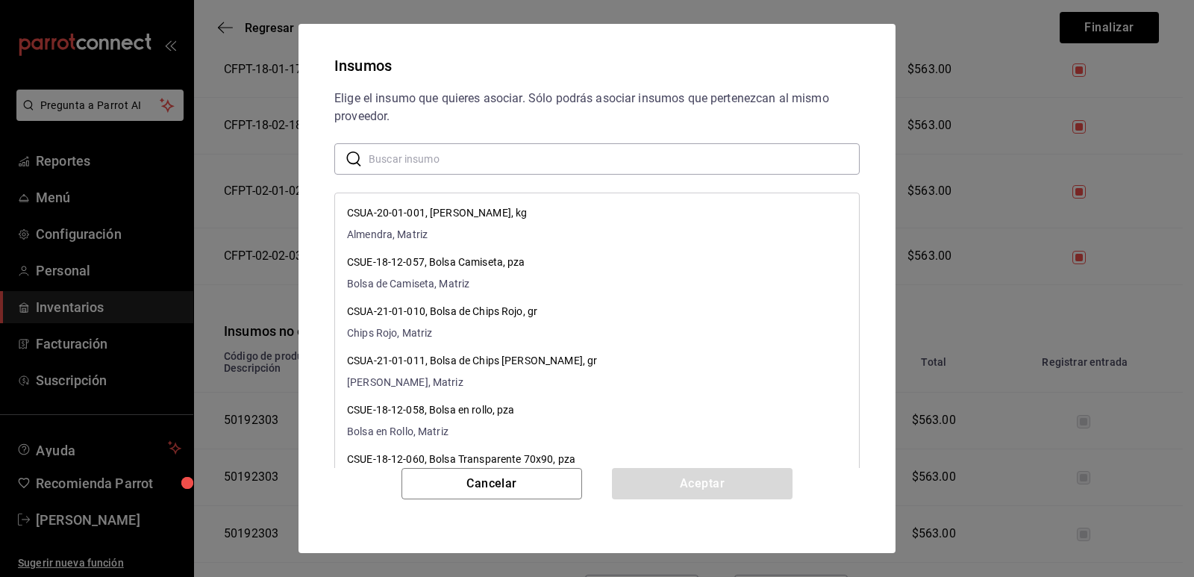
click at [465, 154] on input "text" at bounding box center [614, 159] width 491 height 30
paste input "Sexto Limon Agua"
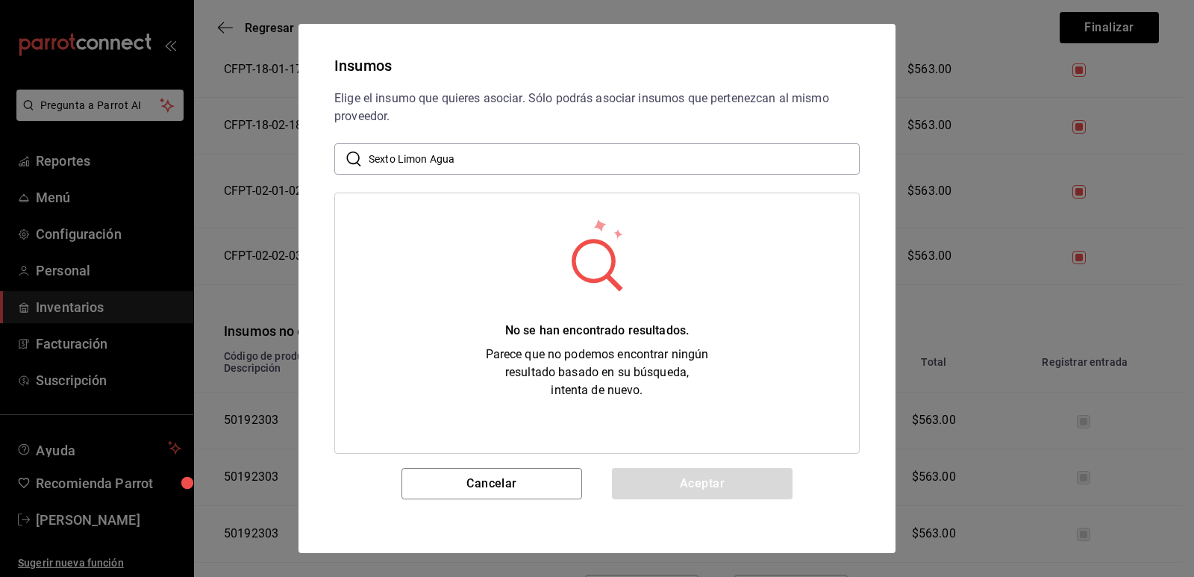
drag, startPoint x: 471, startPoint y: 160, endPoint x: 418, endPoint y: 157, distance: 53.1
click at [418, 157] on input "Sexto Limon Agua" at bounding box center [614, 159] width 491 height 30
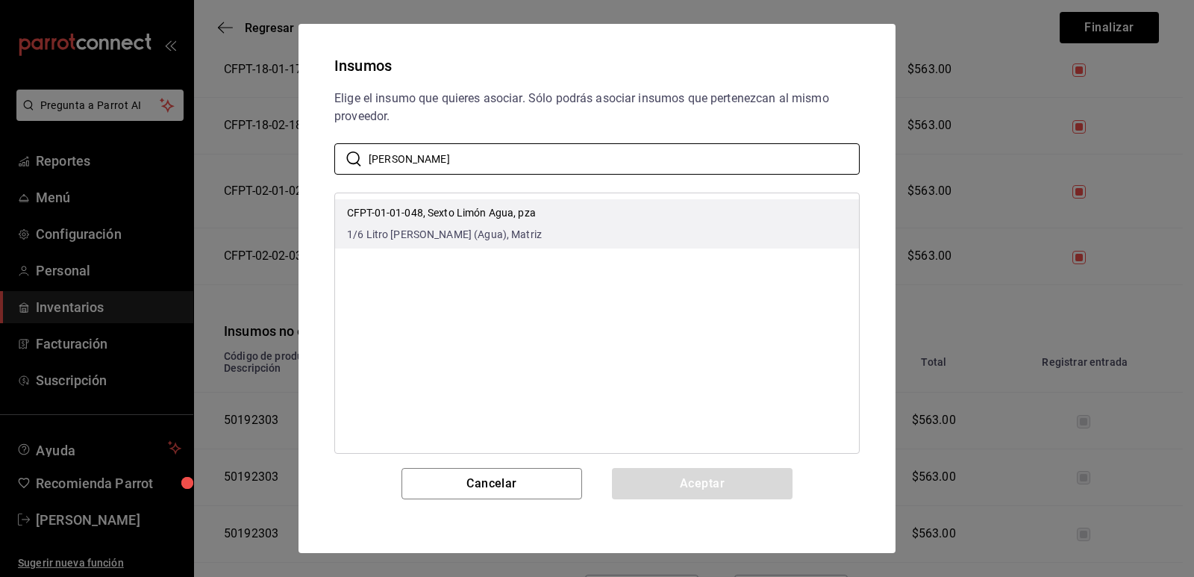
type input "[PERSON_NAME]"
click at [413, 221] on div "CFPT-01-01-048, Sexto Limón Agua, pza 1/6 Litro [PERSON_NAME] (Agua), Matriz" at bounding box center [444, 223] width 195 height 37
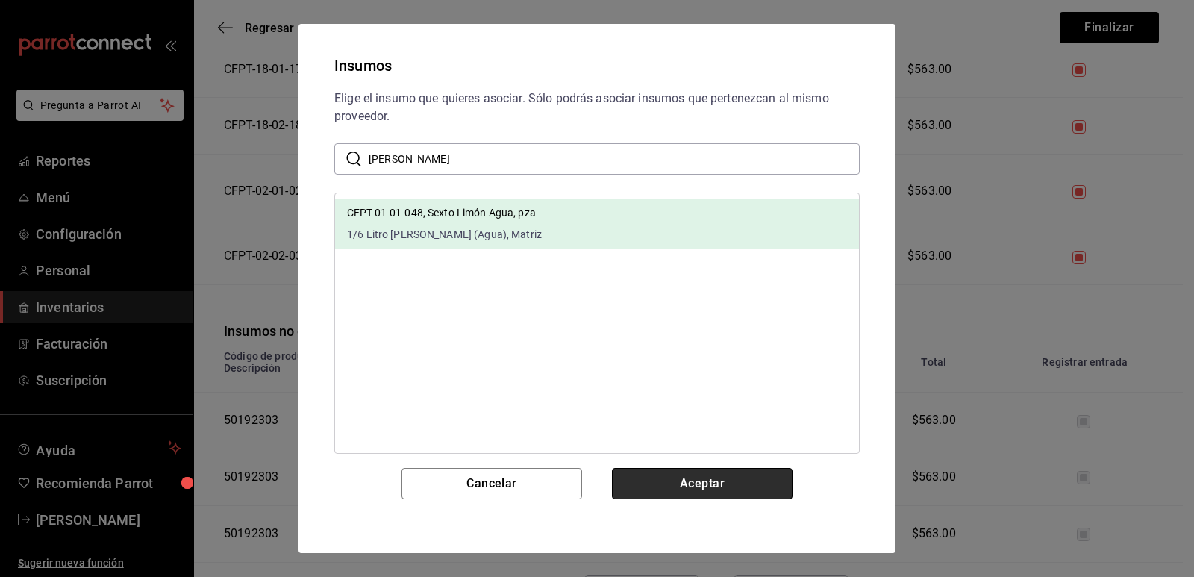
click at [669, 482] on button "Aceptar" at bounding box center [702, 483] width 181 height 31
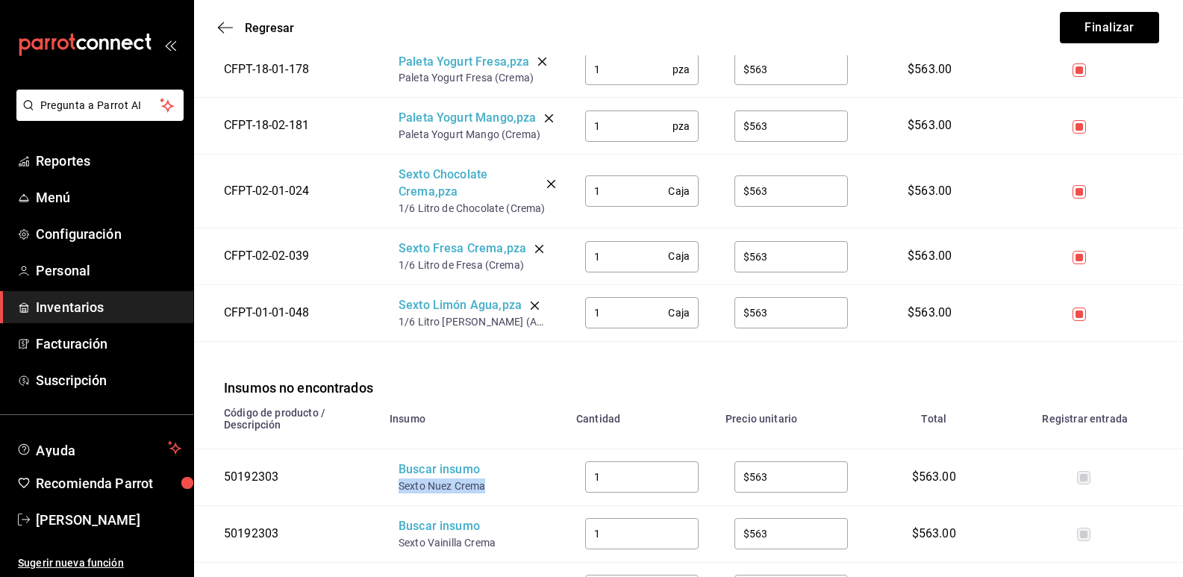
drag, startPoint x: 467, startPoint y: 487, endPoint x: 394, endPoint y: 484, distance: 73.2
click at [394, 484] on td "Buscar insumo Sexto Nuez Crema" at bounding box center [474, 476] width 187 height 57
click at [422, 472] on div "Buscar insumo" at bounding box center [457, 469] width 119 height 17
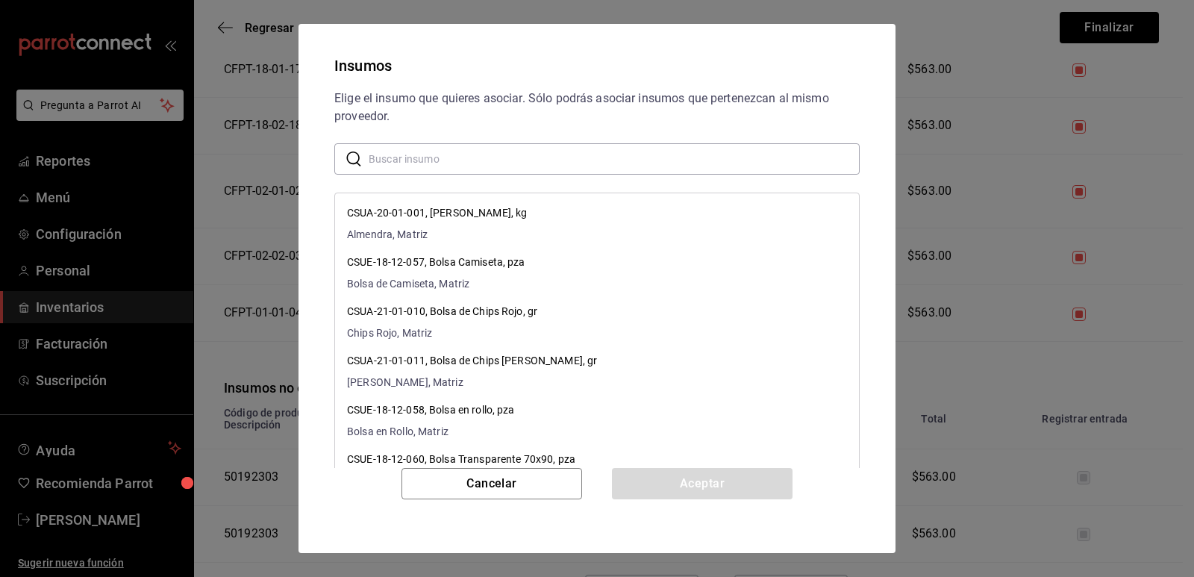
click at [465, 163] on input "text" at bounding box center [614, 159] width 491 height 30
paste input "Sexto Nuez Crema"
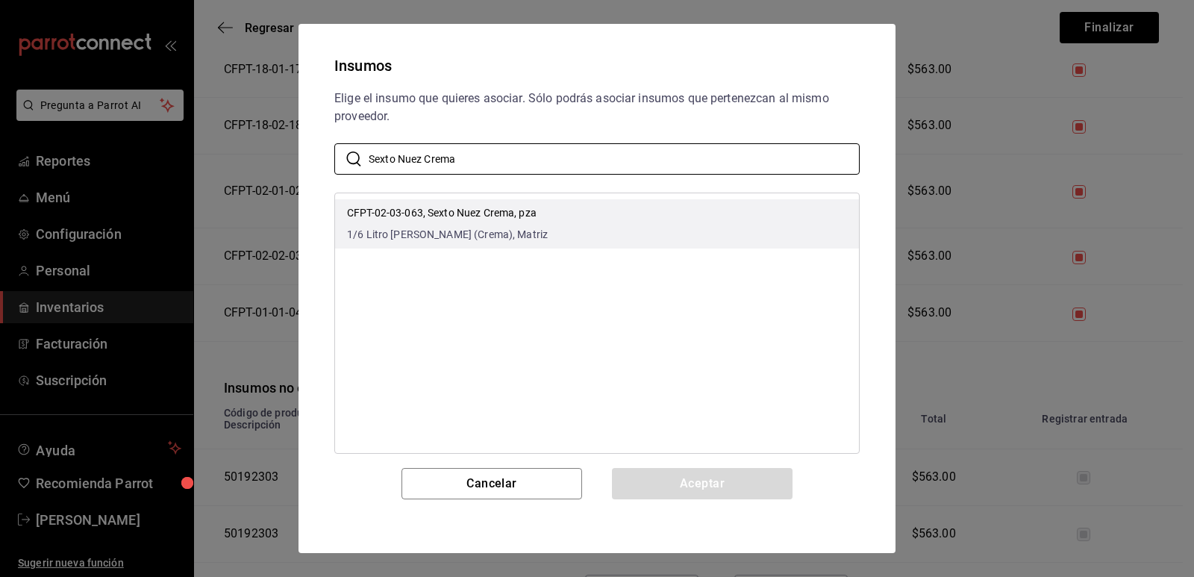
type input "Sexto Nuez Crema"
click at [514, 225] on div "CFPT-02-03-063, Sexto Nuez Crema, pza 1/6 Litro [PERSON_NAME] (Crema), Matriz" at bounding box center [447, 223] width 201 height 37
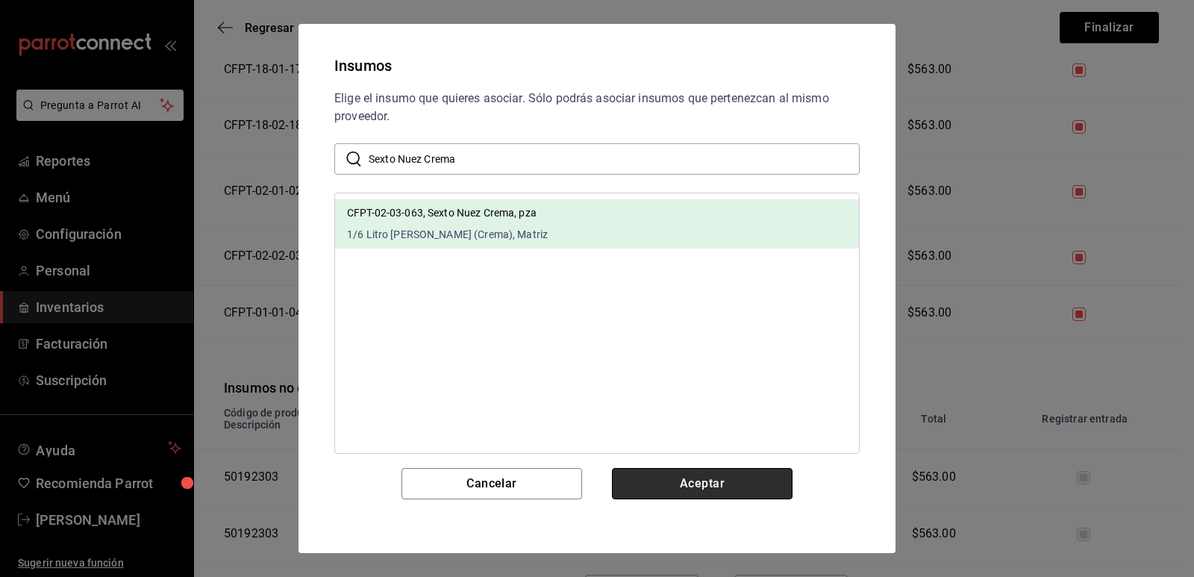
click at [673, 475] on button "Aceptar" at bounding box center [702, 483] width 181 height 31
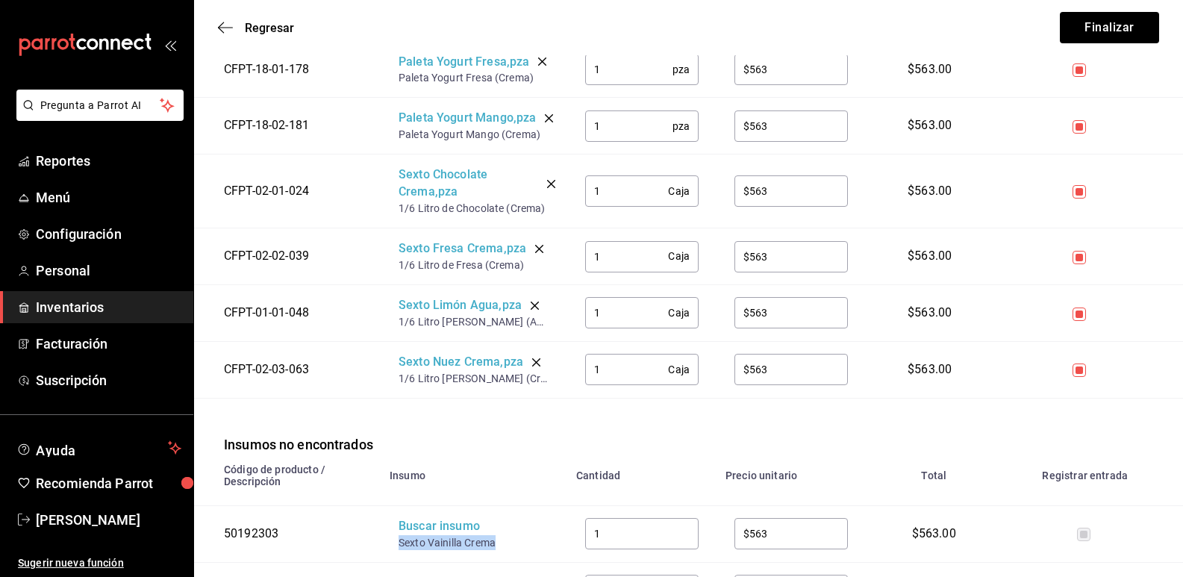
drag, startPoint x: 499, startPoint y: 548, endPoint x: 392, endPoint y: 542, distance: 107.7
click at [392, 542] on td "Buscar insumo Sexto Vainilla Crema" at bounding box center [474, 533] width 187 height 57
click at [429, 520] on div "Buscar insumo" at bounding box center [457, 526] width 119 height 17
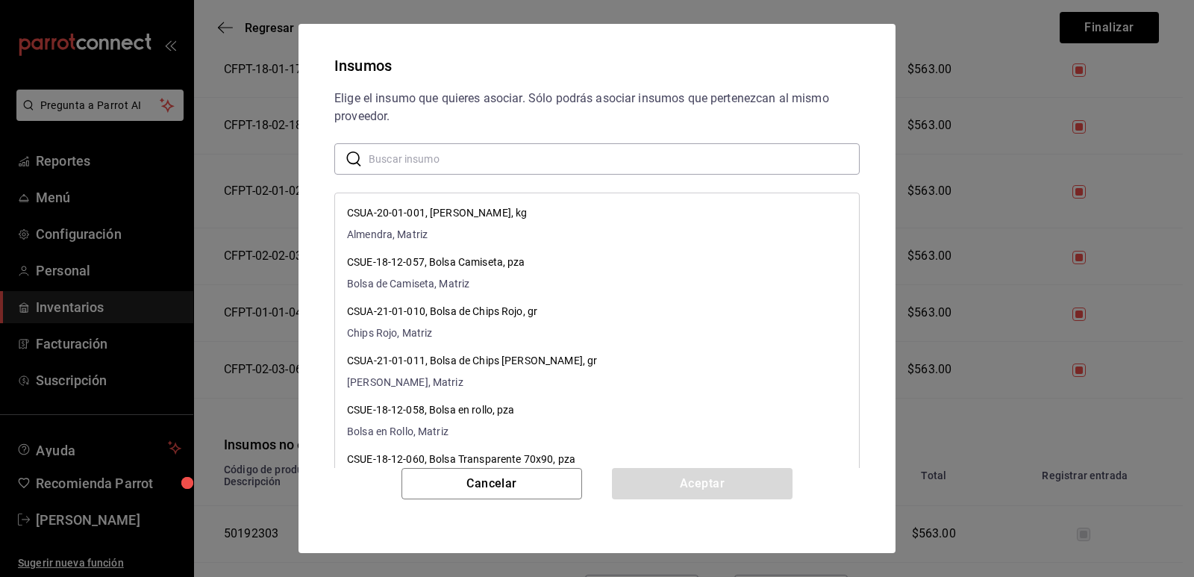
click at [525, 163] on input "text" at bounding box center [614, 159] width 491 height 30
paste input "Sexto Vainilla Crema"
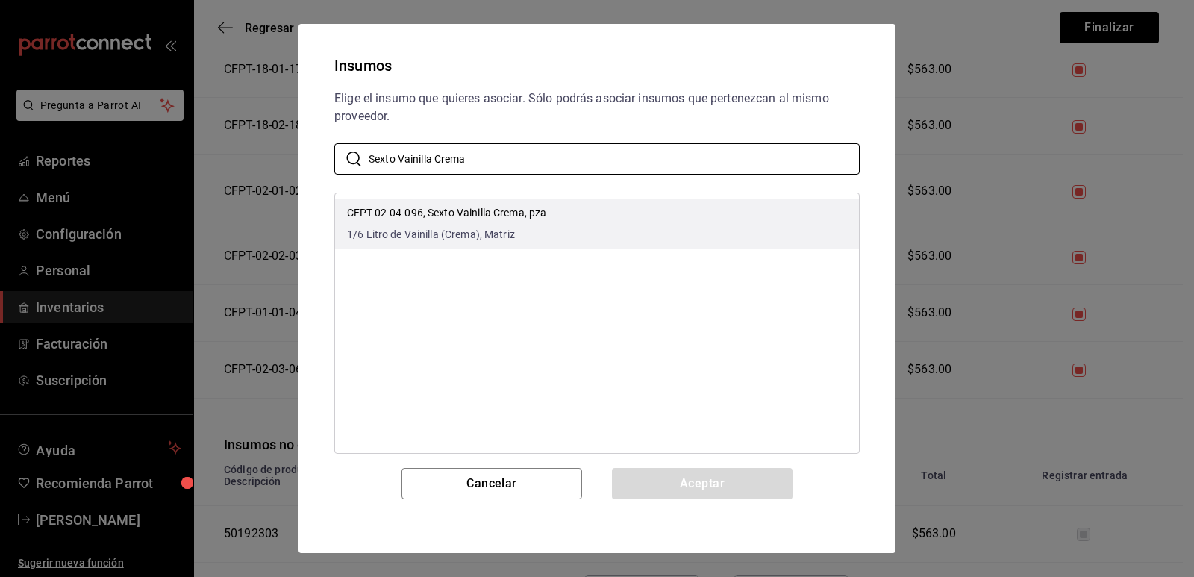
type input "Sexto Vainilla Crema"
click at [616, 207] on li "CFPT-02-04-096, Sexto Vainilla Crema, pza 1/6 Litro de Vainilla (Crema), Matriz" at bounding box center [597, 223] width 524 height 49
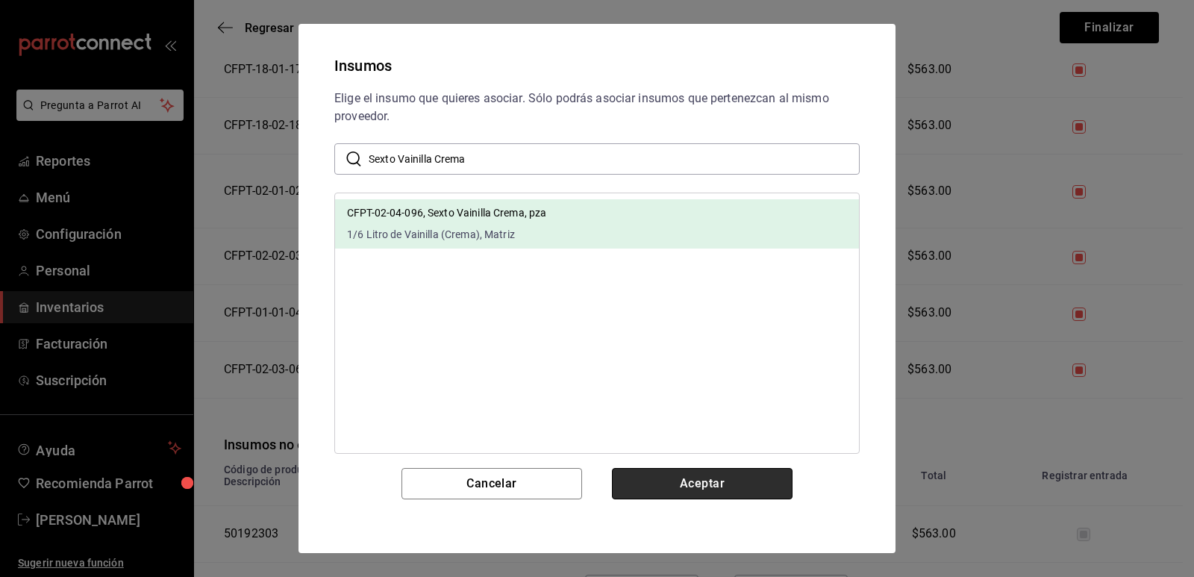
click at [678, 476] on button "Aceptar" at bounding box center [702, 483] width 181 height 31
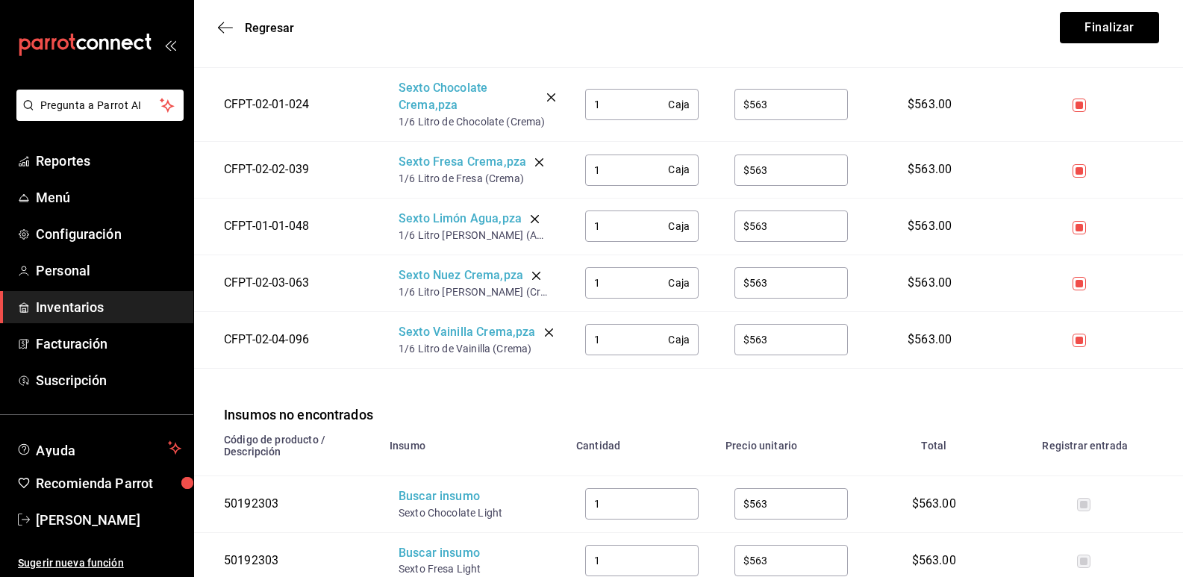
scroll to position [2761, 0]
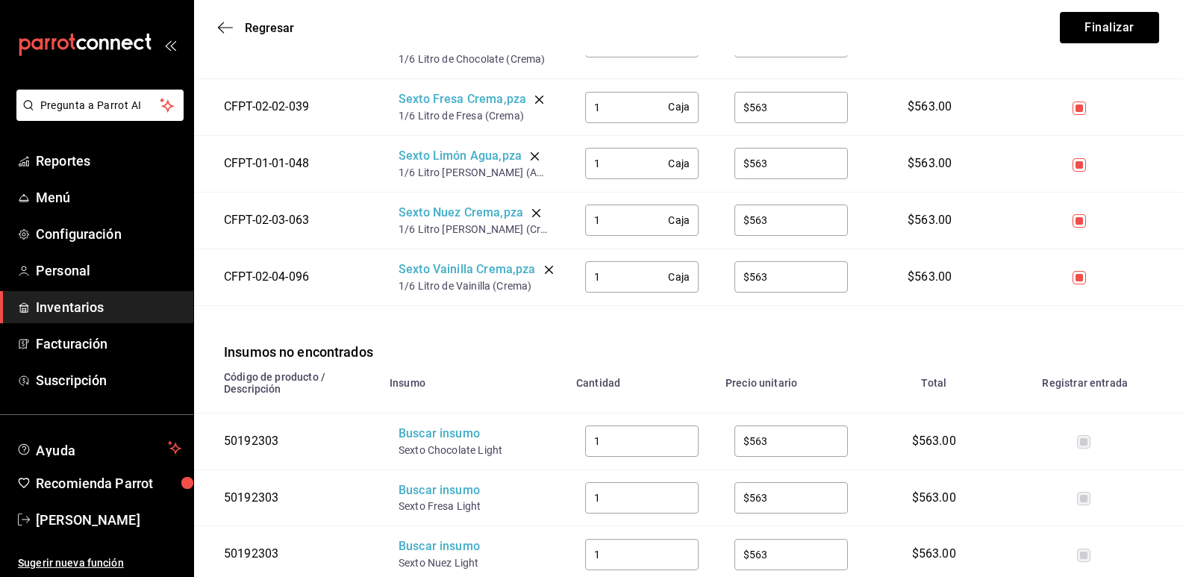
click at [590, 473] on td "1 ​" at bounding box center [641, 497] width 149 height 57
drag, startPoint x: 519, startPoint y: 456, endPoint x: 389, endPoint y: 453, distance: 129.9
click at [389, 453] on td "Buscar insumo Sexto Chocolate Light" at bounding box center [474, 441] width 187 height 57
click at [427, 440] on div "Buscar insumo" at bounding box center [457, 433] width 119 height 17
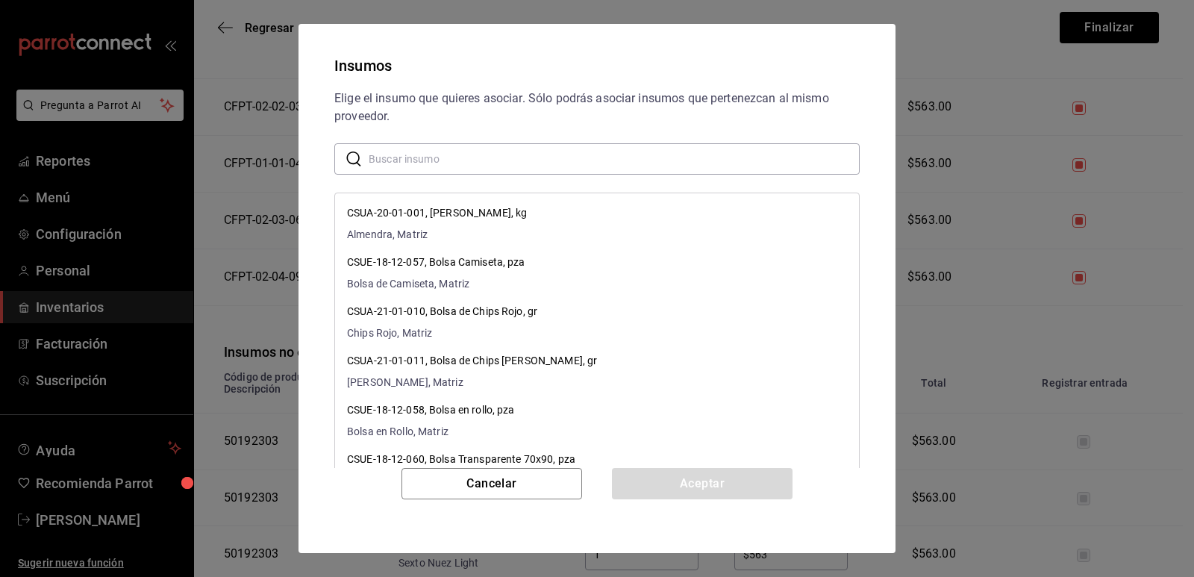
click at [500, 151] on input "text" at bounding box center [614, 159] width 491 height 30
paste input "Sexto Chocolate Light"
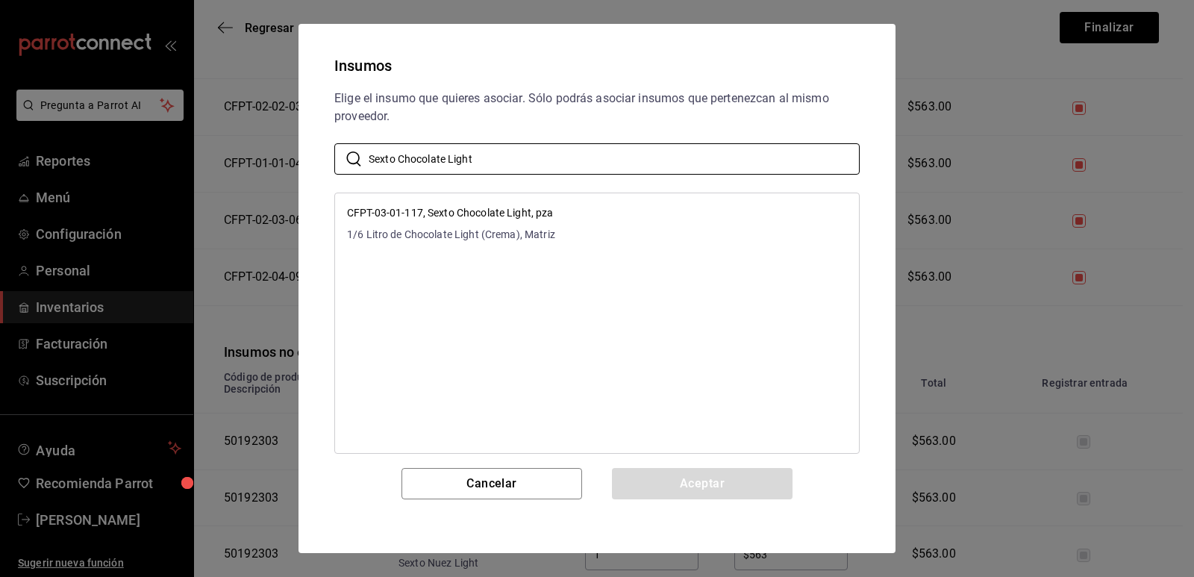
type input "Sexto Chocolate Light"
click at [535, 200] on li "CFPT-03-01-117, Sexto Chocolate Light, pza 1/6 Litro de Chocolate Light (Crema)…" at bounding box center [597, 223] width 524 height 49
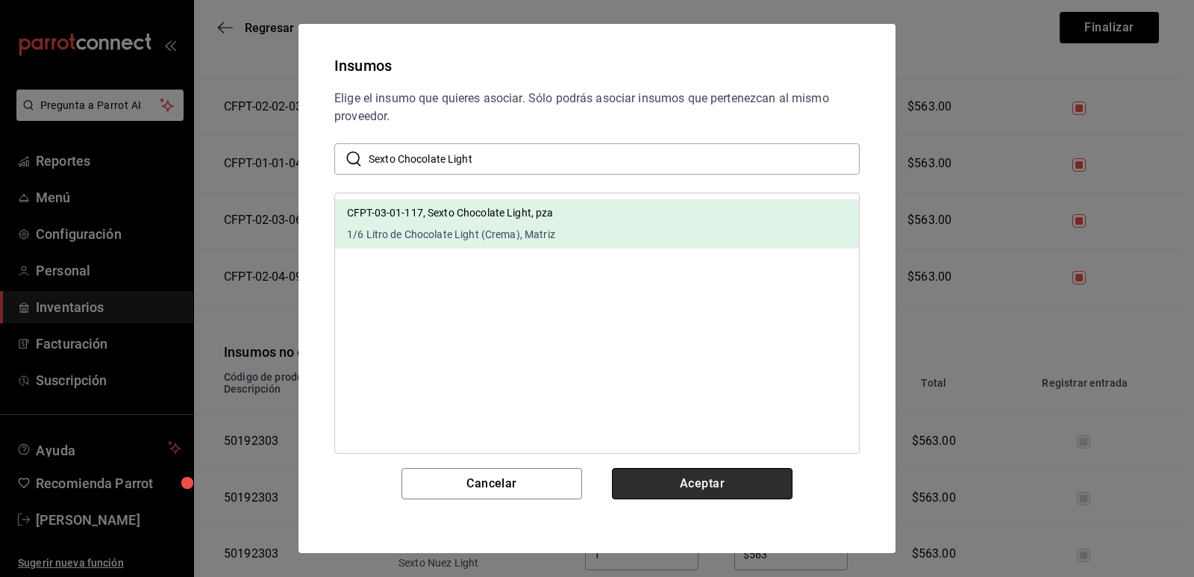
click at [687, 494] on button "Aceptar" at bounding box center [702, 483] width 181 height 31
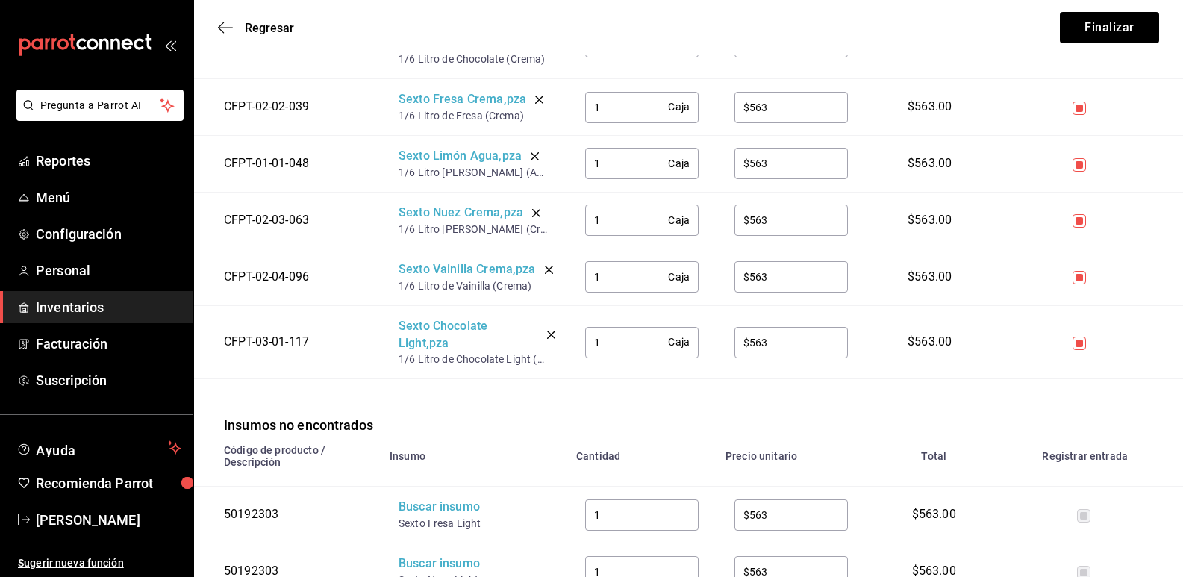
click at [498, 438] on th "Insumo" at bounding box center [474, 460] width 187 height 51
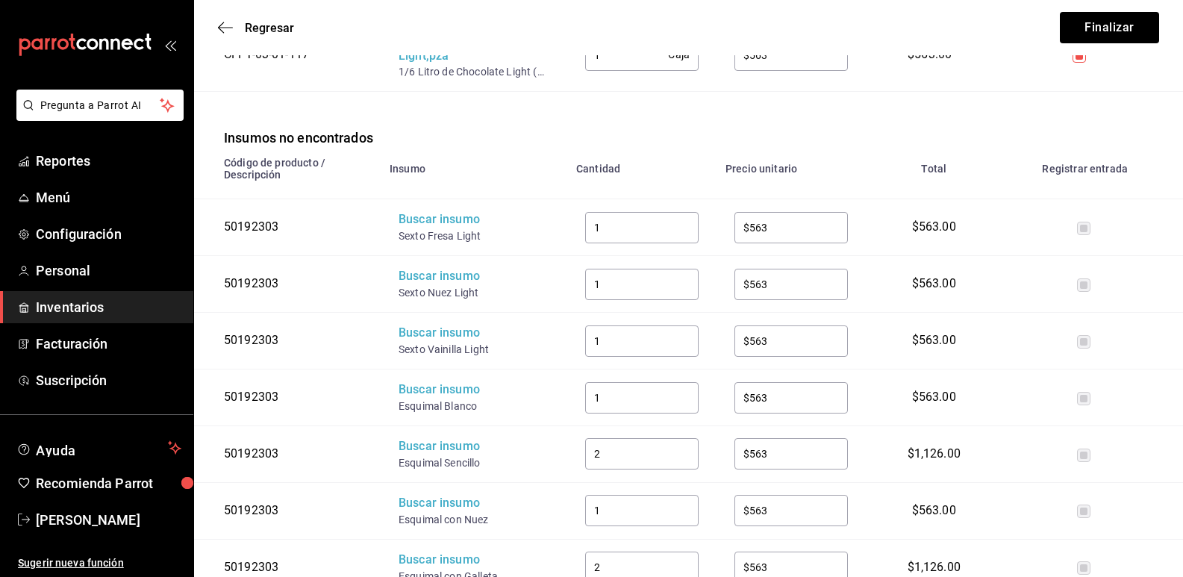
scroll to position [3060, 0]
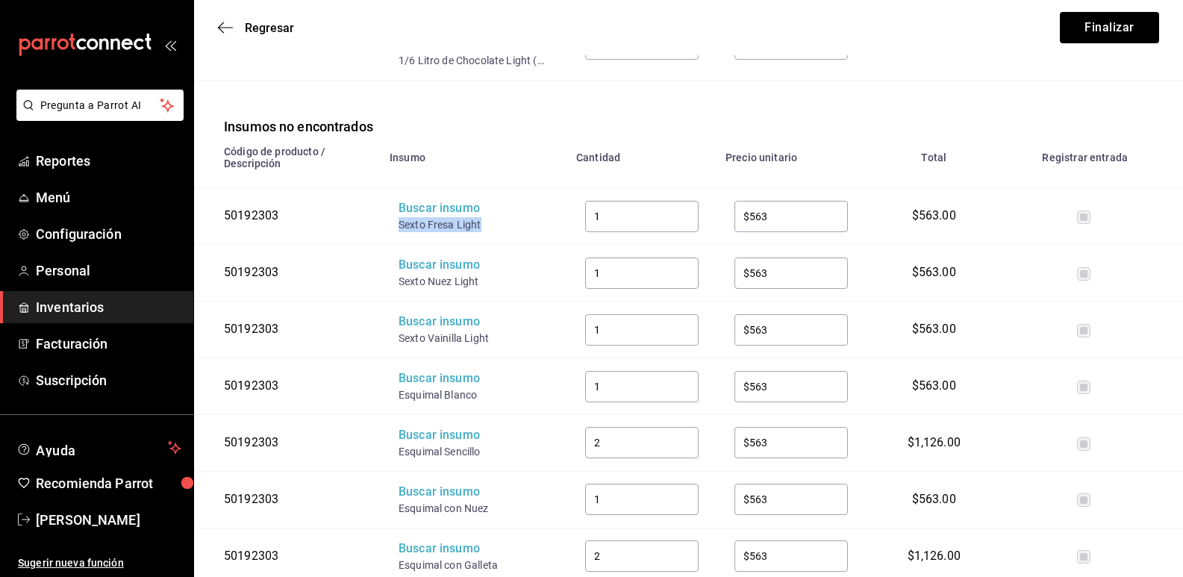
drag, startPoint x: 484, startPoint y: 227, endPoint x: 398, endPoint y: 228, distance: 85.8
click at [398, 228] on div "Sexto Fresa Light" at bounding box center [457, 224] width 119 height 15
click at [425, 216] on div "Buscar insumo" at bounding box center [457, 208] width 119 height 17
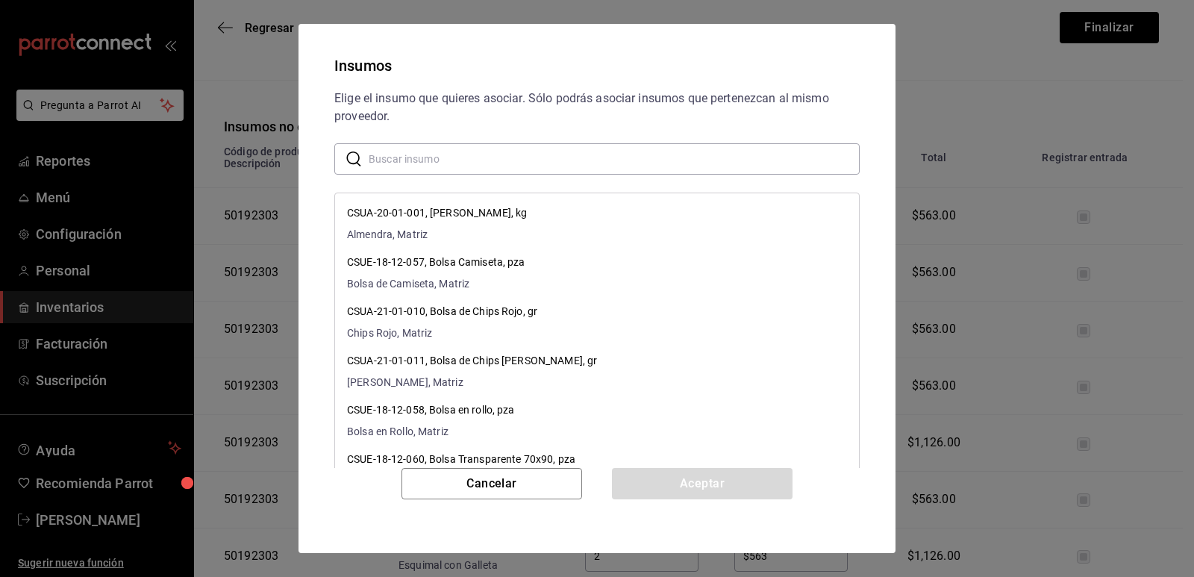
click at [471, 152] on input "text" at bounding box center [614, 159] width 491 height 30
paste input "Sexto Fresa Light"
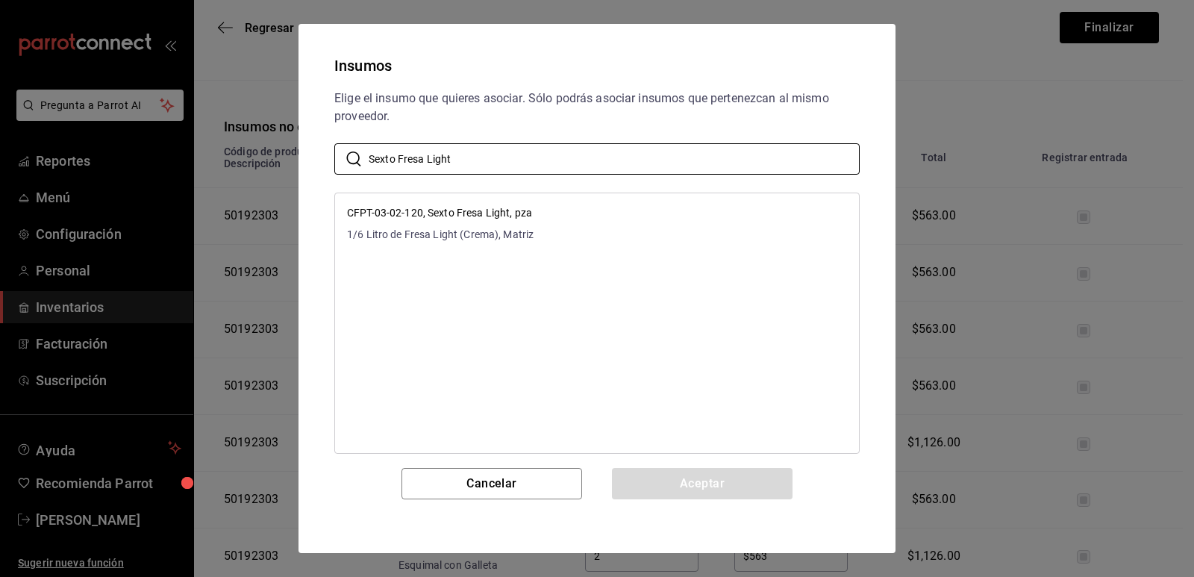
type input "Sexto Fresa Light"
click at [570, 215] on li "CFPT-03-02-120, Sexto Fresa Light, pza 1/6 Litro de Fresa Light (Crema), Matriz" at bounding box center [597, 223] width 524 height 49
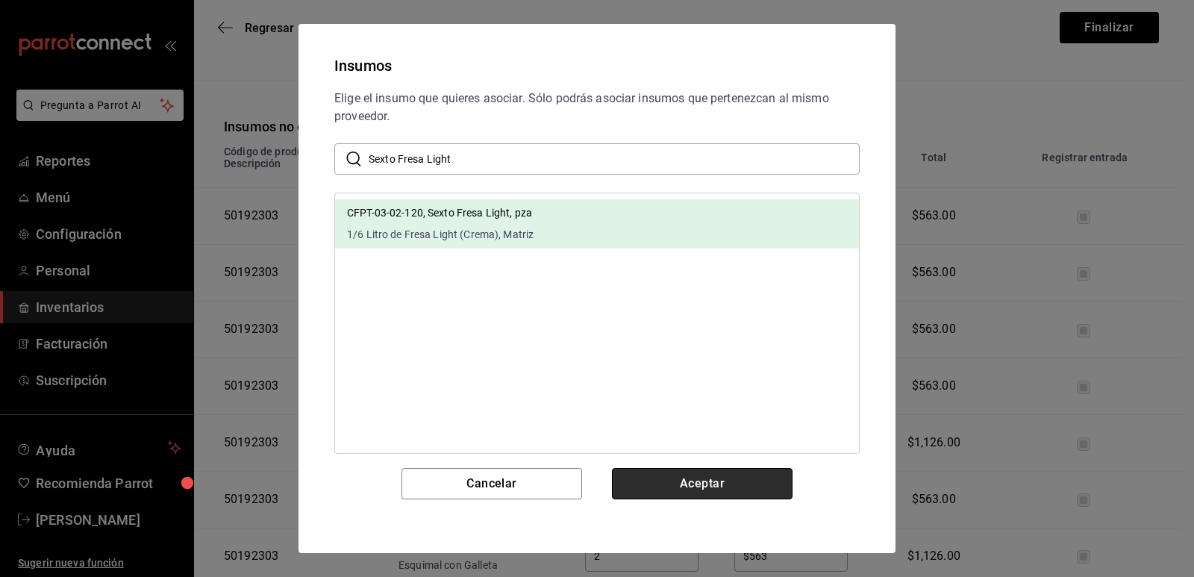
click at [682, 495] on button "Aceptar" at bounding box center [702, 483] width 181 height 31
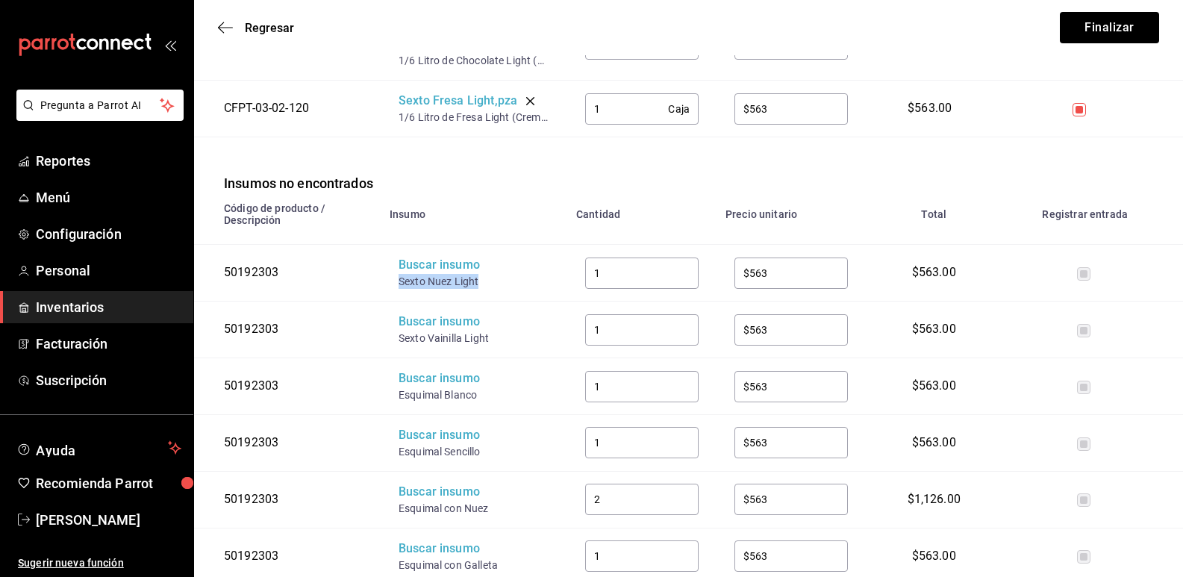
drag, startPoint x: 485, startPoint y: 287, endPoint x: 394, endPoint y: 291, distance: 91.2
click at [394, 291] on td "Buscar insumo Sexto Nuez Light" at bounding box center [474, 273] width 187 height 57
click at [425, 274] on div "Buscar insumo" at bounding box center [457, 265] width 119 height 17
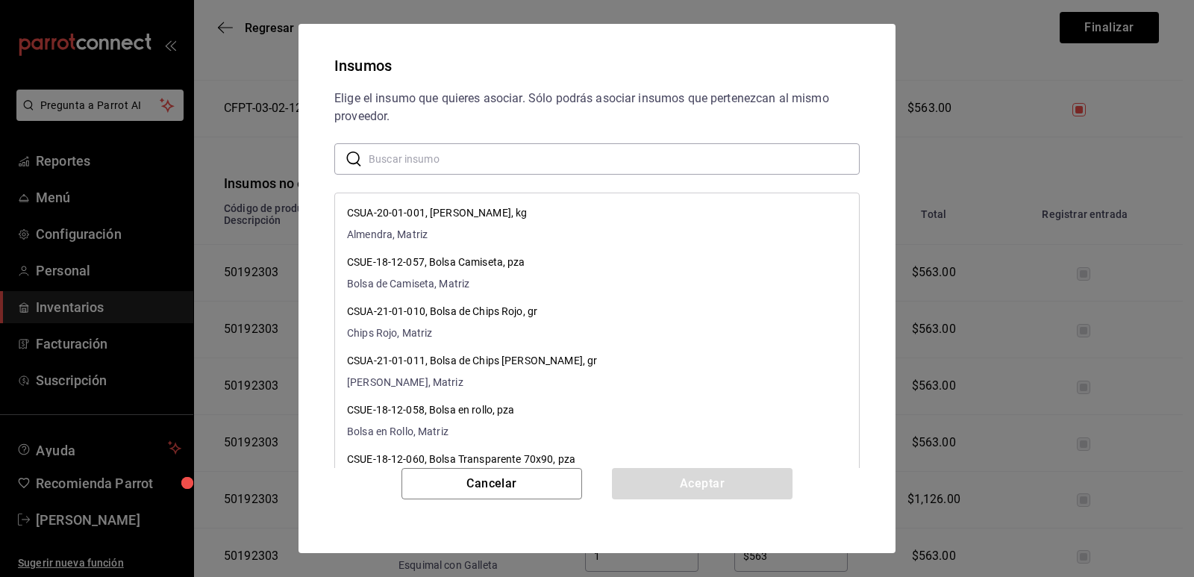
click at [489, 168] on input "text" at bounding box center [614, 159] width 491 height 30
paste input "Sexto Nuez Light"
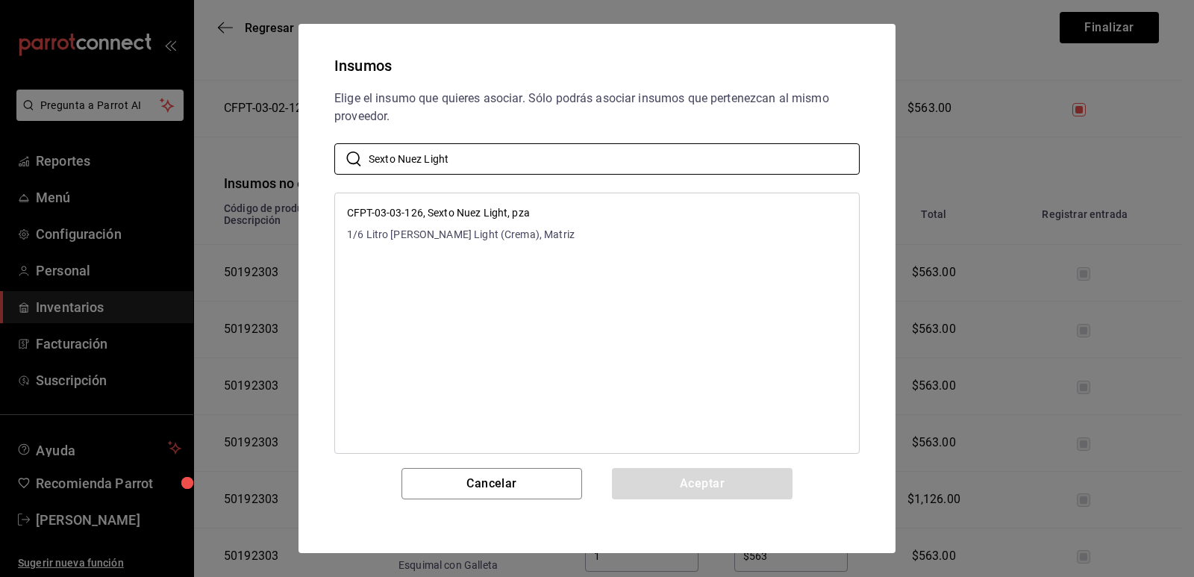
type input "Sexto Nuez Light"
click at [617, 214] on li "CFPT-03-03-126, Sexto Nuez Light, pza 1/6 Litro [PERSON_NAME] Light (Crema), Ma…" at bounding box center [597, 223] width 524 height 49
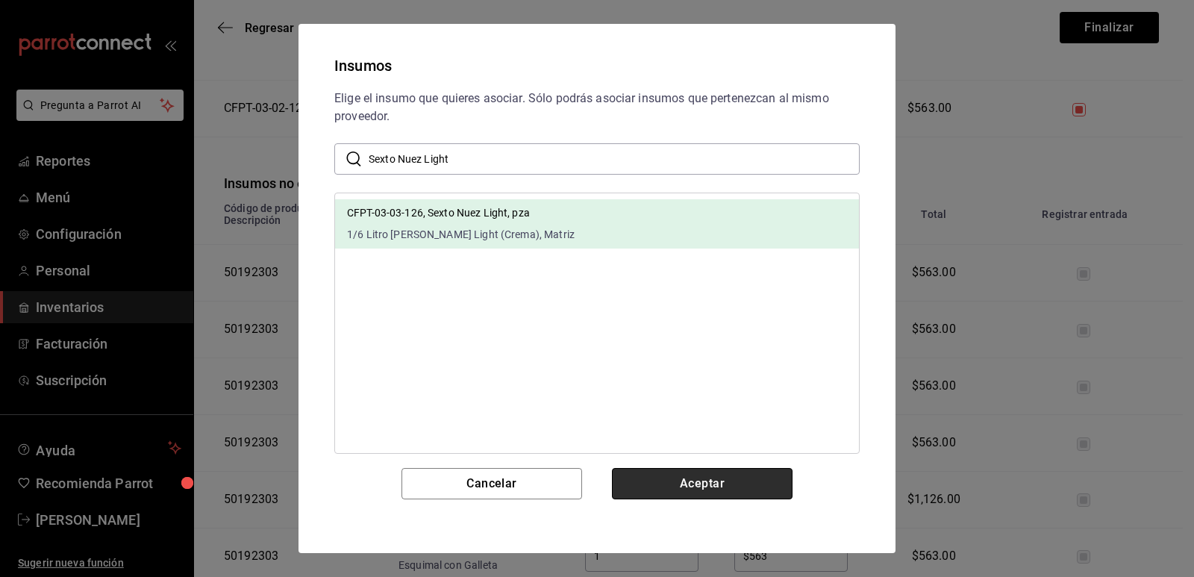
click at [657, 486] on button "Aceptar" at bounding box center [702, 483] width 181 height 31
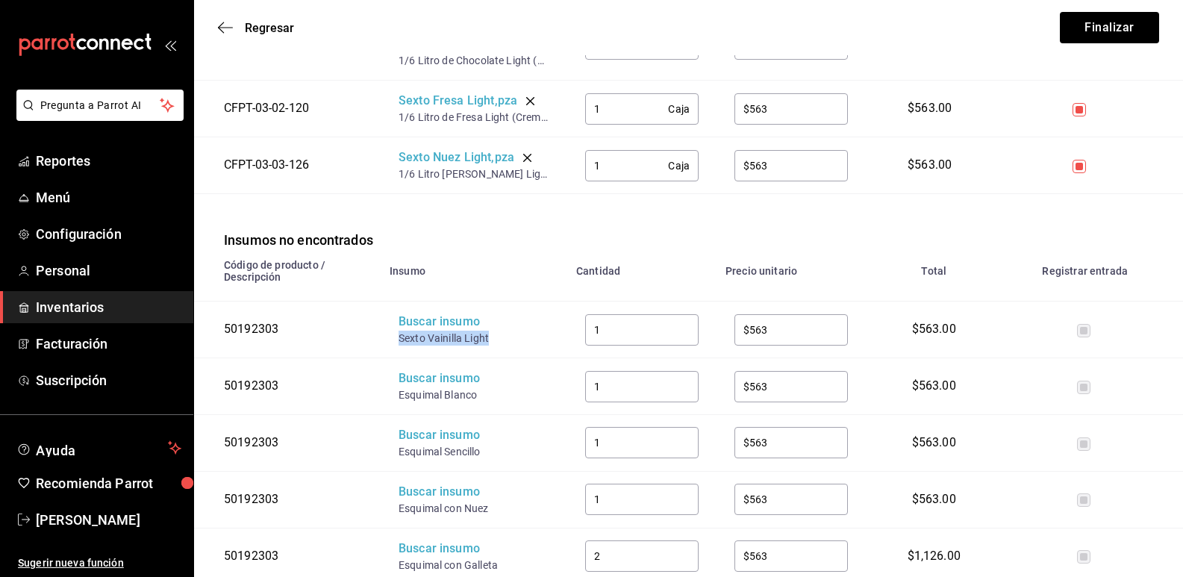
drag, startPoint x: 463, startPoint y: 339, endPoint x: 397, endPoint y: 339, distance: 65.7
click at [397, 339] on td "Buscar insumo Sexto Vainilla Light" at bounding box center [474, 329] width 187 height 57
click at [413, 326] on div "Buscar insumo" at bounding box center [457, 321] width 119 height 17
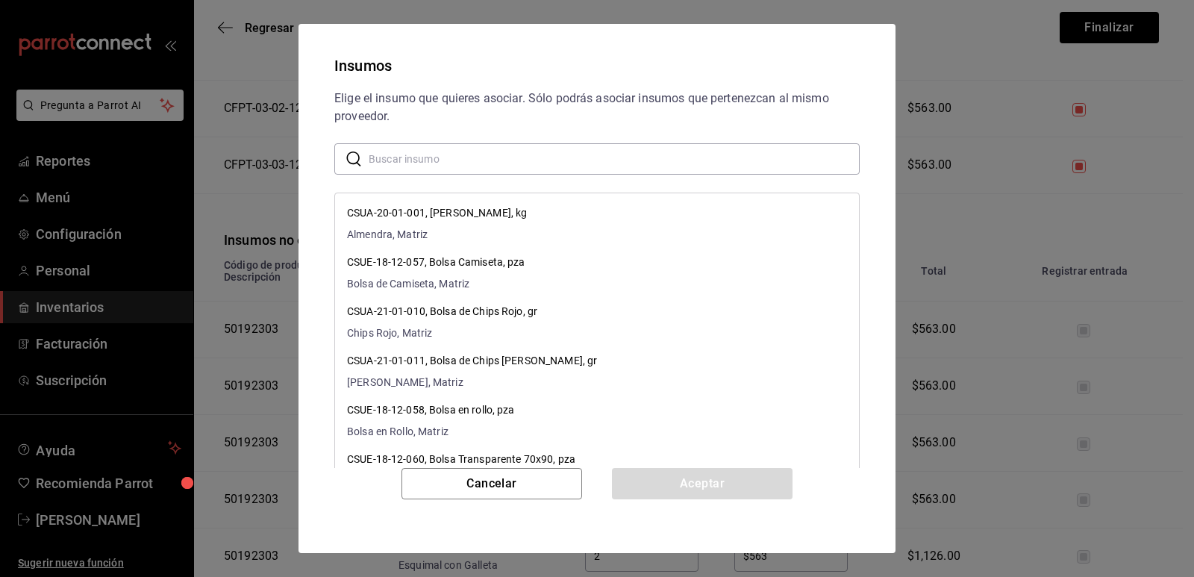
click at [481, 159] on input "text" at bounding box center [614, 159] width 491 height 30
paste input "Sexto Vainilla Light"
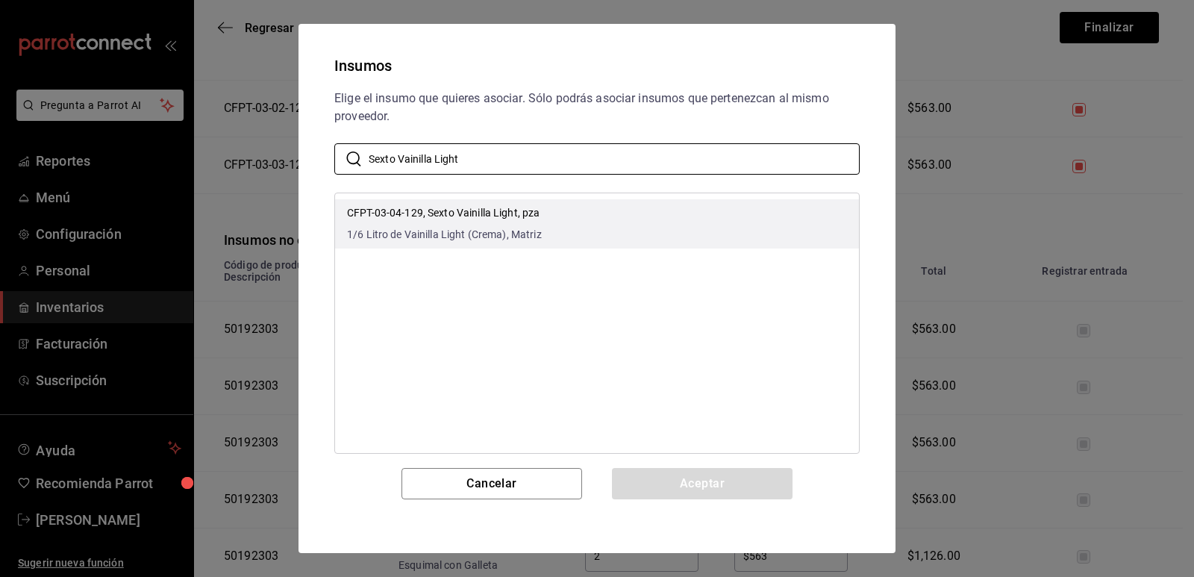
type input "Sexto Vainilla Light"
click at [531, 208] on p "CFPT-03-04-129, Sexto Vainilla Light, pza" at bounding box center [444, 213] width 195 height 16
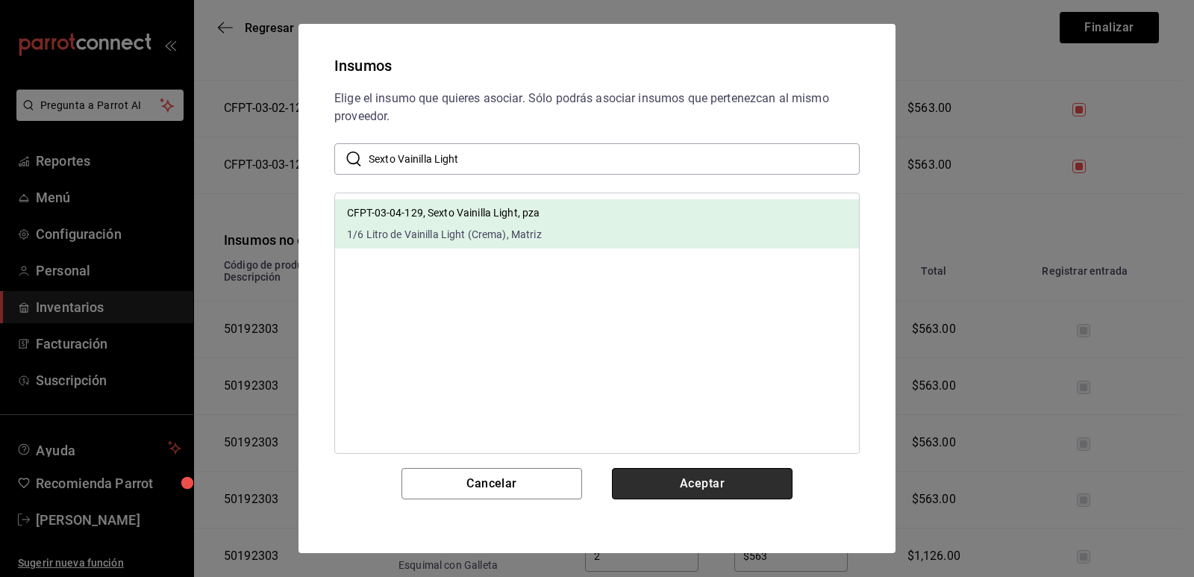
click at [672, 478] on button "Aceptar" at bounding box center [702, 483] width 181 height 31
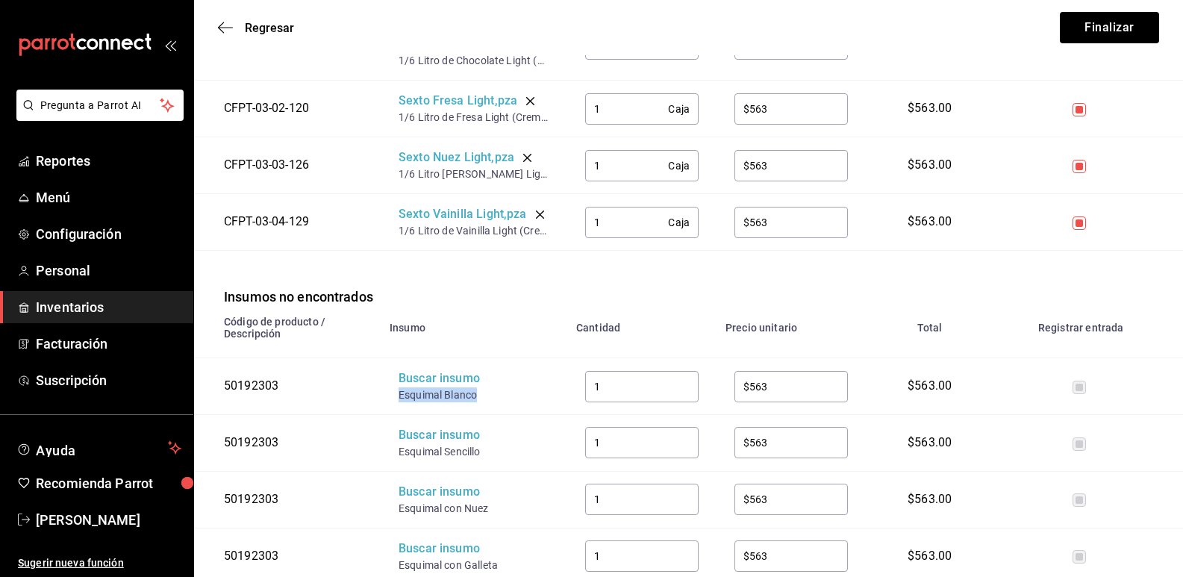
drag, startPoint x: 480, startPoint y: 396, endPoint x: 400, endPoint y: 395, distance: 79.9
click at [400, 395] on div "Esquimal Blanco" at bounding box center [457, 394] width 119 height 15
click at [422, 387] on div "Buscar insumo" at bounding box center [457, 378] width 119 height 17
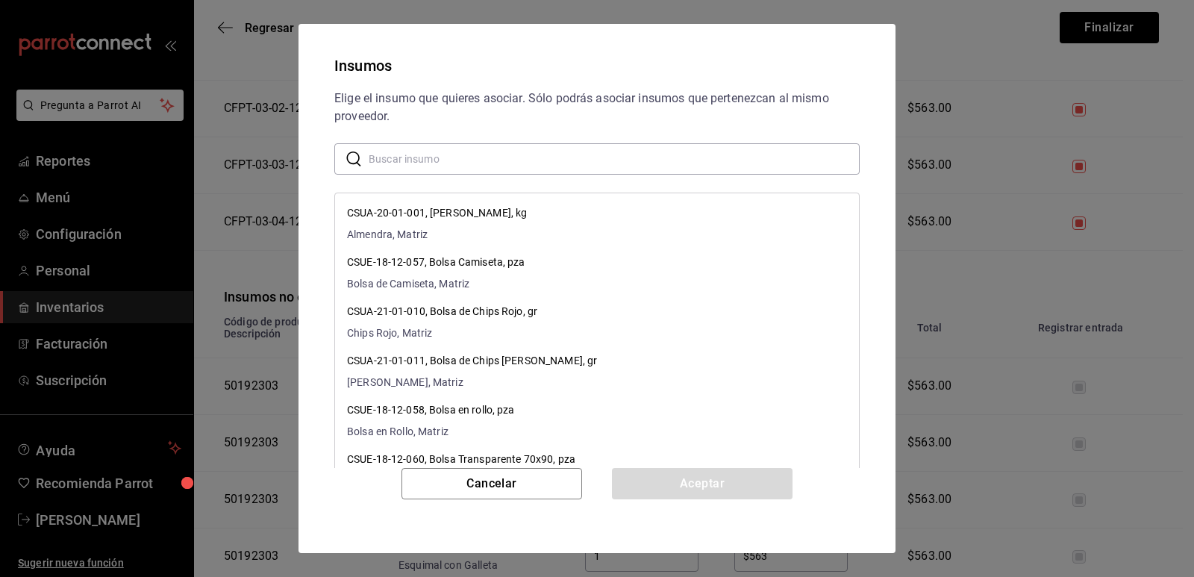
click at [505, 160] on input "text" at bounding box center [614, 159] width 491 height 30
paste input "Esquimal Blanco"
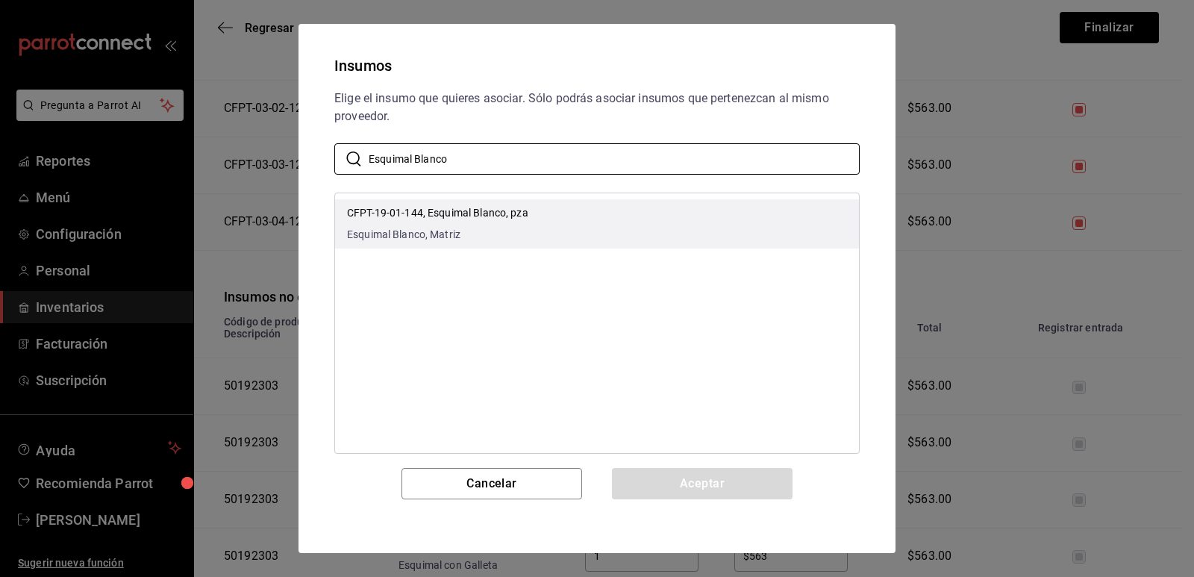
type input "Esquimal Blanco"
click at [587, 211] on li "CFPT-19-01-144, Esquimal Blanco, pza Esquimal Blanco, Matriz" at bounding box center [597, 223] width 524 height 49
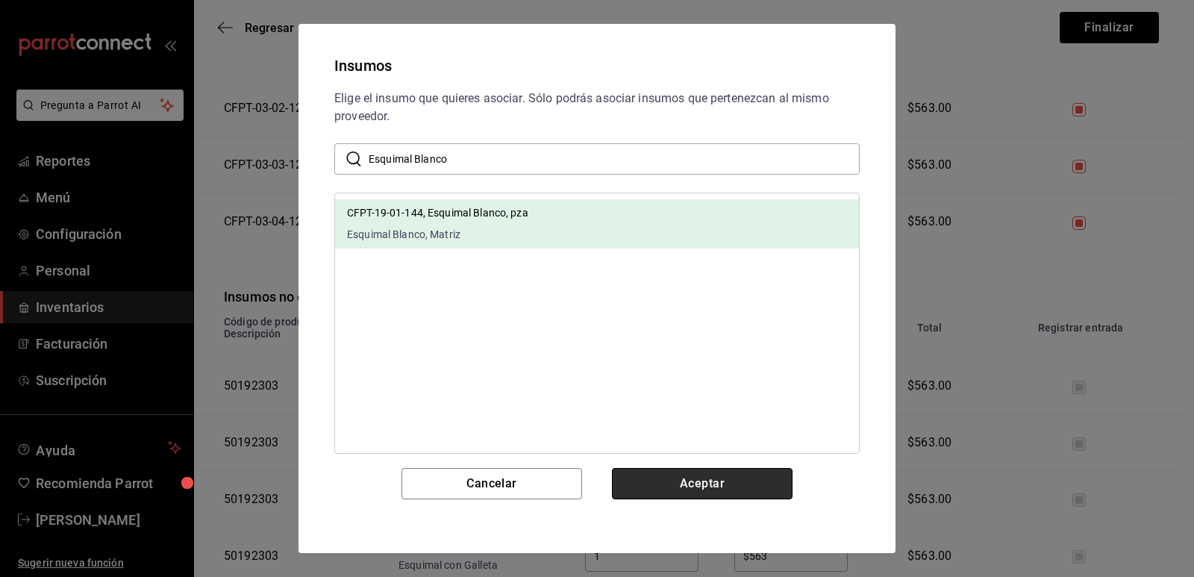
click at [682, 482] on button "Aceptar" at bounding box center [702, 483] width 181 height 31
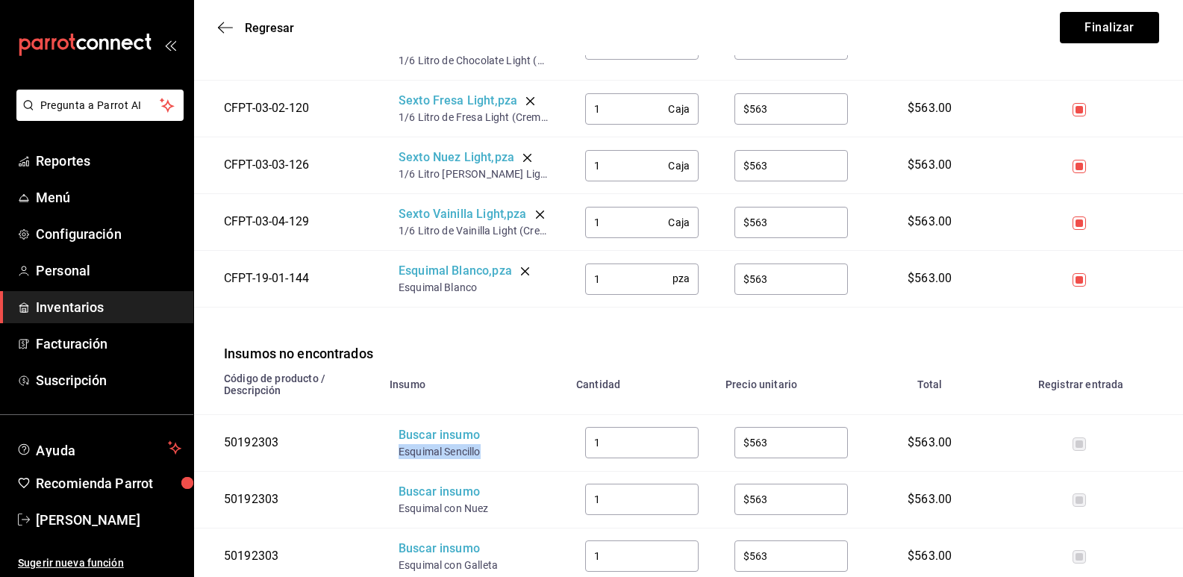
drag, startPoint x: 476, startPoint y: 456, endPoint x: 394, endPoint y: 449, distance: 82.4
click at [394, 449] on td "Buscar insumo Esquimal Sencillo" at bounding box center [474, 442] width 187 height 57
click at [413, 443] on div "Buscar insumo" at bounding box center [457, 435] width 119 height 17
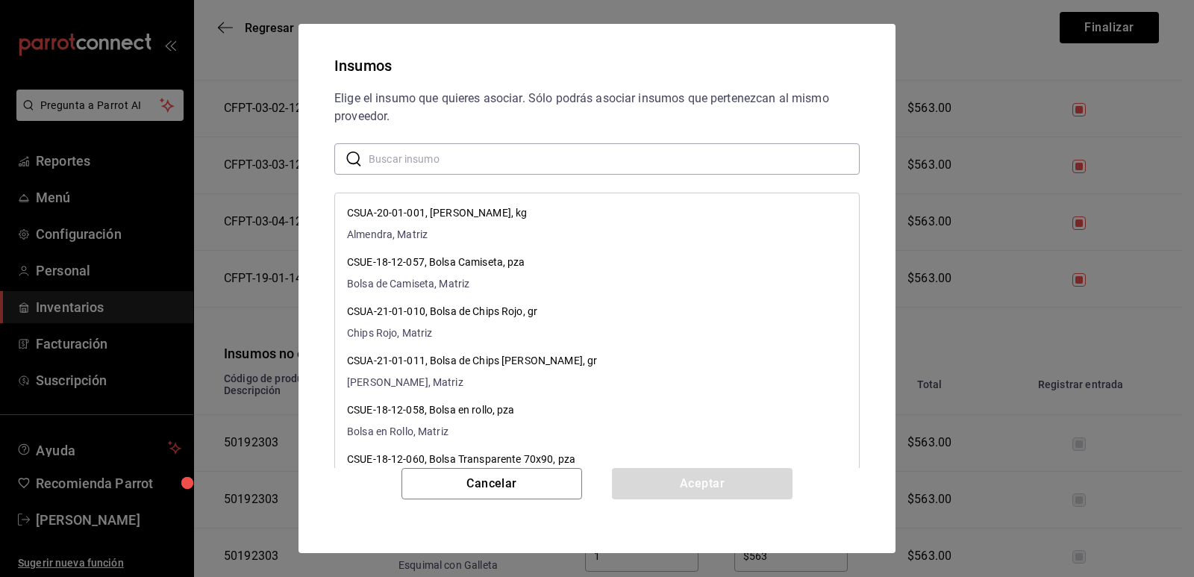
click at [487, 166] on input "text" at bounding box center [614, 159] width 491 height 30
paste input "Esquimal Sencillo"
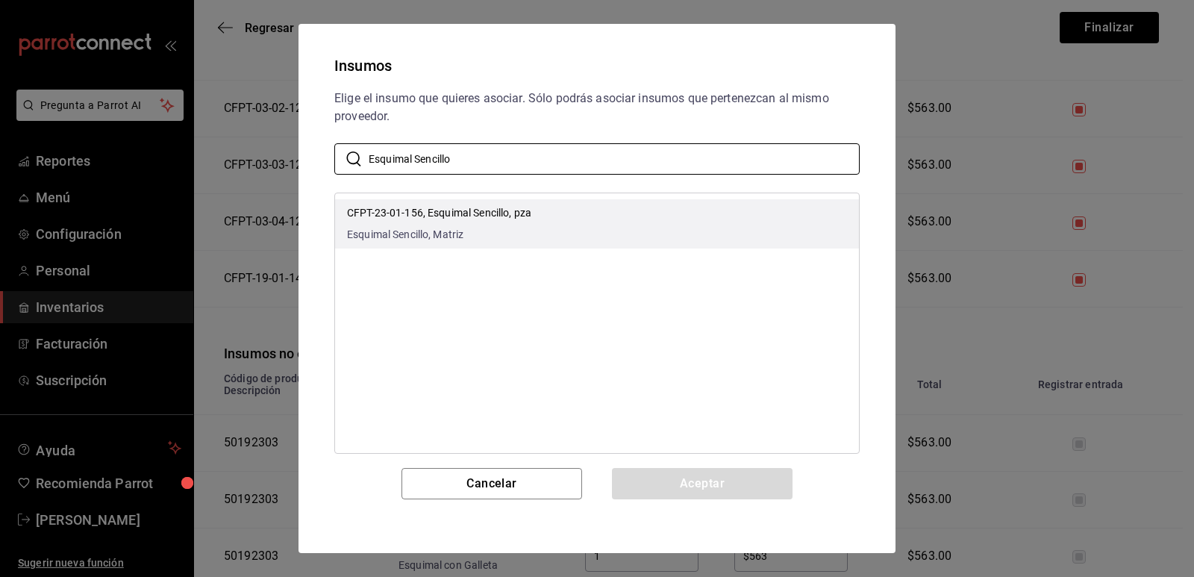
type input "Esquimal Sencillo"
click at [595, 219] on li "CFPT-23-01-156, Esquimal Sencillo, pza Esquimal Sencillo, Matriz" at bounding box center [597, 223] width 524 height 49
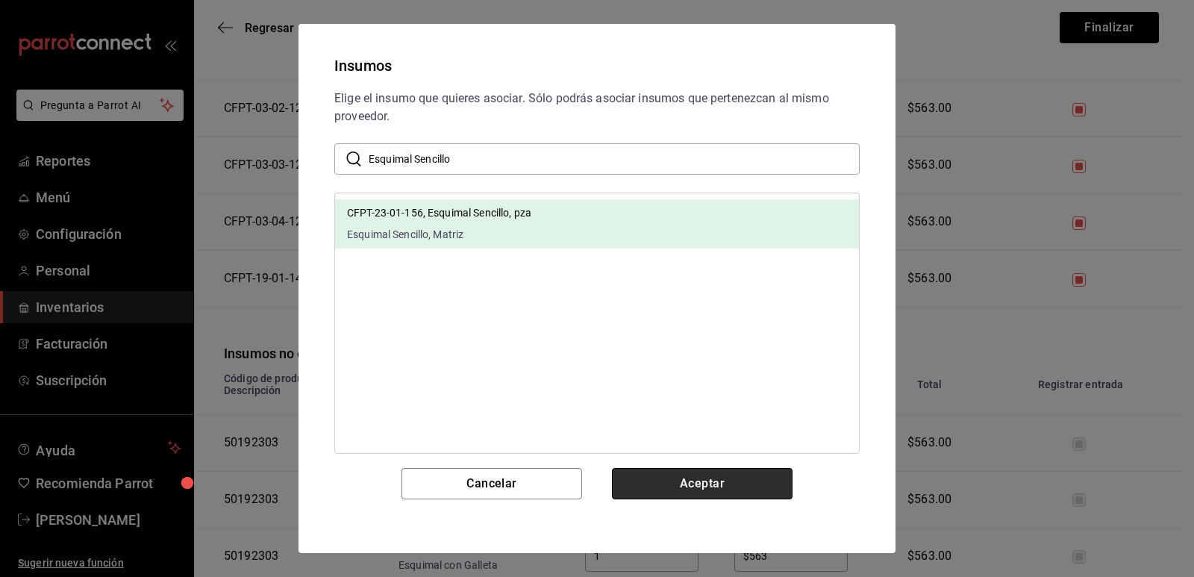
click at [680, 483] on button "Aceptar" at bounding box center [702, 483] width 181 height 31
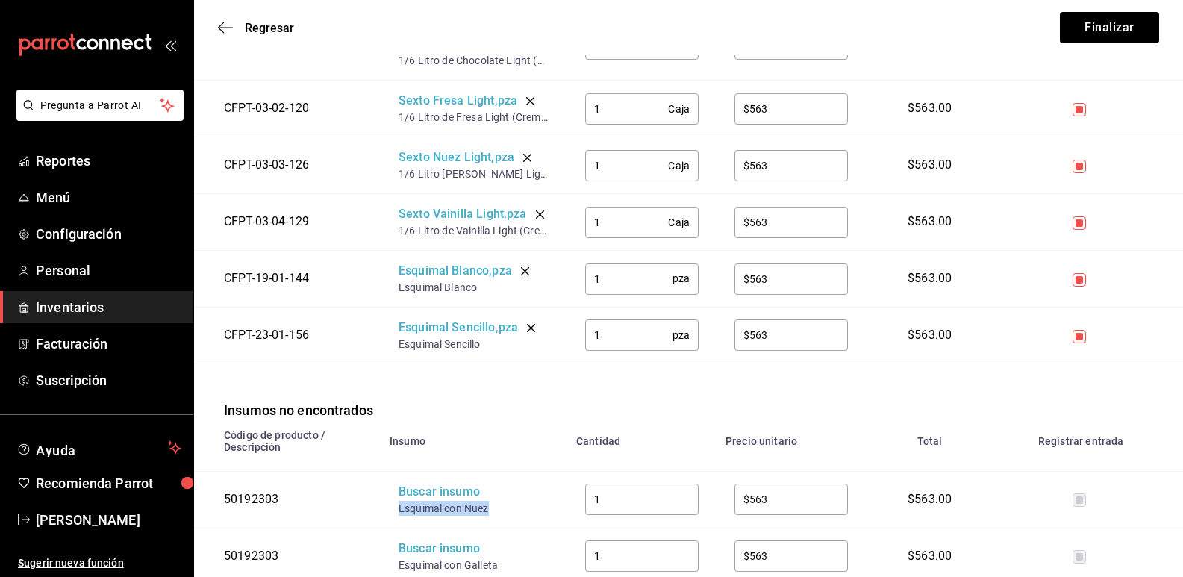
drag, startPoint x: 488, startPoint y: 515, endPoint x: 394, endPoint y: 506, distance: 94.5
click at [394, 506] on td "Buscar insumo Esquimal con Nuez" at bounding box center [474, 499] width 187 height 57
click at [418, 495] on div "Buscar insumo" at bounding box center [457, 492] width 119 height 17
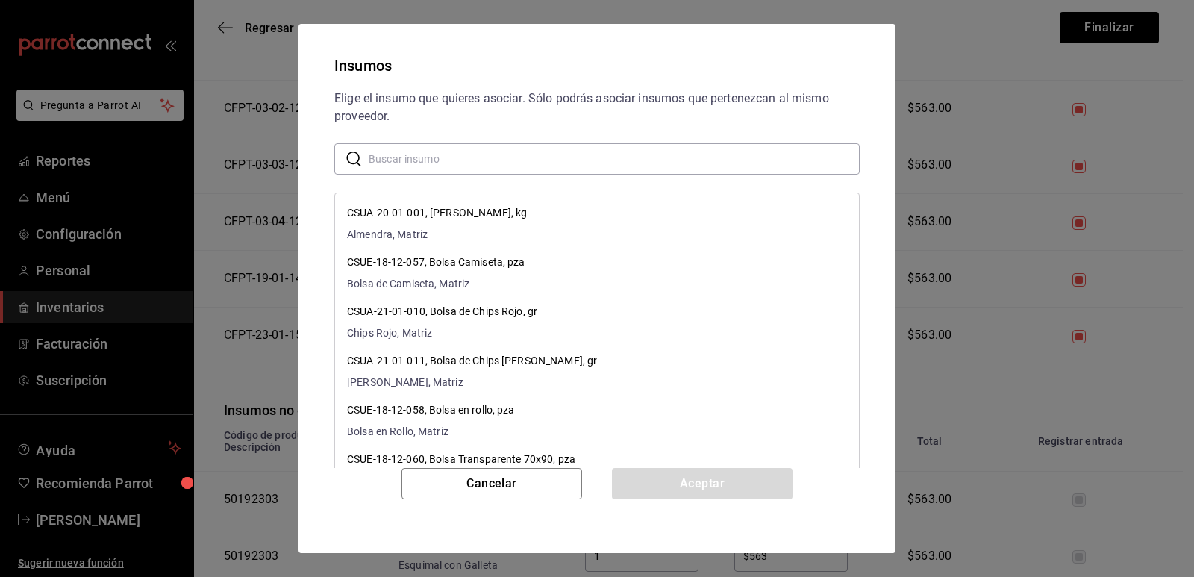
click at [495, 169] on input "text" at bounding box center [614, 159] width 491 height 30
paste input "Esquimal con Nuez"
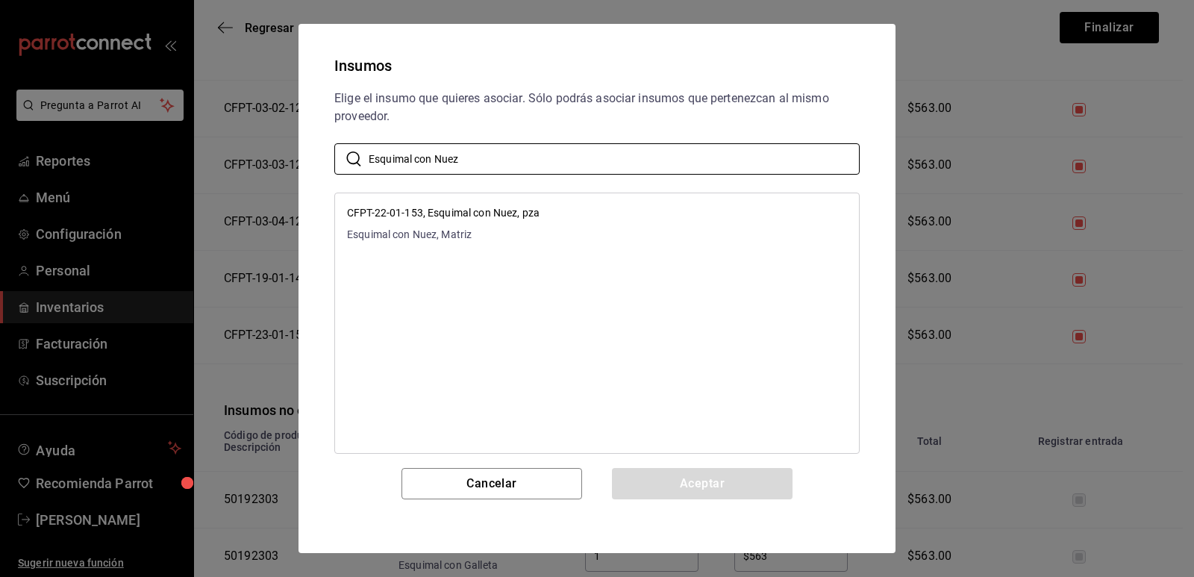
type input "Esquimal con Nuez"
click at [566, 228] on li "CFPT-22-01-153, Esquimal con Nuez, pza Esquimal con Nuez, Matriz" at bounding box center [597, 223] width 524 height 49
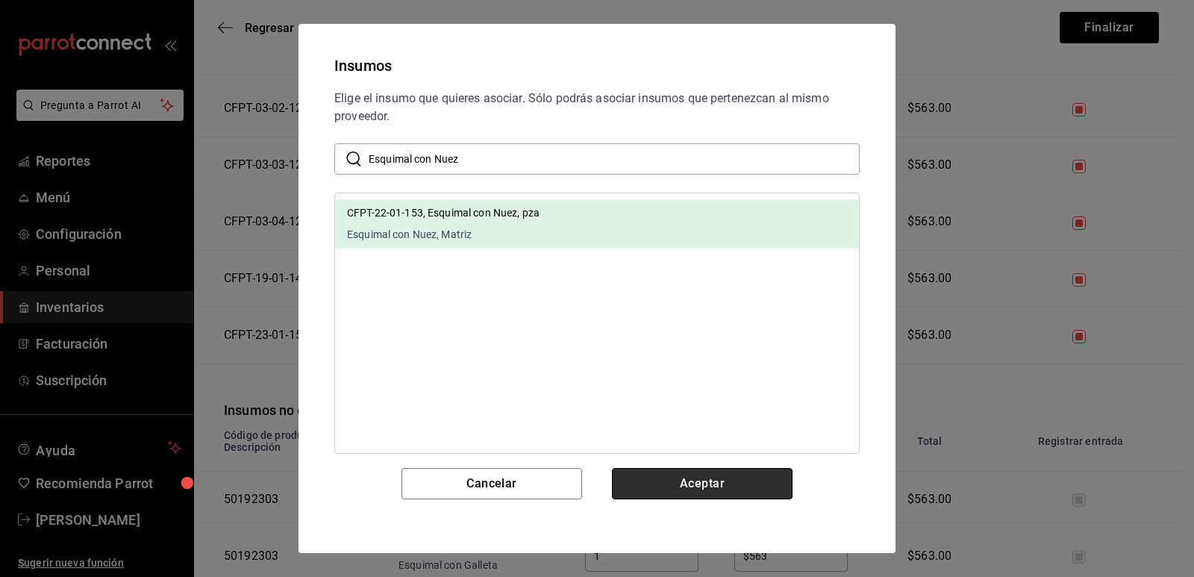
click at [660, 483] on button "Aceptar" at bounding box center [702, 483] width 181 height 31
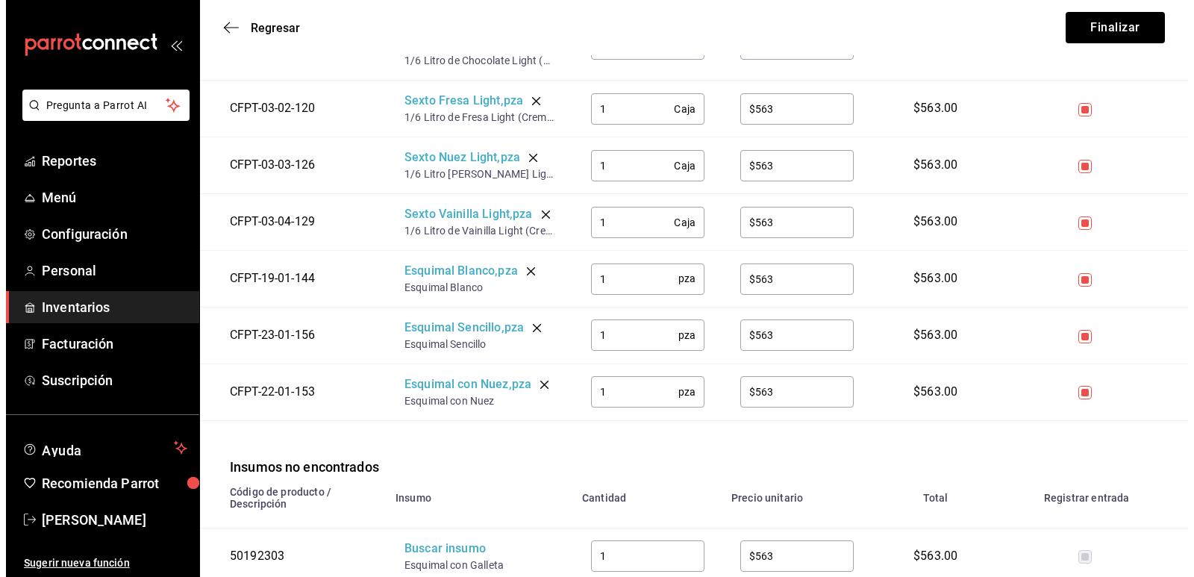
scroll to position [3174, 0]
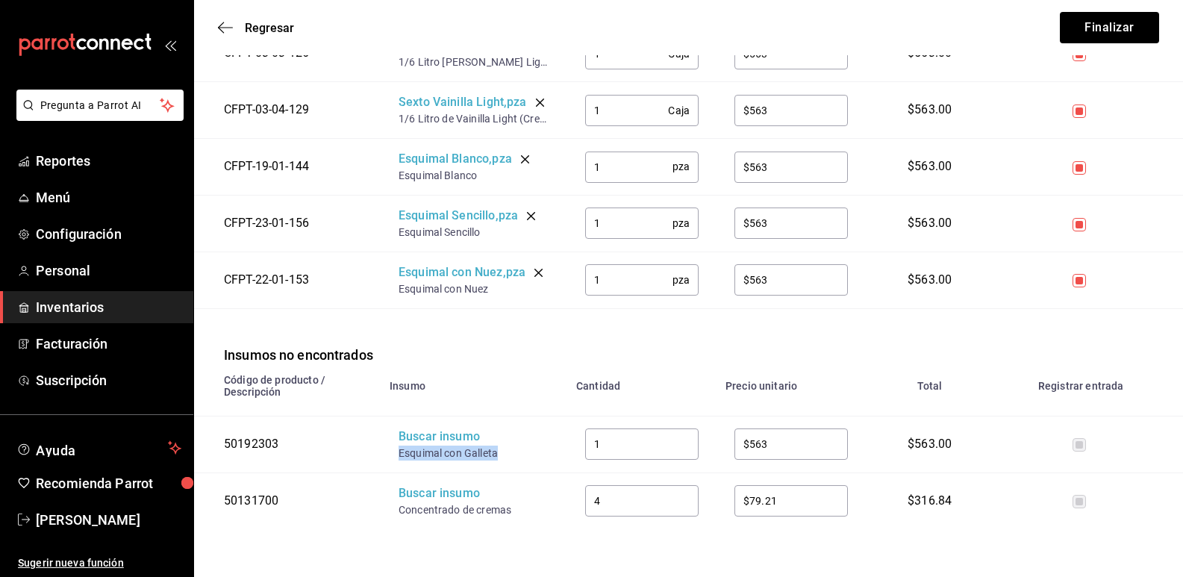
drag, startPoint x: 506, startPoint y: 454, endPoint x: 395, endPoint y: 450, distance: 111.3
click at [395, 450] on td "Buscar insumo Esquimal con Galleta" at bounding box center [474, 444] width 187 height 57
click at [415, 441] on div "Buscar insumo" at bounding box center [457, 436] width 119 height 17
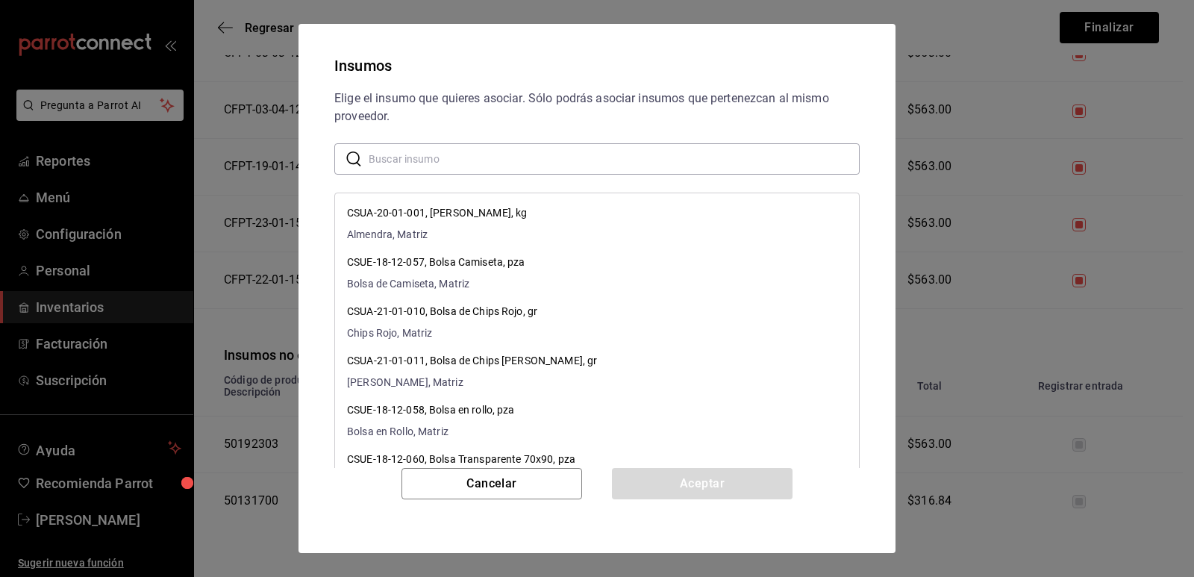
click at [527, 151] on input "text" at bounding box center [614, 159] width 491 height 30
paste input "Esquimal con Galleta"
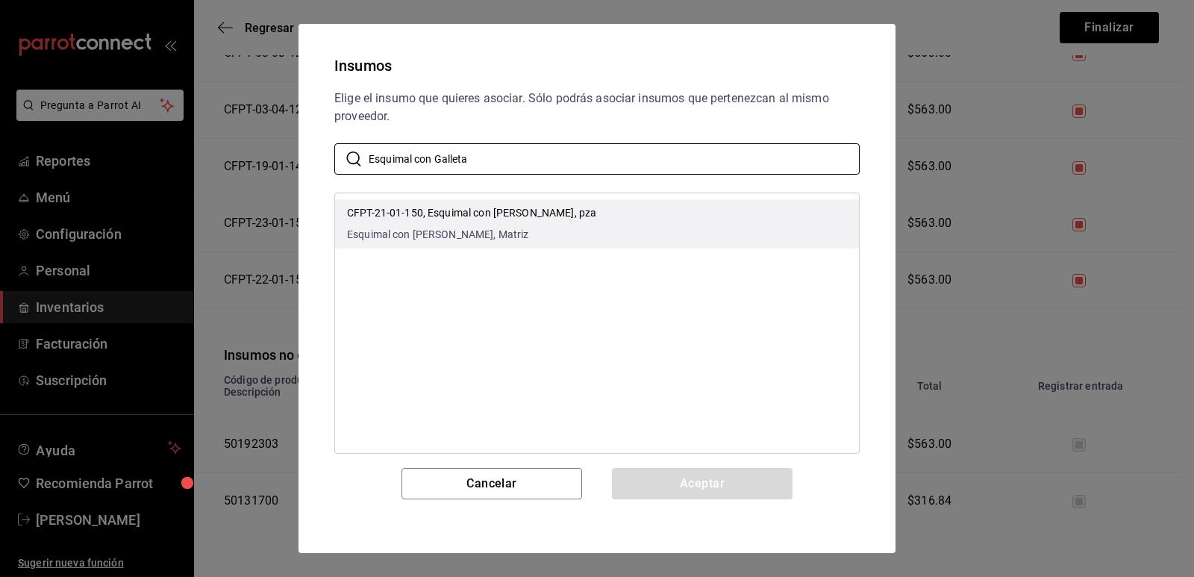
type input "Esquimal con Galleta"
click at [584, 218] on li "CFPT-21-01-150, Esquimal con Galleta, pza Esquimal con Galleta, Matriz" at bounding box center [597, 223] width 524 height 49
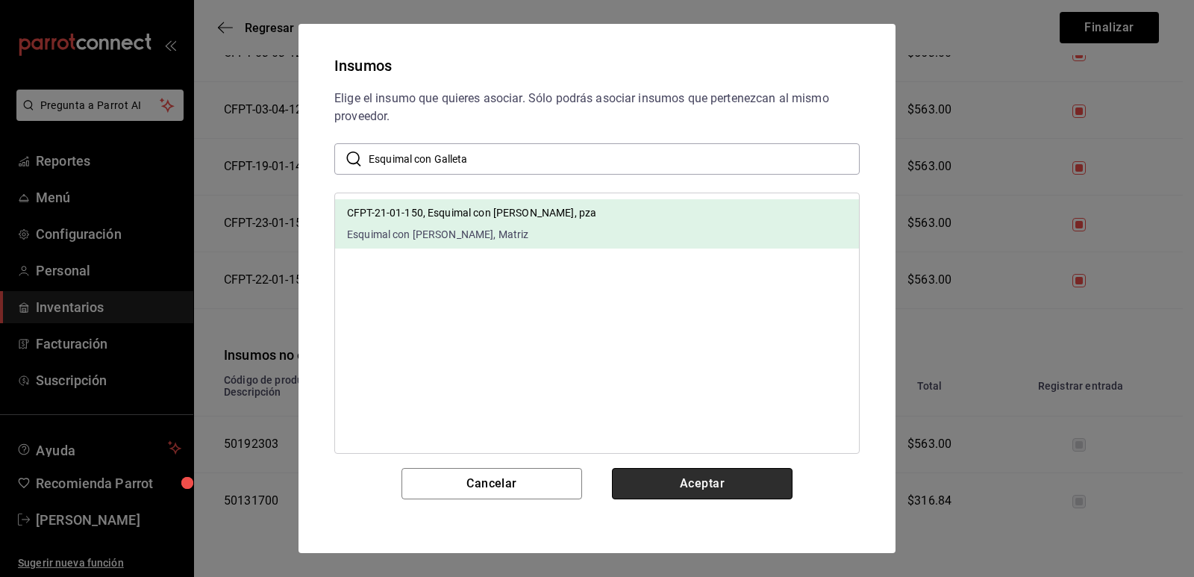
click at [652, 473] on button "Aceptar" at bounding box center [702, 483] width 181 height 31
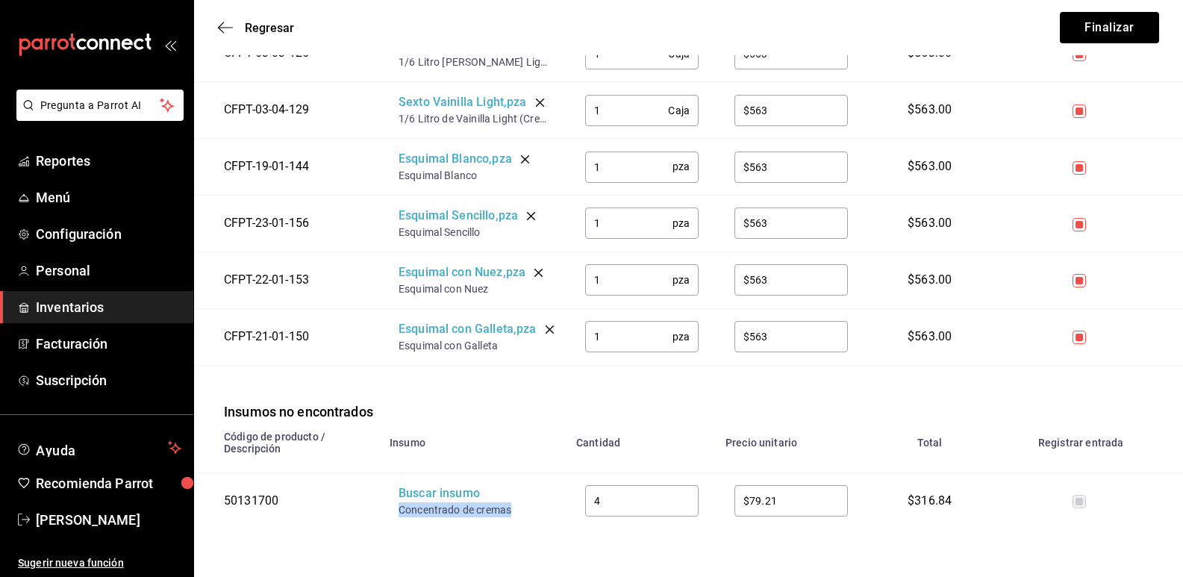
drag, startPoint x: 516, startPoint y: 529, endPoint x: 390, endPoint y: 522, distance: 127.1
click at [390, 522] on td "Buscar insumo Concentrado de cremas" at bounding box center [474, 500] width 187 height 56
click at [431, 502] on div "Buscar insumo" at bounding box center [457, 493] width 119 height 17
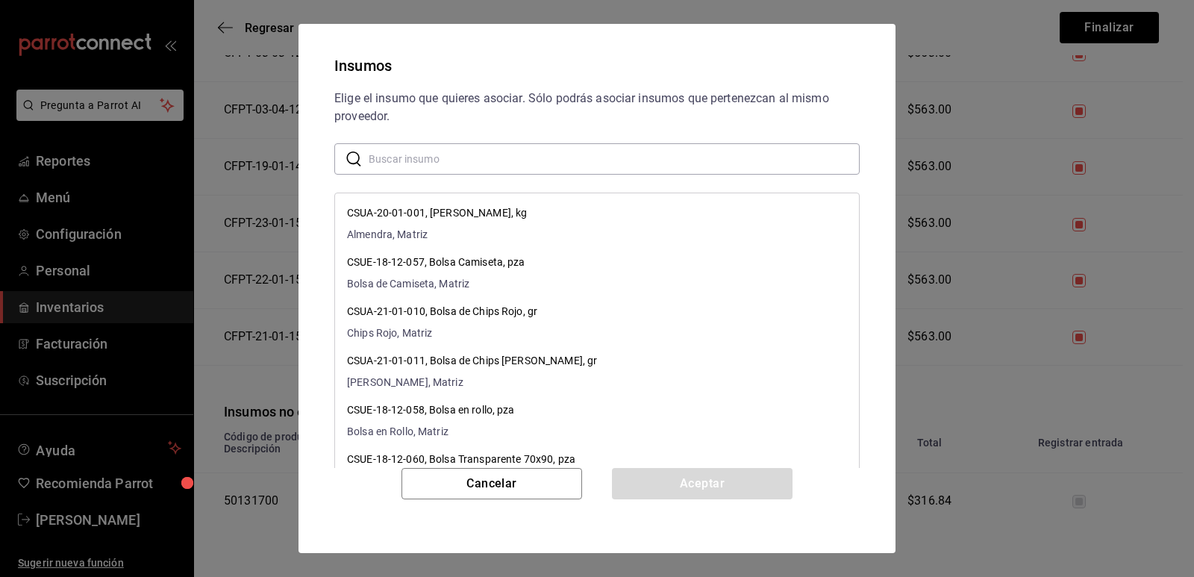
click at [525, 158] on input "text" at bounding box center [614, 159] width 491 height 30
paste input "Concentrado de cremas"
type input "Concentrado de cremas"
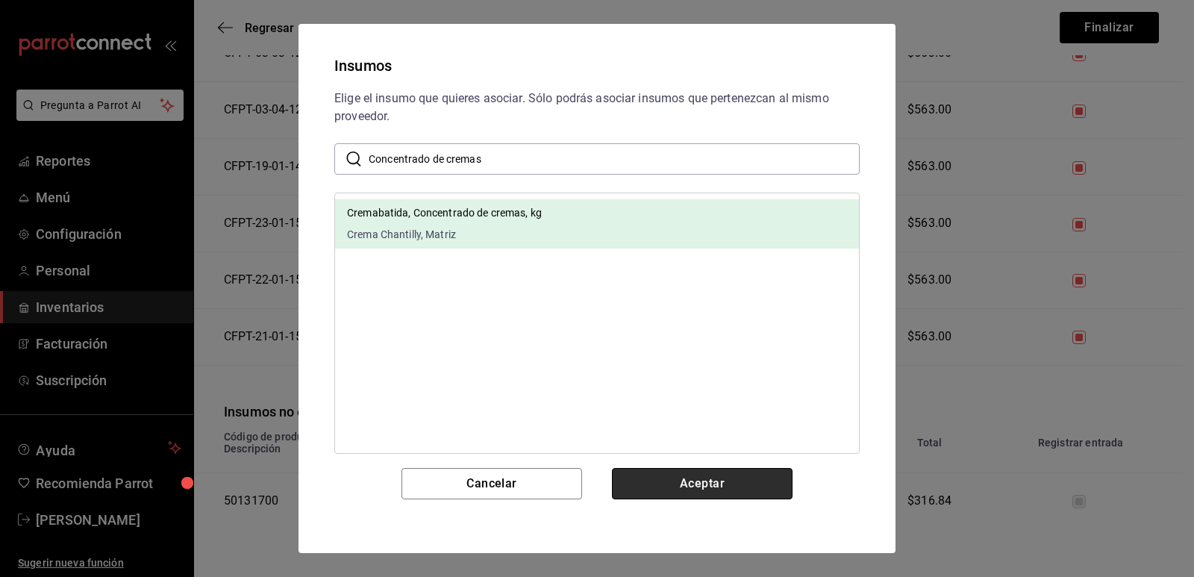
drag, startPoint x: 685, startPoint y: 484, endPoint x: 695, endPoint y: 475, distance: 13.7
click at [686, 484] on button "Aceptar" at bounding box center [702, 483] width 181 height 31
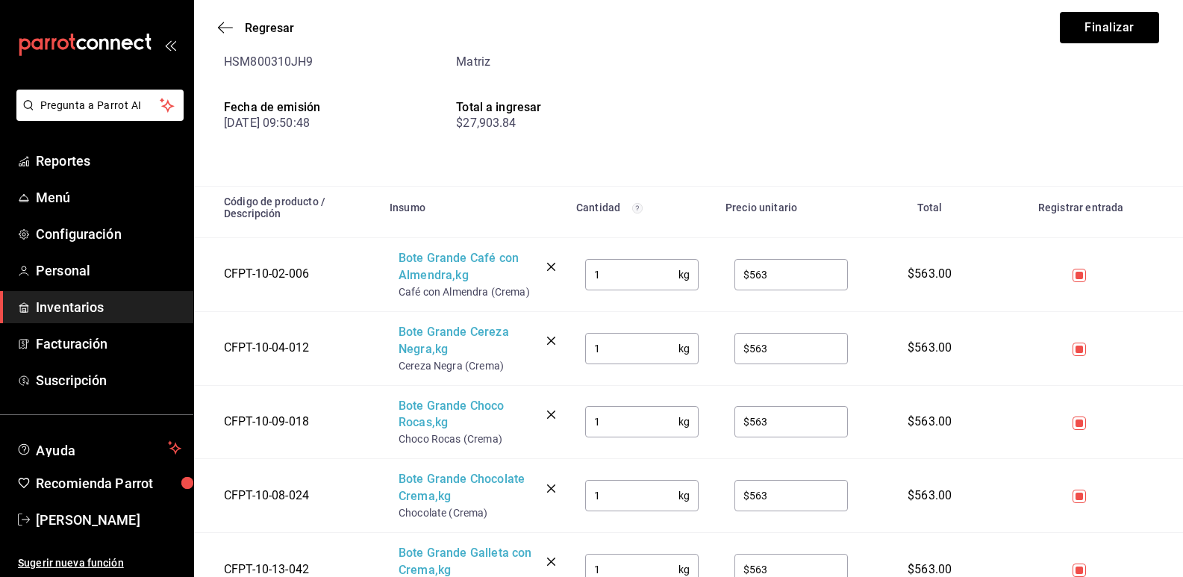
scroll to position [0, 0]
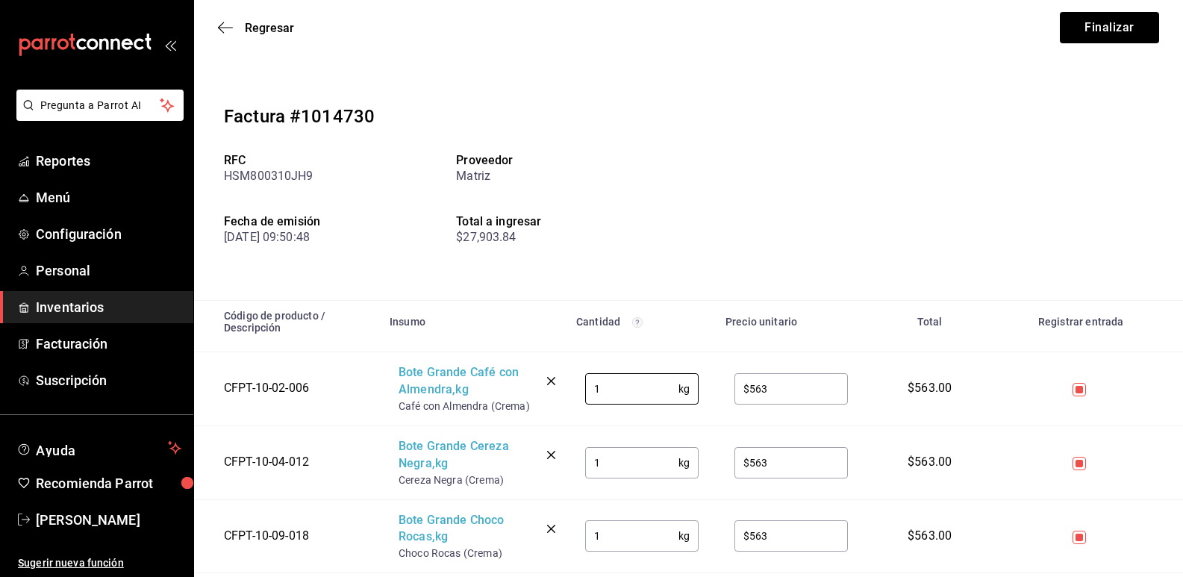
drag, startPoint x: 644, startPoint y: 387, endPoint x: 559, endPoint y: 379, distance: 85.5
click at [559, 379] on tr "CFPT-10-02-006 Bote Grande Café con Almendra , kg Café con Almendra (Crema) 1 k…" at bounding box center [688, 389] width 989 height 74
click at [612, 252] on div "RFC HSM800310JH9 Proveedor Matriz Fecha de emisión [DATE] 09:50:48 Total a ingr…" at bounding box center [456, 215] width 465 height 122
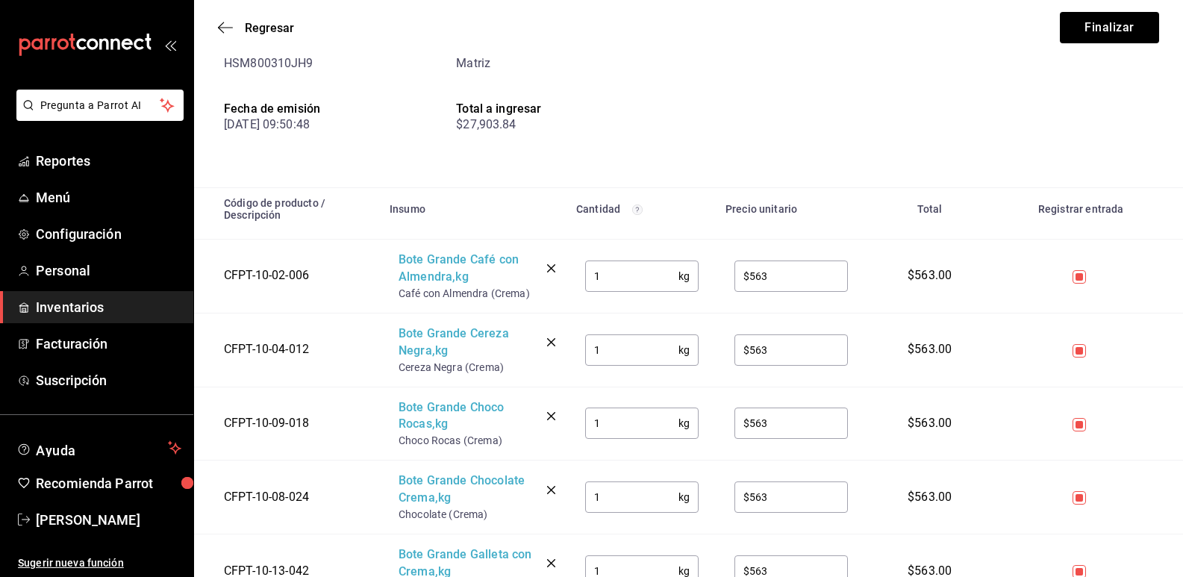
scroll to position [224, 0]
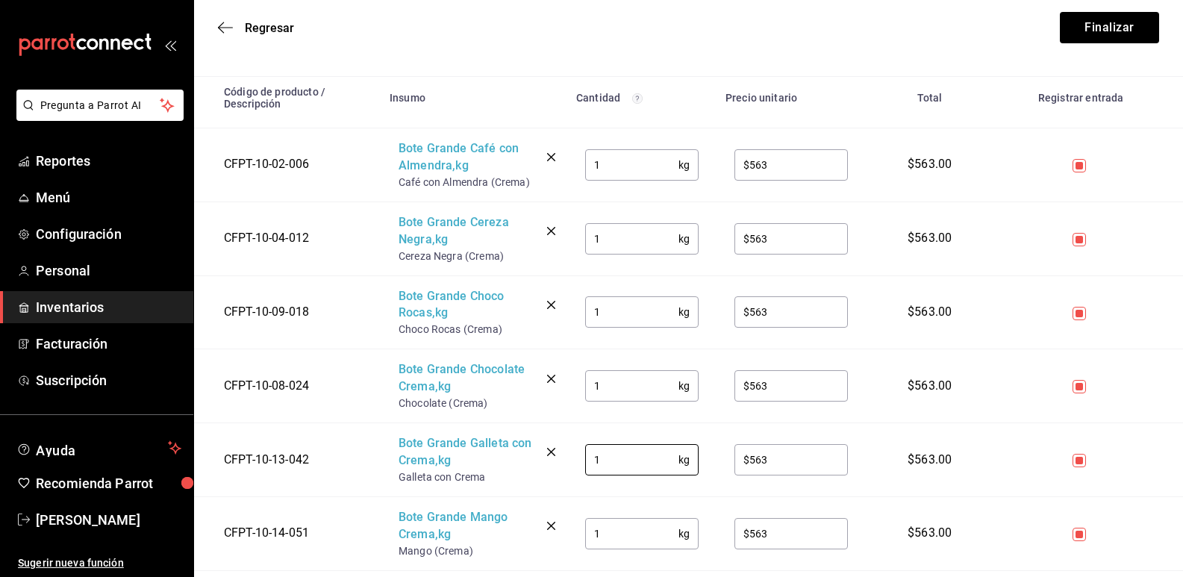
drag, startPoint x: 613, startPoint y: 457, endPoint x: 560, endPoint y: 457, distance: 53.0
click at [560, 457] on tr "CFPT-10-13-042 Bote Grande Galleta con Crema , kg Galleta con Crema 1 kg ​ $563…" at bounding box center [688, 460] width 989 height 74
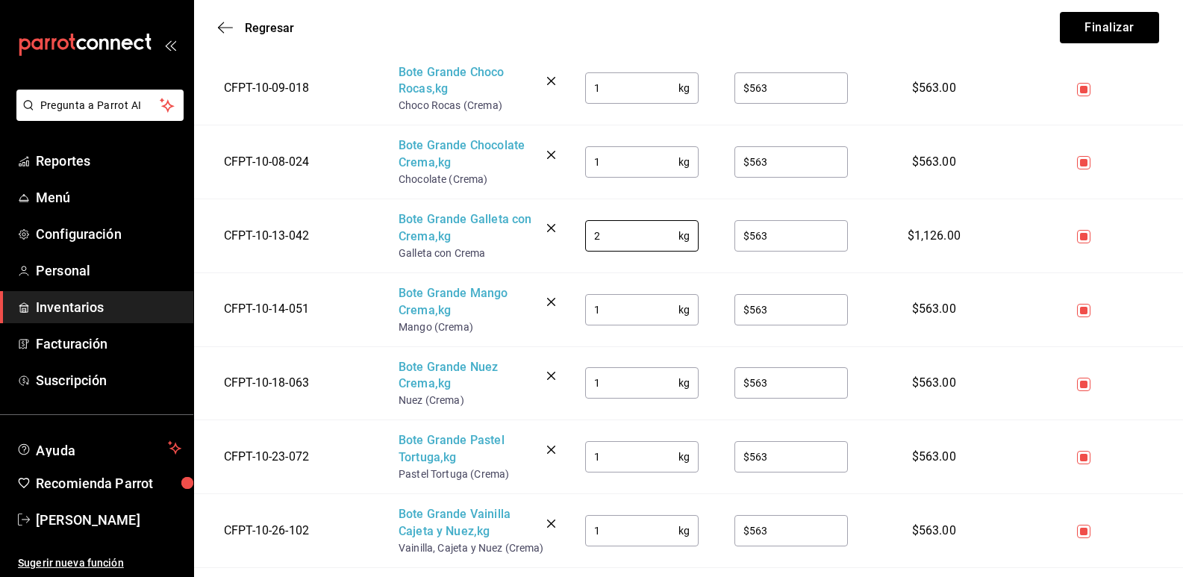
type input "2"
drag, startPoint x: 570, startPoint y: 376, endPoint x: 535, endPoint y: 375, distance: 35.1
click at [535, 375] on tr "CFPT-10-18-063 Bote Grande Nuez Crema , kg Nuez (Crema) 1 kg ​ $563 ​ $563.00" at bounding box center [688, 383] width 989 height 74
drag, startPoint x: 613, startPoint y: 383, endPoint x: 559, endPoint y: 381, distance: 53.8
click at [559, 381] on tr "CFPT-10-18-063 Bote Grande Nuez Crema , kg Nuez (Crema) 1 kg ​ $563 ​ $563.00" at bounding box center [688, 383] width 989 height 74
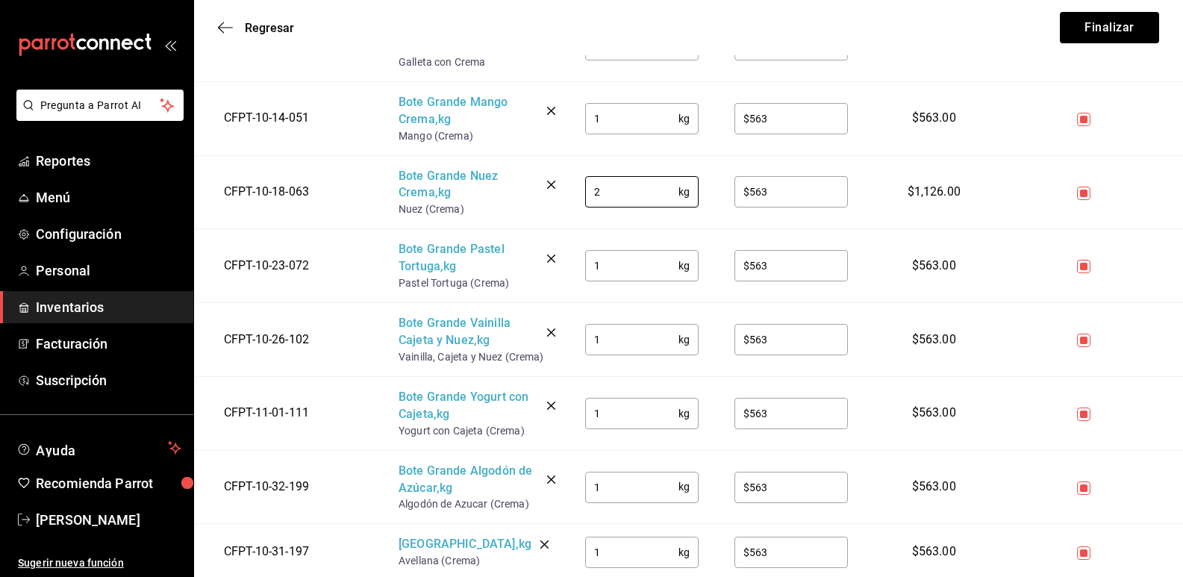
scroll to position [672, 0]
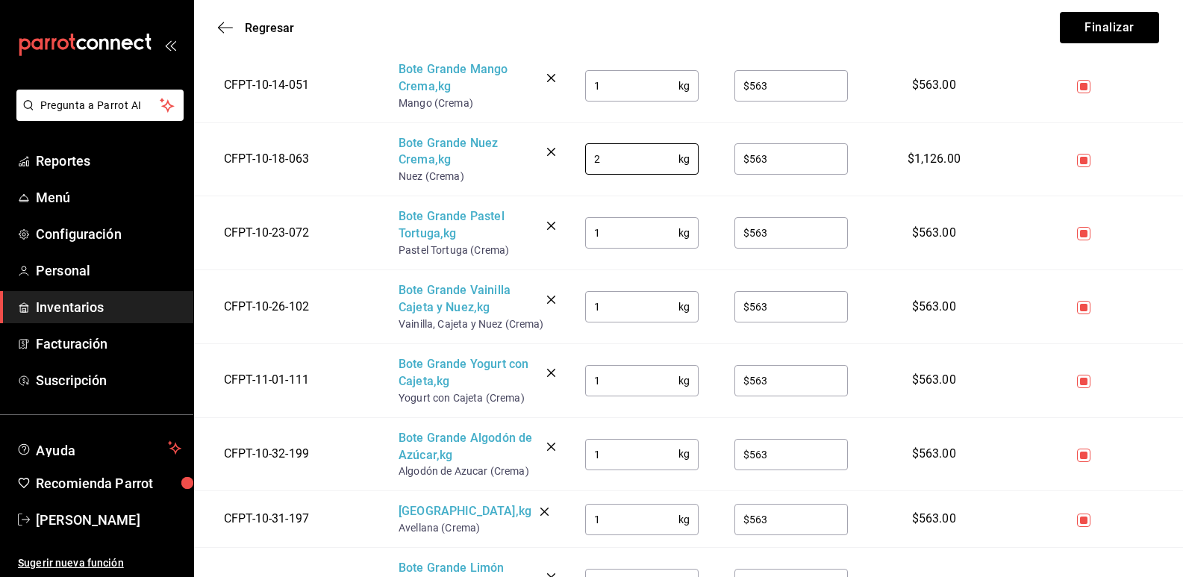
type input "2"
drag, startPoint x: 619, startPoint y: 310, endPoint x: 561, endPoint y: 305, distance: 57.6
click at [561, 305] on tr "CFPT-10-26-102 Bote Grande Vainilla Cajeta y Nuez , kg Vainilla, Cajeta y Nuez …" at bounding box center [688, 307] width 989 height 74
type input "3"
drag, startPoint x: 612, startPoint y: 394, endPoint x: 567, endPoint y: 379, distance: 47.2
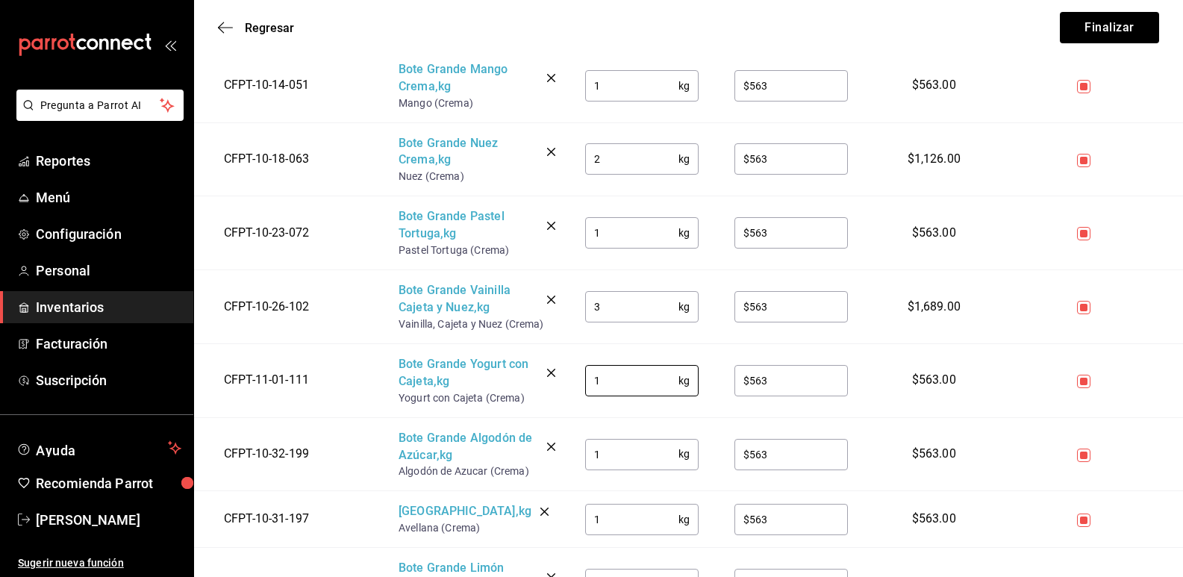
click at [567, 379] on td "1 kg ​" at bounding box center [641, 380] width 149 height 74
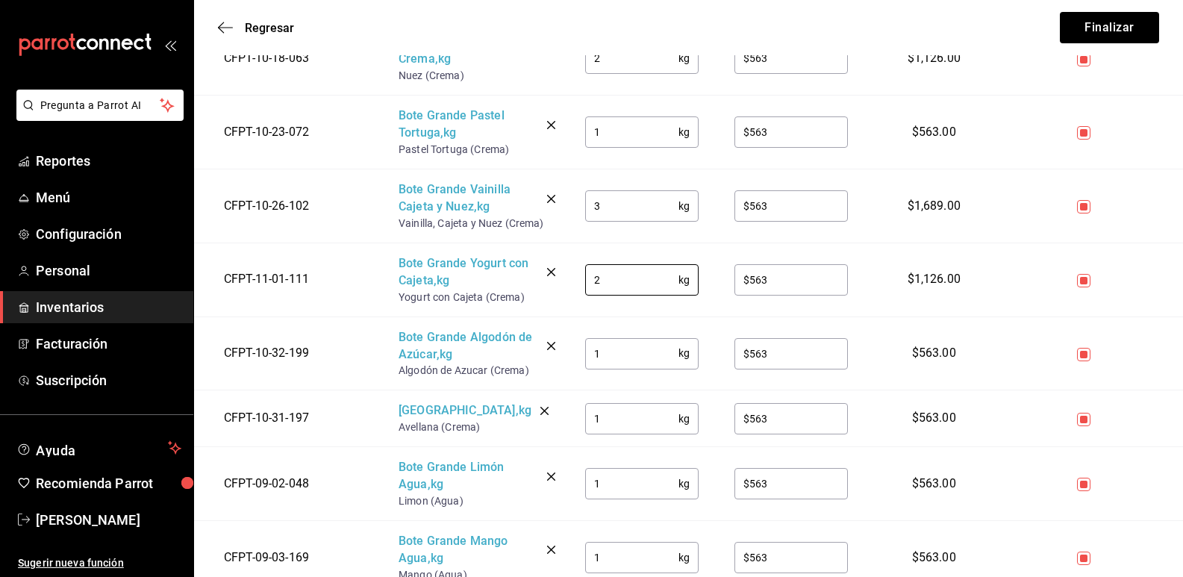
scroll to position [821, 0]
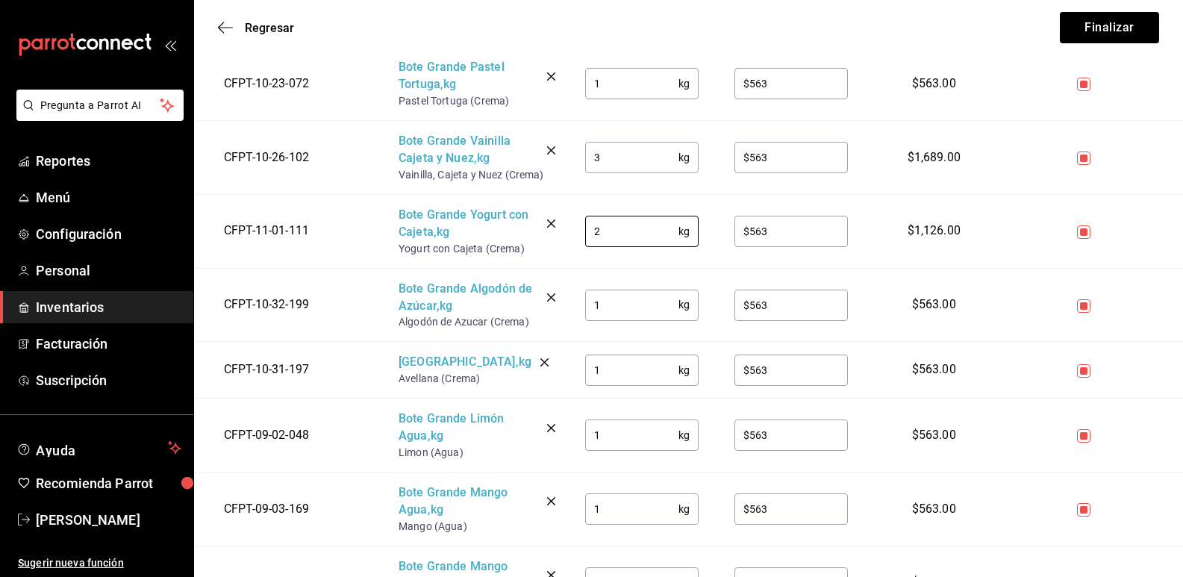
type input "2"
drag, startPoint x: 636, startPoint y: 443, endPoint x: 554, endPoint y: 430, distance: 82.3
click at [554, 430] on tr "CFPT-09-02-048 Bote Grande Limón Agua , kg Limon (Agua) 1 kg ​ $563 ​ $563.00" at bounding box center [688, 435] width 989 height 74
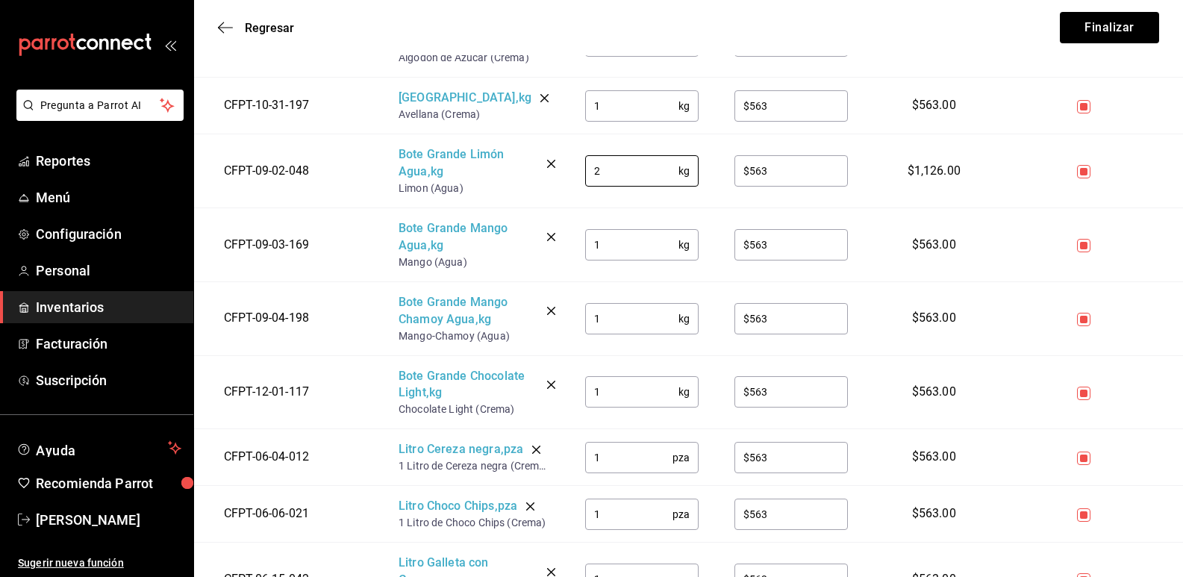
scroll to position [1119, 0]
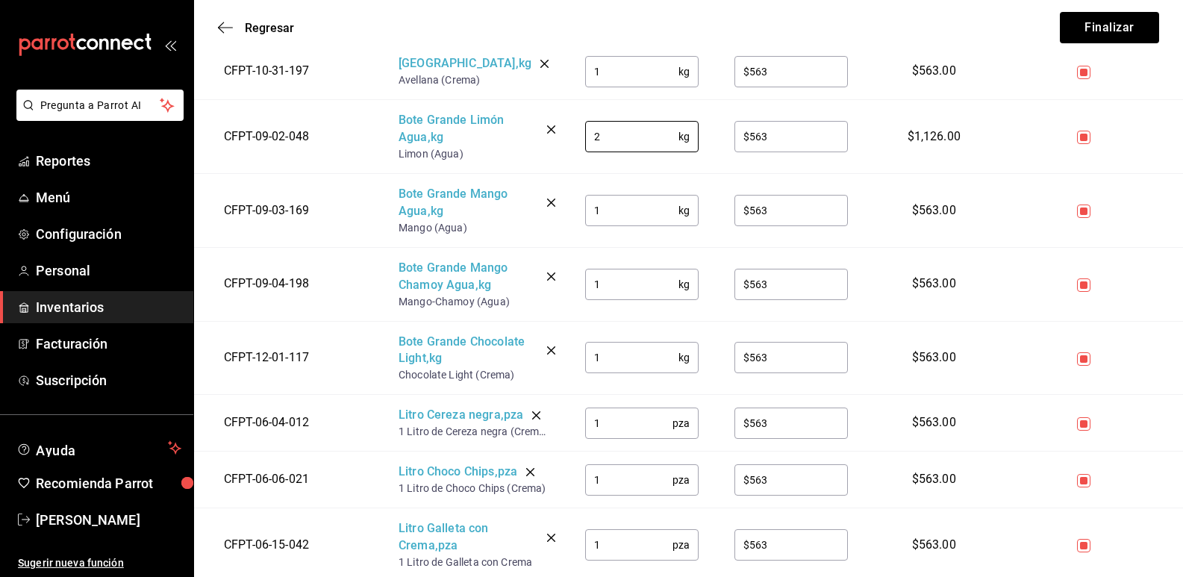
type input "2"
click at [620, 422] on input "1" at bounding box center [628, 423] width 87 height 30
type input "12"
type input "$62"
click at [625, 485] on input "1" at bounding box center [628, 480] width 87 height 30
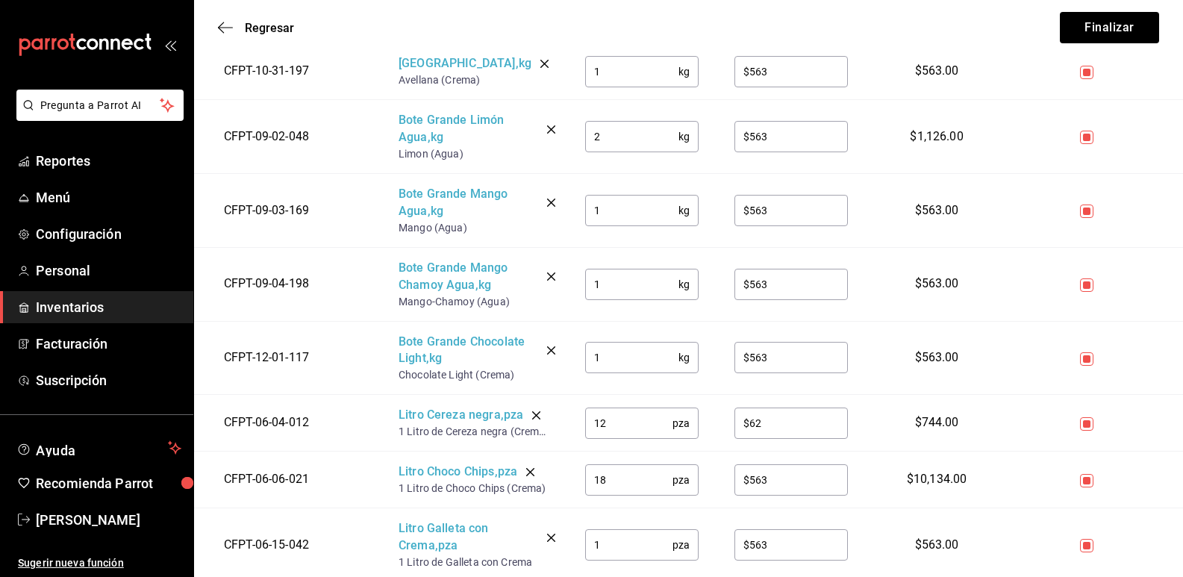
type input "18"
type input "$62"
click at [620, 545] on input "1" at bounding box center [628, 545] width 87 height 30
type input "18"
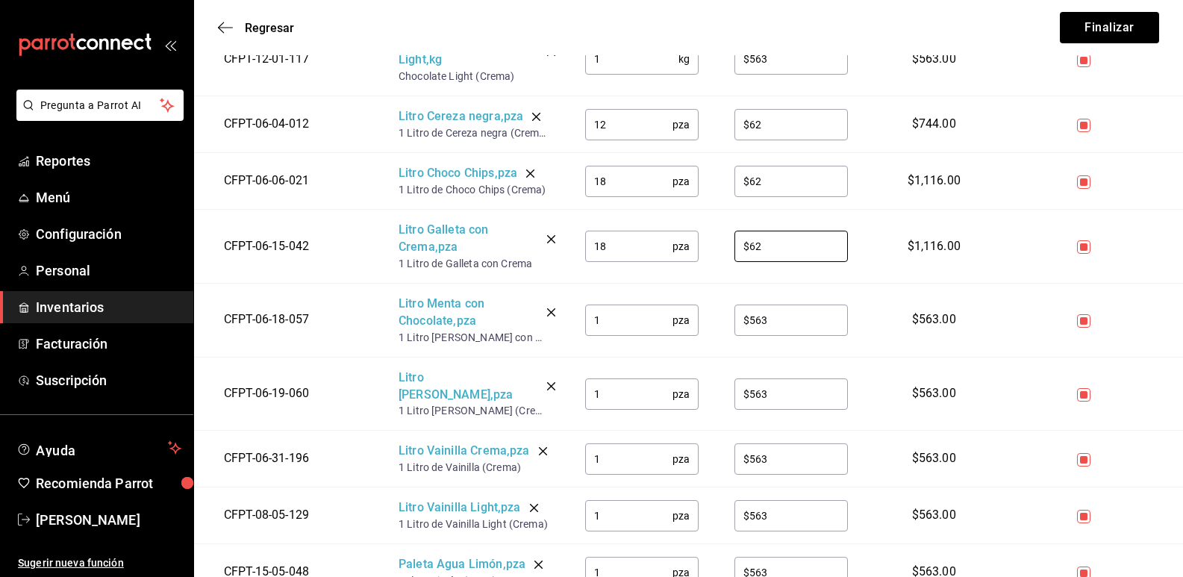
type input "$62"
click at [612, 328] on input "1" at bounding box center [628, 320] width 87 height 30
type input "12"
type input "$62"
drag, startPoint x: 619, startPoint y: 383, endPoint x: 559, endPoint y: 381, distance: 60.5
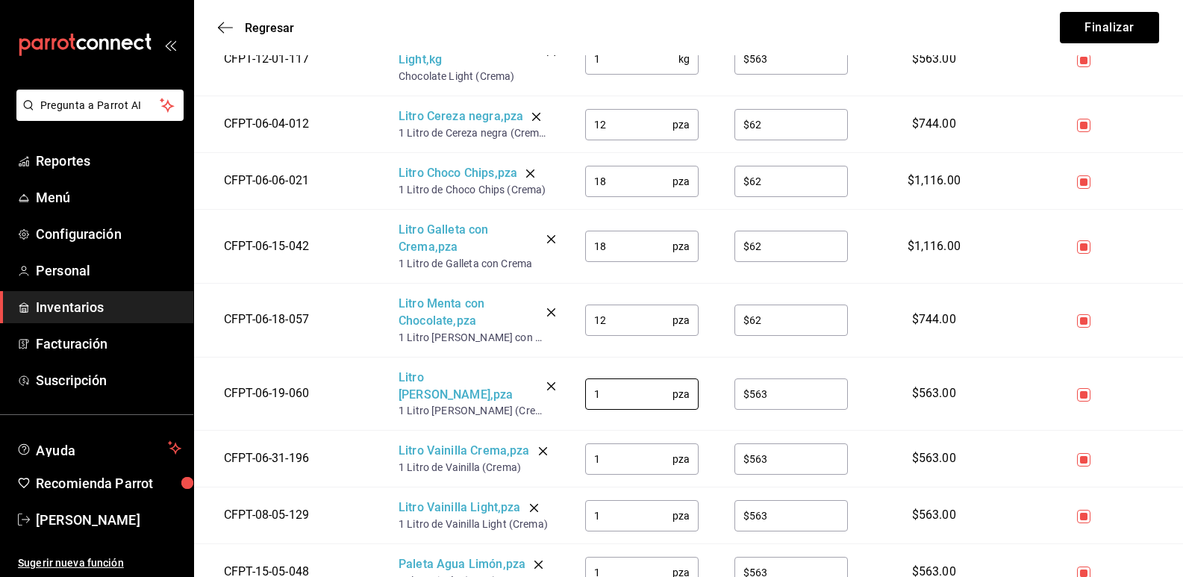
click at [559, 381] on tr "CFPT-06-19-060 Litro [PERSON_NAME] , pza 1 Litro [PERSON_NAME] (Crema) 1 pza ​ …" at bounding box center [688, 394] width 989 height 74
type input "24"
type input "$62"
click at [616, 452] on input "1" at bounding box center [628, 459] width 87 height 30
type input "18"
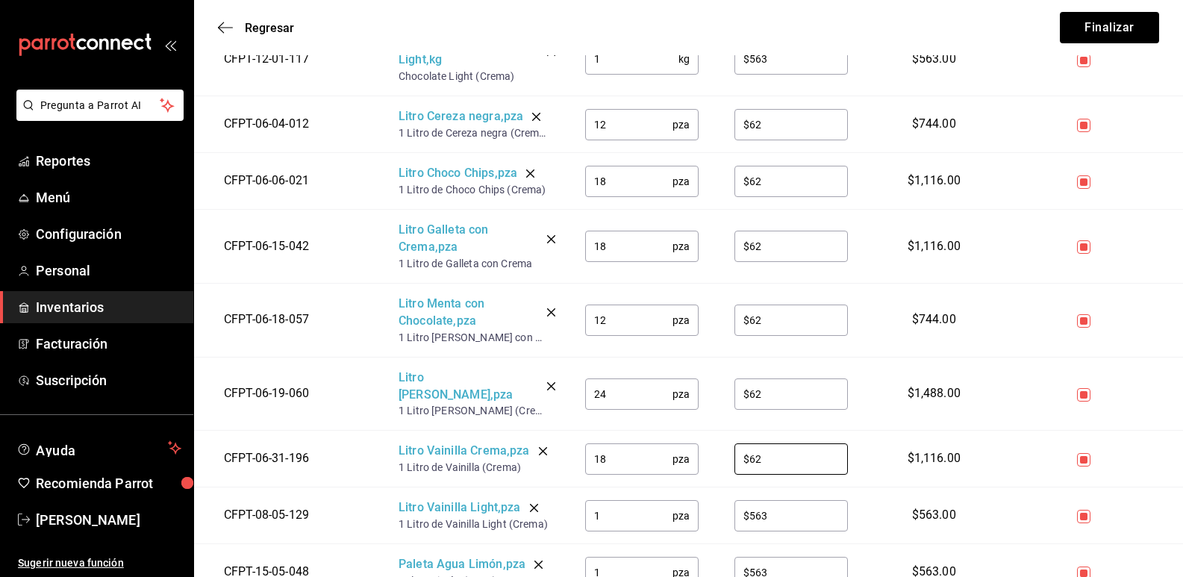
type input "$62"
click at [614, 505] on input "1" at bounding box center [628, 516] width 87 height 30
type input "12"
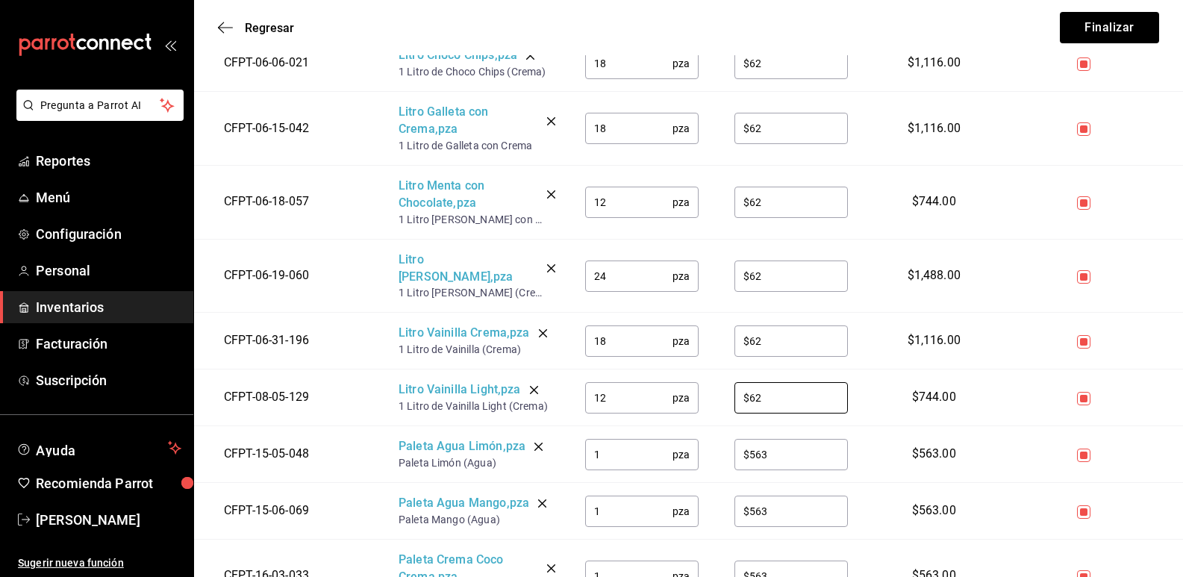
scroll to position [1642, 0]
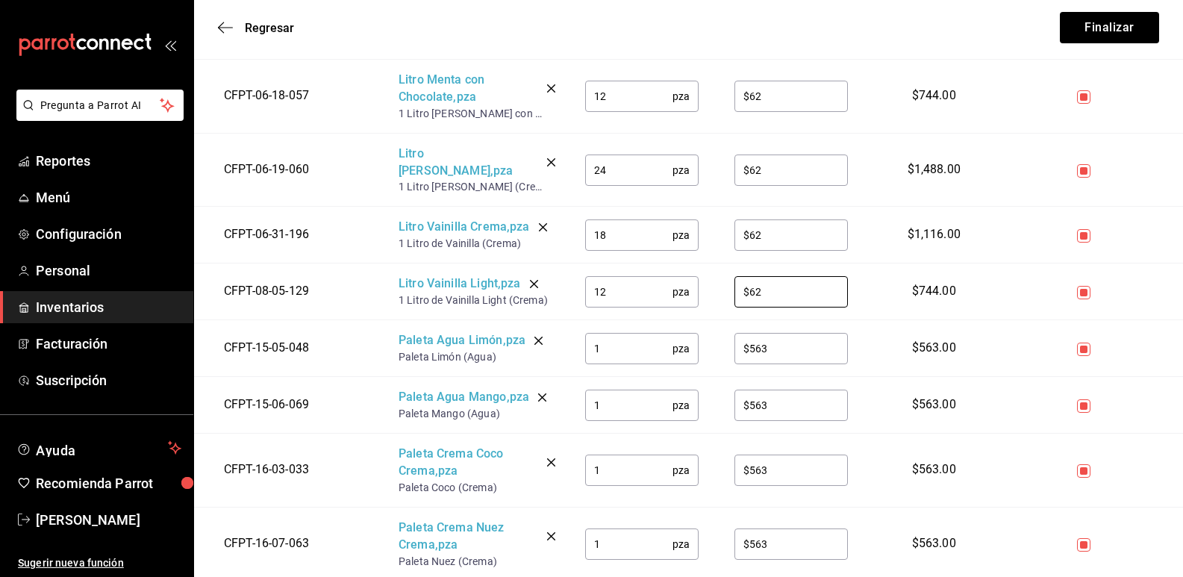
type input "$62"
drag, startPoint x: 629, startPoint y: 342, endPoint x: 588, endPoint y: 336, distance: 41.5
click at [588, 336] on input "1" at bounding box center [628, 349] width 87 height 30
type input "80"
type input "$12"
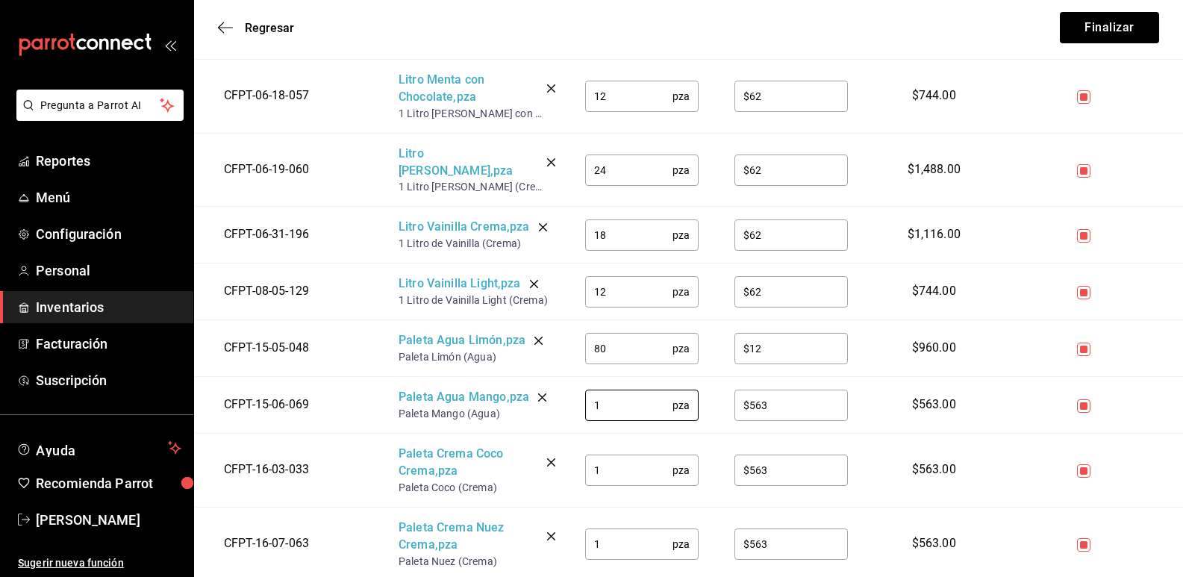
drag, startPoint x: 629, startPoint y: 391, endPoint x: 554, endPoint y: 384, distance: 75.0
click at [554, 384] on tr "CFPT-15-06-069 Paleta Agua Mango , pza Paleta Mango (Agua) 1 pza ​ $563 ​ $563.…" at bounding box center [688, 405] width 989 height 57
type input "80"
type input "$12"
drag, startPoint x: 616, startPoint y: 465, endPoint x: 565, endPoint y: 457, distance: 52.1
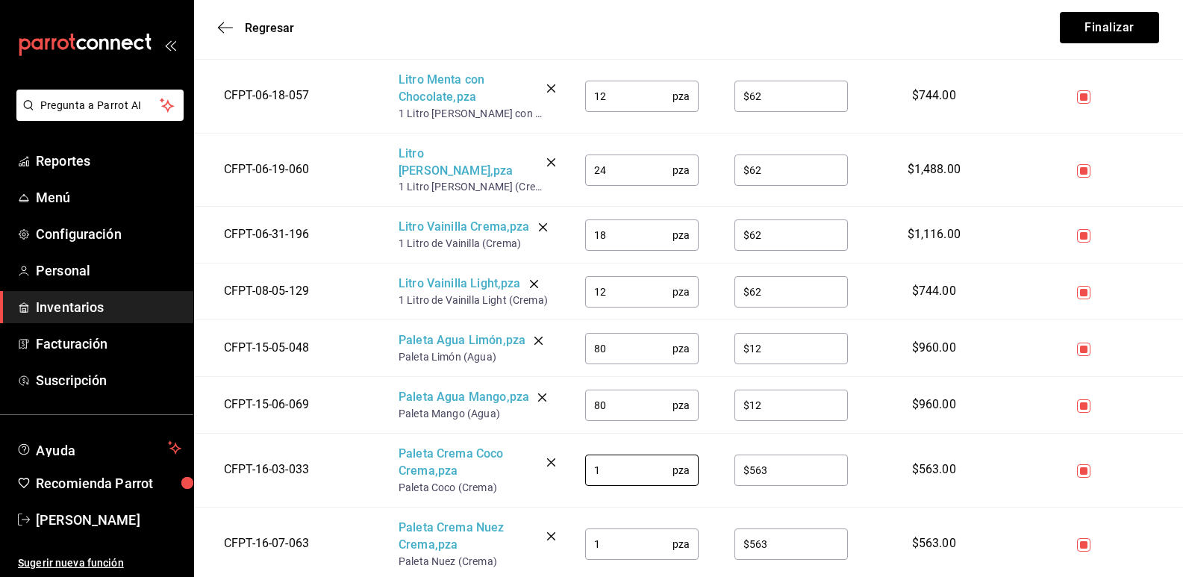
click at [565, 457] on tr "CFPT-16-03-033 Paleta Crema Coco Crema , pza Paleta Coco (Crema) 1 pza ​ $563 ​…" at bounding box center [688, 471] width 989 height 74
type input "60"
type input "$14"
drag, startPoint x: 618, startPoint y: 528, endPoint x: 572, endPoint y: 524, distance: 46.4
click at [572, 524] on td "1 pza ​" at bounding box center [641, 544] width 149 height 74
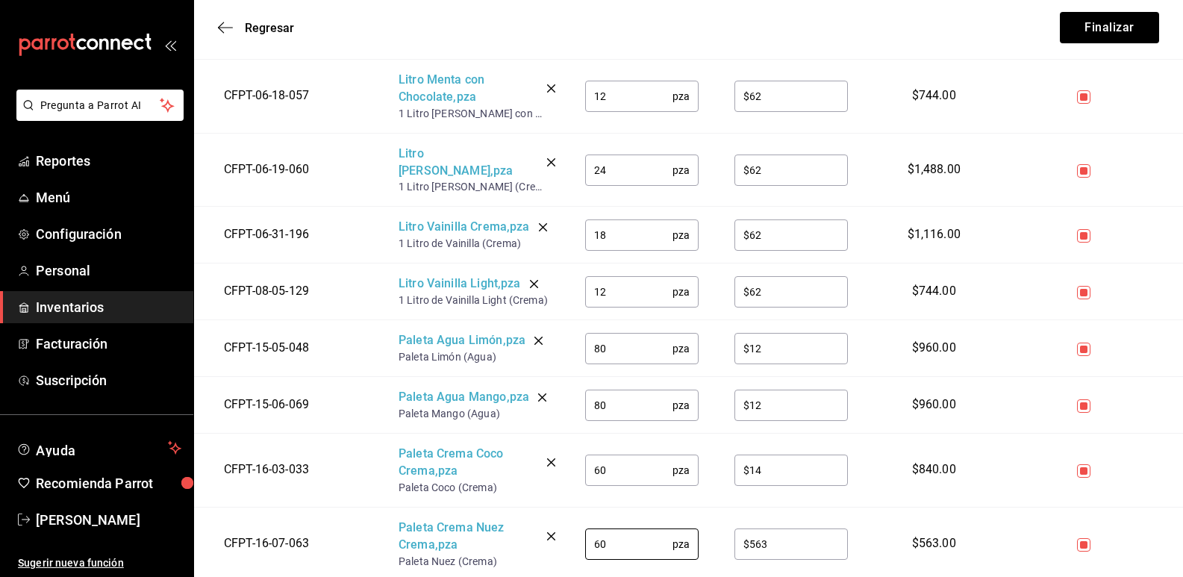
type input "60"
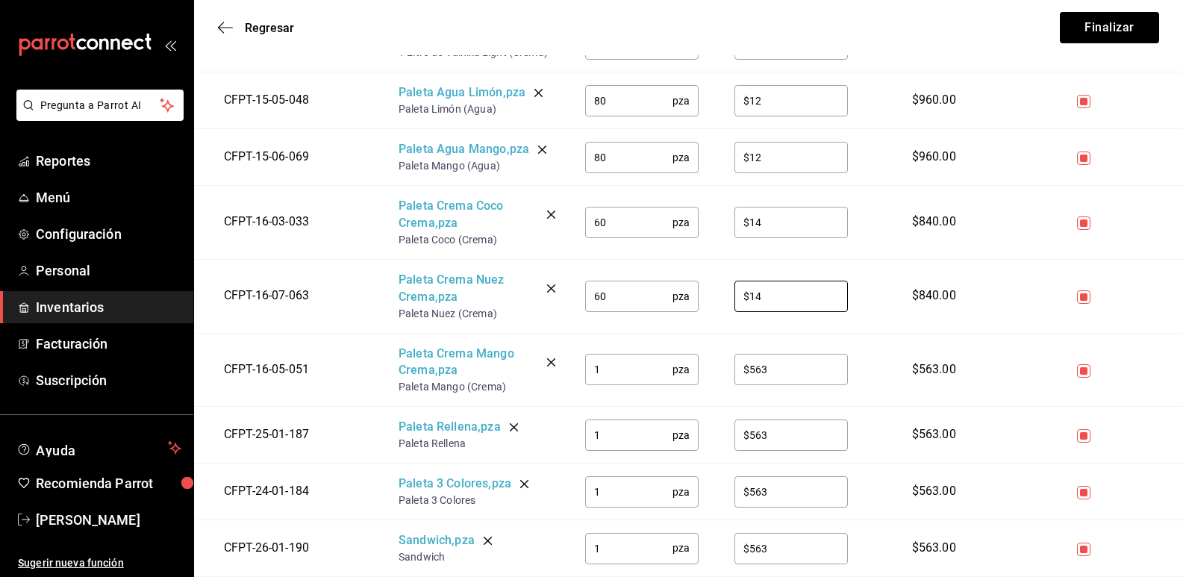
scroll to position [1940, 0]
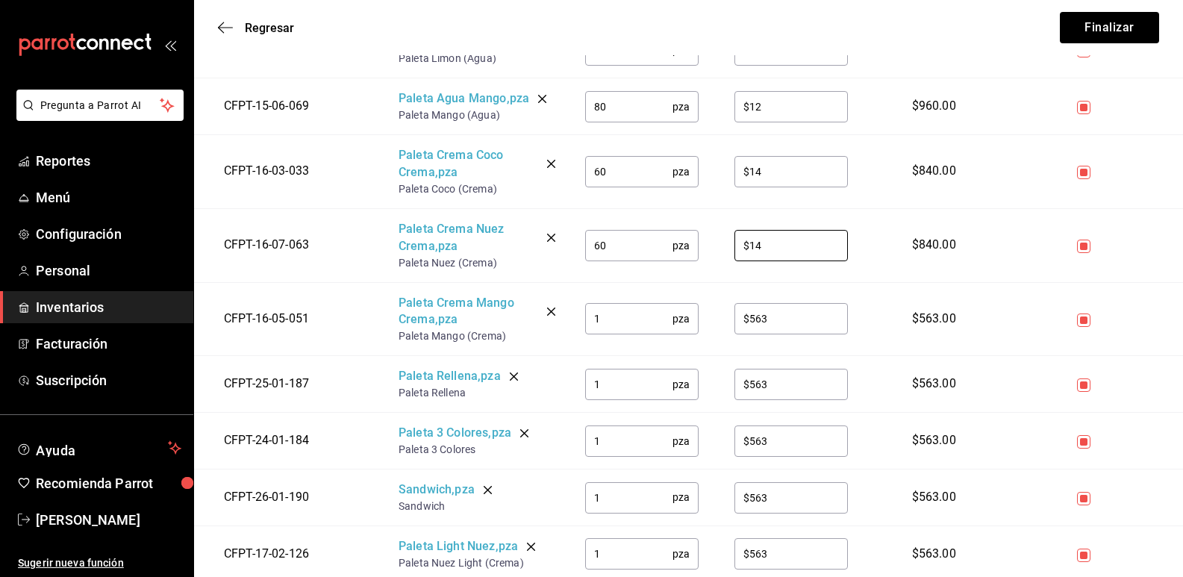
type input "$14"
drag, startPoint x: 625, startPoint y: 299, endPoint x: 582, endPoint y: 300, distance: 42.5
click at [582, 300] on td "1 pza ​" at bounding box center [641, 319] width 149 height 74
type input "40"
type input "$14"
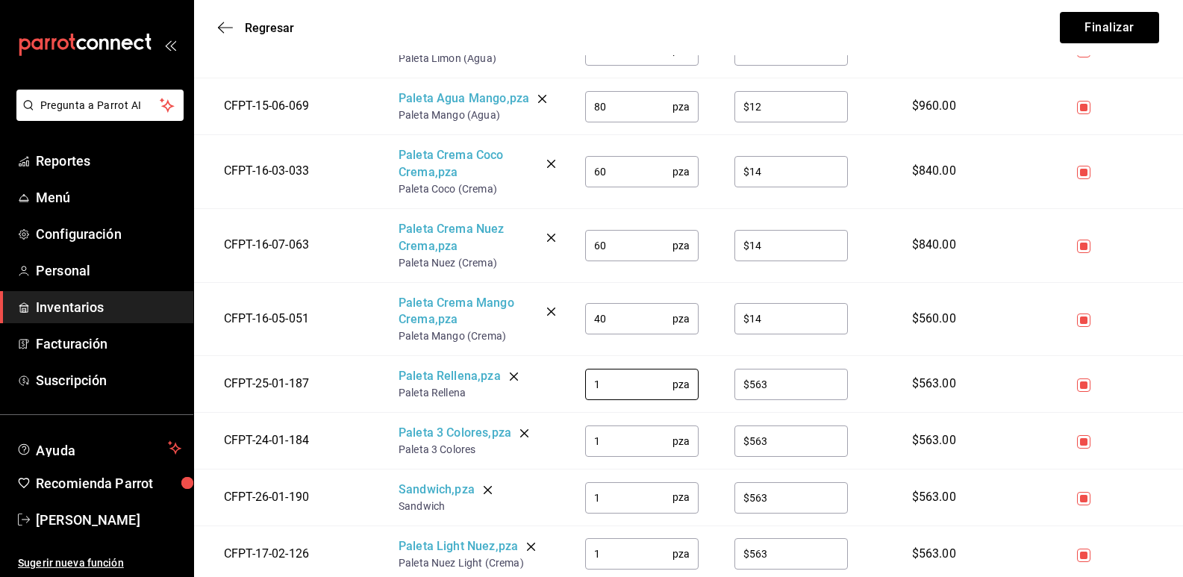
drag, startPoint x: 609, startPoint y: 372, endPoint x: 549, endPoint y: 365, distance: 60.1
click at [549, 365] on tr "CFPT-25-01-187 Paleta Rellena , pza Paleta Rellena 1 pza ​ $563 ​ $563.00" at bounding box center [688, 384] width 989 height 57
type input "40"
type input "$14"
drag, startPoint x: 621, startPoint y: 430, endPoint x: 568, endPoint y: 422, distance: 53.6
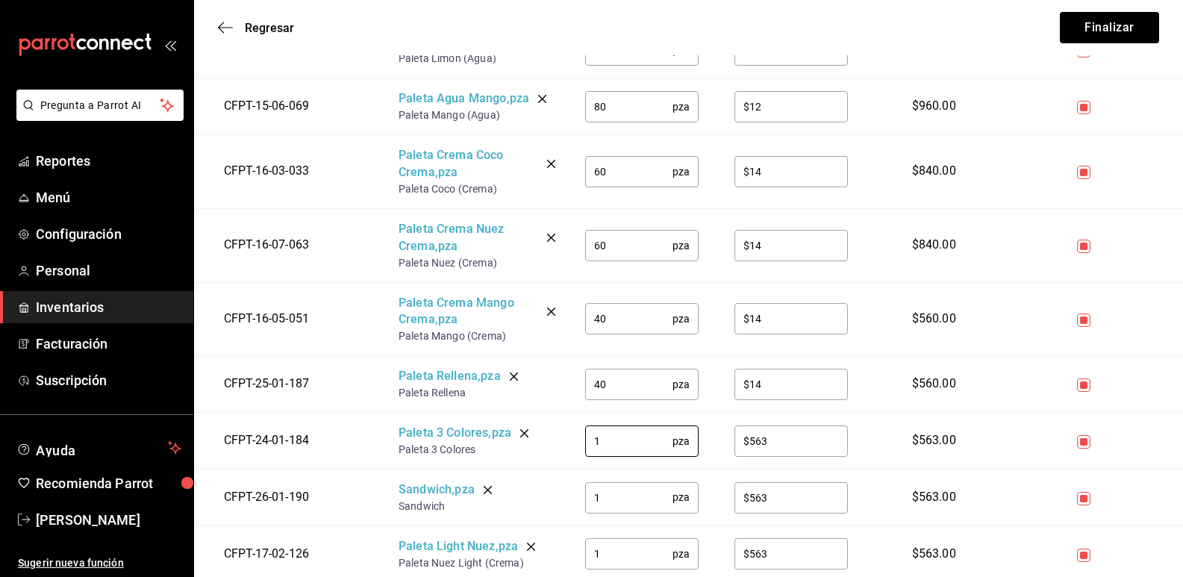
click at [568, 422] on td "1 pza ​" at bounding box center [641, 441] width 149 height 57
type input "60"
type input "$14"
click at [621, 490] on input "1" at bounding box center [628, 497] width 87 height 30
type input "100"
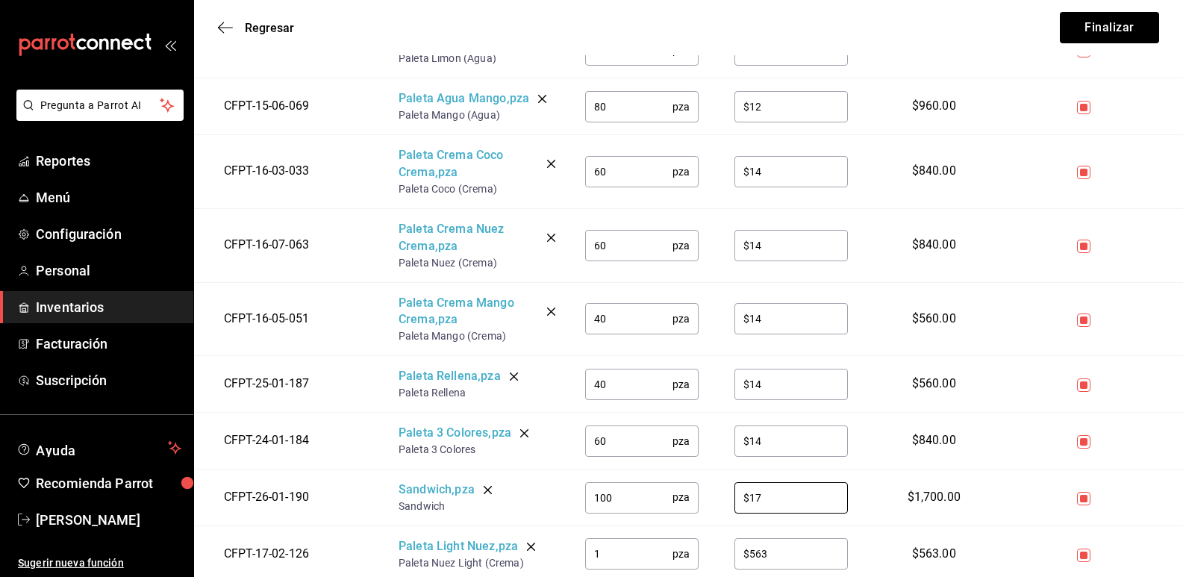
type input "$17"
drag, startPoint x: 623, startPoint y: 544, endPoint x: 569, endPoint y: 539, distance: 54.7
click at [569, 539] on td "1 pza ​" at bounding box center [641, 553] width 149 height 57
type input "40"
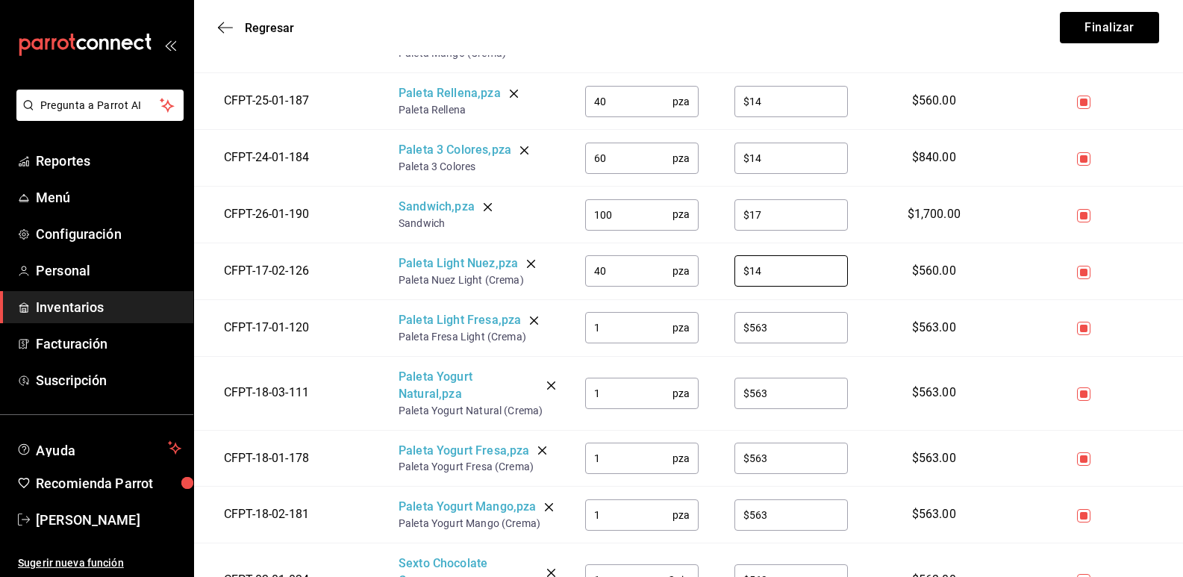
scroll to position [2313, 0]
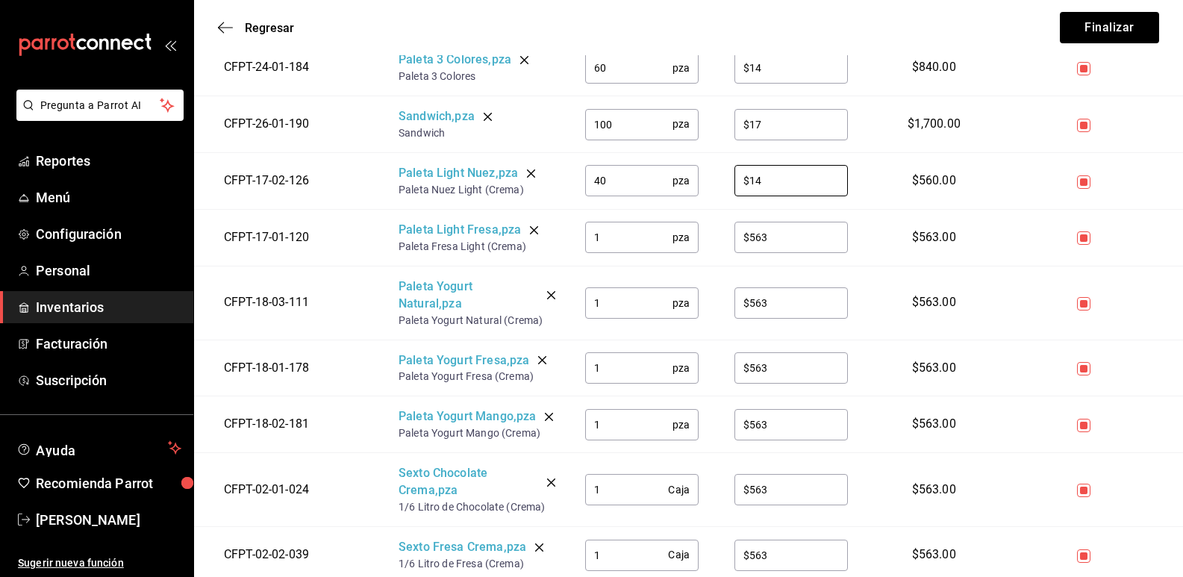
type input "$14"
type input "60"
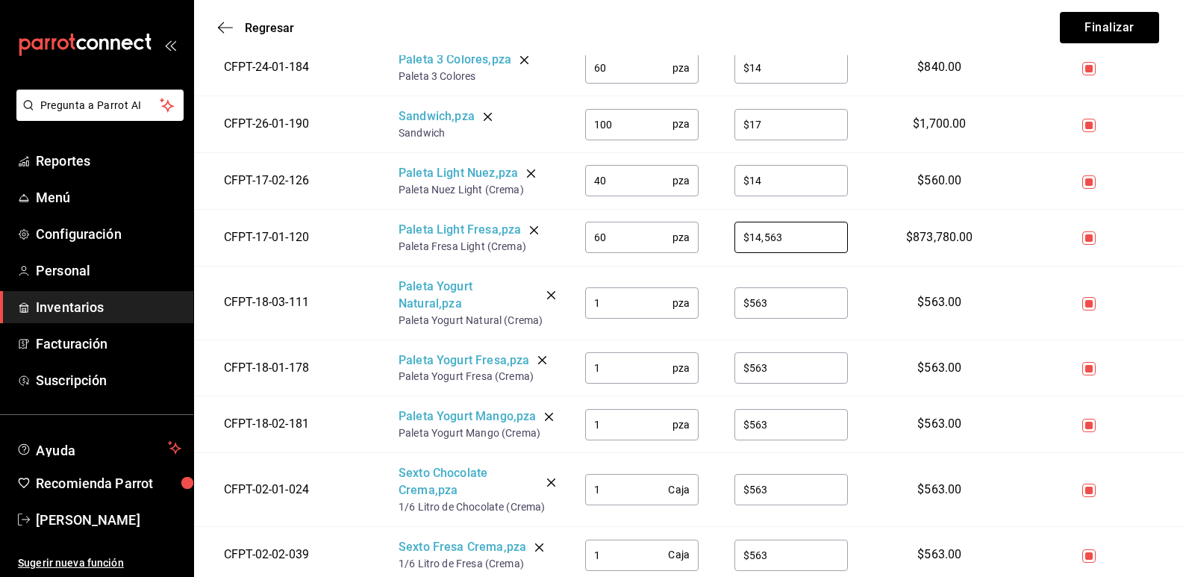
drag, startPoint x: 621, startPoint y: 223, endPoint x: 578, endPoint y: 225, distance: 42.6
click at [580, 219] on td "60 pza ​" at bounding box center [641, 237] width 149 height 57
type input "$14,563"
drag, startPoint x: 608, startPoint y: 293, endPoint x: 580, endPoint y: 289, distance: 28.6
click at [580, 289] on td "1 pza ​" at bounding box center [641, 303] width 149 height 74
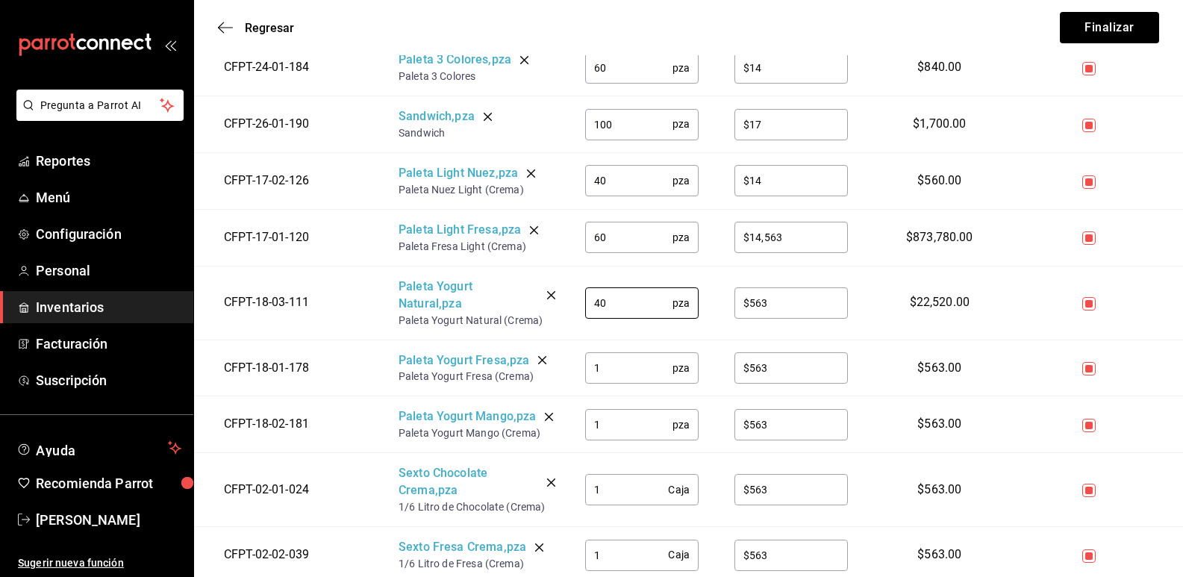
type input "40"
type input "$14"
drag, startPoint x: 628, startPoint y: 352, endPoint x: 531, endPoint y: 343, distance: 96.7
click at [540, 343] on tr "CFPT-18-01-178 Paleta Yogurt Fresa , pza Paleta Yogurt Fresa (Crema) 1 pza ​ $5…" at bounding box center [688, 368] width 989 height 57
type input "40"
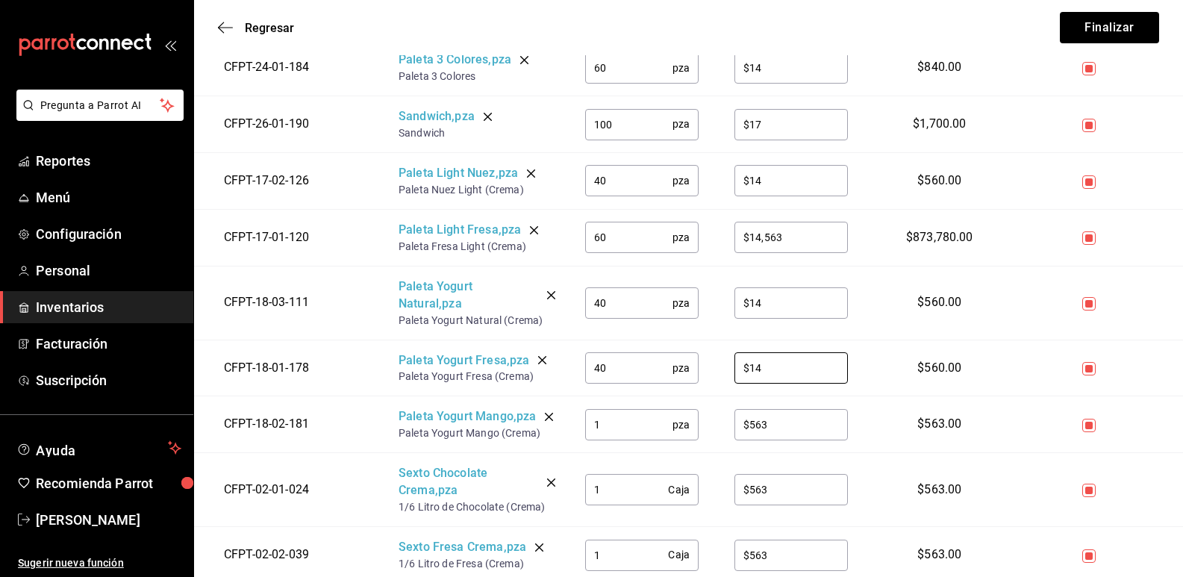
type input "$14"
drag, startPoint x: 609, startPoint y: 421, endPoint x: 511, endPoint y: 413, distance: 98.1
click at [511, 413] on tr "CFPT-18-02-181 Paleta Yogurt Mango , pza Paleta Yogurt Mango (Crema) 1 pza ​ $5…" at bounding box center [688, 424] width 989 height 57
type input "40"
type input "$14"
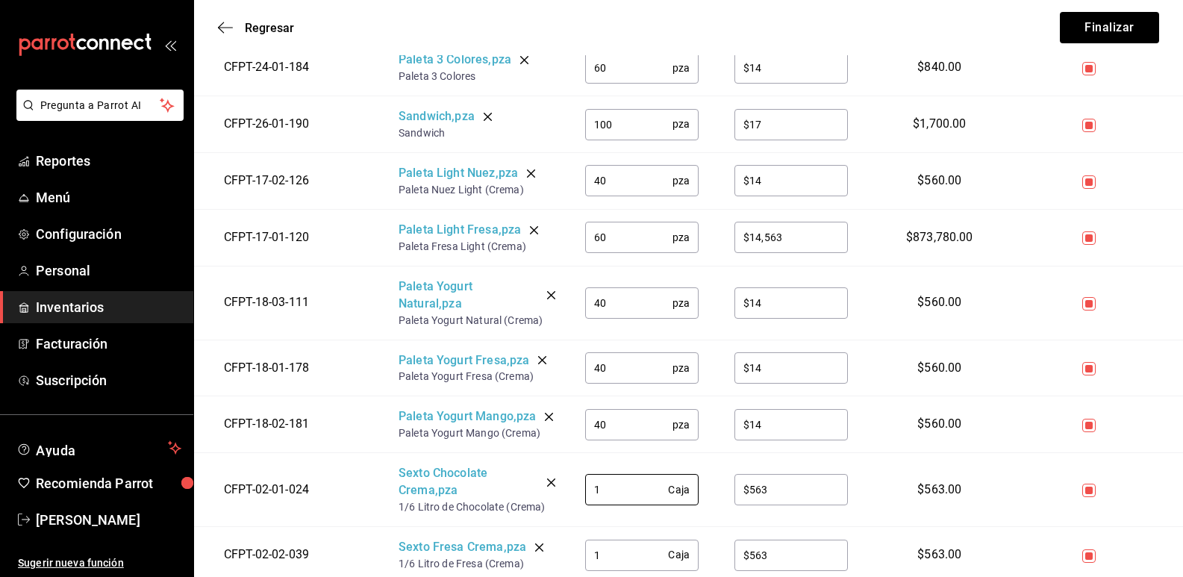
drag, startPoint x: 616, startPoint y: 485, endPoint x: 575, endPoint y: 483, distance: 41.8
click at [575, 483] on td "1 Caja ​" at bounding box center [641, 490] width 149 height 74
type input "5"
type input "$15"
drag, startPoint x: 613, startPoint y: 551, endPoint x: 584, endPoint y: 549, distance: 29.9
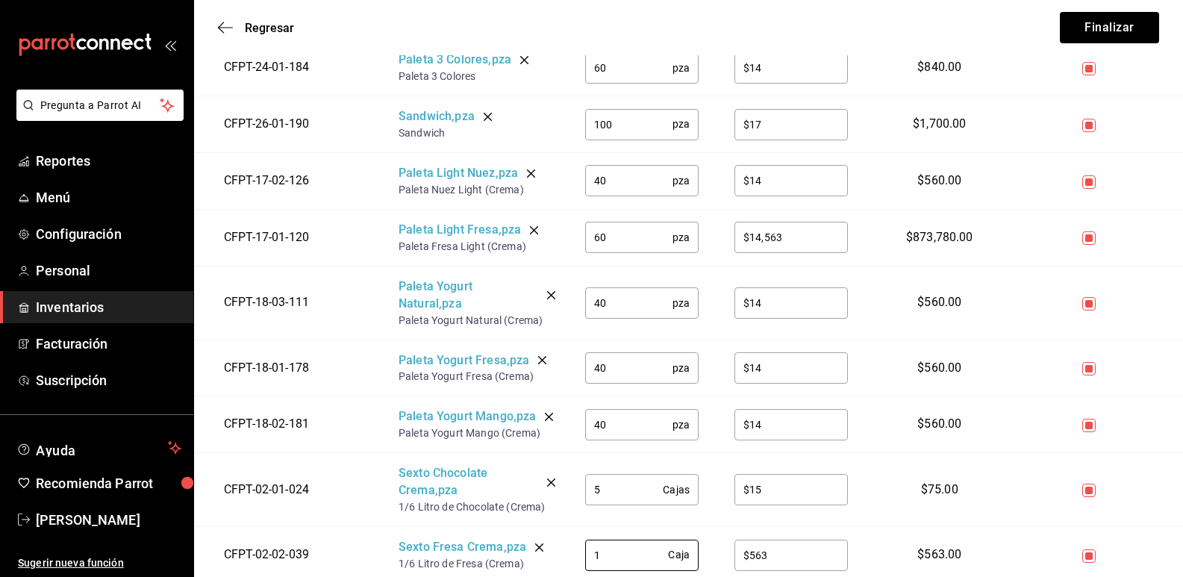
click at [584, 549] on td "1 Caja ​" at bounding box center [641, 555] width 149 height 57
type input "5"
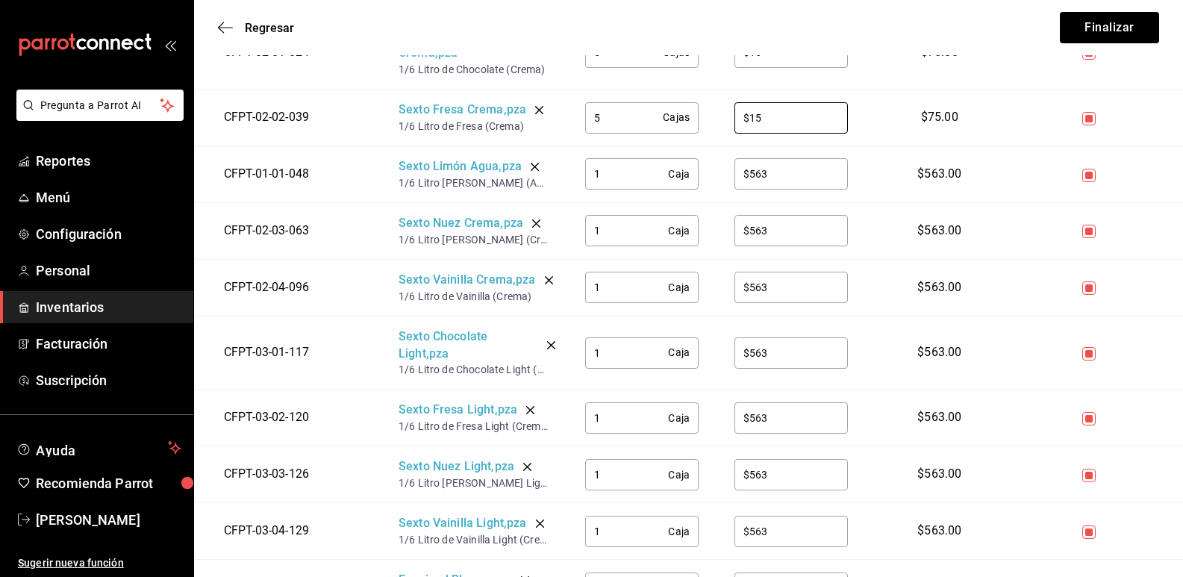
scroll to position [2761, 0]
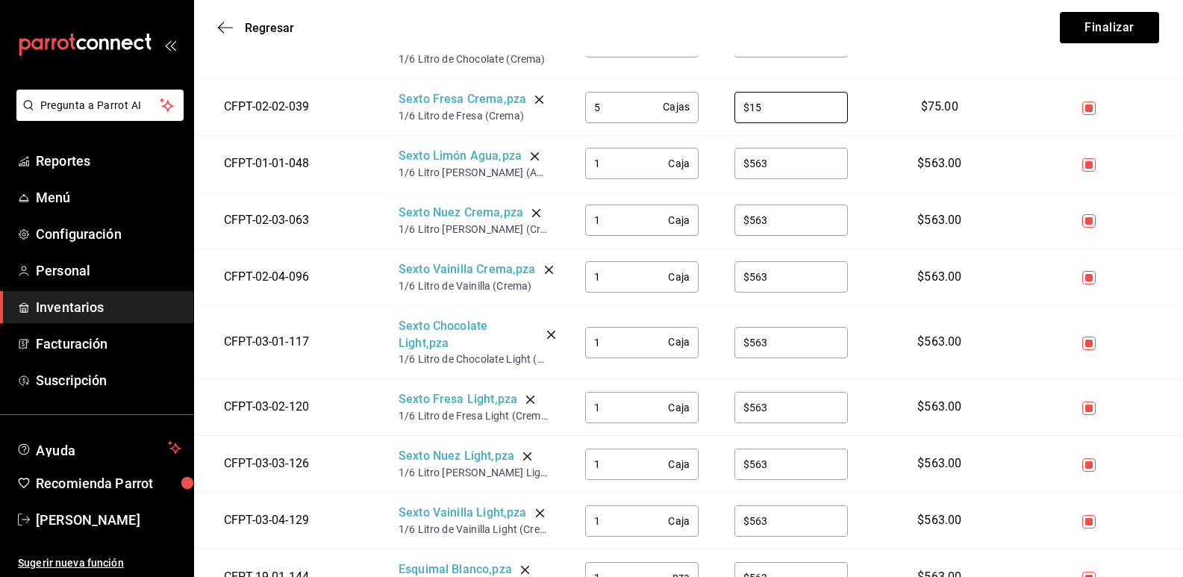
type input "$15"
drag, startPoint x: 607, startPoint y: 169, endPoint x: 571, endPoint y: 163, distance: 36.2
click at [571, 163] on td "1 Caja ​" at bounding box center [641, 163] width 149 height 57
type input "5"
type input "$15"
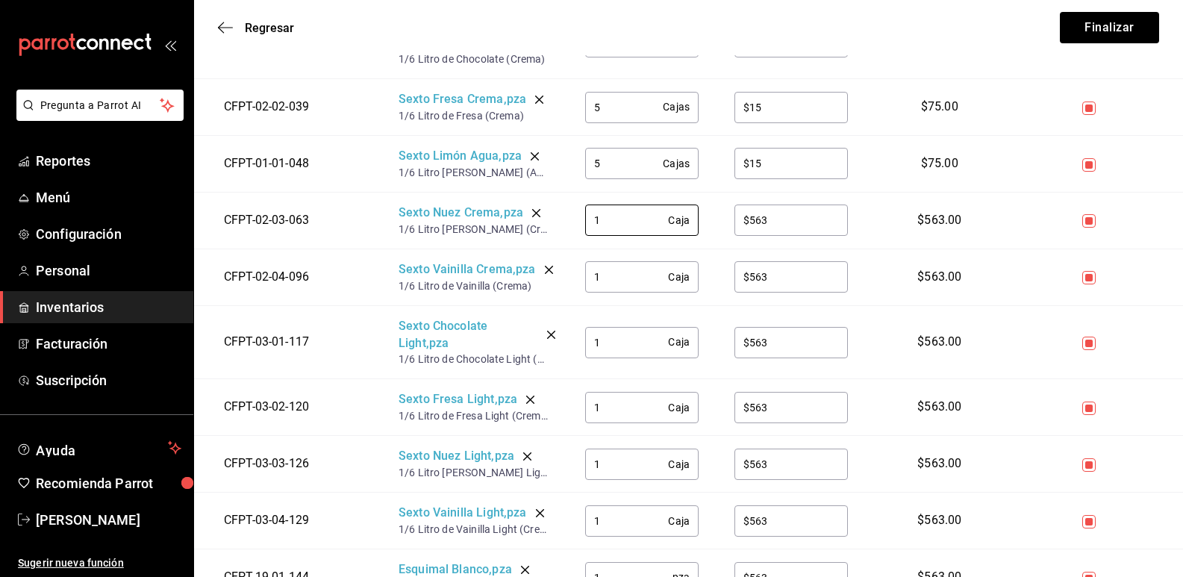
drag, startPoint x: 604, startPoint y: 219, endPoint x: 581, endPoint y: 219, distance: 23.1
click at [581, 219] on td "1 Caja ​" at bounding box center [641, 220] width 149 height 57
type input "5"
type input "$15"
drag, startPoint x: 616, startPoint y: 278, endPoint x: 582, endPoint y: 275, distance: 33.7
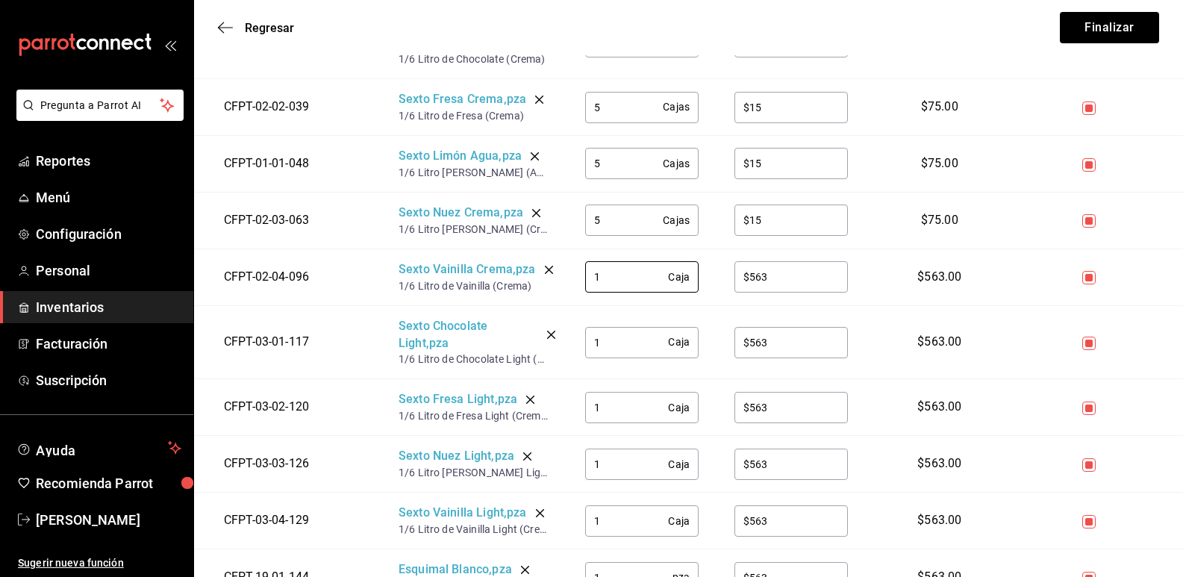
click at [582, 275] on td "1 Caja ​" at bounding box center [641, 276] width 149 height 57
type input "5"
type input "$15"
drag, startPoint x: 607, startPoint y: 345, endPoint x: 575, endPoint y: 342, distance: 33.0
click at [575, 342] on td "1 Caja ​" at bounding box center [641, 342] width 149 height 74
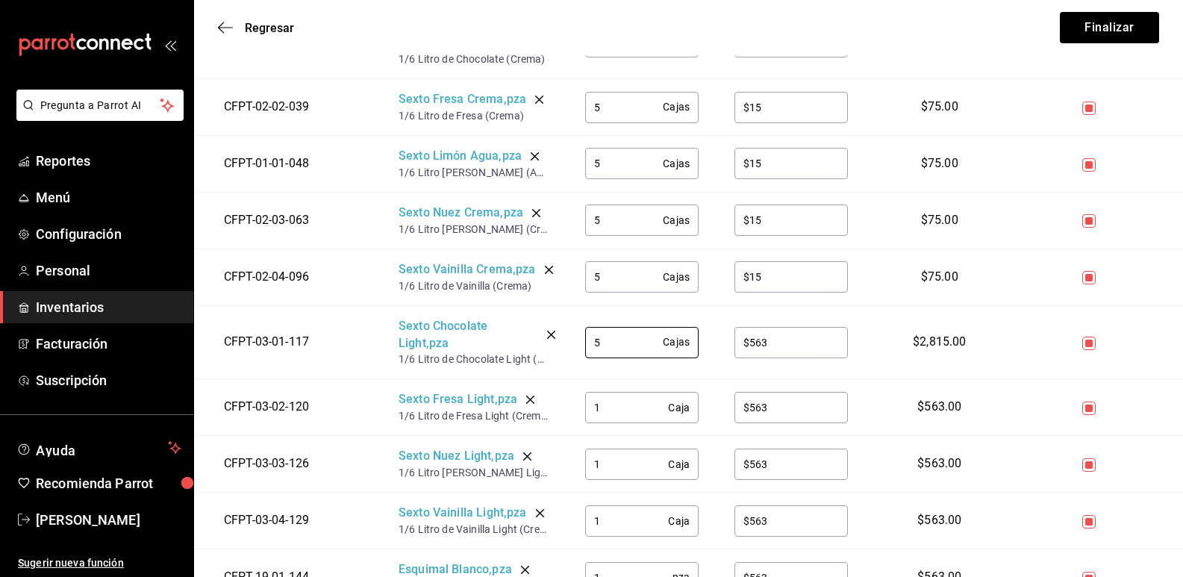
type input "5"
type input "$15"
drag, startPoint x: 611, startPoint y: 410, endPoint x: 593, endPoint y: 409, distance: 18.7
click at [593, 409] on input "1" at bounding box center [626, 408] width 83 height 30
type input "5"
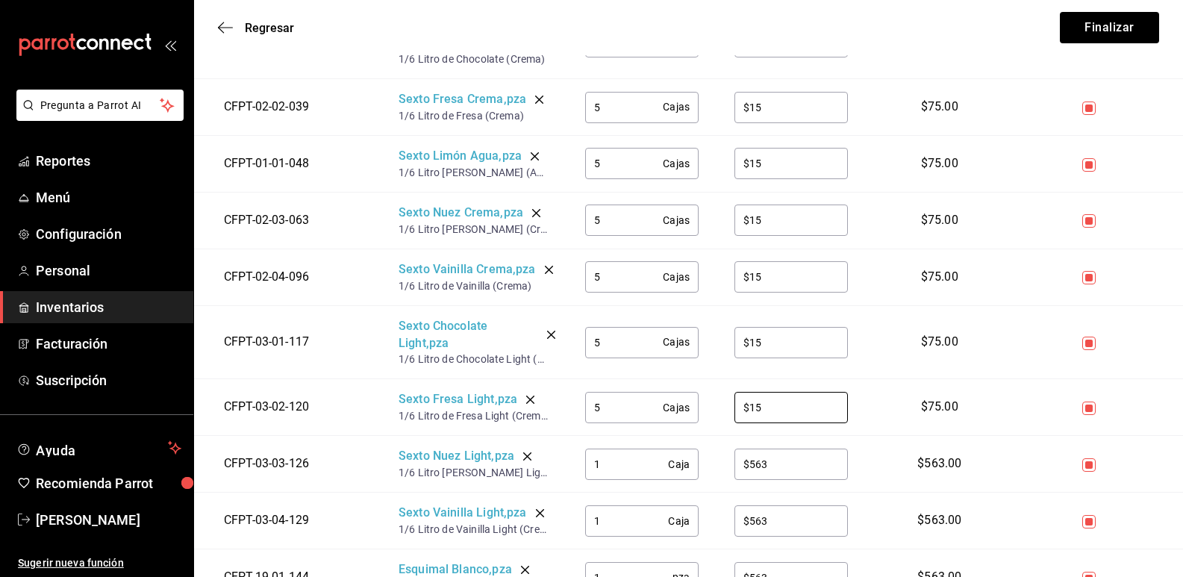
type input "$15"
drag, startPoint x: 622, startPoint y: 461, endPoint x: 562, endPoint y: 449, distance: 61.6
click at [563, 452] on tr "CFPT-03-03-126 Sexto Nuez Light , pza 1/6 Litro [PERSON_NAME] Light (Crema) 1 C…" at bounding box center [688, 464] width 989 height 57
type input "5"
type input "$15"
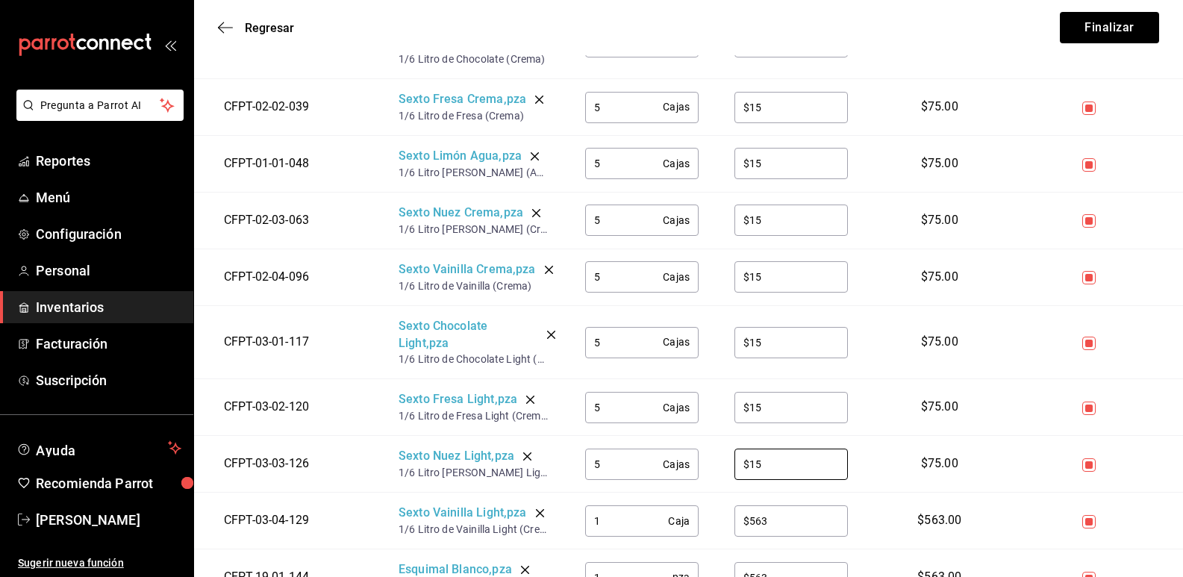
drag, startPoint x: 607, startPoint y: 521, endPoint x: 555, endPoint y: 516, distance: 51.7
click at [555, 516] on tr "CFPT-03-04-129 Sexto Vainilla Light , pza 1/6 Litro de Vainilla Light (Crema) 1…" at bounding box center [688, 521] width 989 height 57
type input "5"
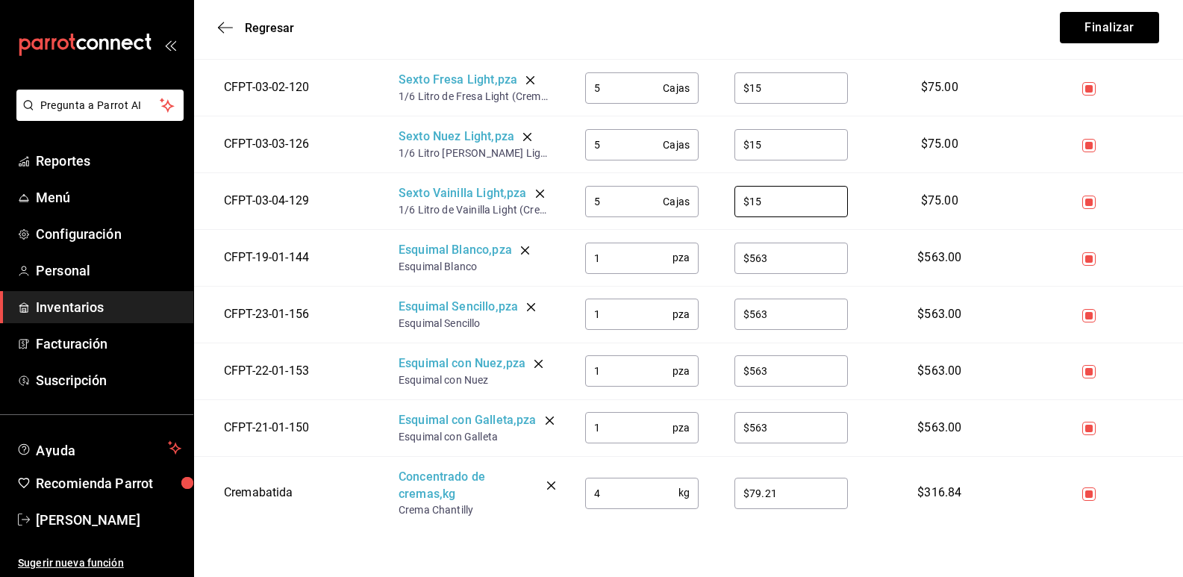
scroll to position [3099, 0]
type input "$15"
drag, startPoint x: 609, startPoint y: 255, endPoint x: 575, endPoint y: 238, distance: 37.7
click at [575, 238] on td "1 pza ​" at bounding box center [641, 258] width 149 height 57
drag, startPoint x: 612, startPoint y: 240, endPoint x: 575, endPoint y: 237, distance: 36.7
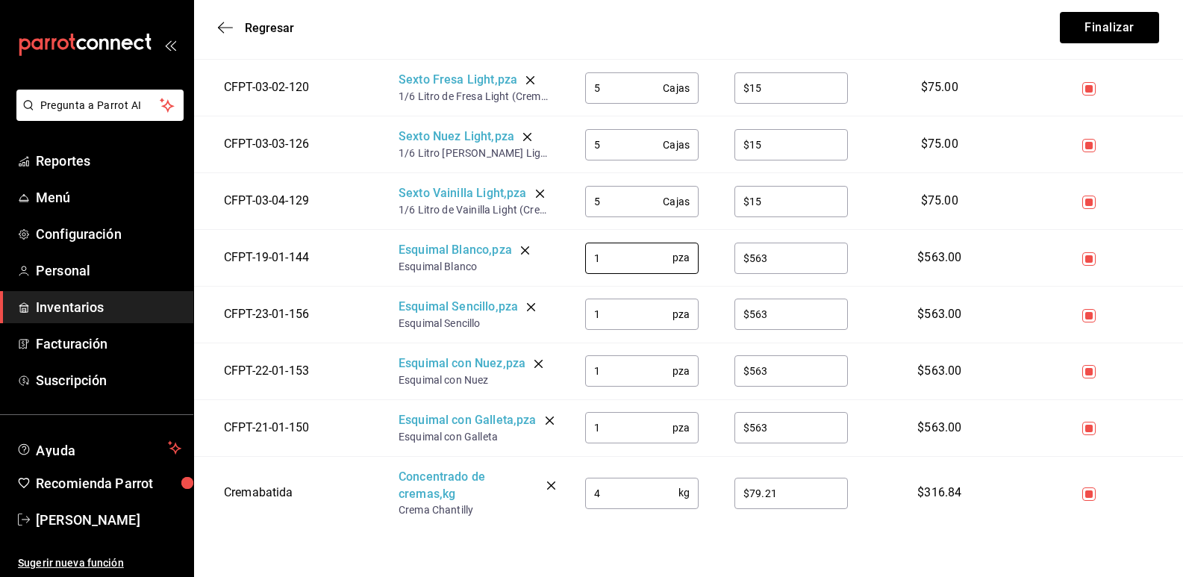
click at [575, 237] on td "1 pza ​" at bounding box center [641, 258] width 149 height 57
type input "80"
type input "$14"
drag, startPoint x: 608, startPoint y: 298, endPoint x: 575, endPoint y: 294, distance: 33.8
click at [575, 294] on td "1 pza ​" at bounding box center [641, 314] width 149 height 57
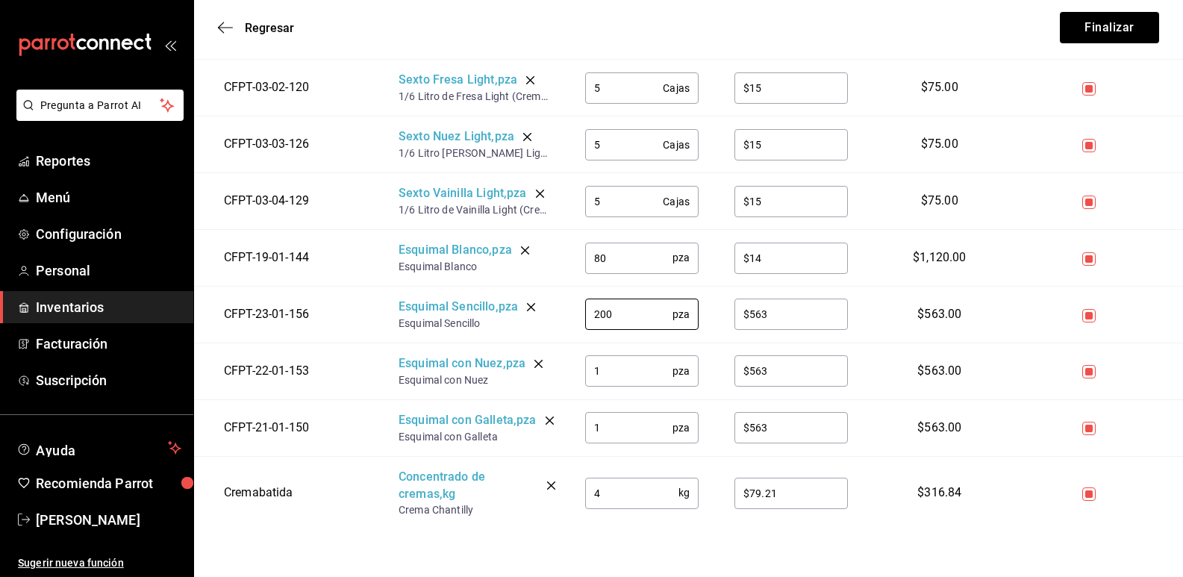
type input "200"
type input "$15.74"
drag, startPoint x: 549, startPoint y: 352, endPoint x: 536, endPoint y: 351, distance: 13.5
click at [536, 351] on tr "CFPT-22-01-153 Esquimal con Nuez , pza Esquimal con Nuez 1 pza ​ $563 ​ $563.00" at bounding box center [688, 371] width 989 height 57
type input "80"
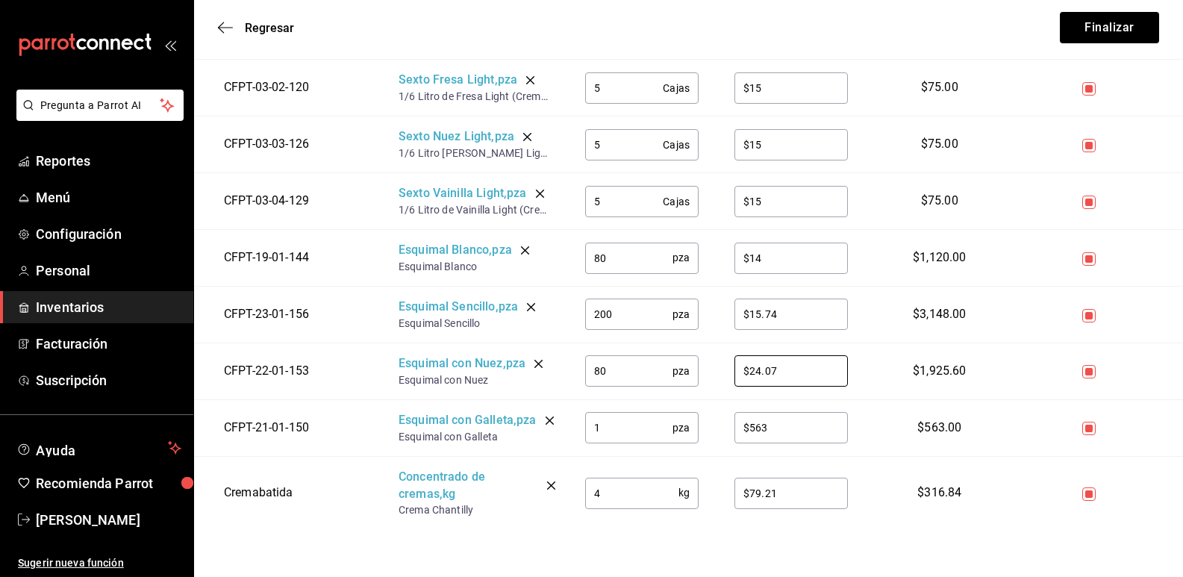
type input "$24.07"
drag, startPoint x: 613, startPoint y: 414, endPoint x: 559, endPoint y: 407, distance: 54.2
click at [559, 407] on tr "CFPT-21-01-150 Esquimal con Galleta , pza Esquimal con Galleta 1 pza ​ $563 ​ $…" at bounding box center [688, 427] width 989 height 57
type input "40"
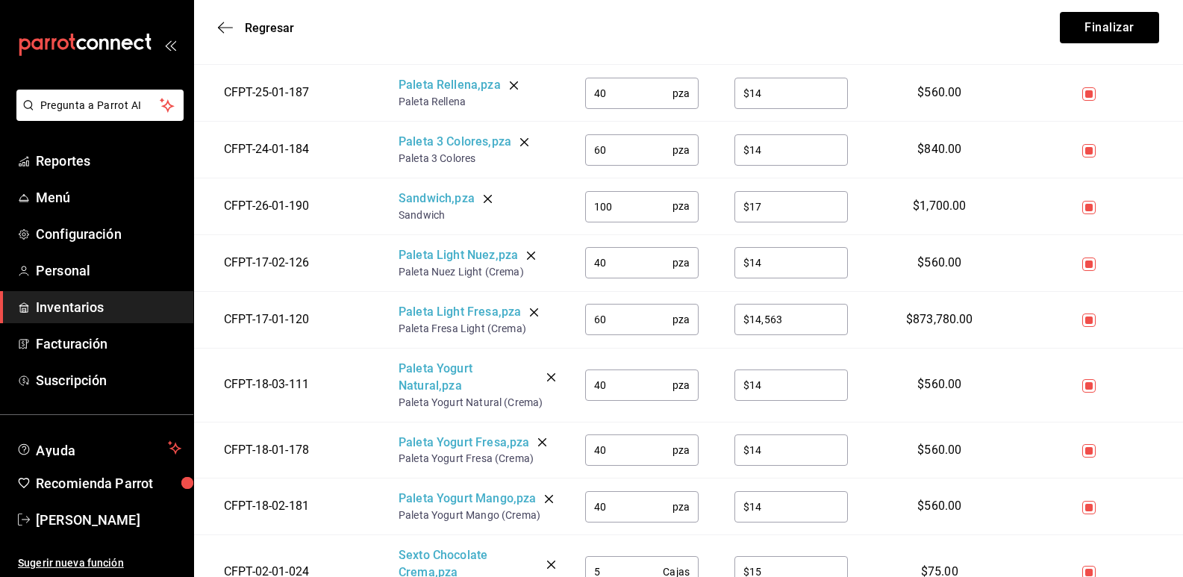
scroll to position [2239, 0]
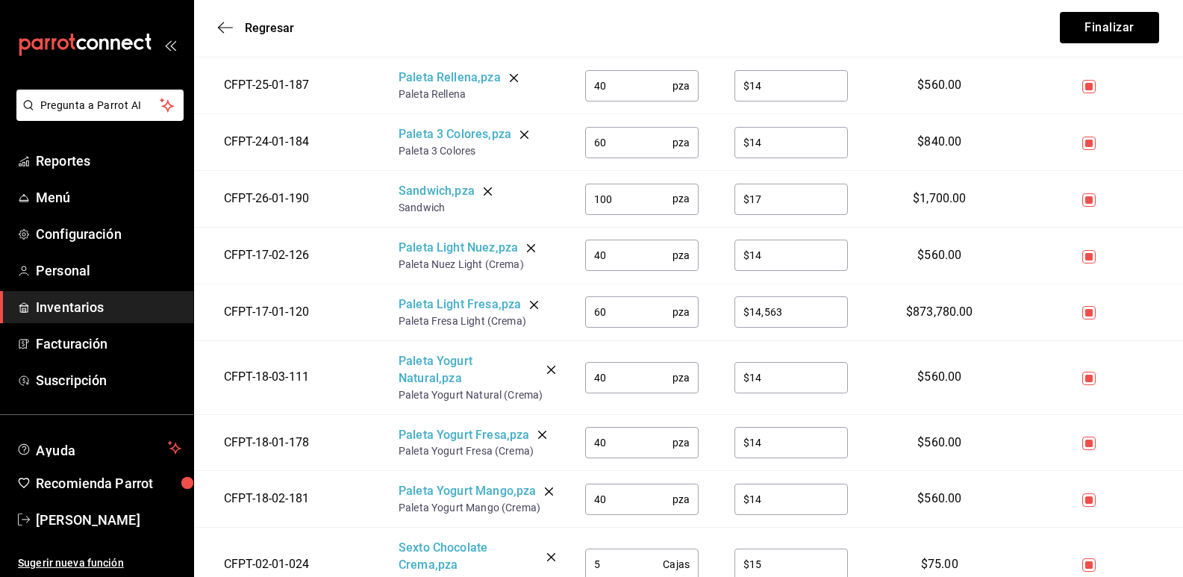
type input "$19.44"
click at [801, 299] on input "$14,563" at bounding box center [790, 312] width 113 height 30
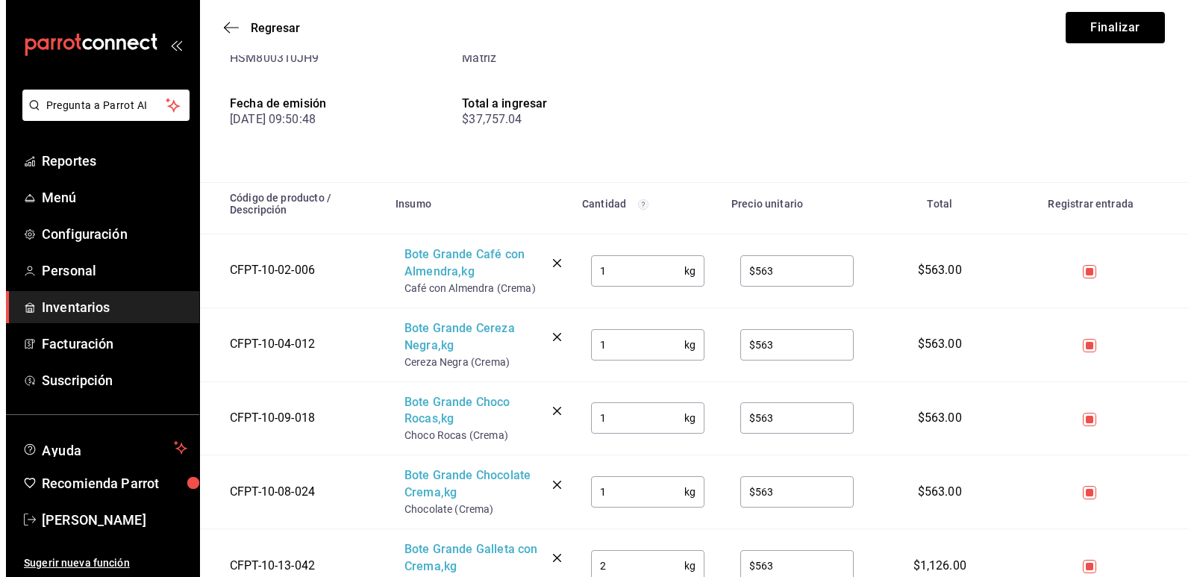
scroll to position [0, 0]
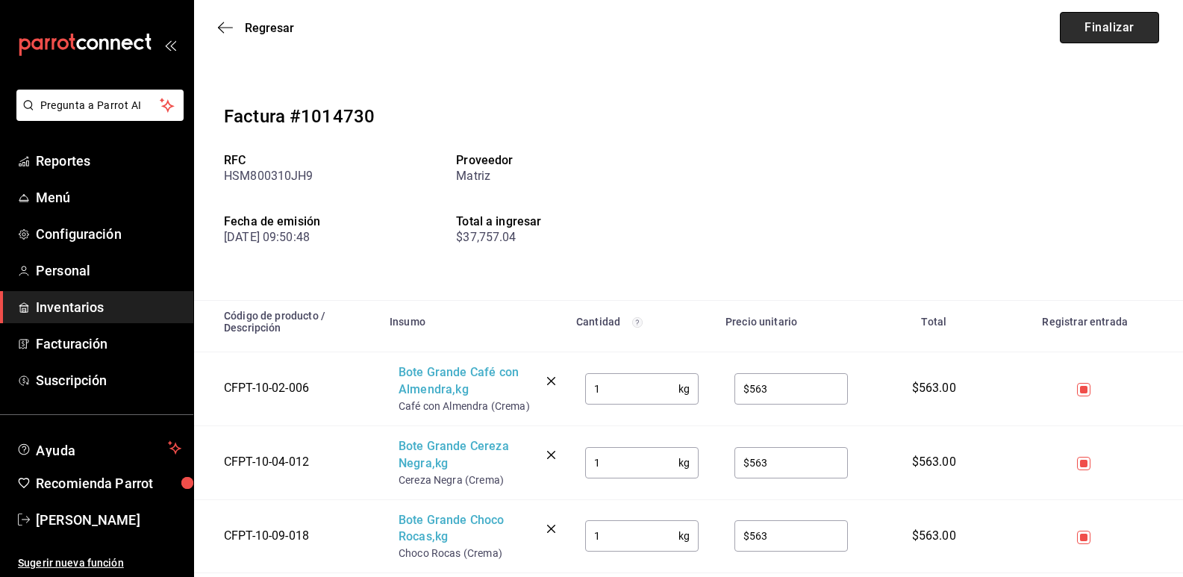
click at [1102, 27] on button "Finalizar" at bounding box center [1109, 27] width 99 height 31
type input "$14"
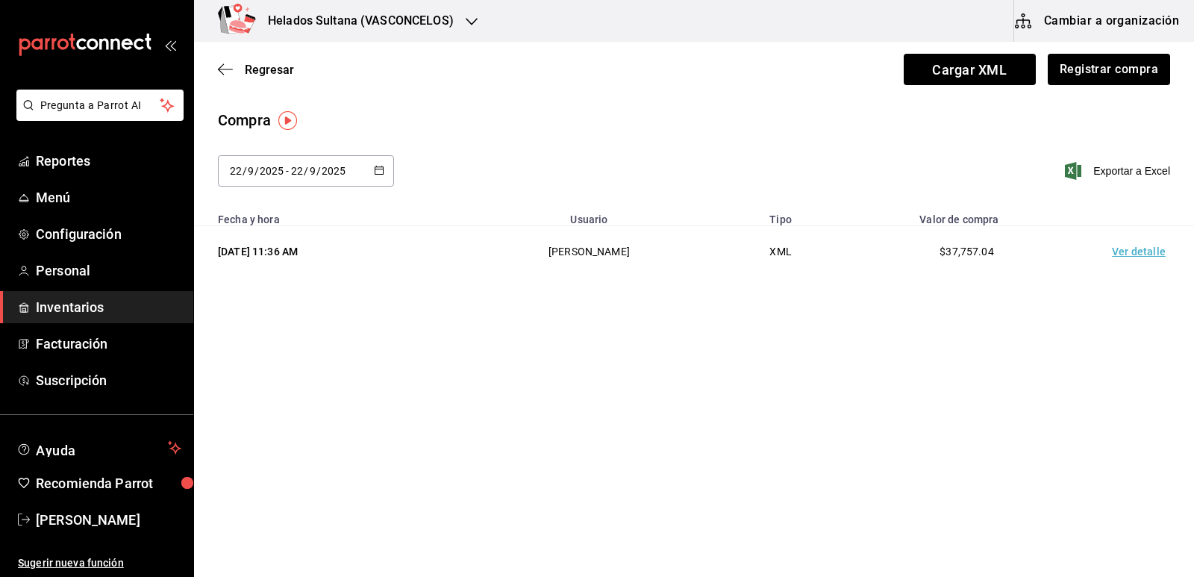
click at [60, 309] on span "Inventarios" at bounding box center [109, 307] width 146 height 20
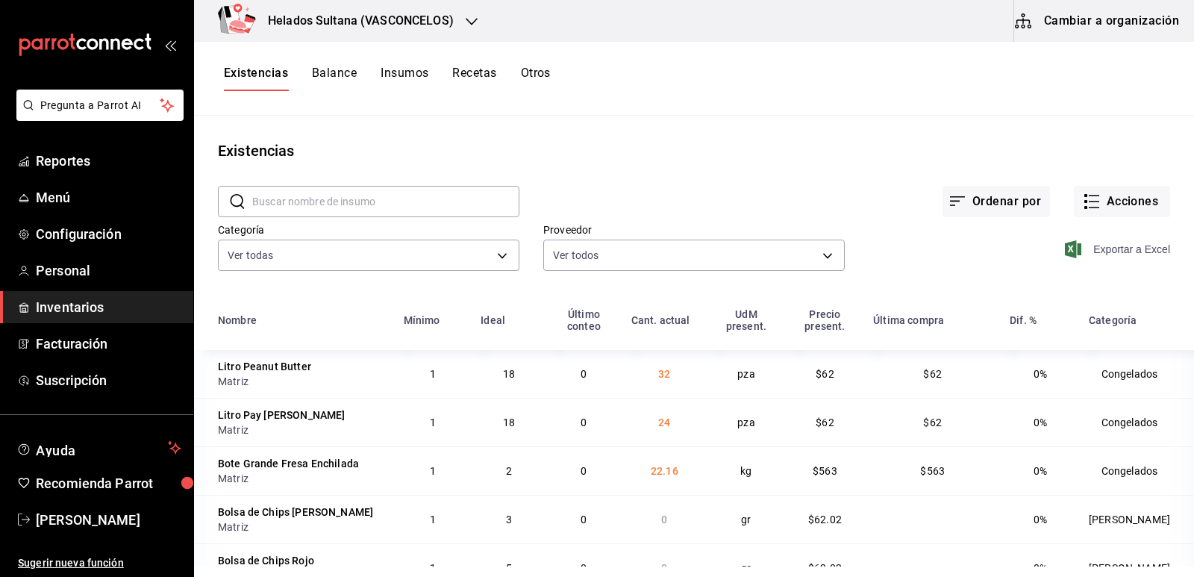
click at [1132, 246] on span "Exportar a Excel" at bounding box center [1119, 249] width 102 height 18
click at [87, 161] on span "Reportes" at bounding box center [109, 161] width 146 height 20
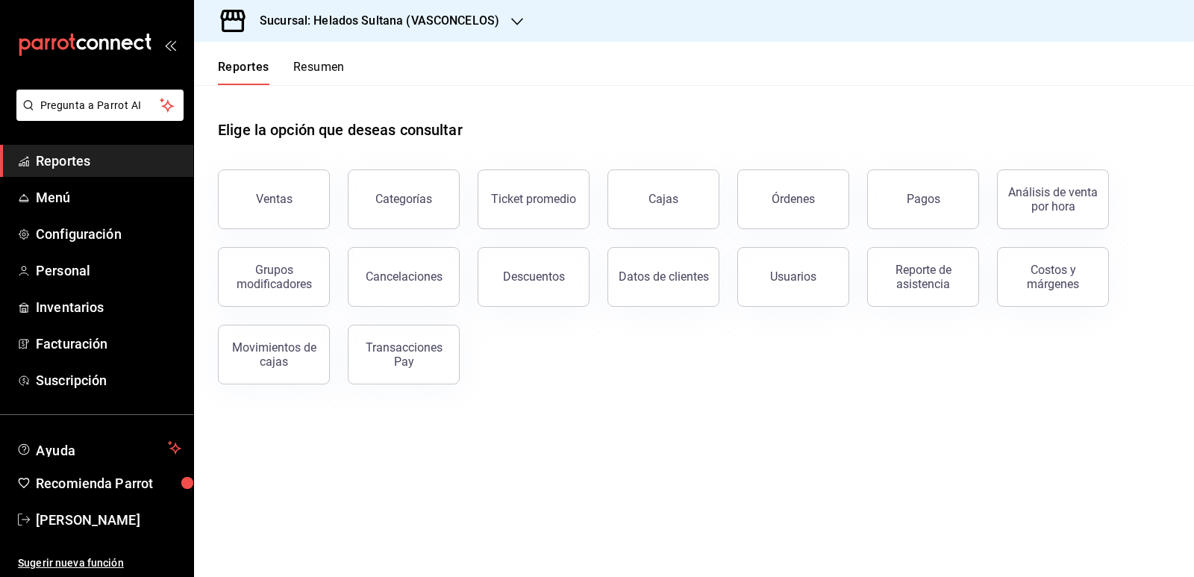
click at [321, 68] on button "Resumen" at bounding box center [318, 72] width 51 height 25
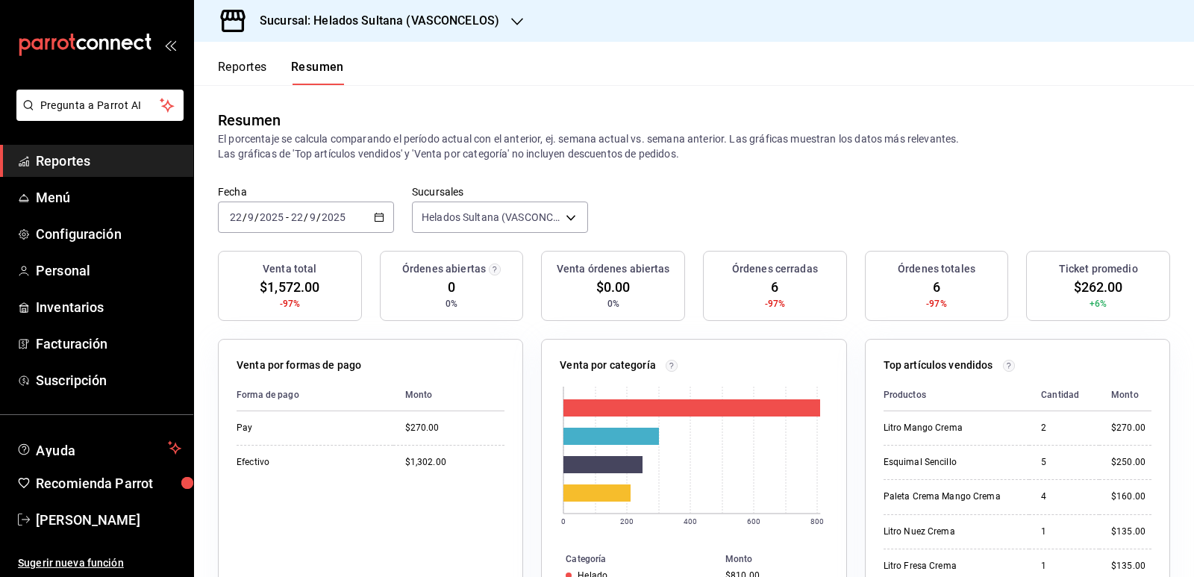
click at [235, 77] on button "Reportes" at bounding box center [242, 72] width 49 height 25
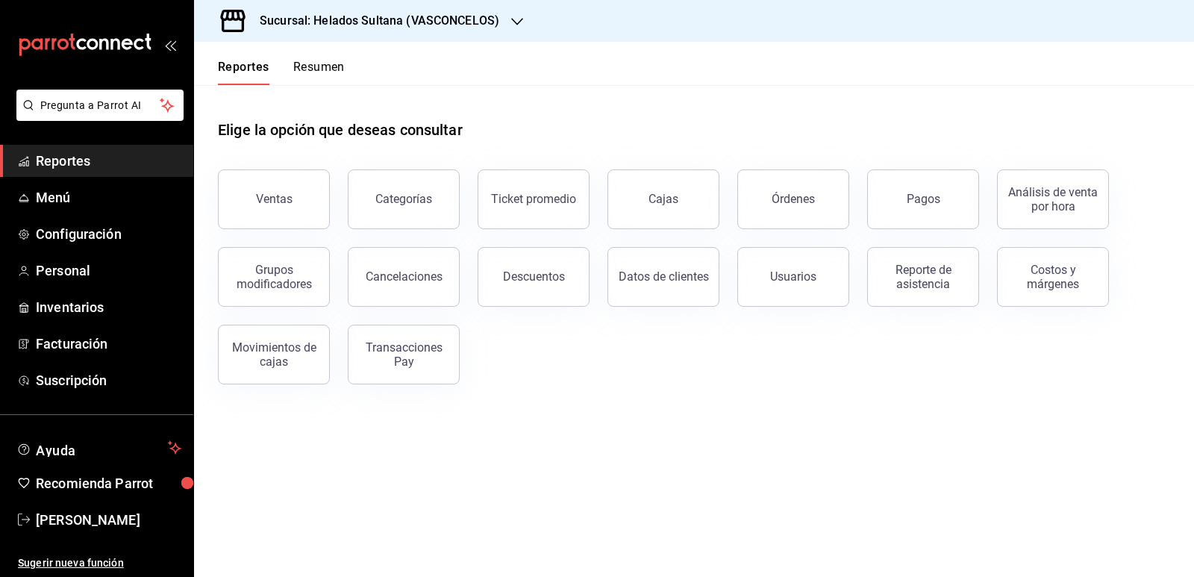
click at [306, 67] on button "Resumen" at bounding box center [318, 72] width 51 height 25
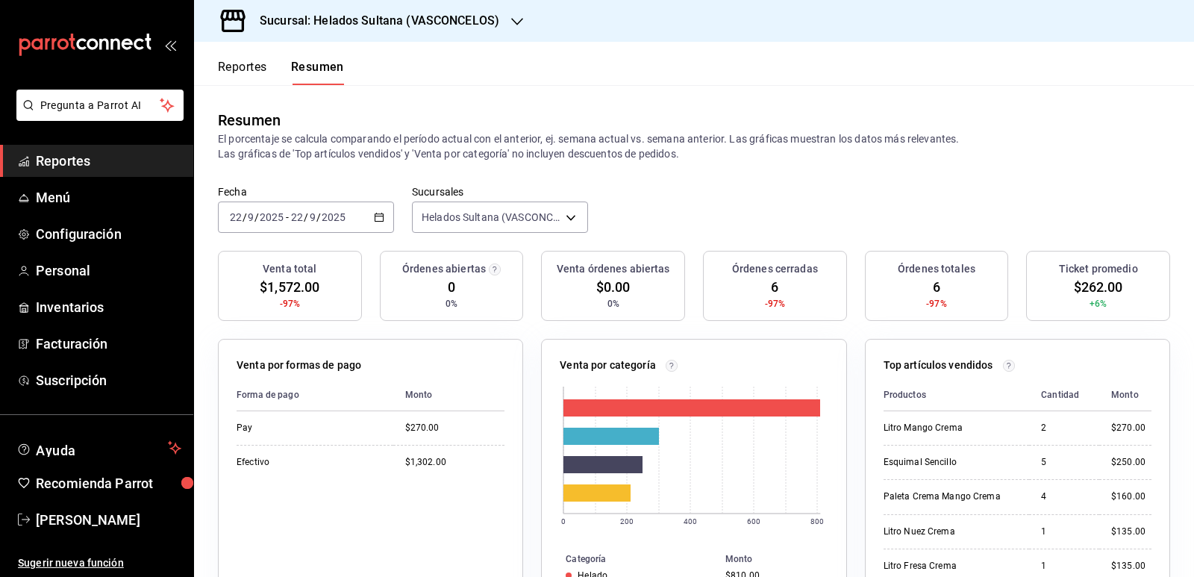
click at [248, 64] on button "Reportes" at bounding box center [242, 72] width 49 height 25
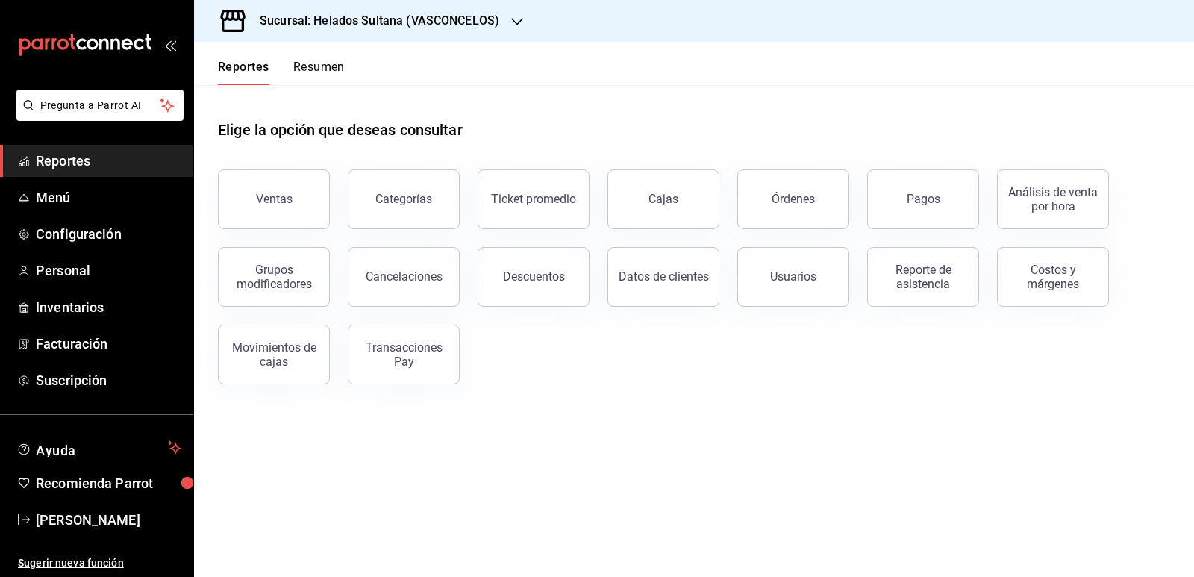
click at [319, 65] on button "Resumen" at bounding box center [318, 72] width 51 height 25
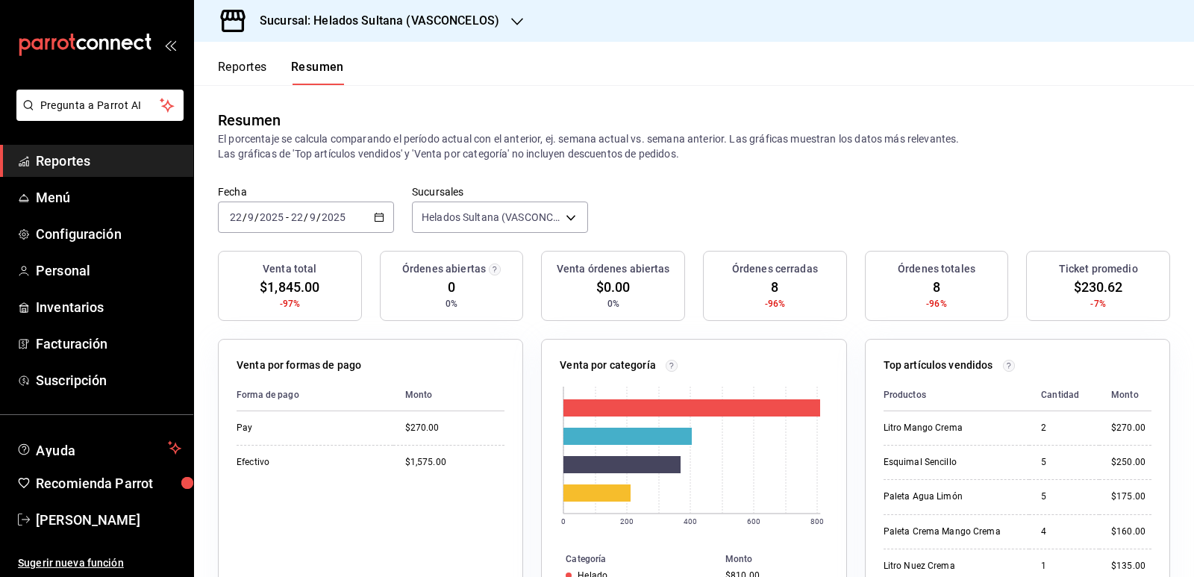
click at [824, 200] on div "Fecha [DATE] [DATE] - [DATE] [DATE] Sucursales Helados Sultana ([PERSON_NAME]) …" at bounding box center [694, 218] width 1000 height 66
